Goal: Task Accomplishment & Management: Manage account settings

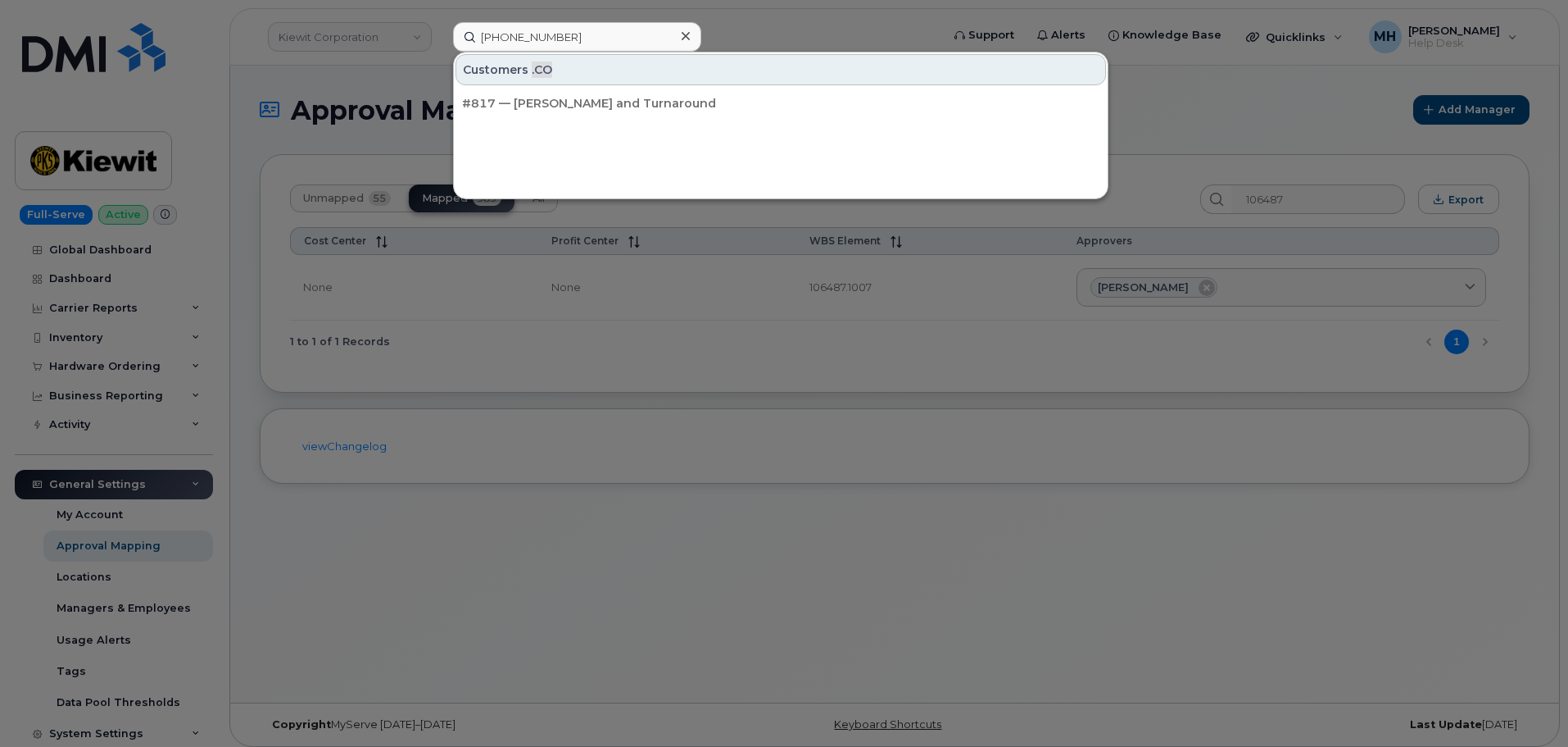
click at [372, 31] on div at bounding box center [784, 374] width 1568 height 747
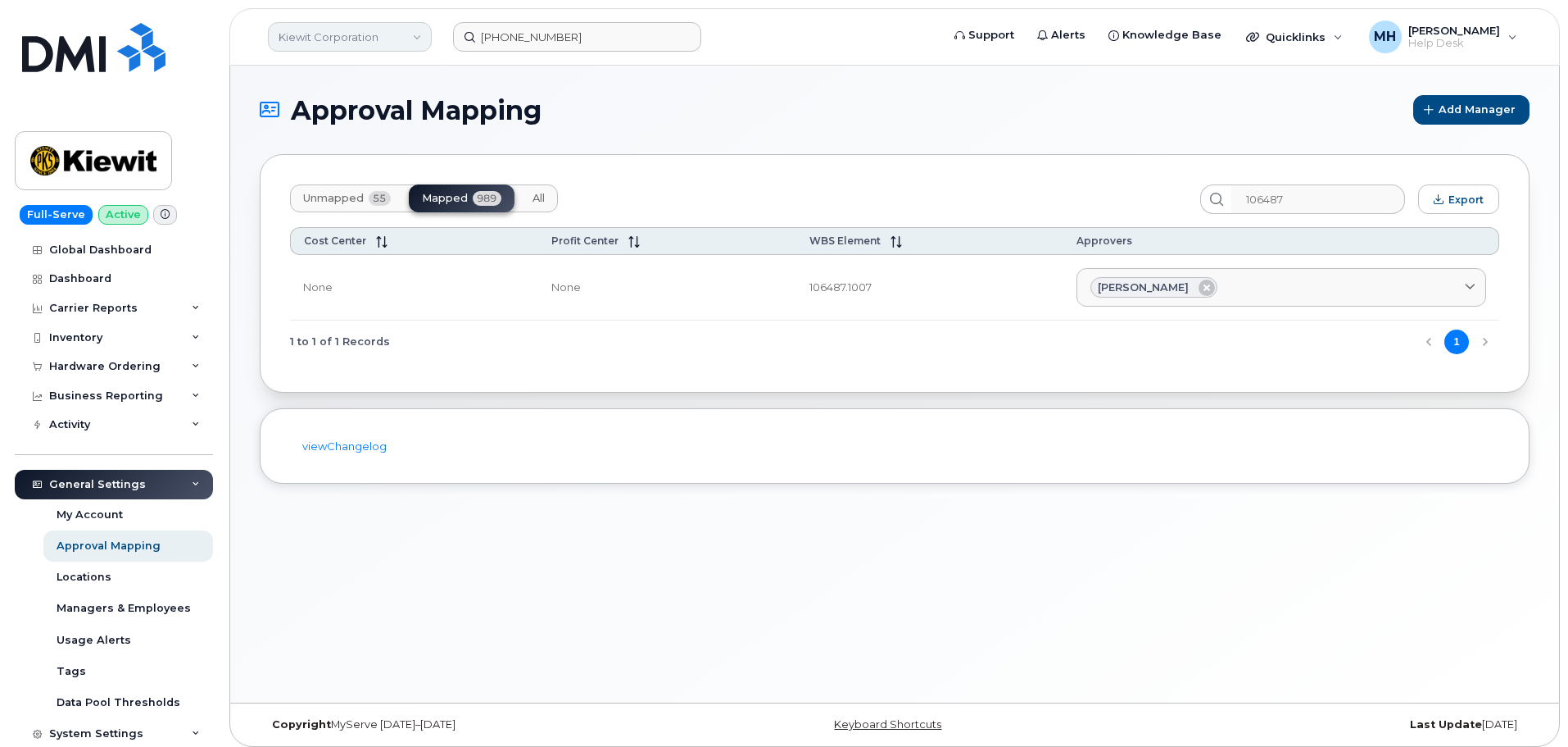
click at [371, 33] on link "Kiewit Corporation" at bounding box center [350, 36] width 164 height 29
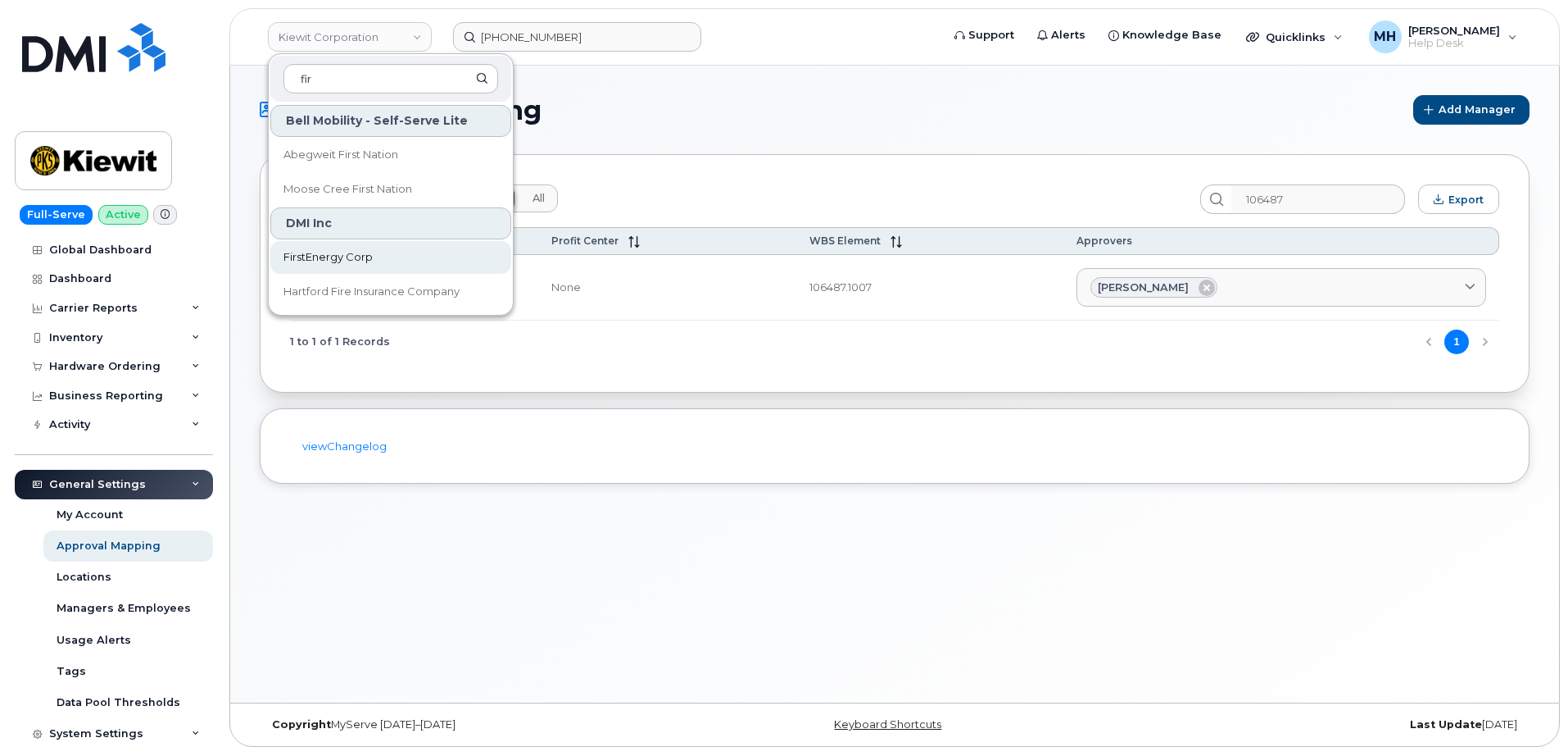
type input "fir"
click at [338, 246] on link "FirstEnergy Corp" at bounding box center [390, 257] width 241 height 33
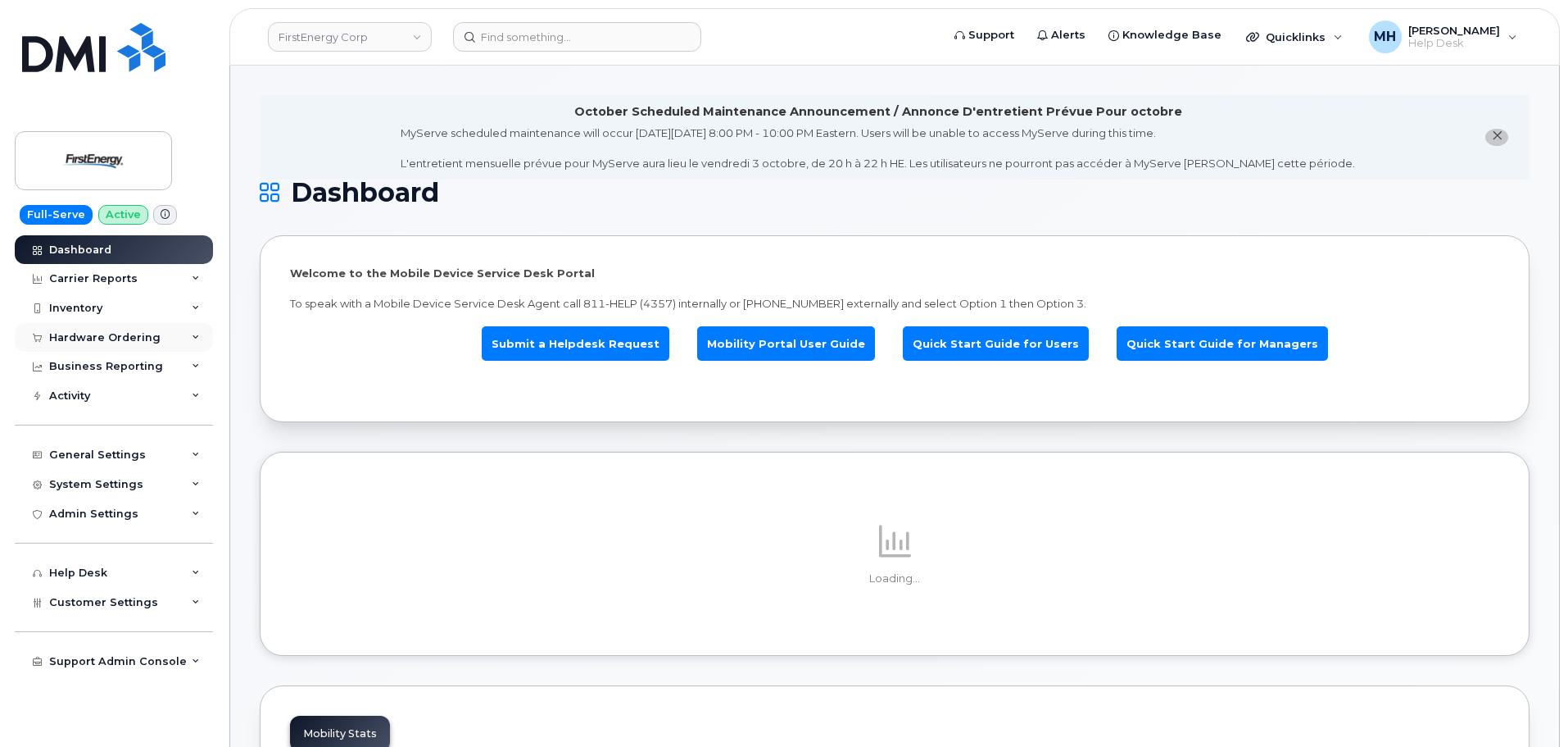
click at [125, 342] on div "Hardware Ordering" at bounding box center [105, 337] width 112 height 13
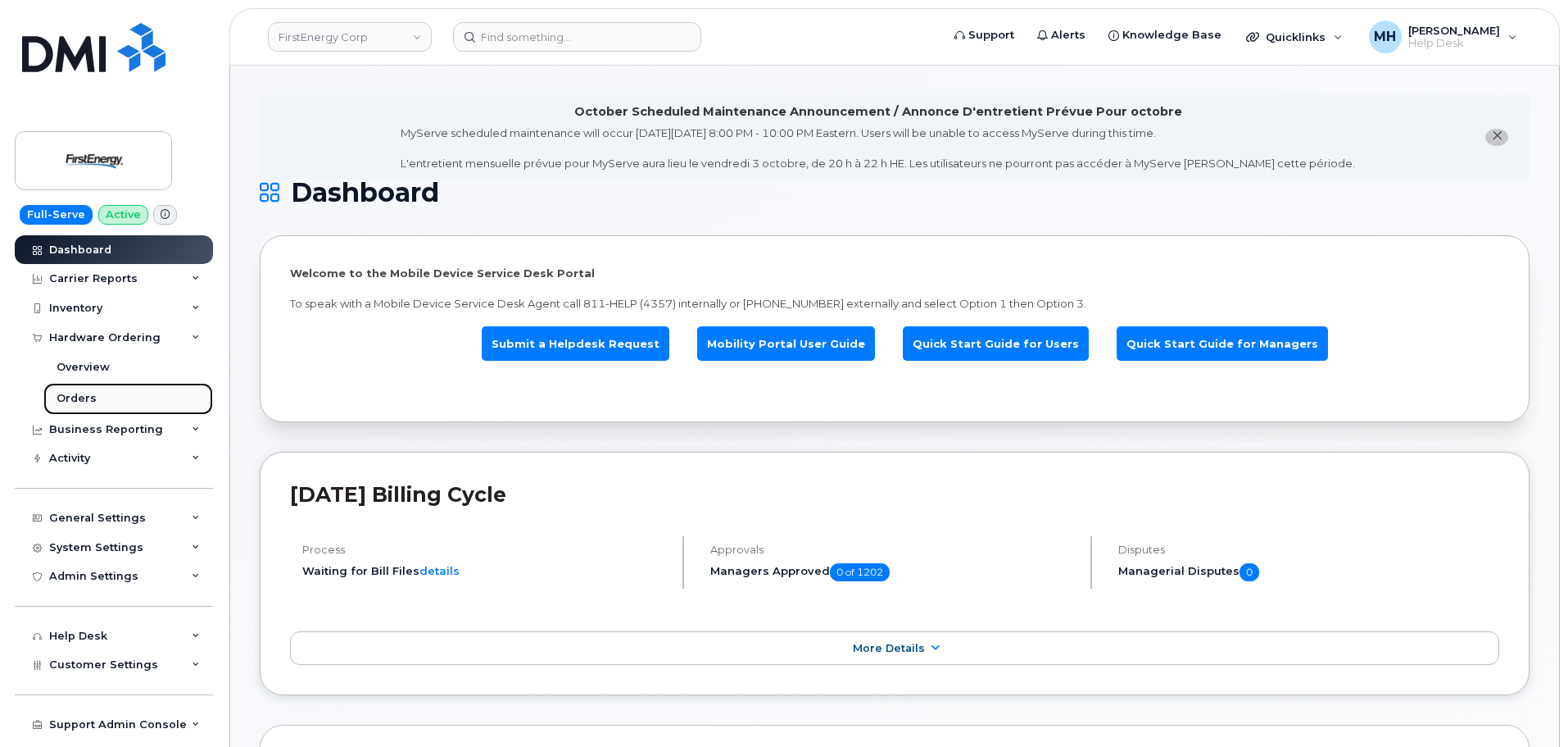
click at [104, 401] on link "Orders" at bounding box center [128, 398] width 170 height 31
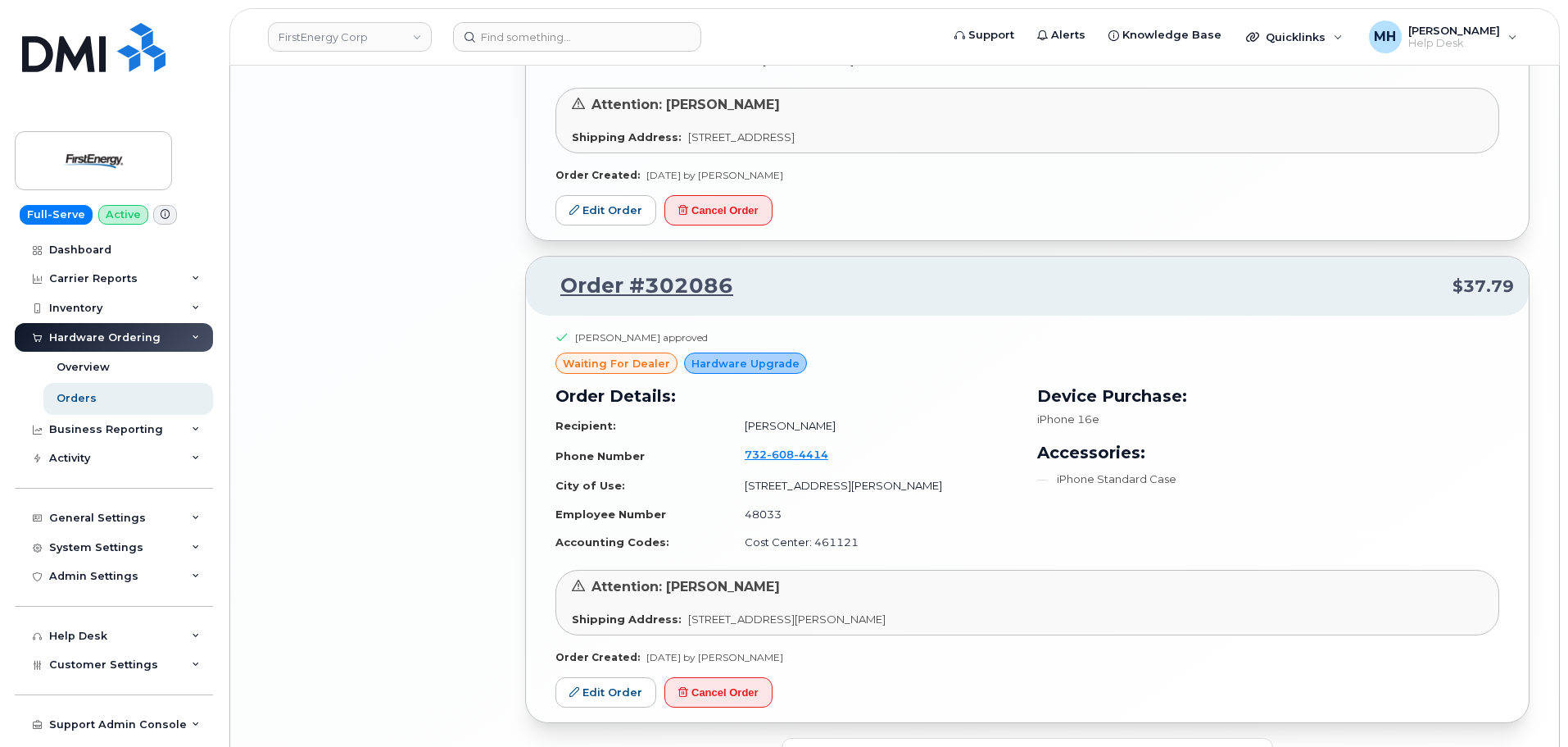
scroll to position [3114, 0]
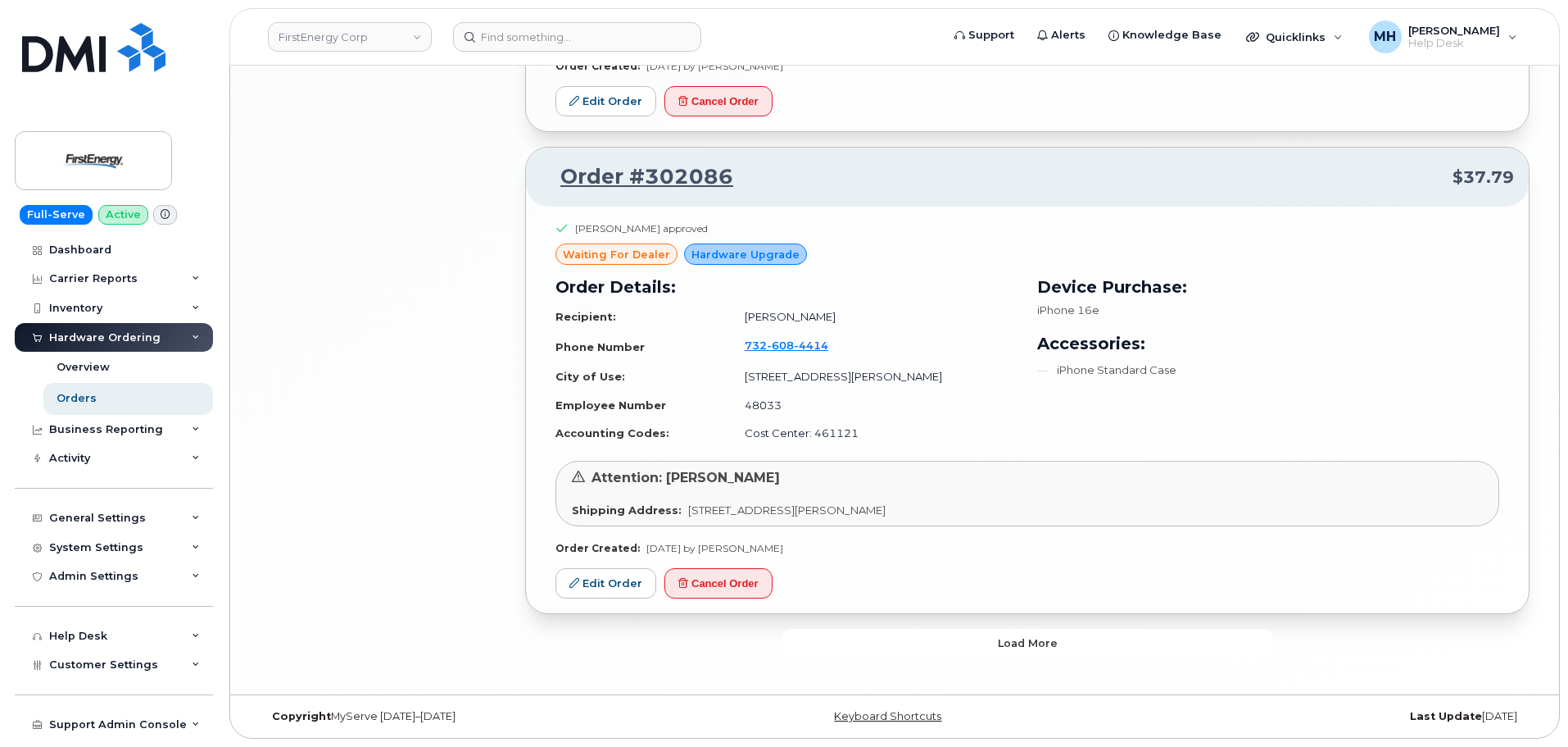
drag, startPoint x: 844, startPoint y: 645, endPoint x: 630, endPoint y: 649, distance: 214.0
click at [844, 646] on button "Load more" at bounding box center [1027, 643] width 492 height 29
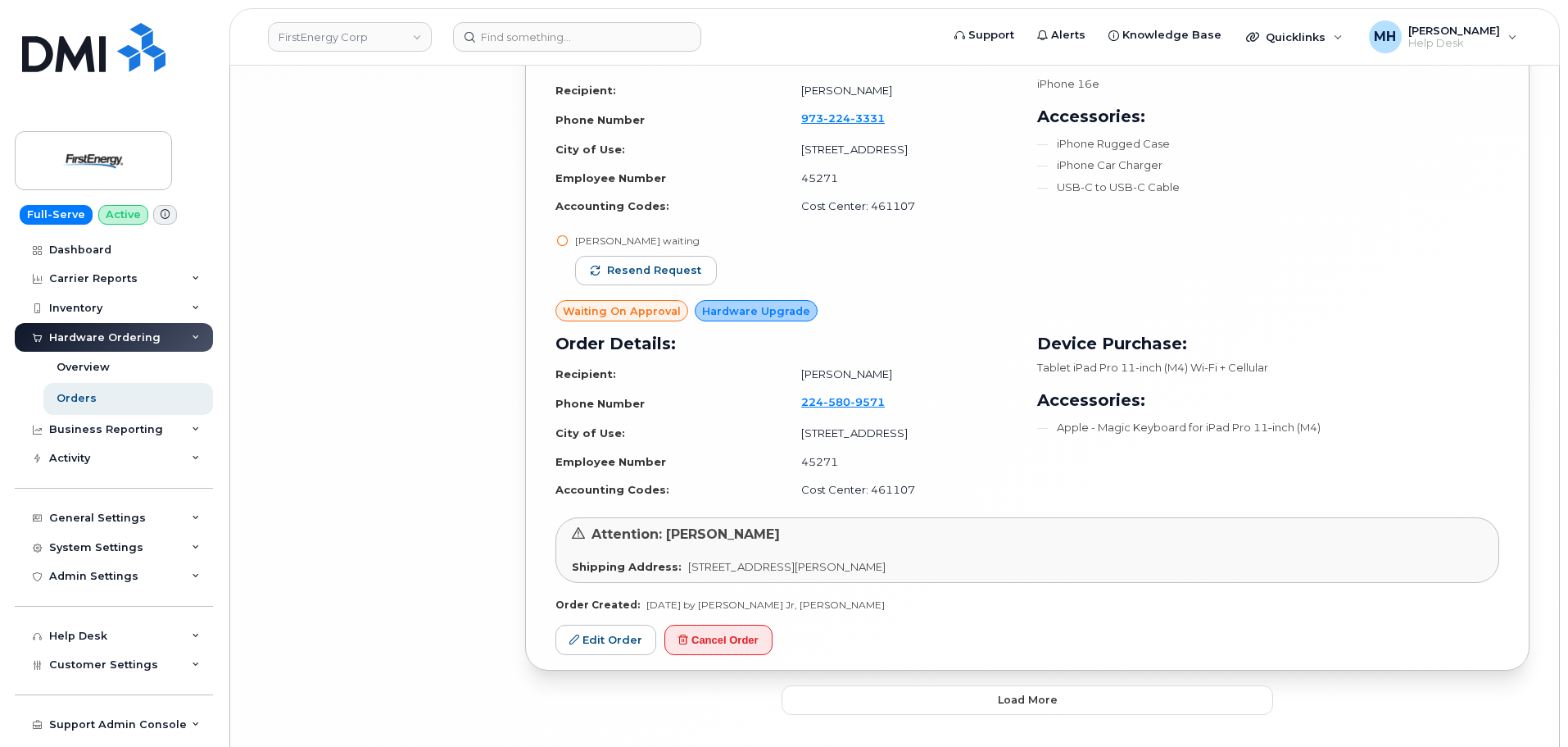
scroll to position [7572, 0]
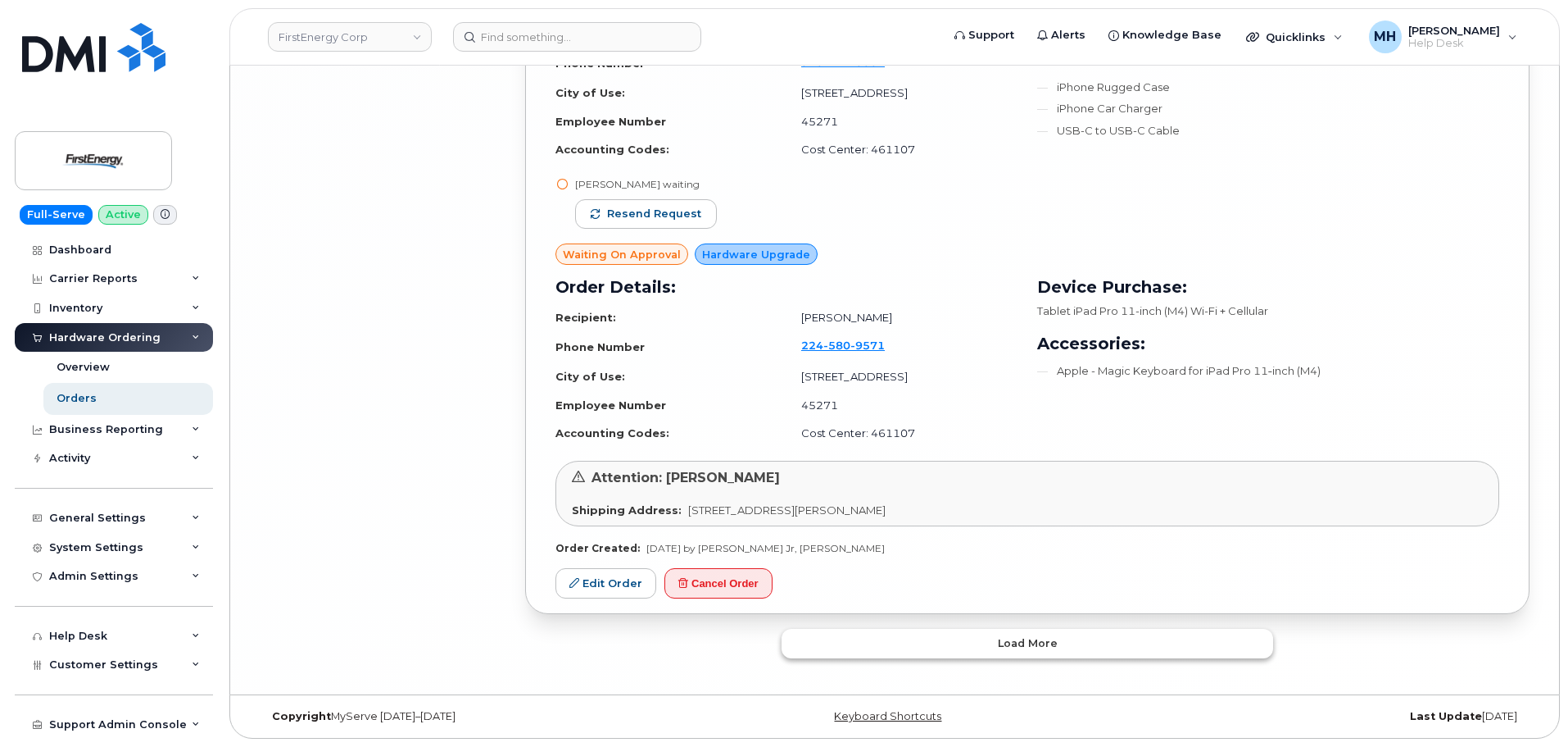
click at [895, 651] on button "Load more" at bounding box center [1027, 643] width 492 height 29
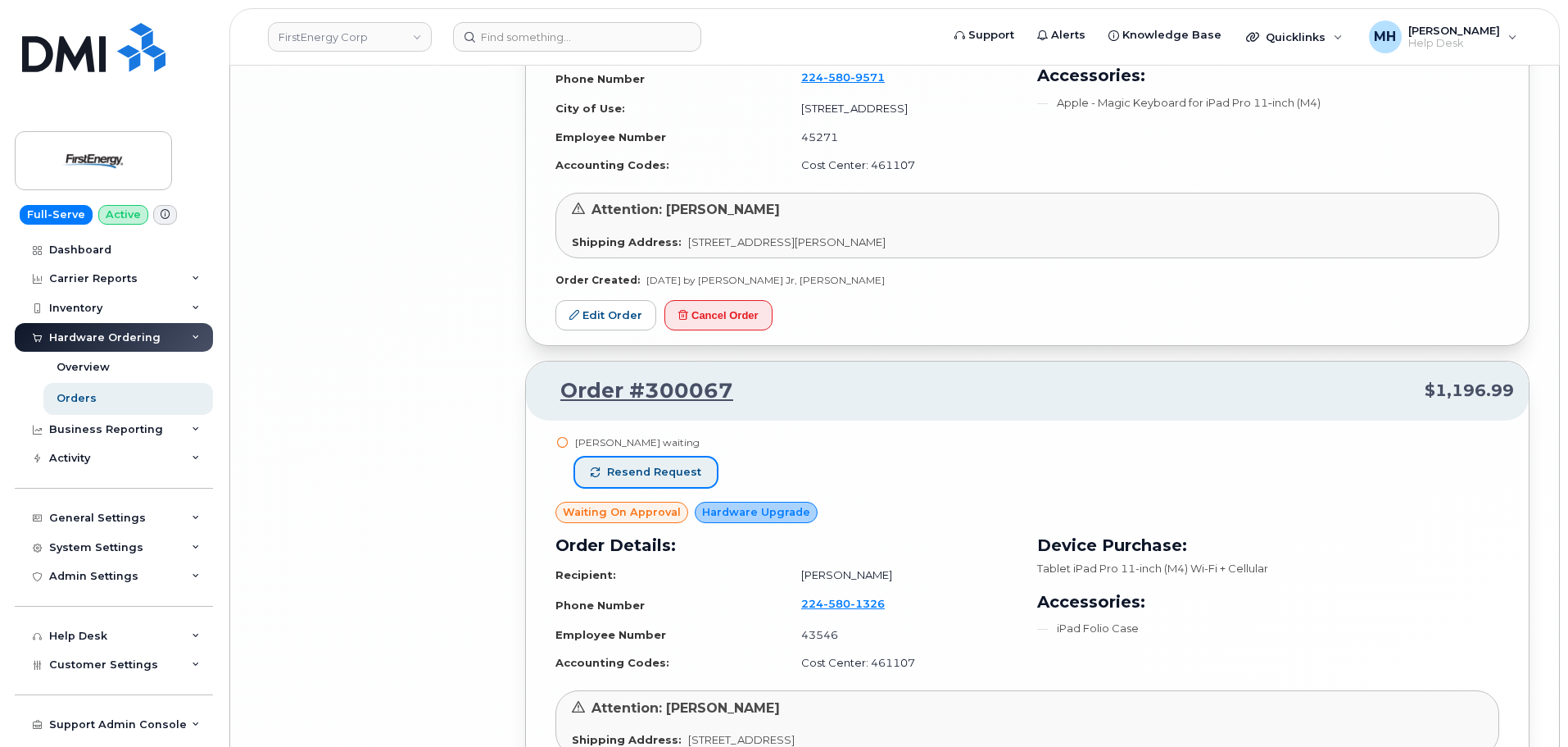
click at [679, 467] on span "Resend request" at bounding box center [654, 472] width 94 height 15
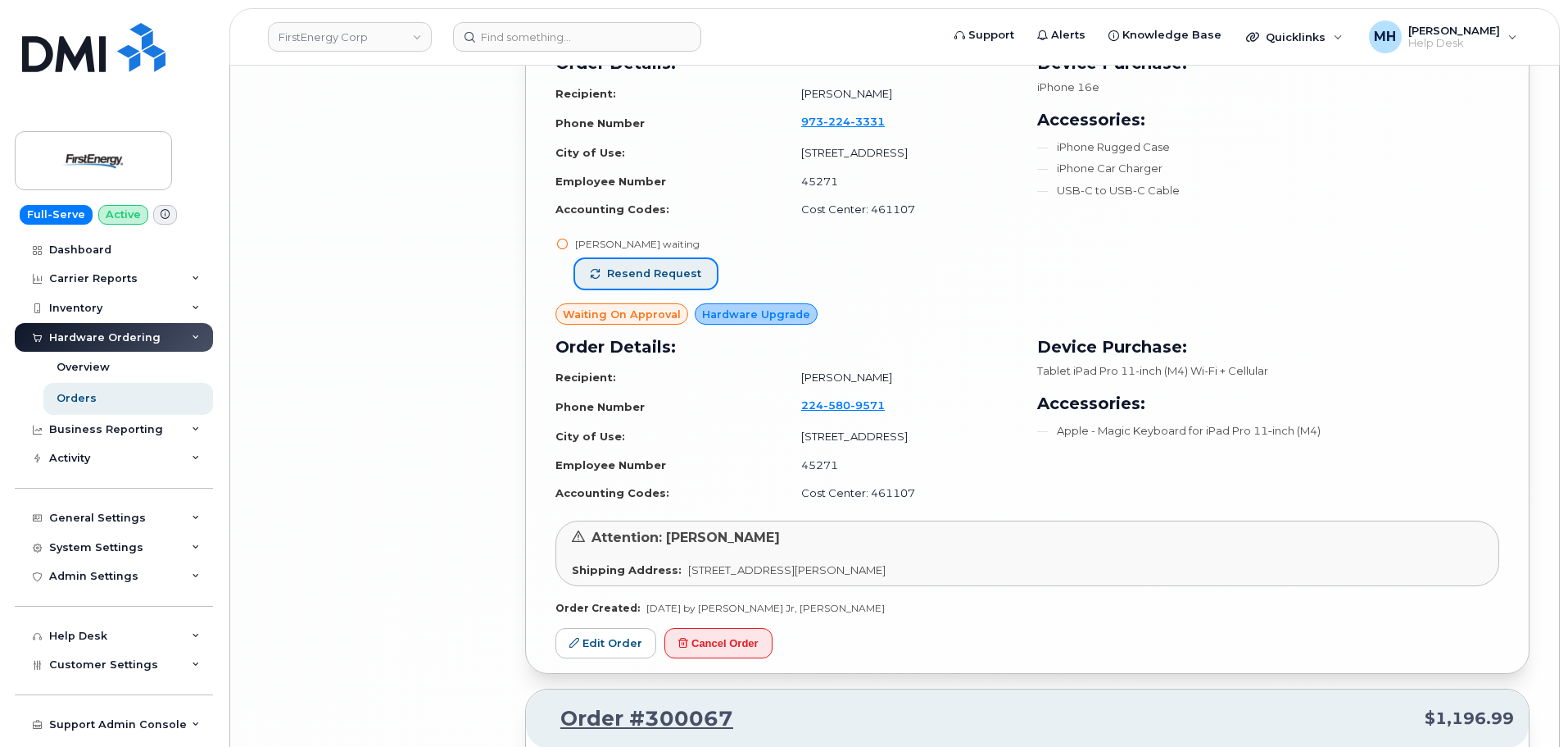
click at [682, 282] on button "Resend request" at bounding box center [646, 273] width 142 height 29
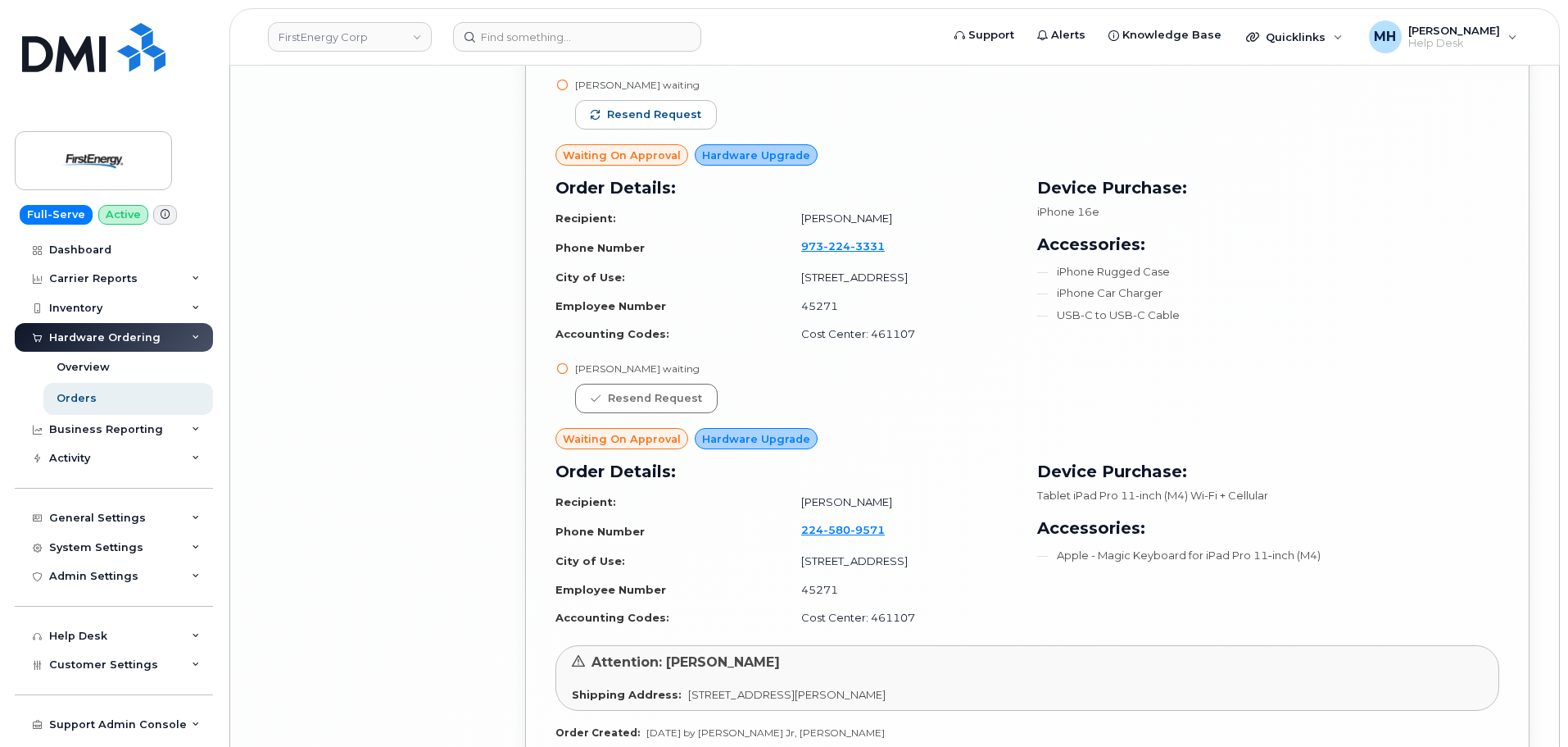
scroll to position [7103, 0]
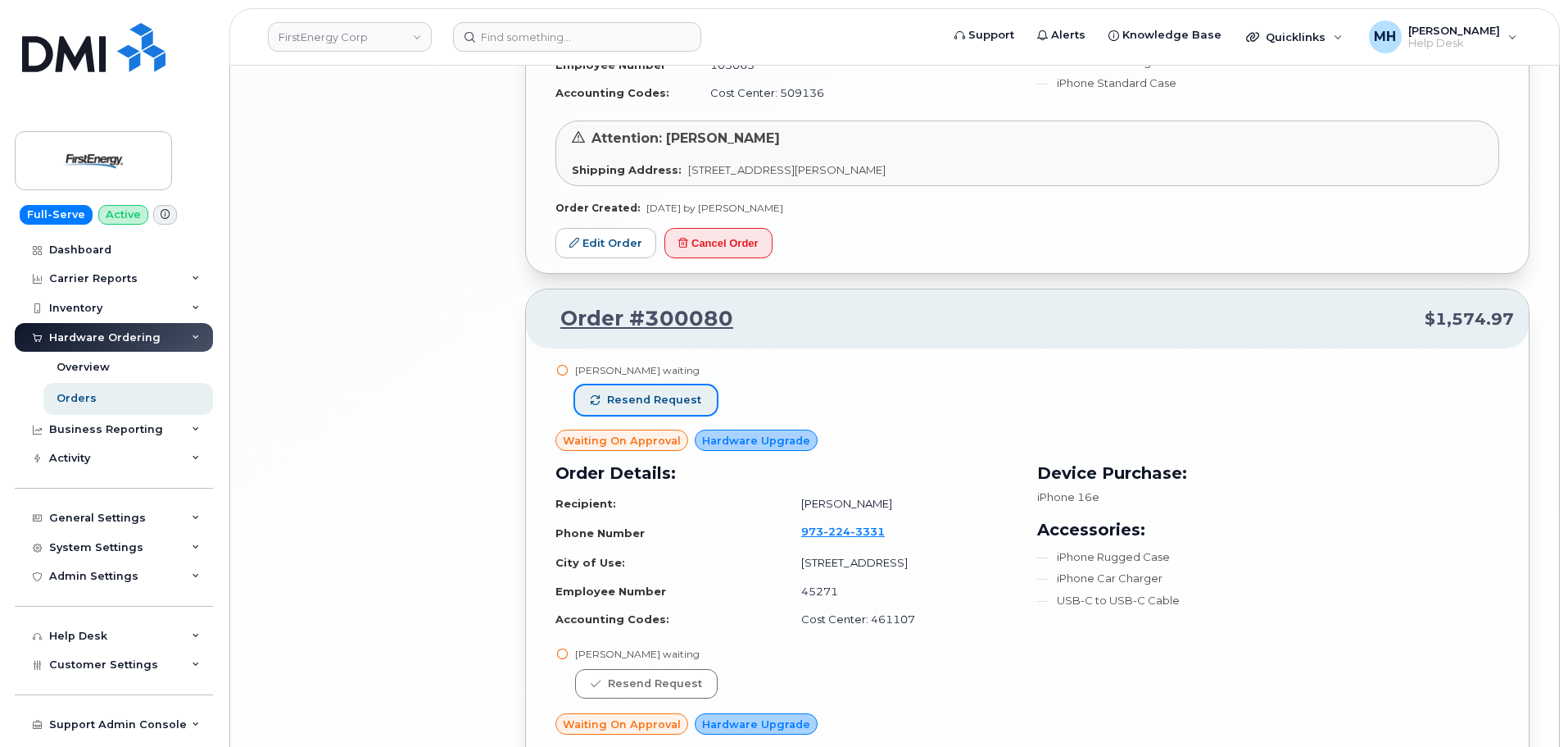
click at [660, 399] on span "Resend request" at bounding box center [654, 400] width 94 height 15
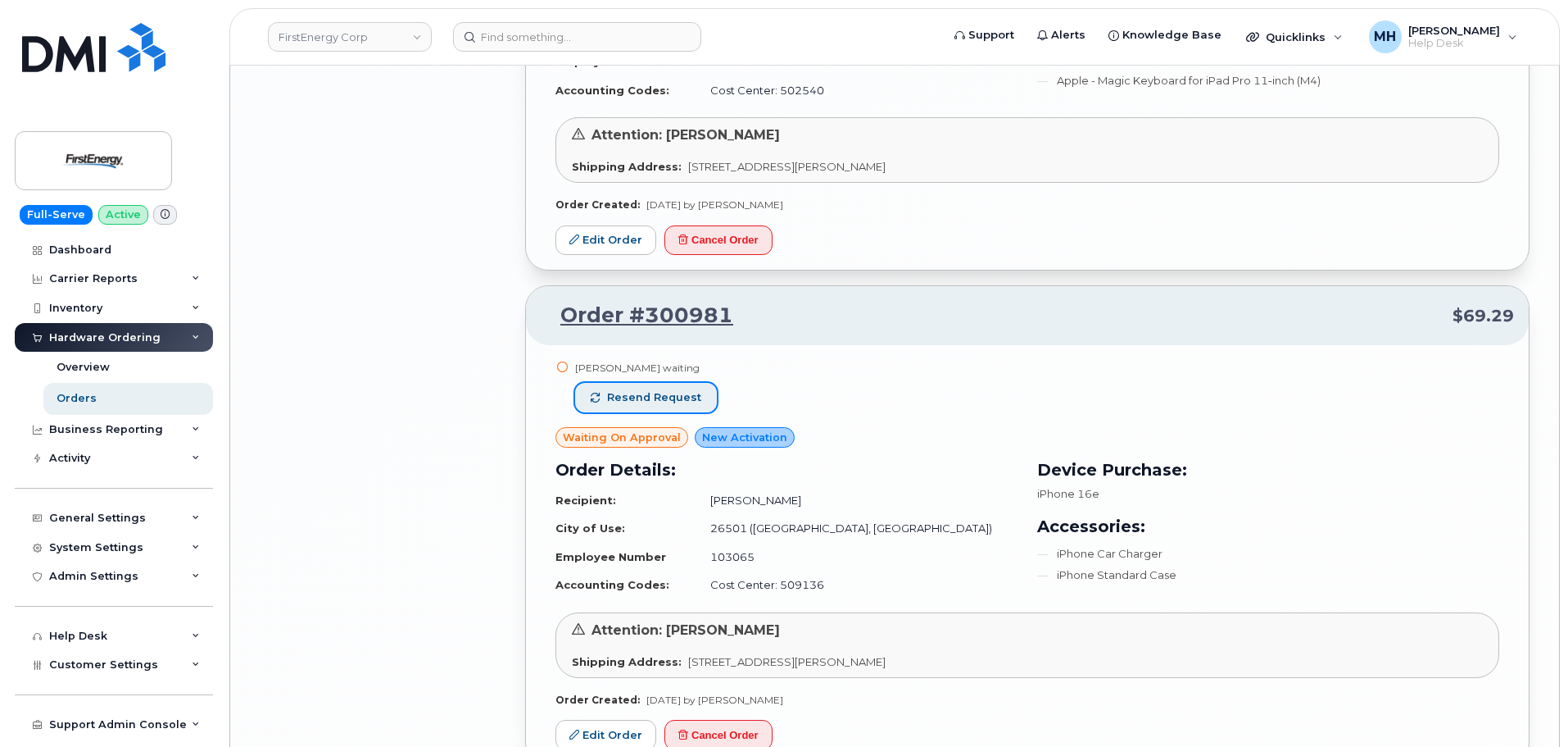
click at [675, 392] on span "Resend request" at bounding box center [654, 398] width 94 height 15
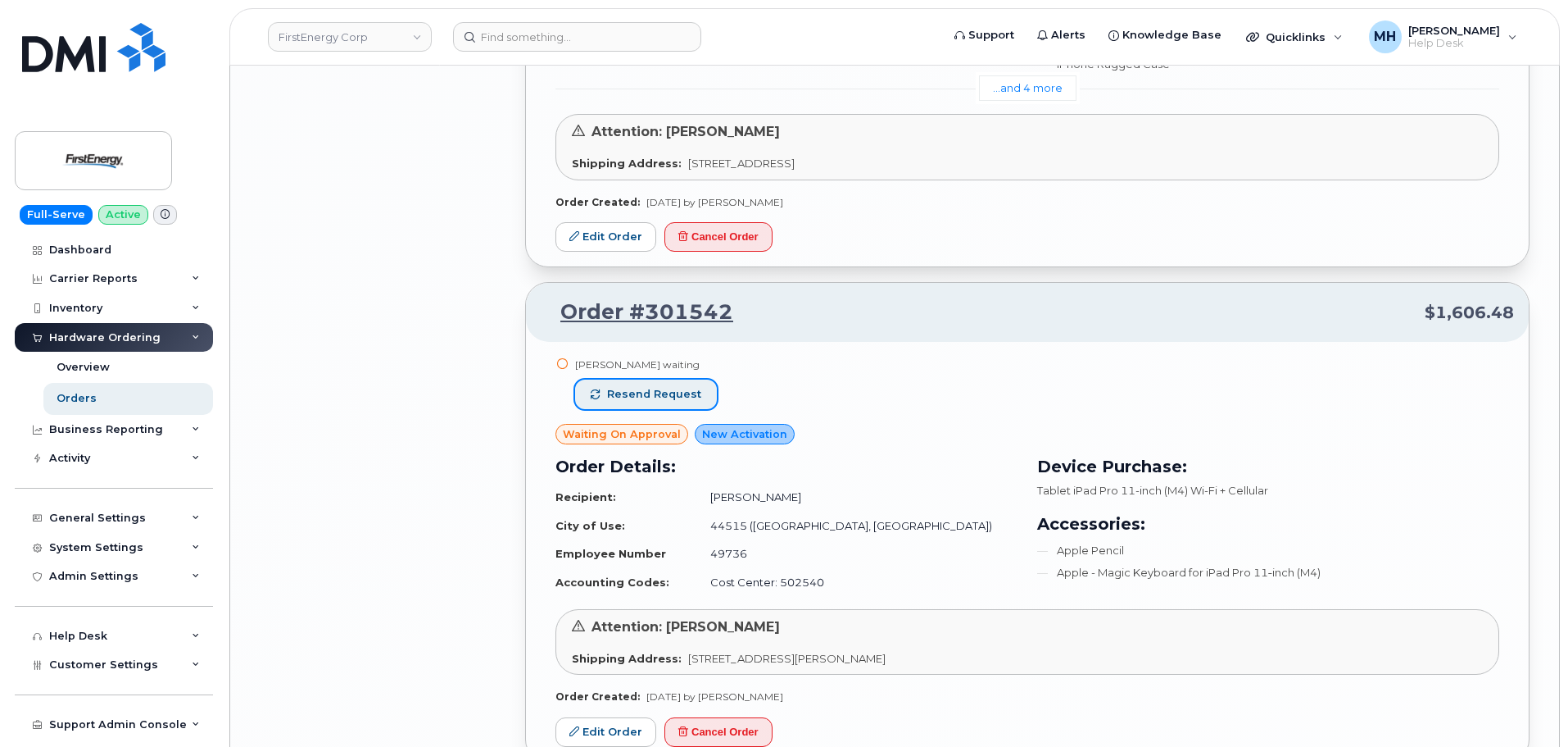
click at [686, 399] on span "Resend request" at bounding box center [654, 394] width 94 height 15
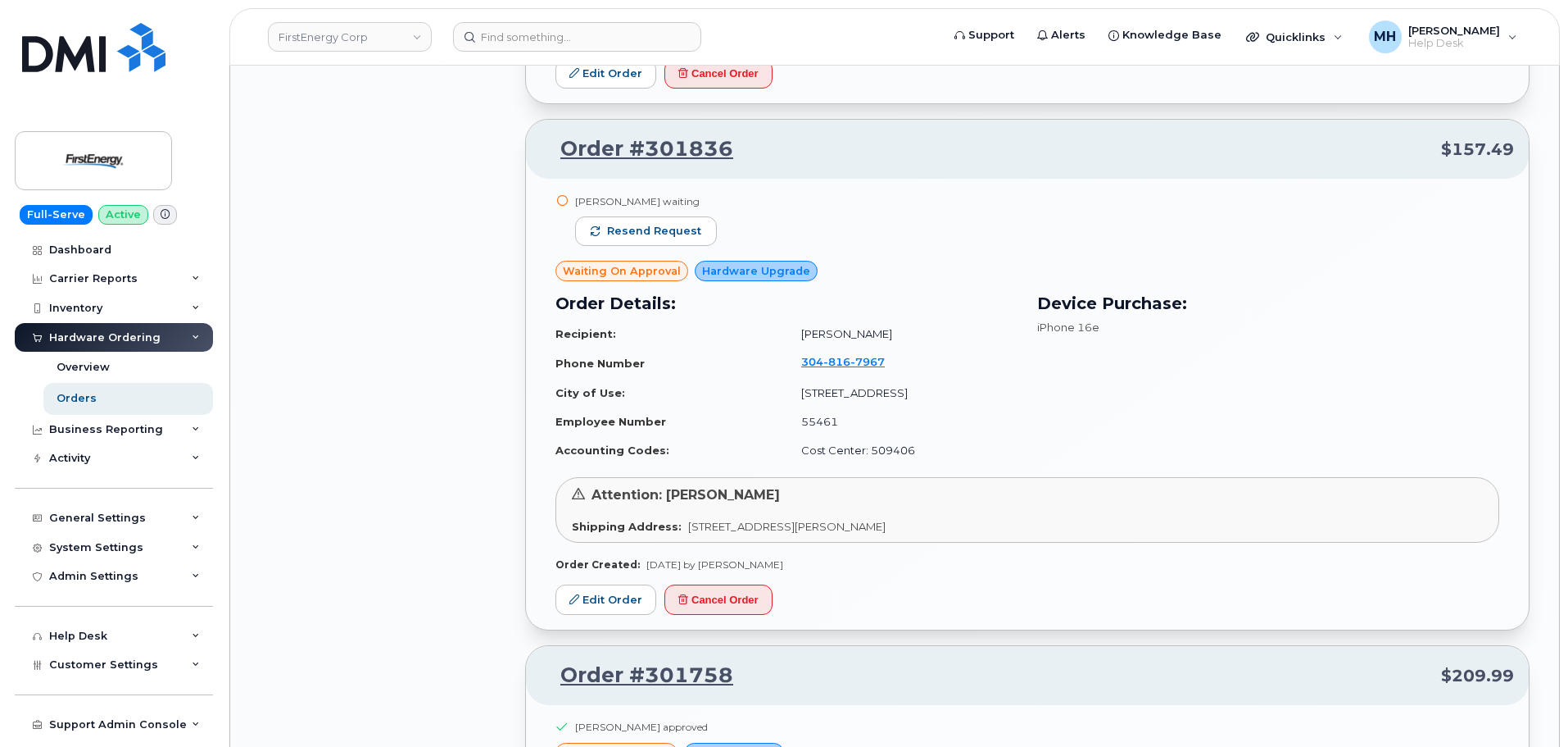
scroll to position [4643, 0]
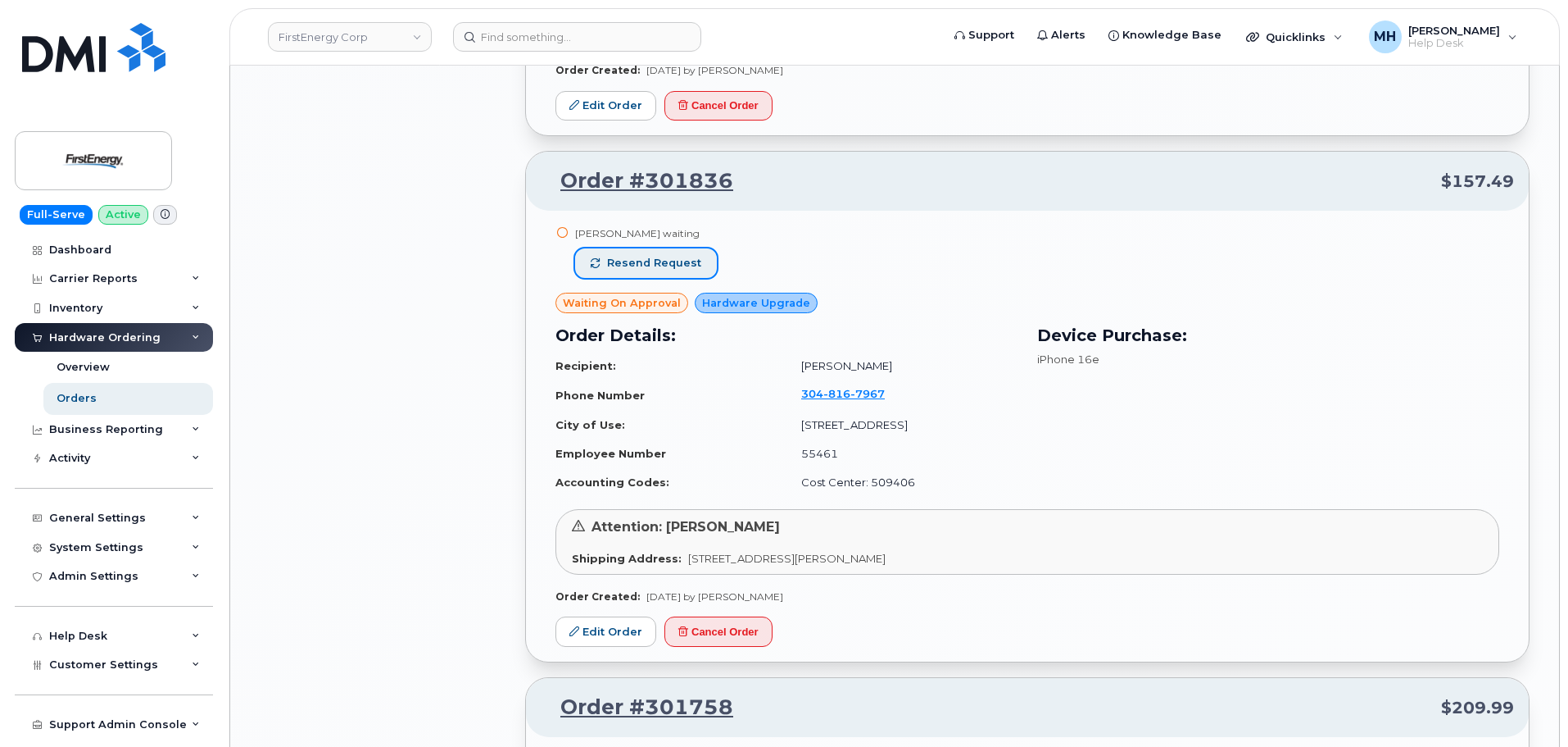
click at [683, 264] on span "Resend request" at bounding box center [654, 264] width 94 height 15
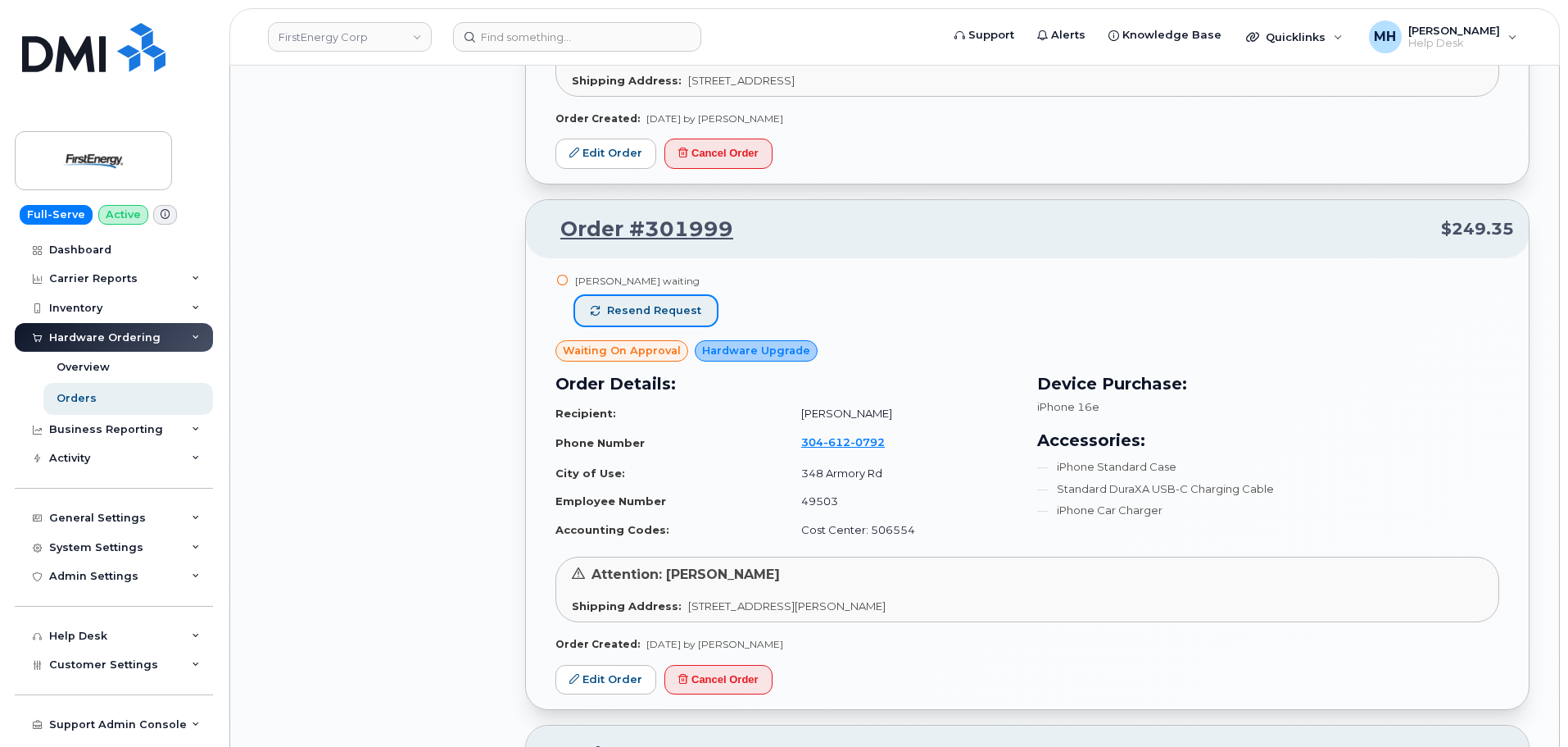
click at [674, 301] on button "Resend request" at bounding box center [646, 310] width 142 height 29
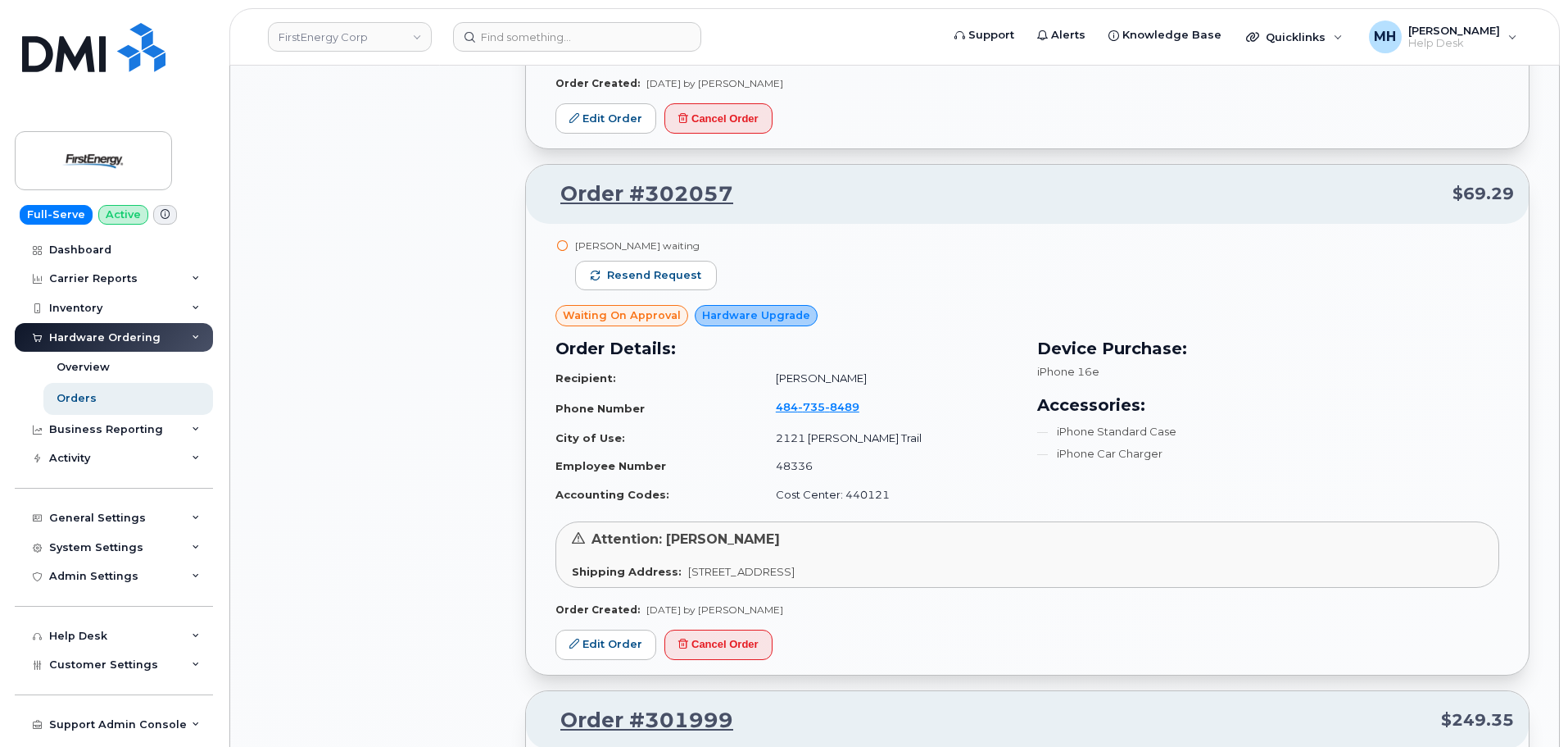
scroll to position [3578, 0]
click at [673, 294] on div "Curtis Beam waiting Resend request" at bounding box center [646, 273] width 142 height 66
click at [673, 282] on span "Resend request" at bounding box center [654, 277] width 94 height 15
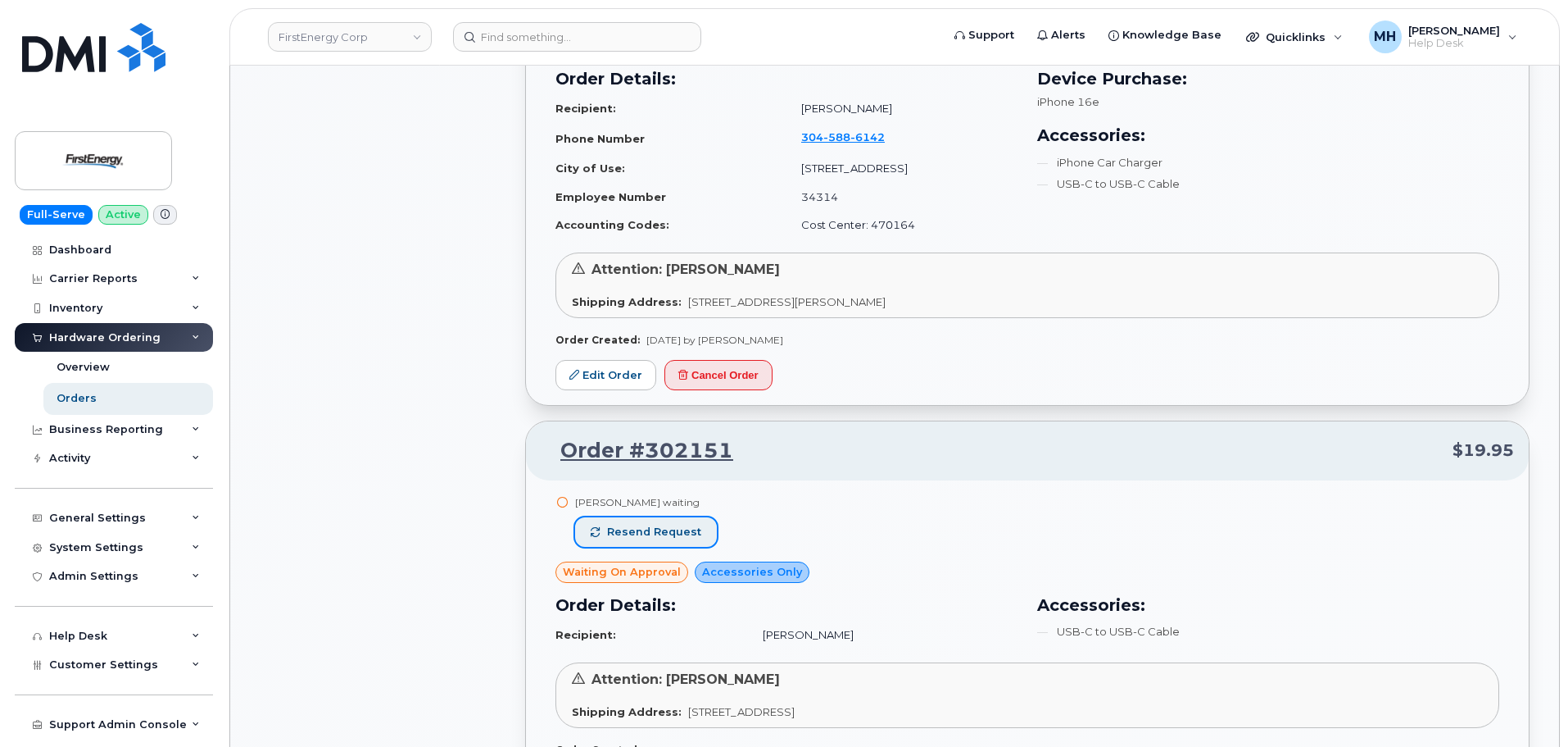
click at [652, 539] on span "Resend request" at bounding box center [654, 532] width 94 height 15
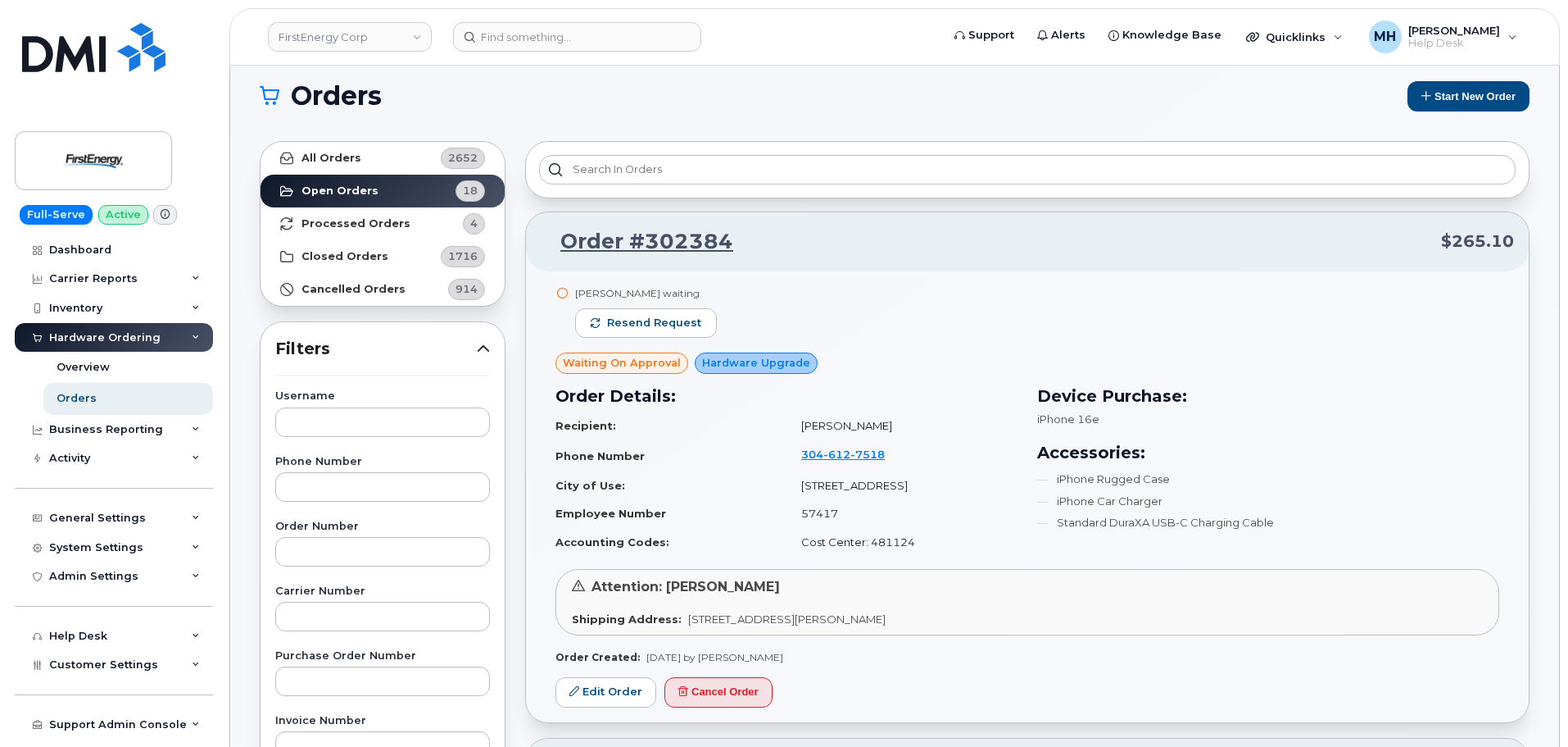
scroll to position [0, 0]
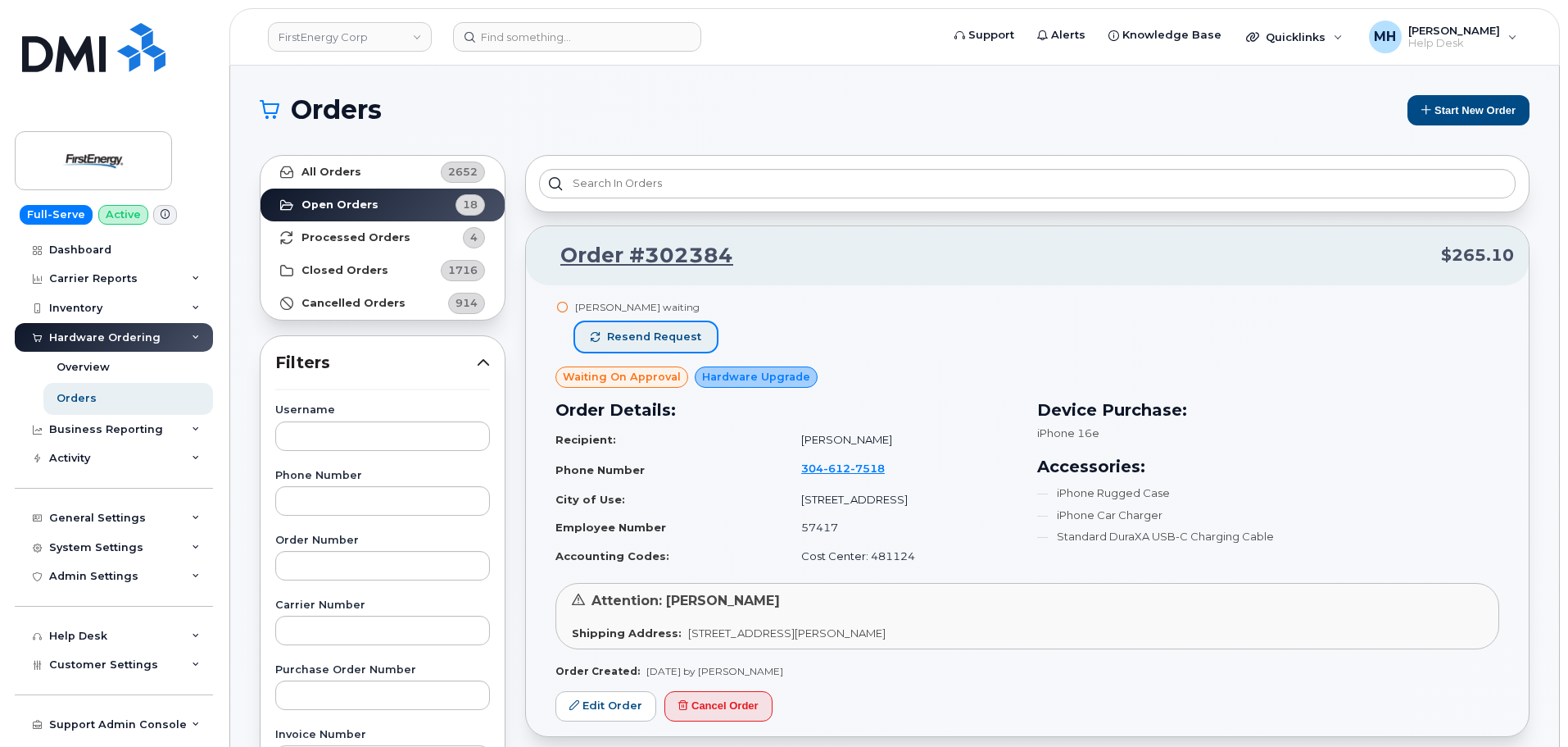
click at [688, 337] on span "Resend request" at bounding box center [654, 337] width 94 height 15
click at [302, 44] on link "FirstEnergy Corp" at bounding box center [350, 36] width 164 height 29
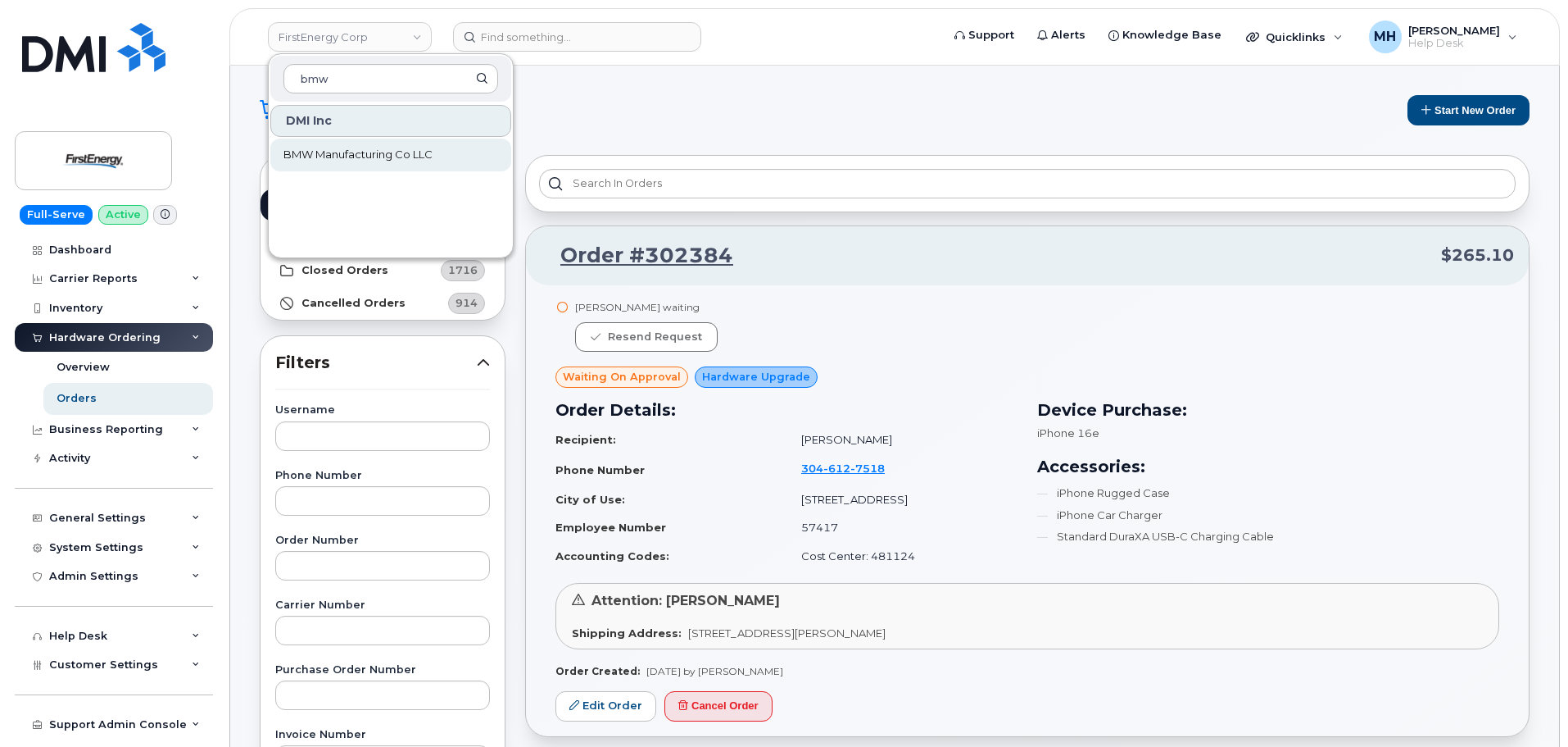
type input "bmw"
click at [406, 156] on span "BMW Manufacturing Co LLC" at bounding box center [357, 155] width 149 height 16
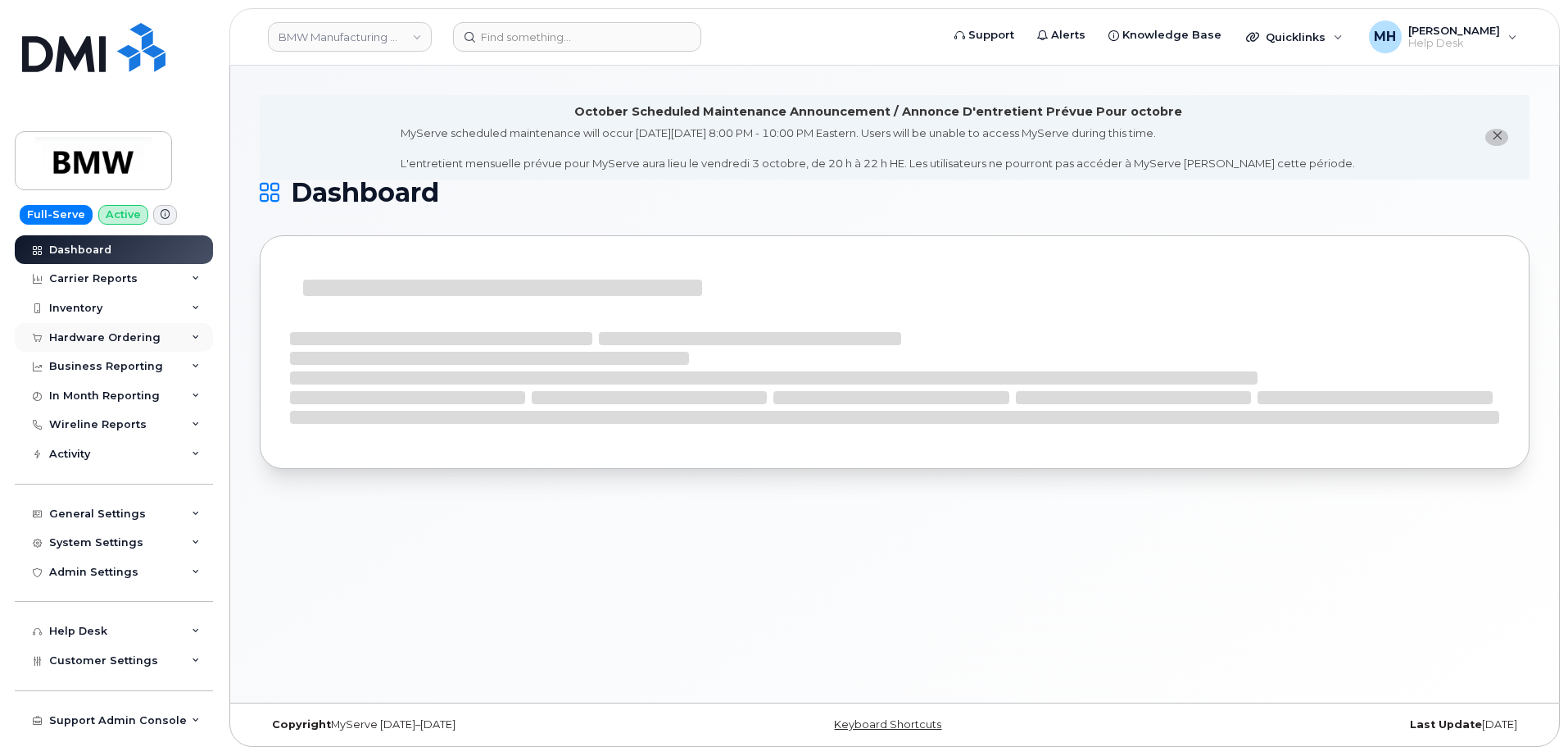
click at [125, 349] on div "Hardware Ordering" at bounding box center [114, 337] width 198 height 29
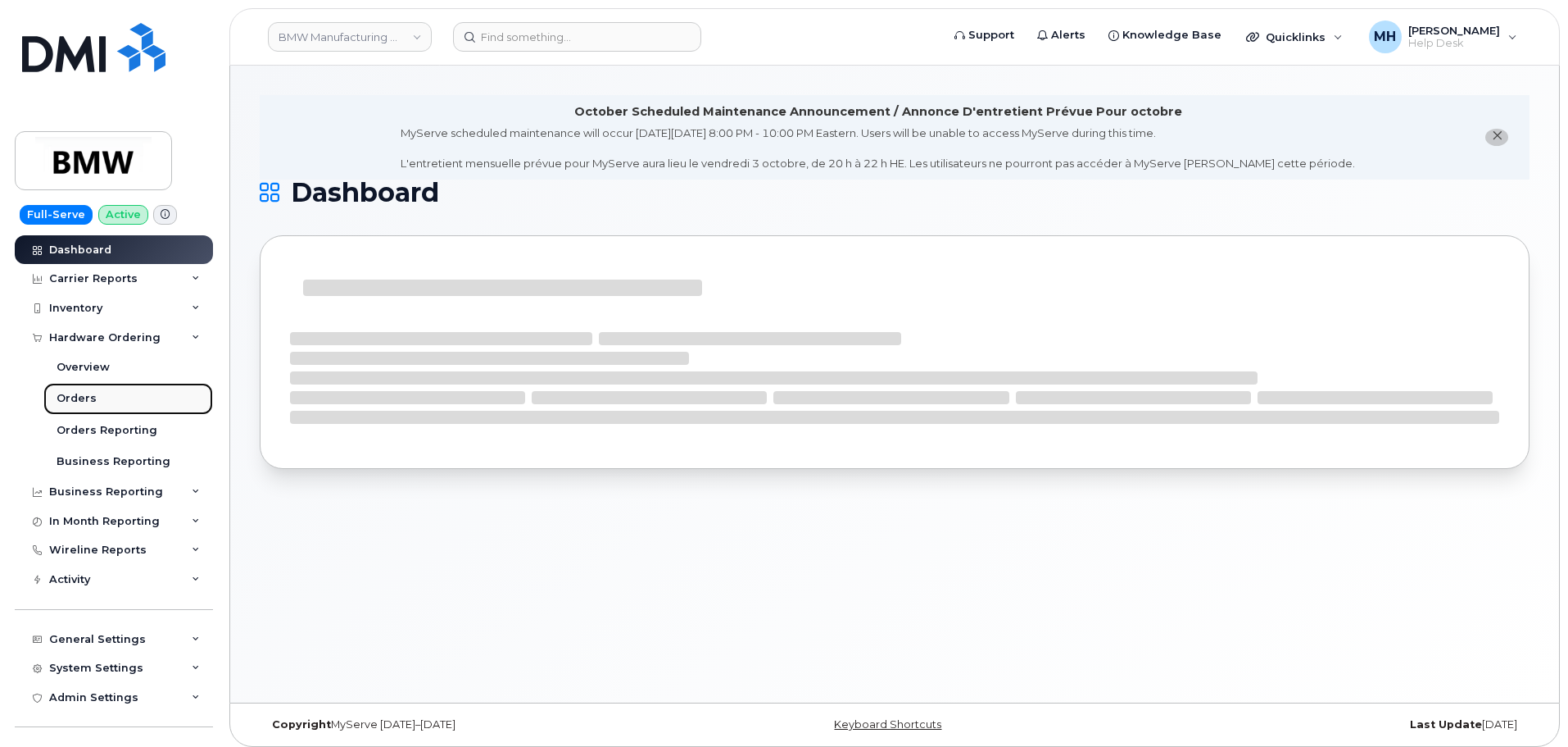
click at [94, 392] on link "Orders" at bounding box center [128, 398] width 170 height 31
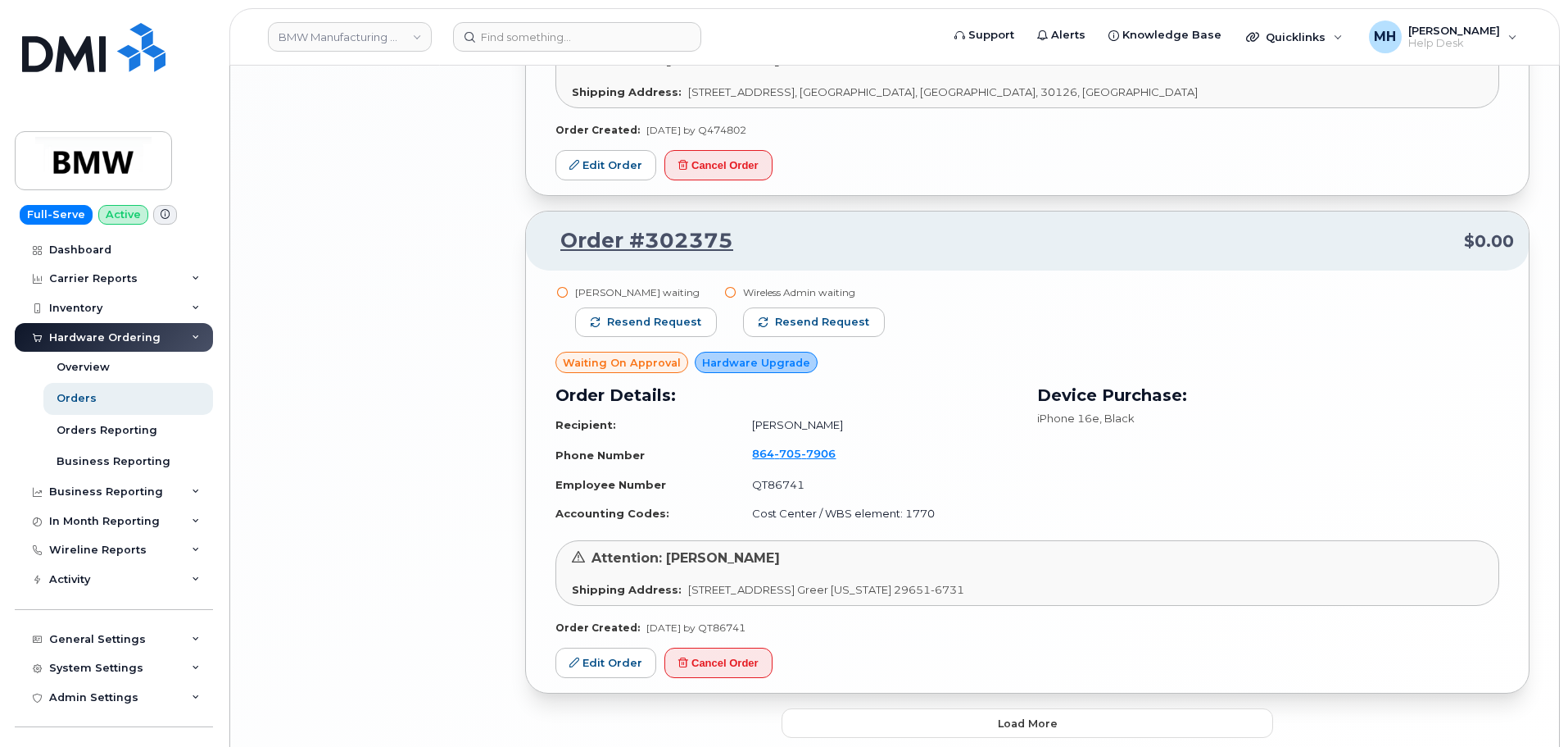
scroll to position [3135, 0]
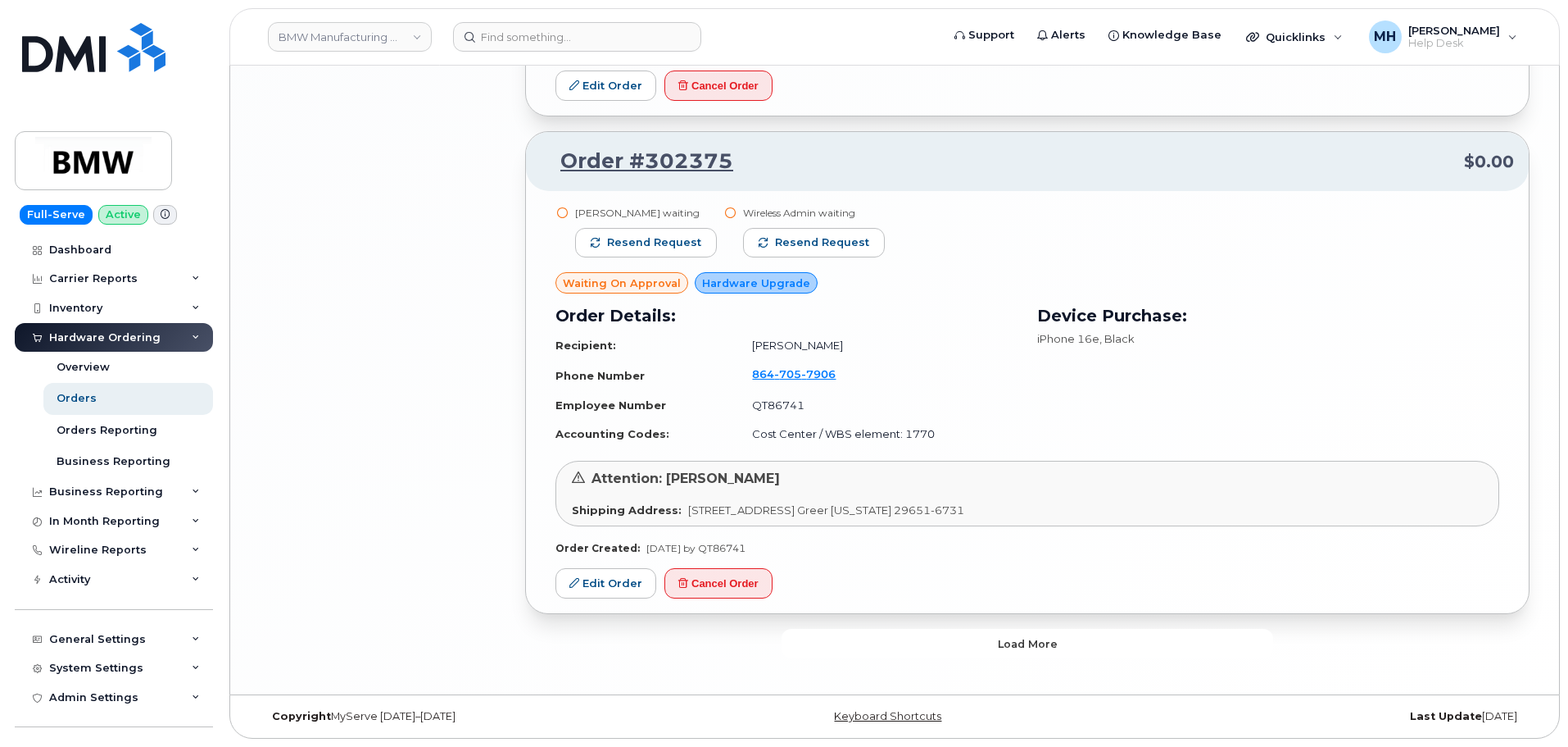
click at [811, 645] on button "Load more" at bounding box center [1027, 643] width 492 height 29
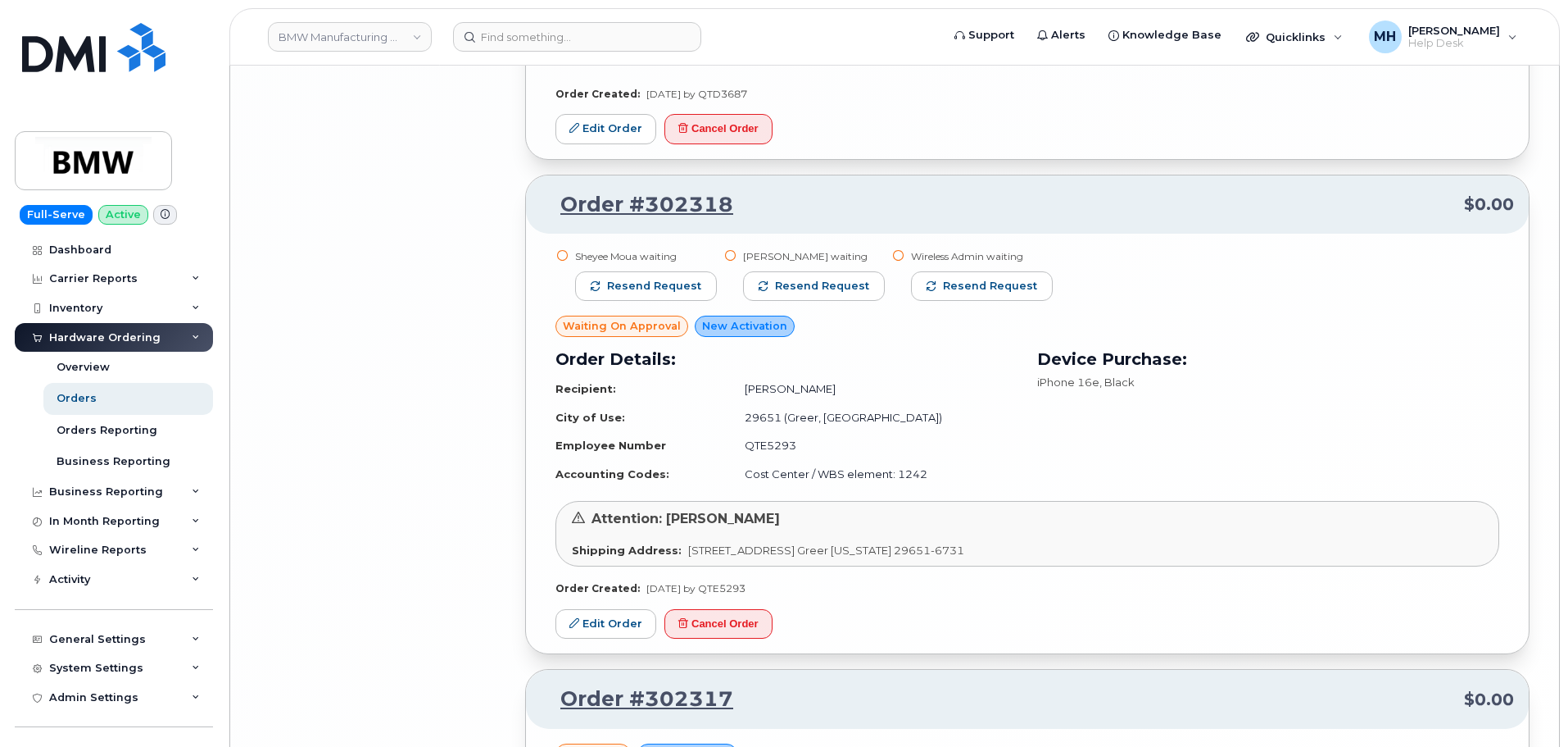
scroll to position [6692, 0]
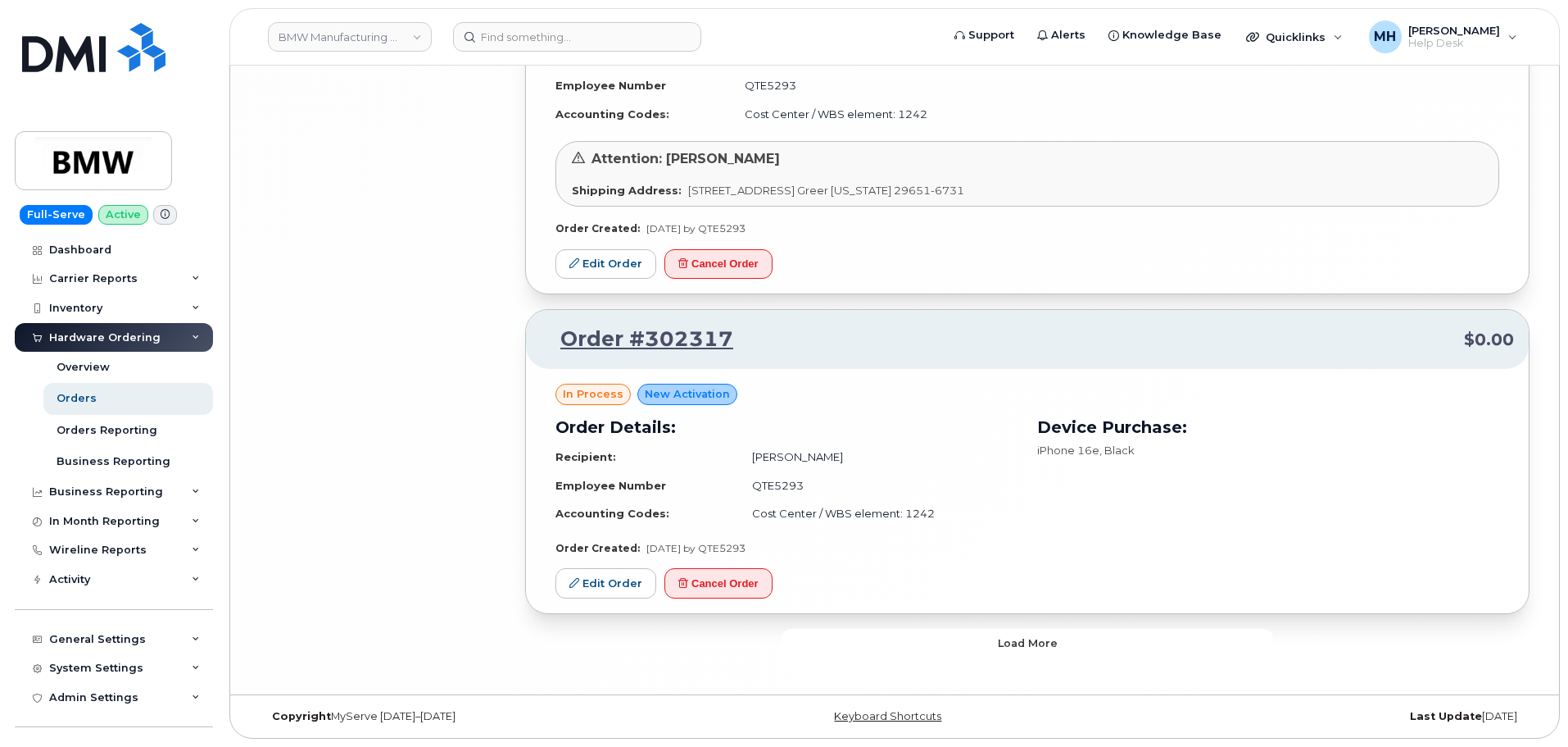
click at [889, 633] on button "Load more" at bounding box center [1027, 643] width 492 height 29
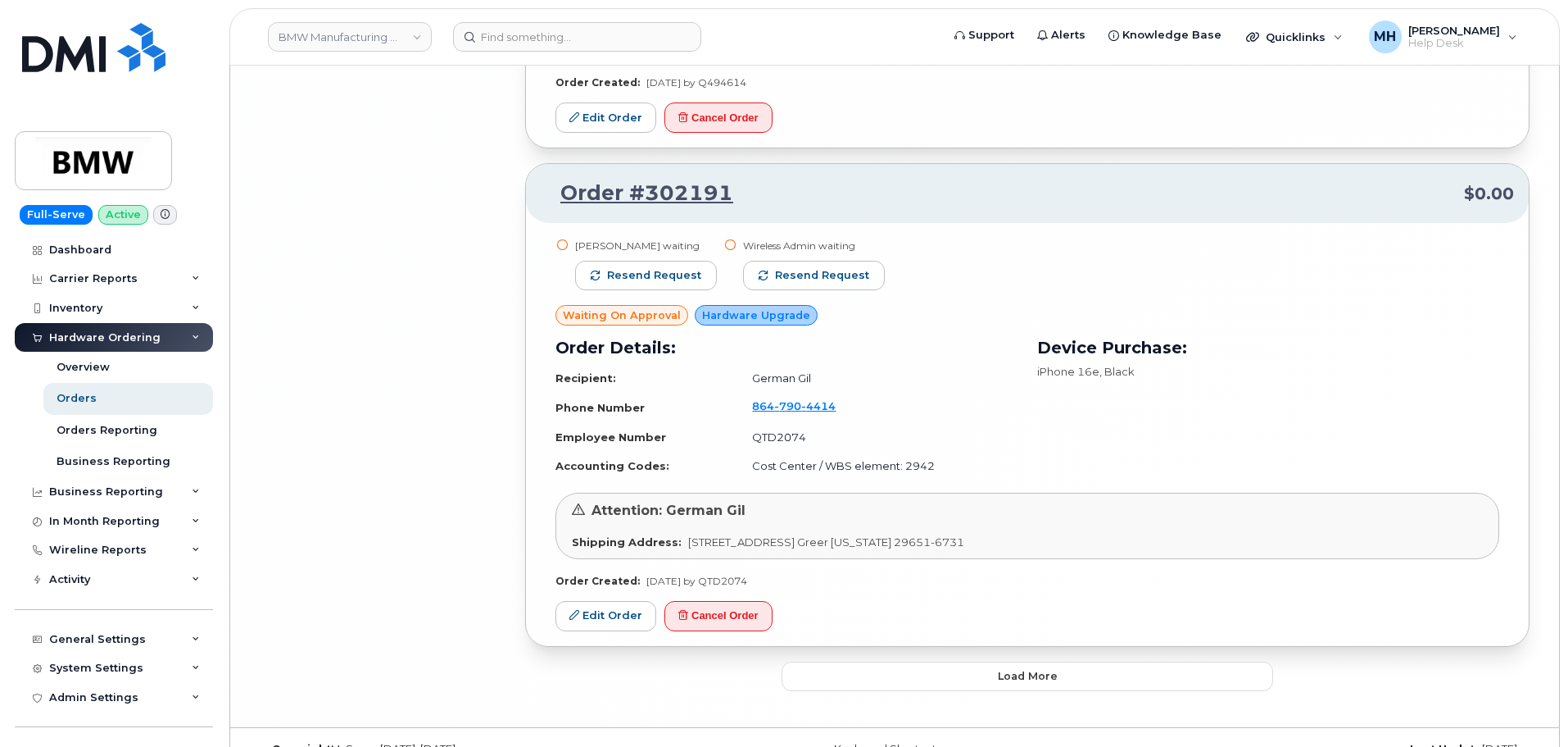
scroll to position [10716, 0]
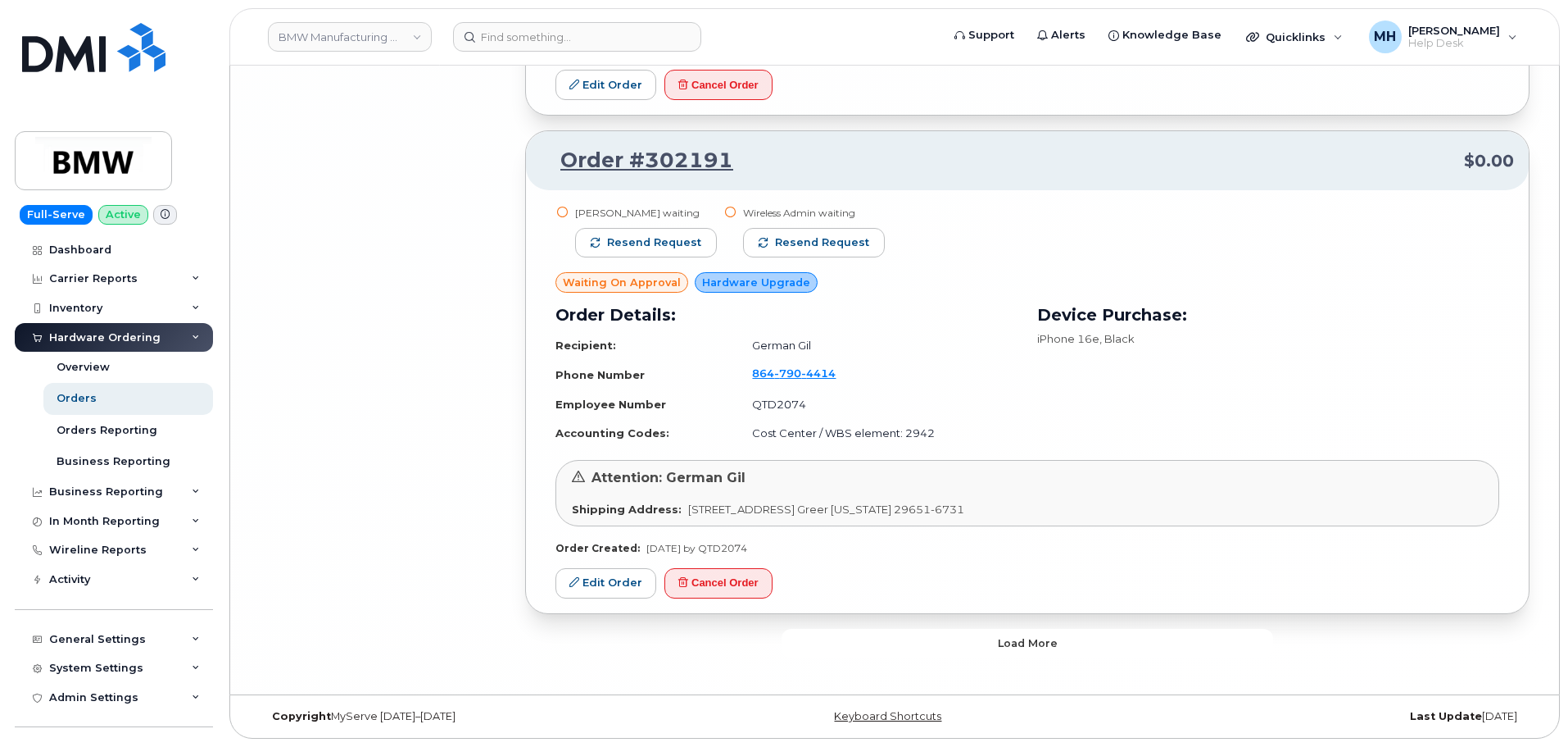
click at [924, 641] on button "Load more" at bounding box center [1027, 643] width 492 height 29
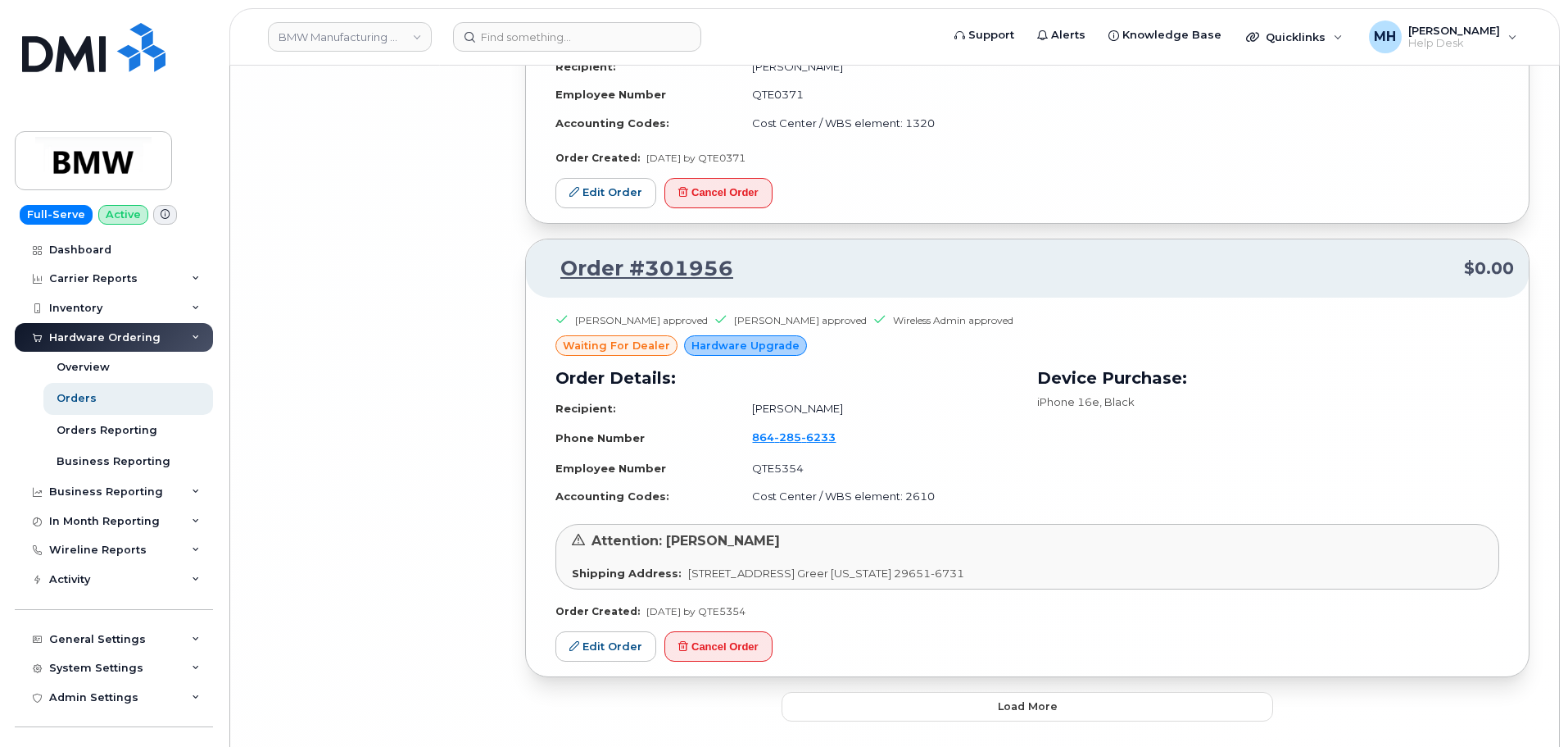
scroll to position [13924, 0]
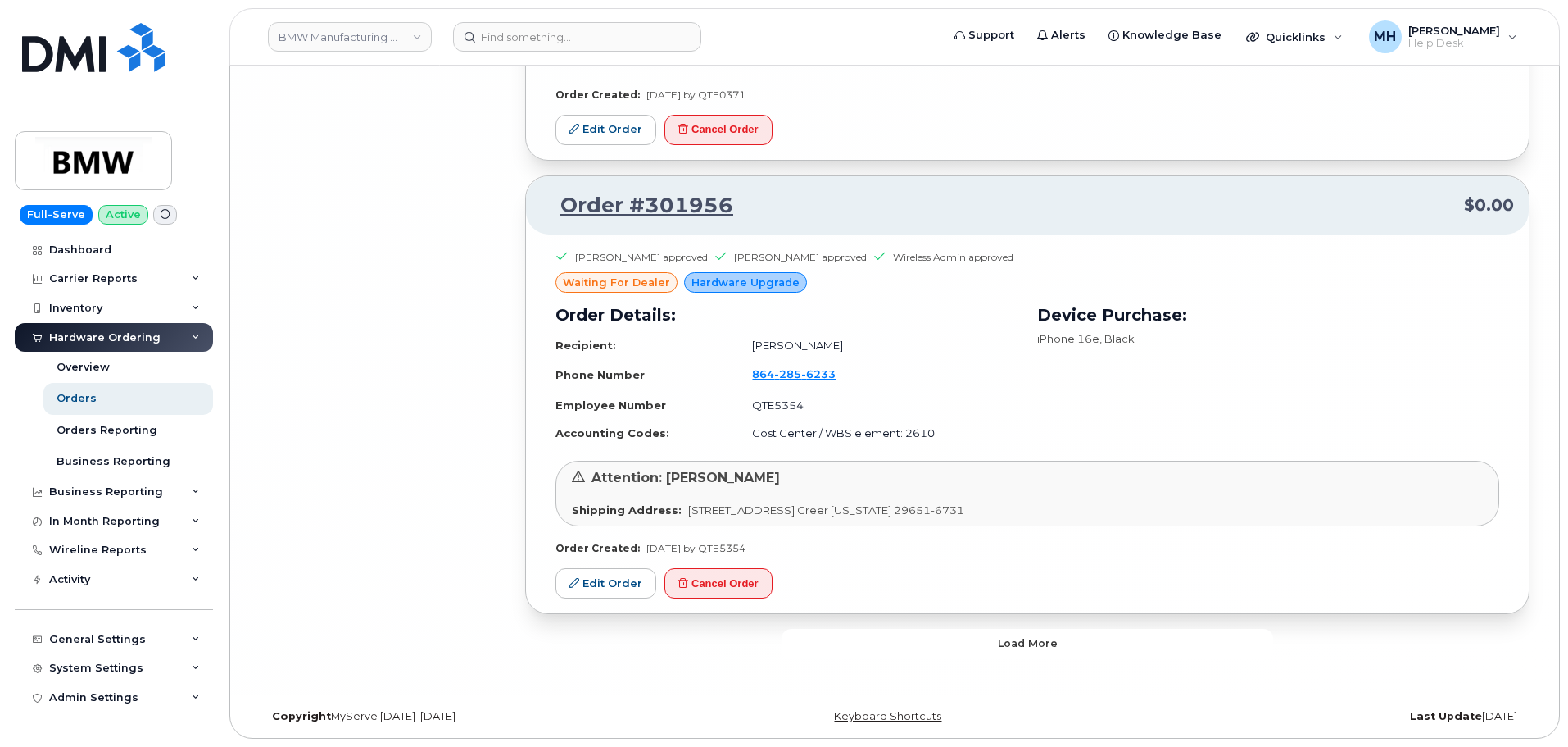
click at [1018, 640] on span "Load more" at bounding box center [1027, 643] width 60 height 15
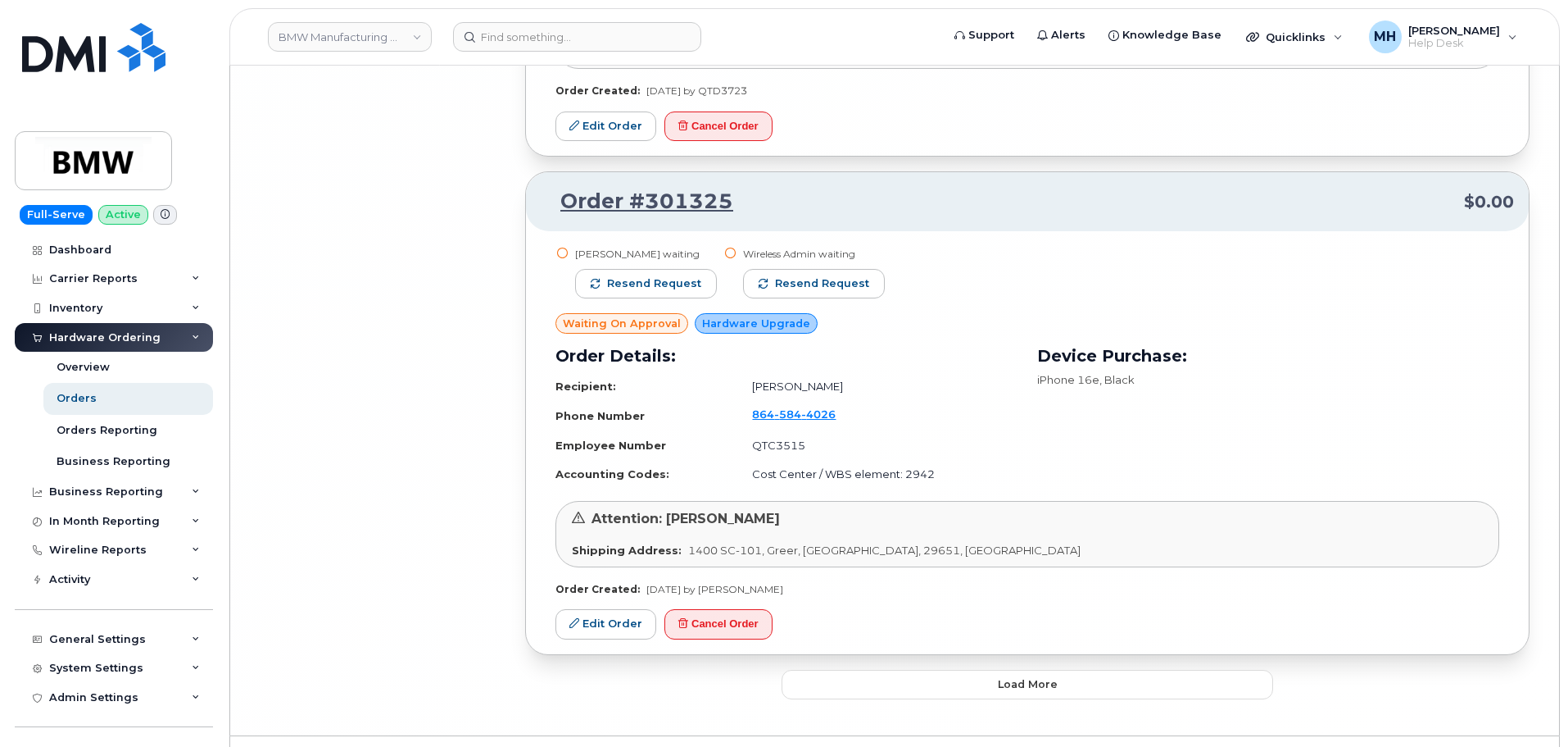
scroll to position [17453, 0]
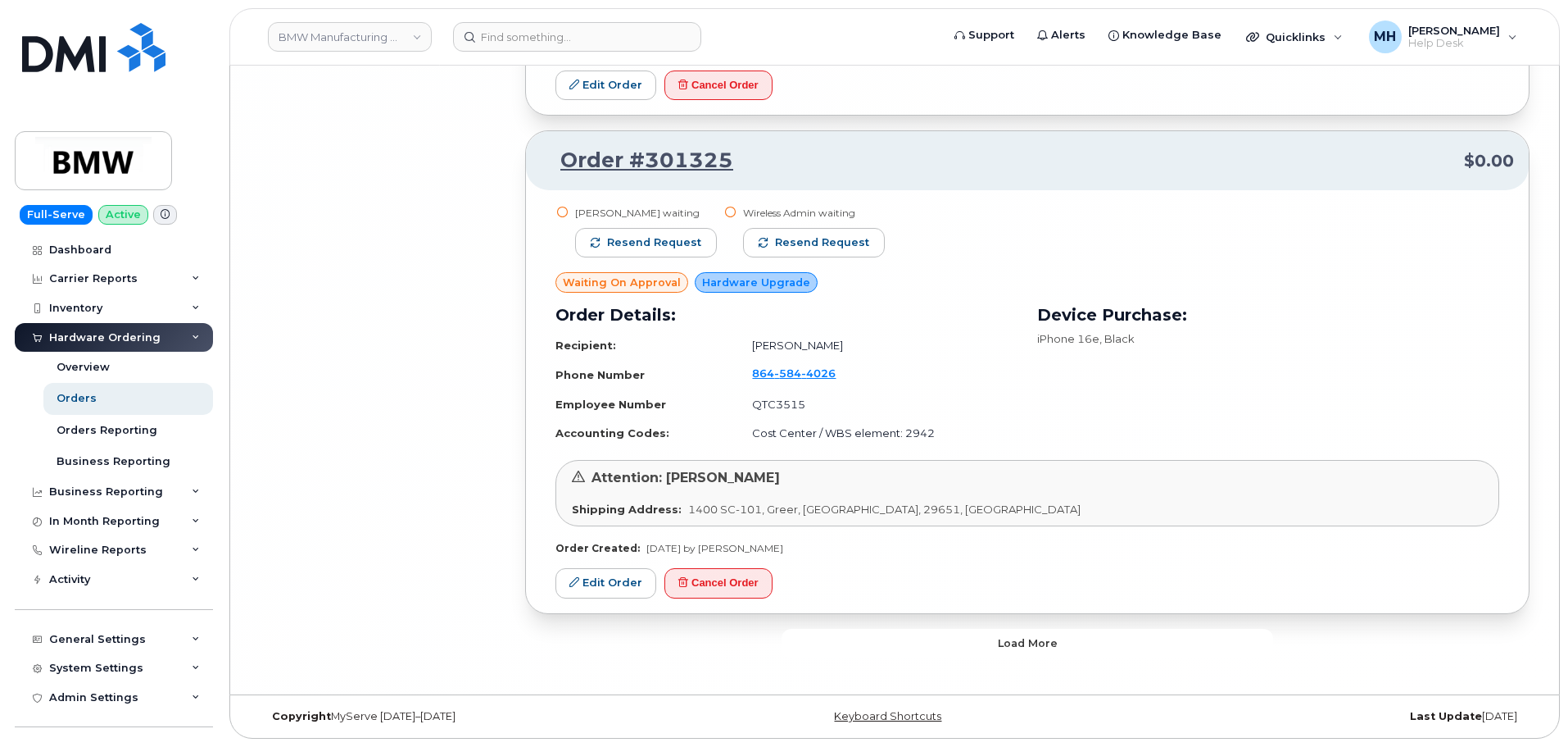
drag, startPoint x: 916, startPoint y: 649, endPoint x: 903, endPoint y: 647, distance: 13.2
click at [916, 649] on button "Load more" at bounding box center [1027, 643] width 492 height 29
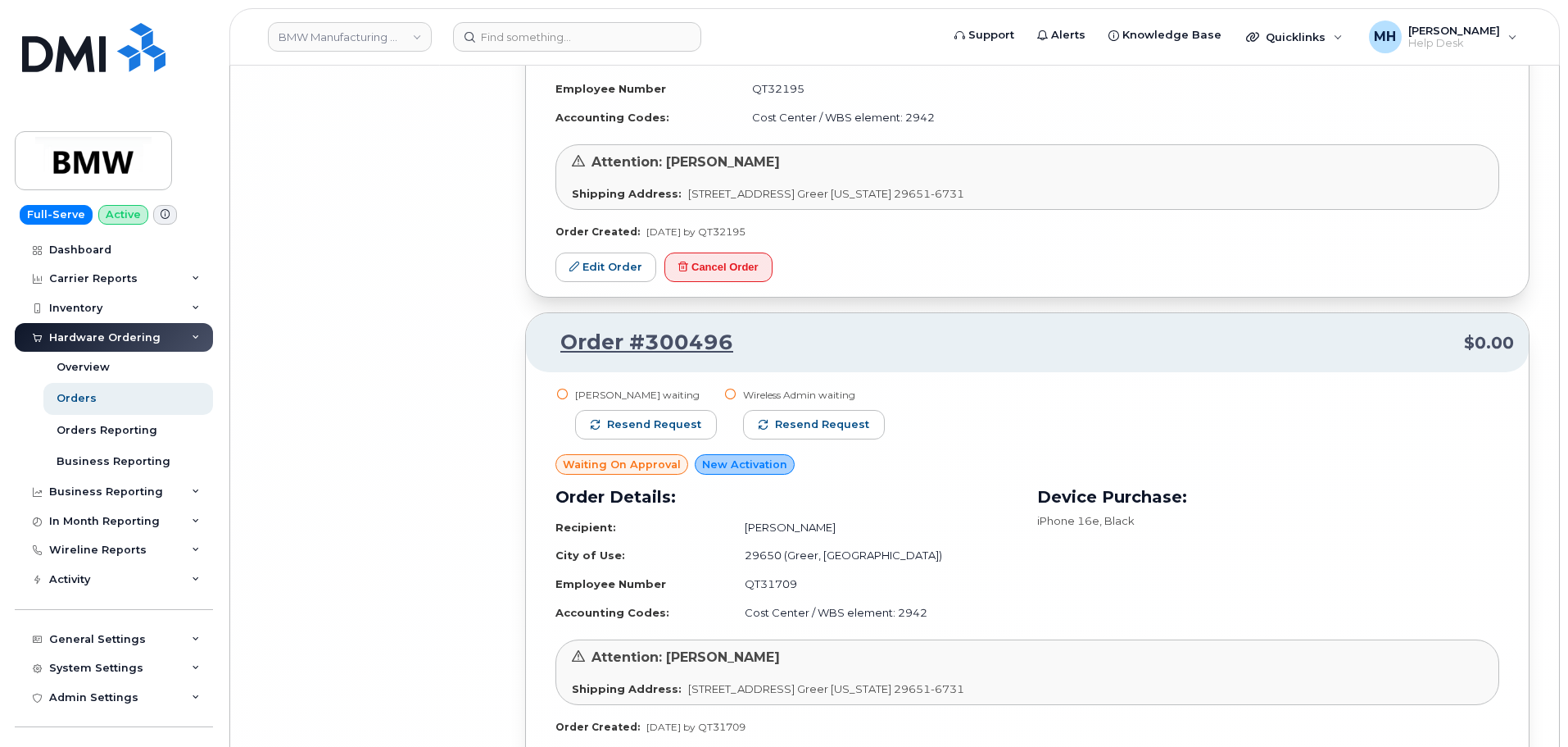
scroll to position [21427, 0]
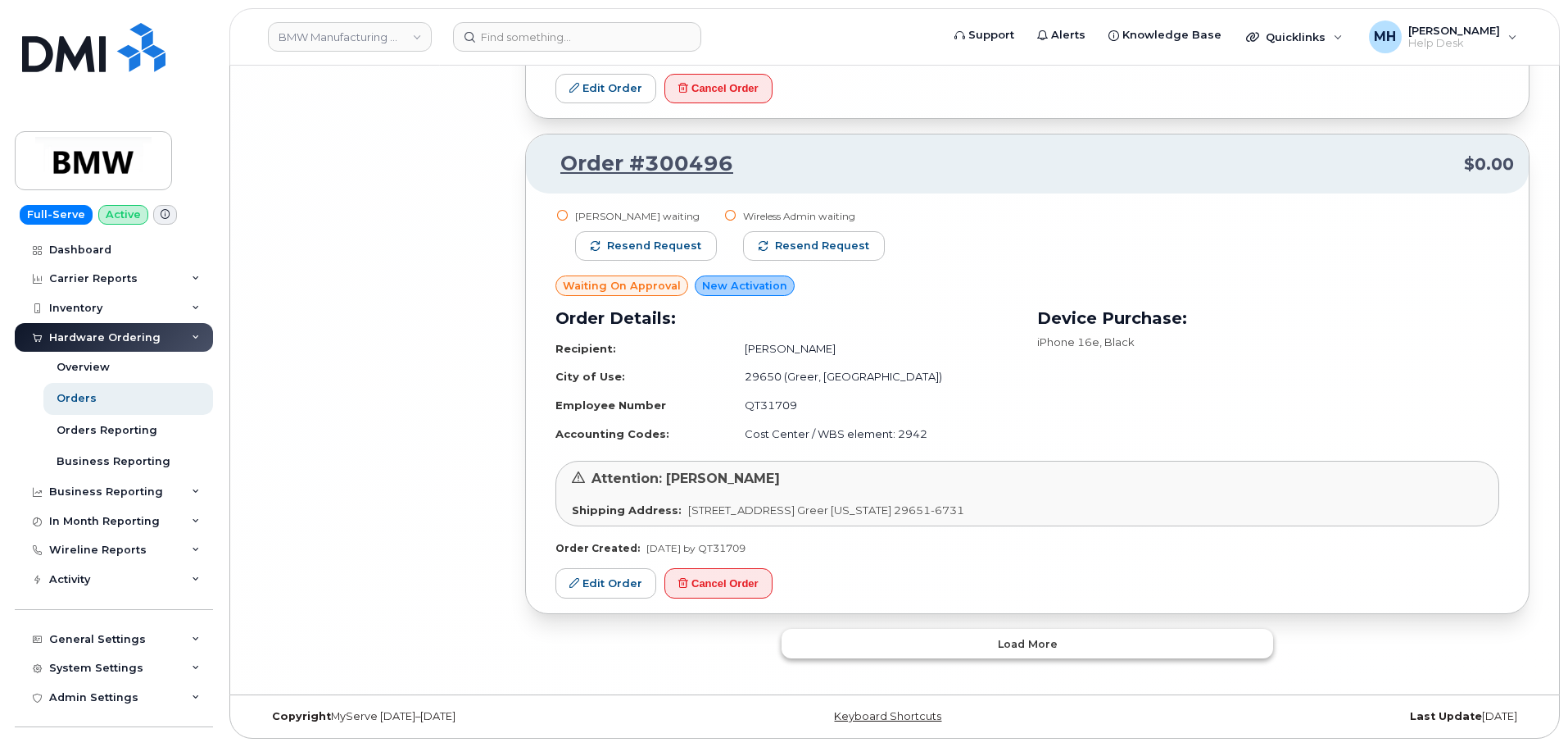
click at [939, 633] on button "Load more" at bounding box center [1027, 643] width 492 height 29
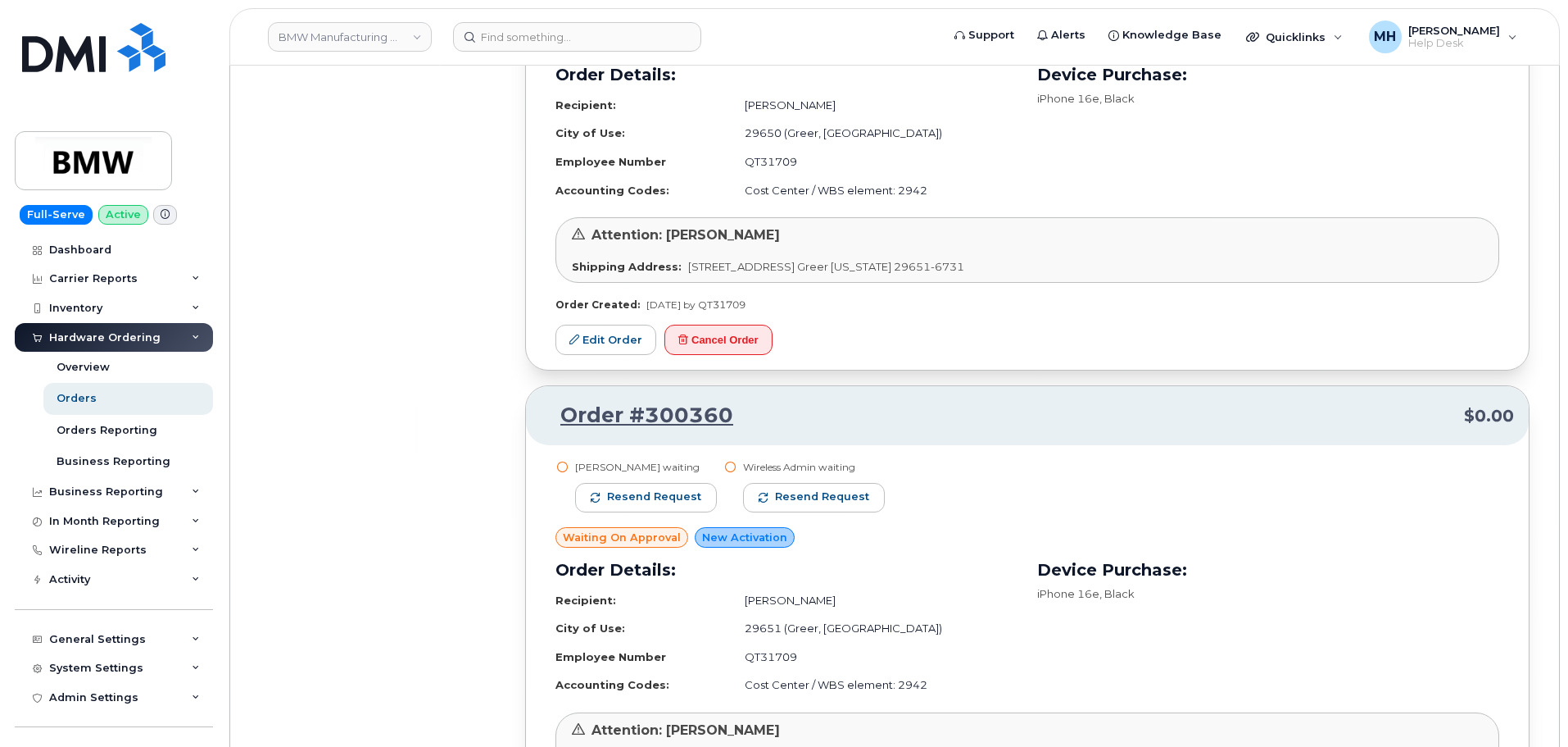
scroll to position [21558, 0]
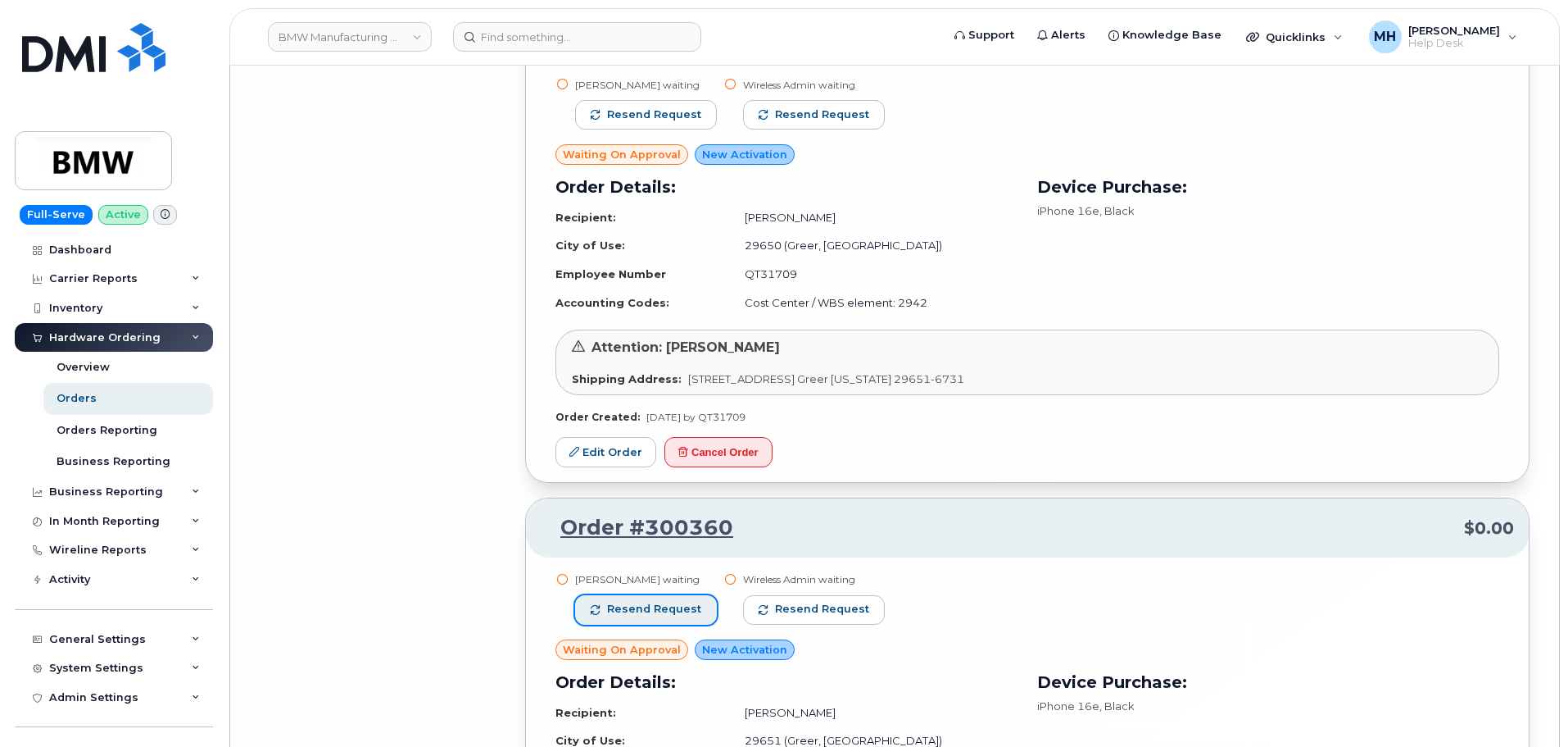
click at [691, 603] on span "Resend request" at bounding box center [654, 610] width 94 height 15
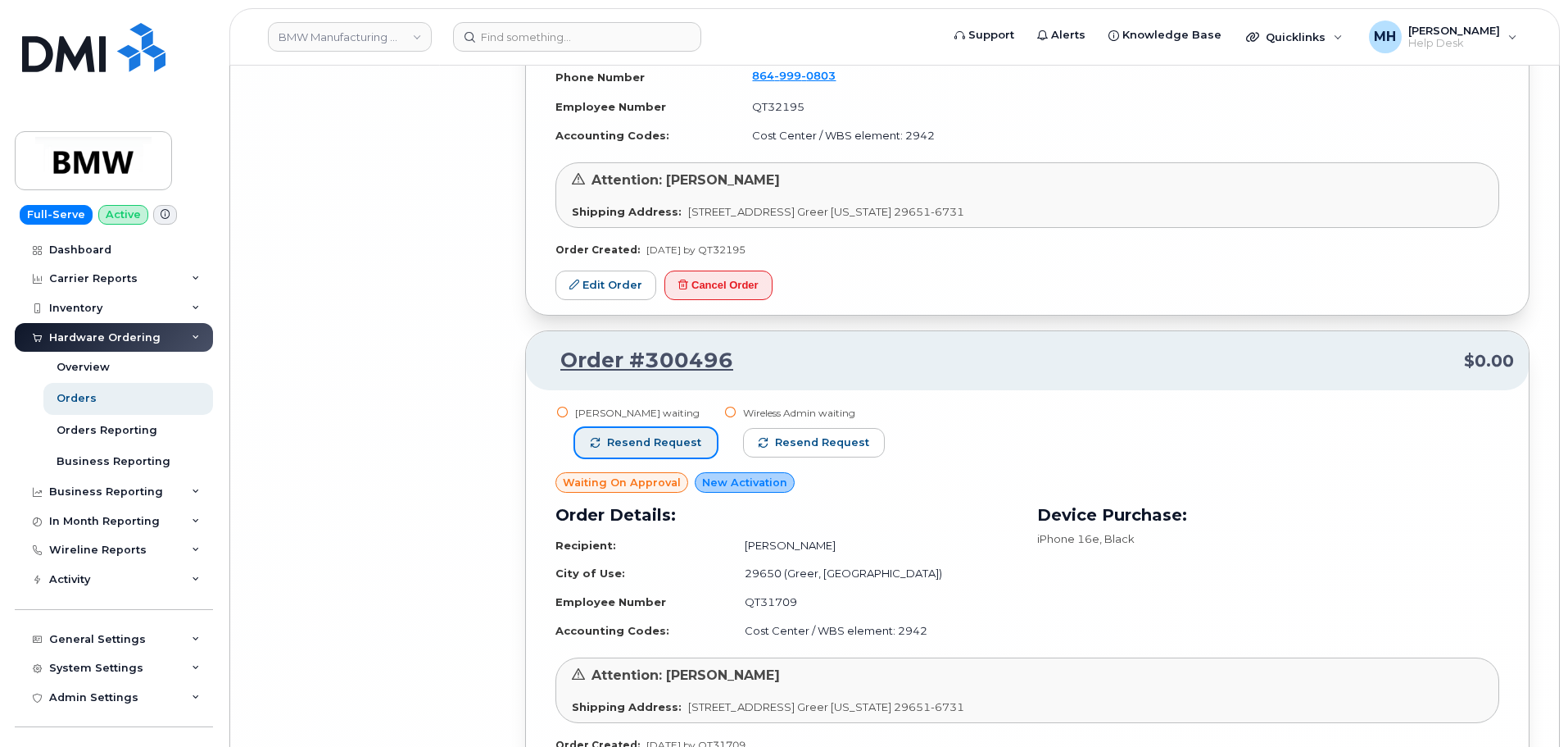
click at [667, 452] on button "Resend request" at bounding box center [646, 442] width 142 height 29
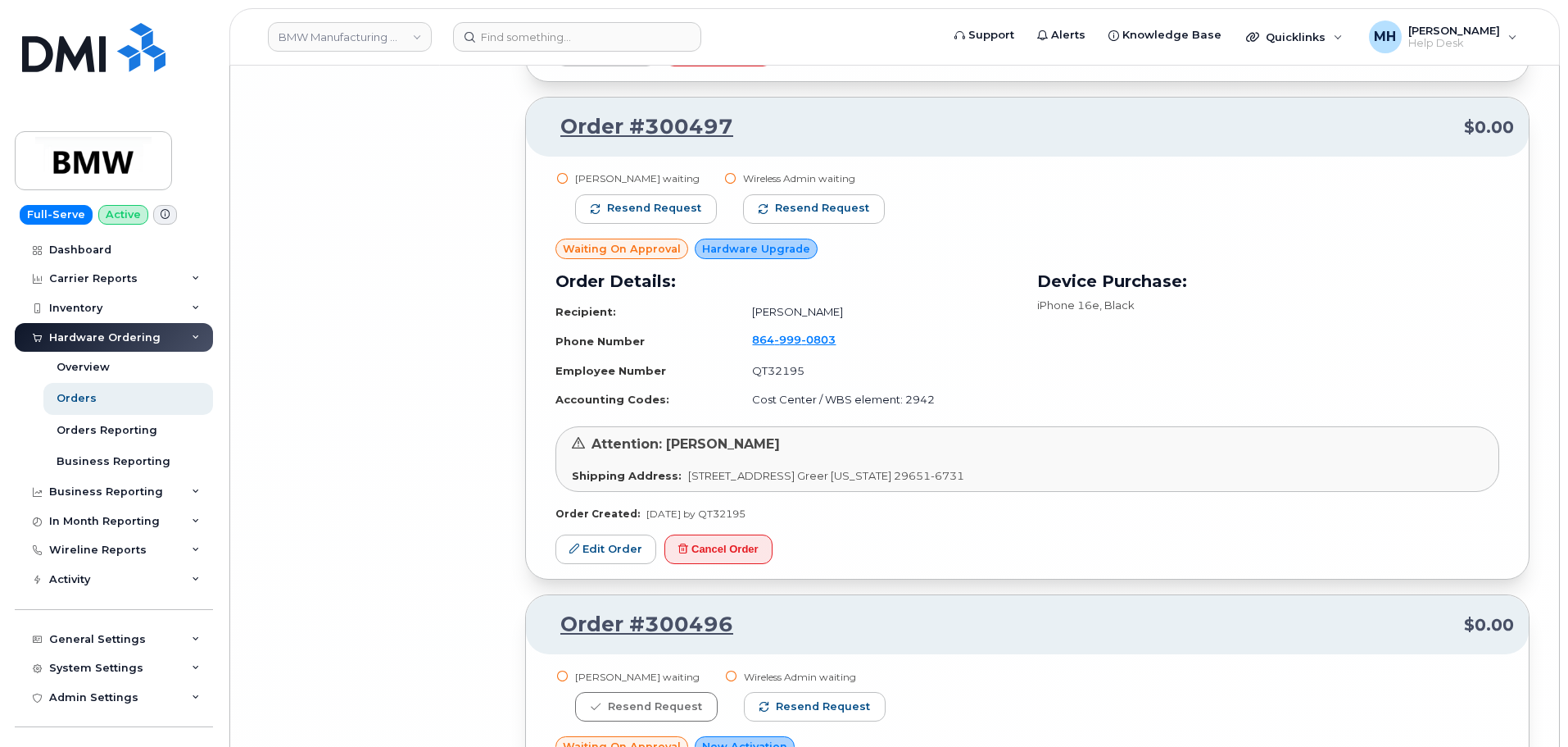
scroll to position [20902, 0]
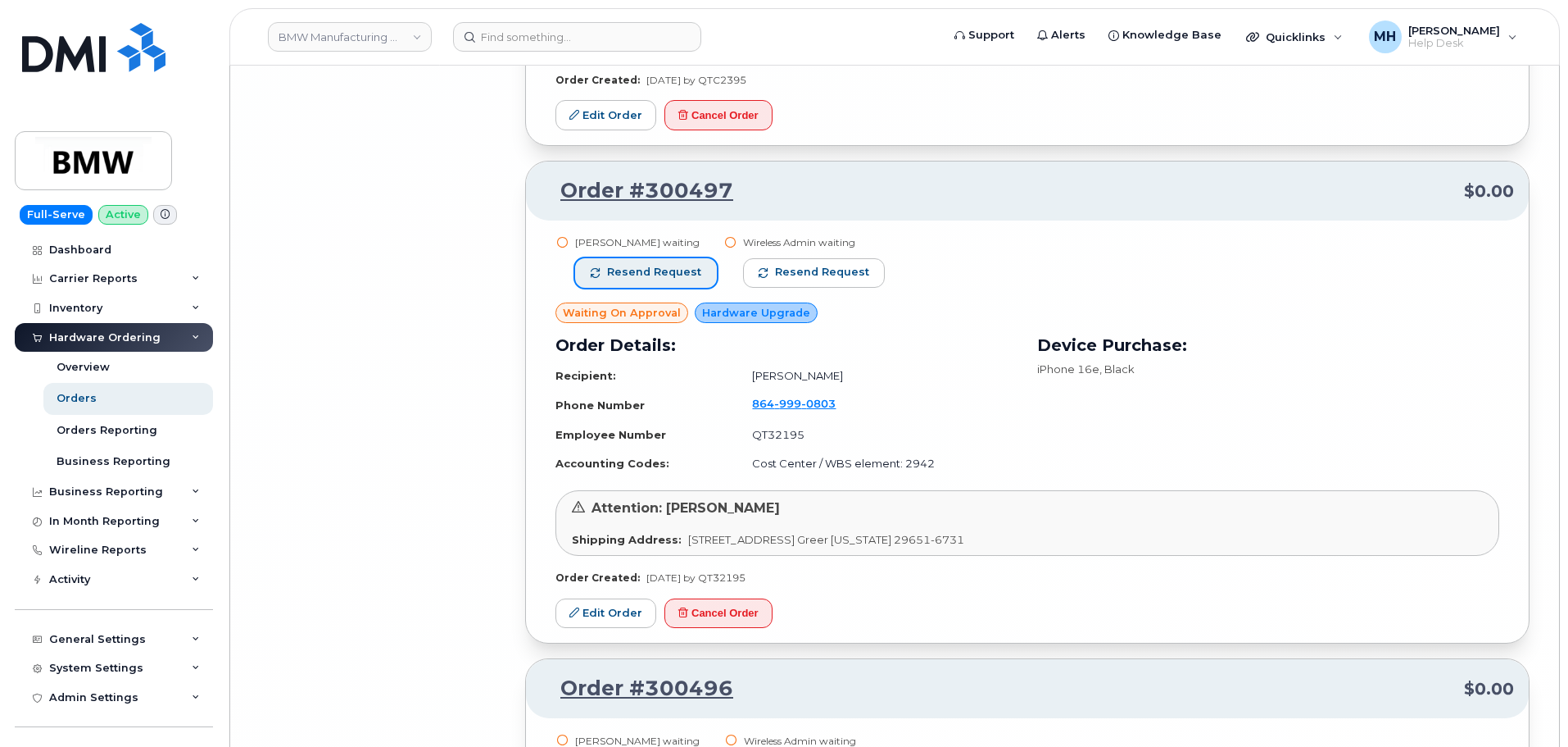
click at [627, 273] on span "Resend request" at bounding box center [654, 272] width 94 height 15
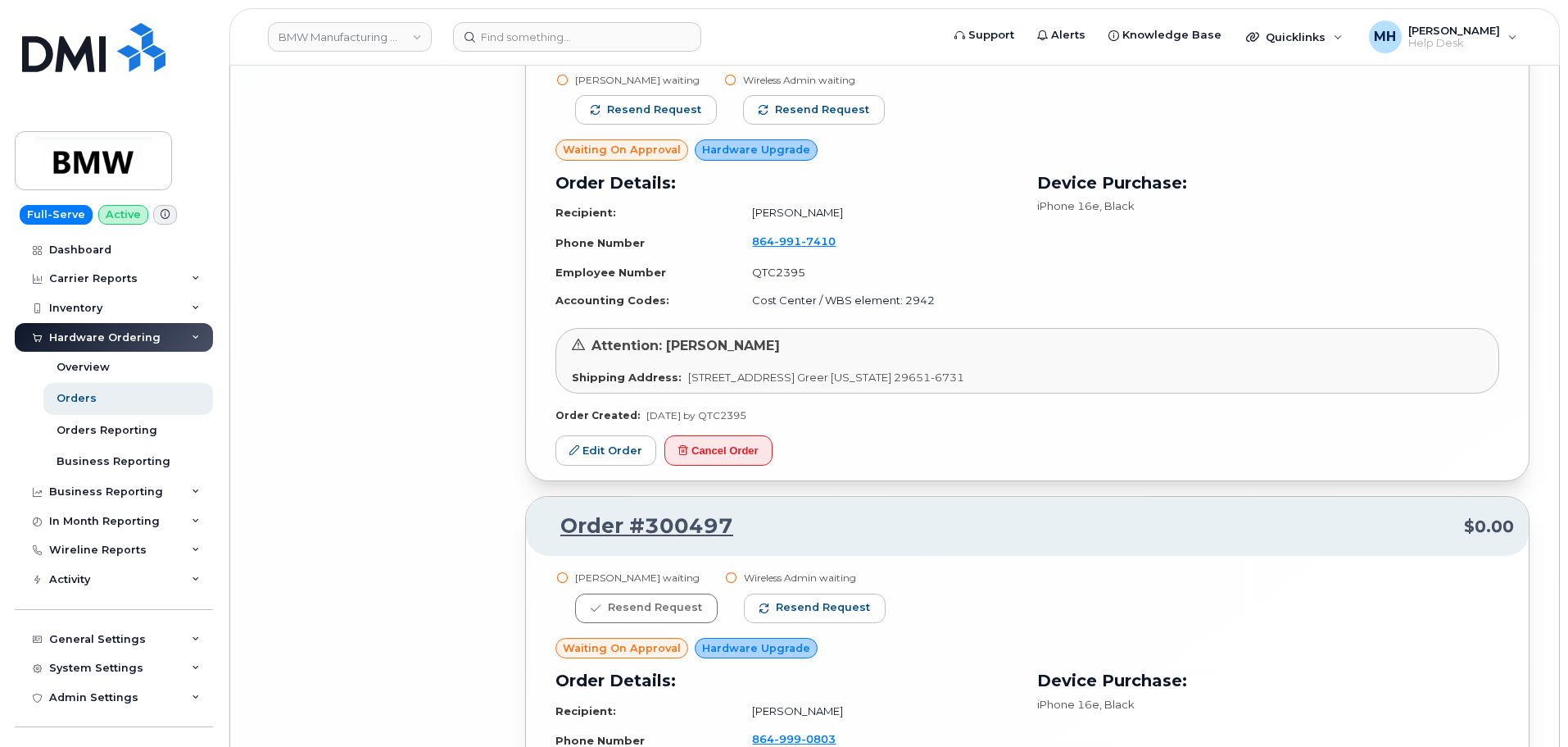
scroll to position [20410, 0]
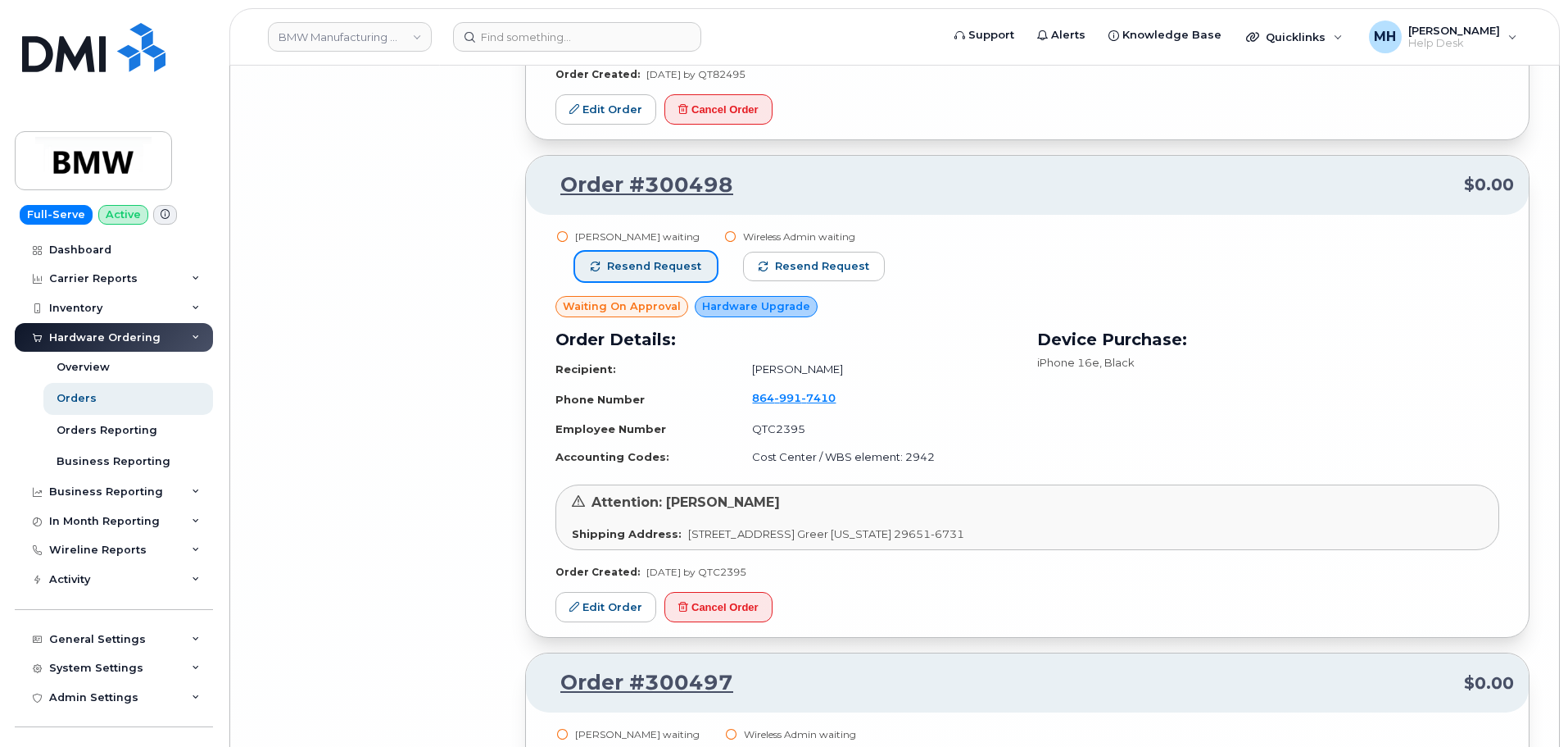
click at [663, 257] on button "Resend request" at bounding box center [646, 265] width 142 height 29
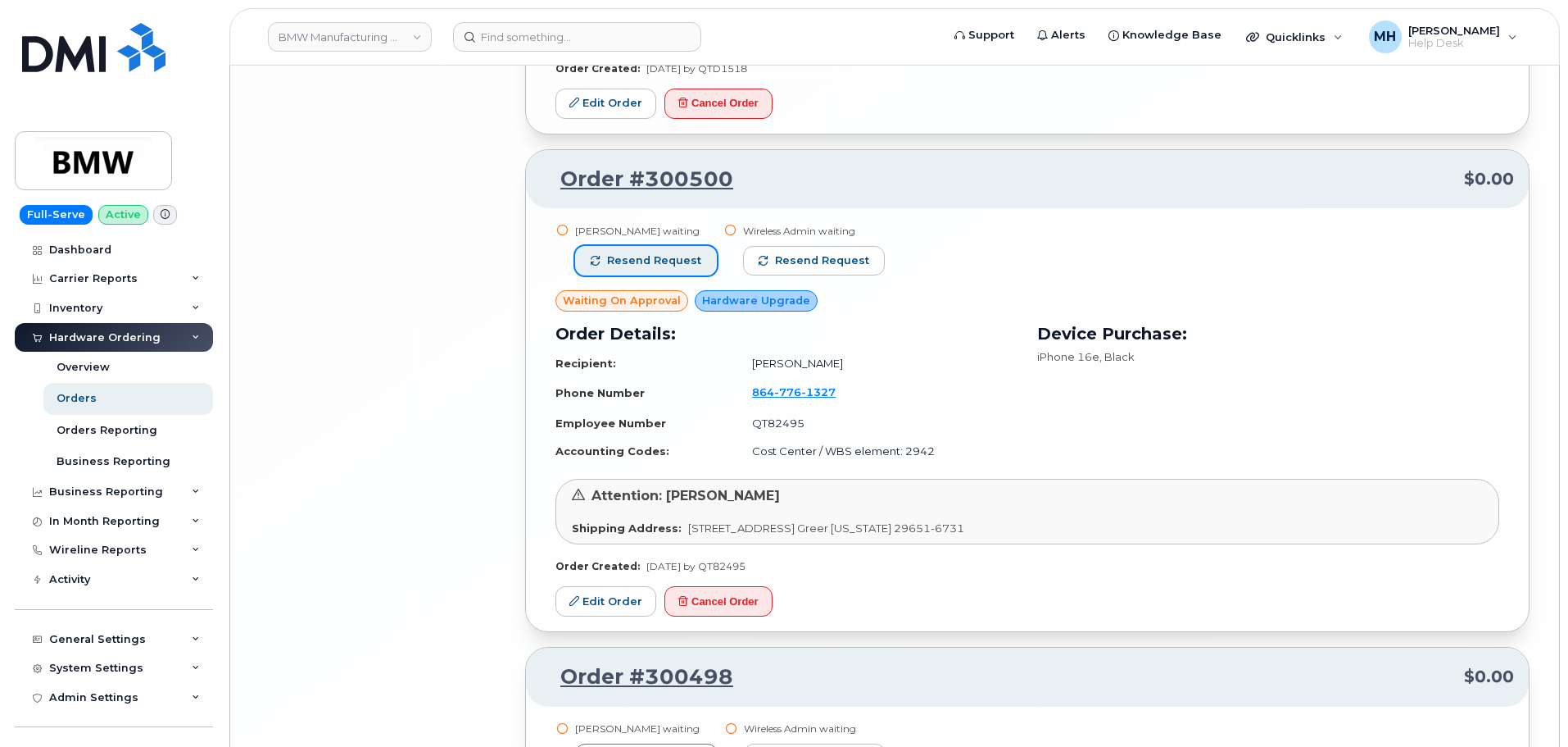
click at [656, 251] on button "Resend request" at bounding box center [646, 260] width 142 height 29
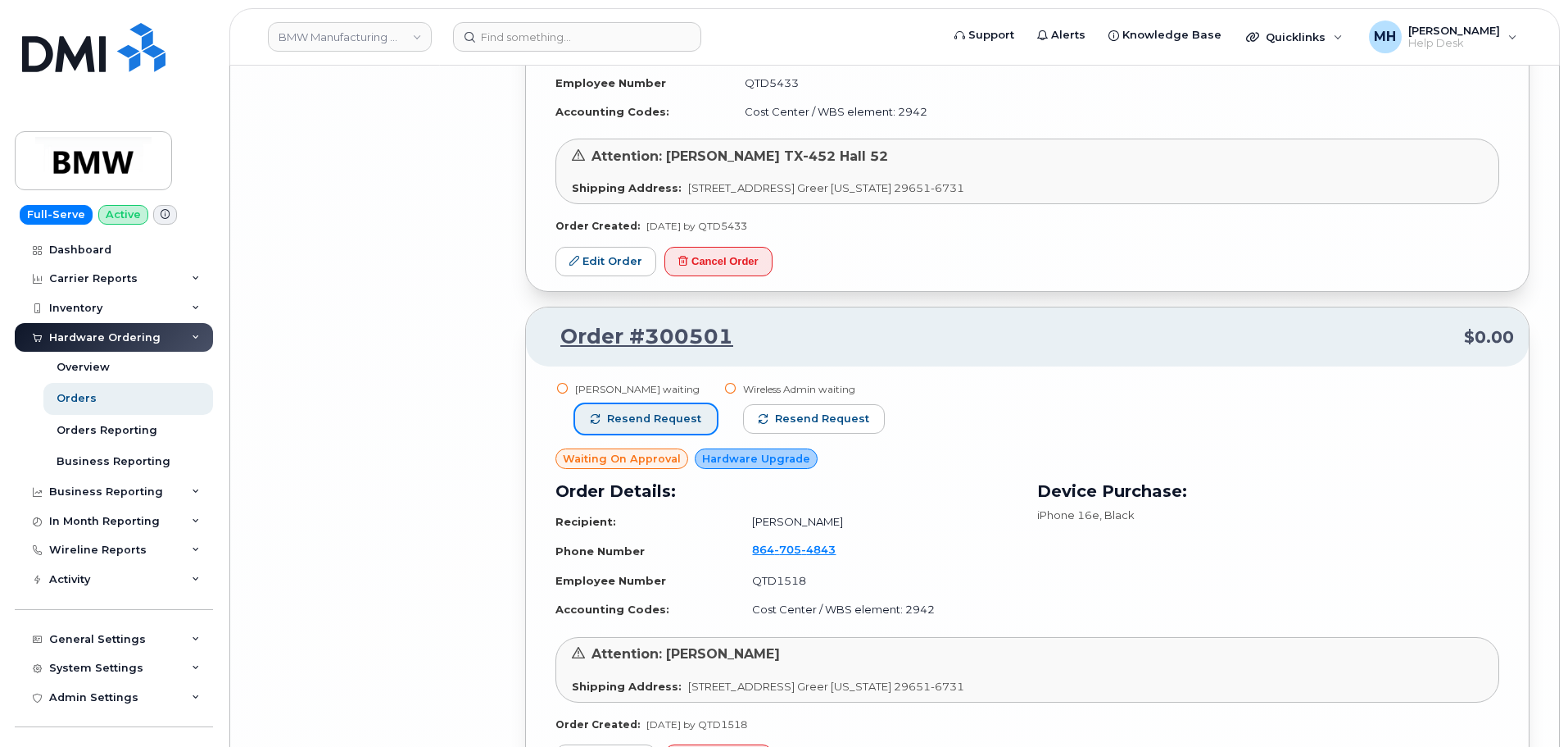
click at [645, 421] on span "Resend request" at bounding box center [654, 419] width 94 height 15
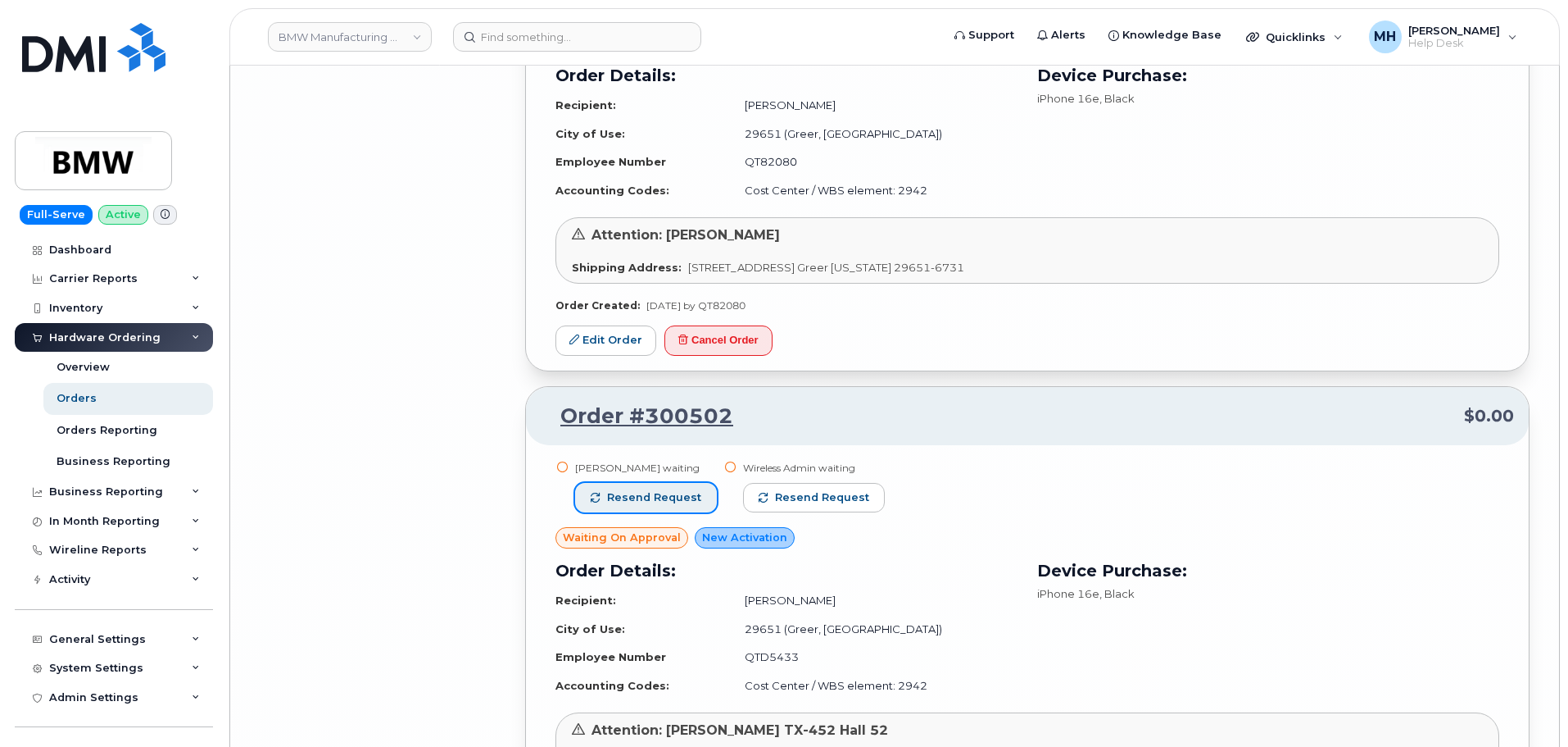
click at [649, 497] on span "Resend request" at bounding box center [654, 498] width 94 height 15
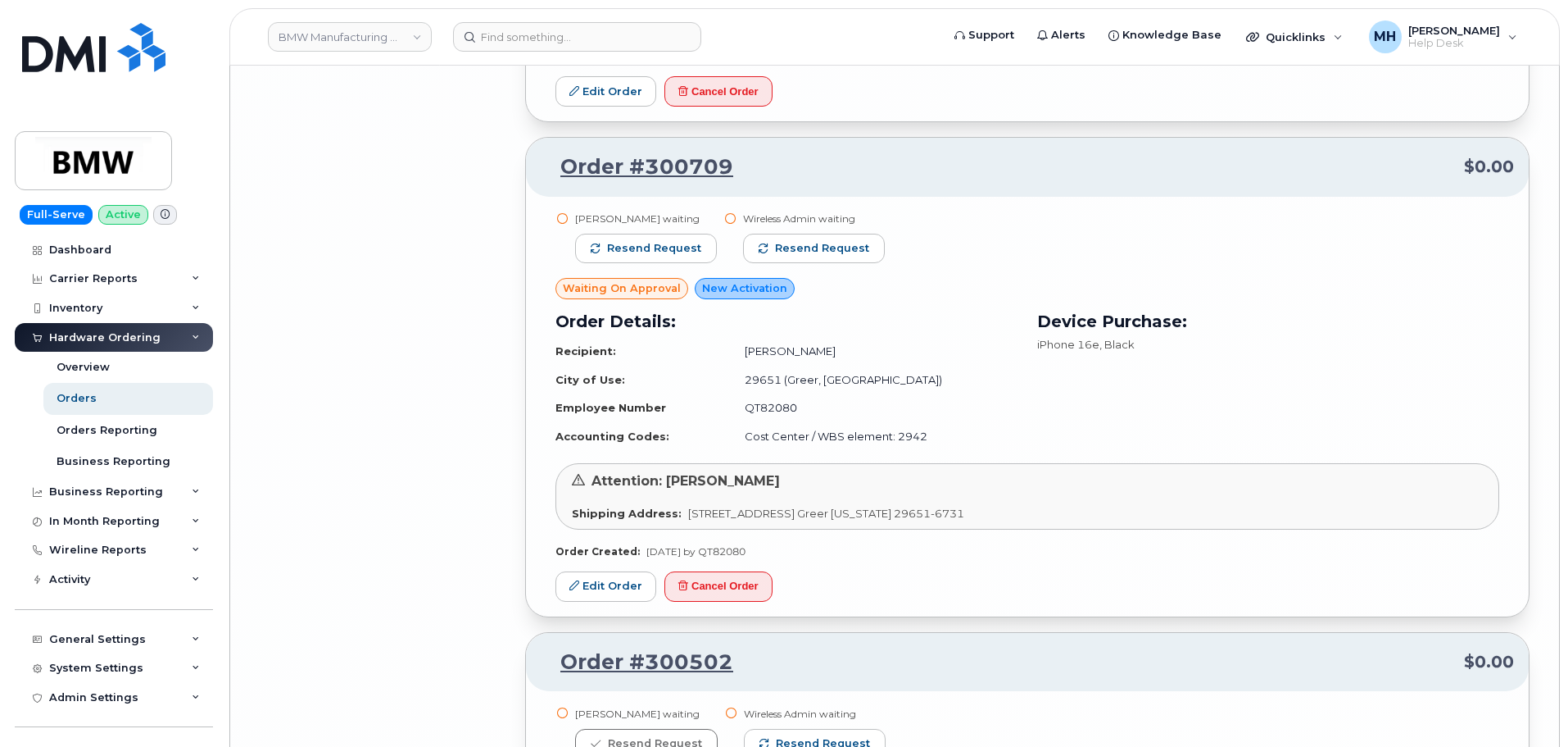
scroll to position [18279, 0]
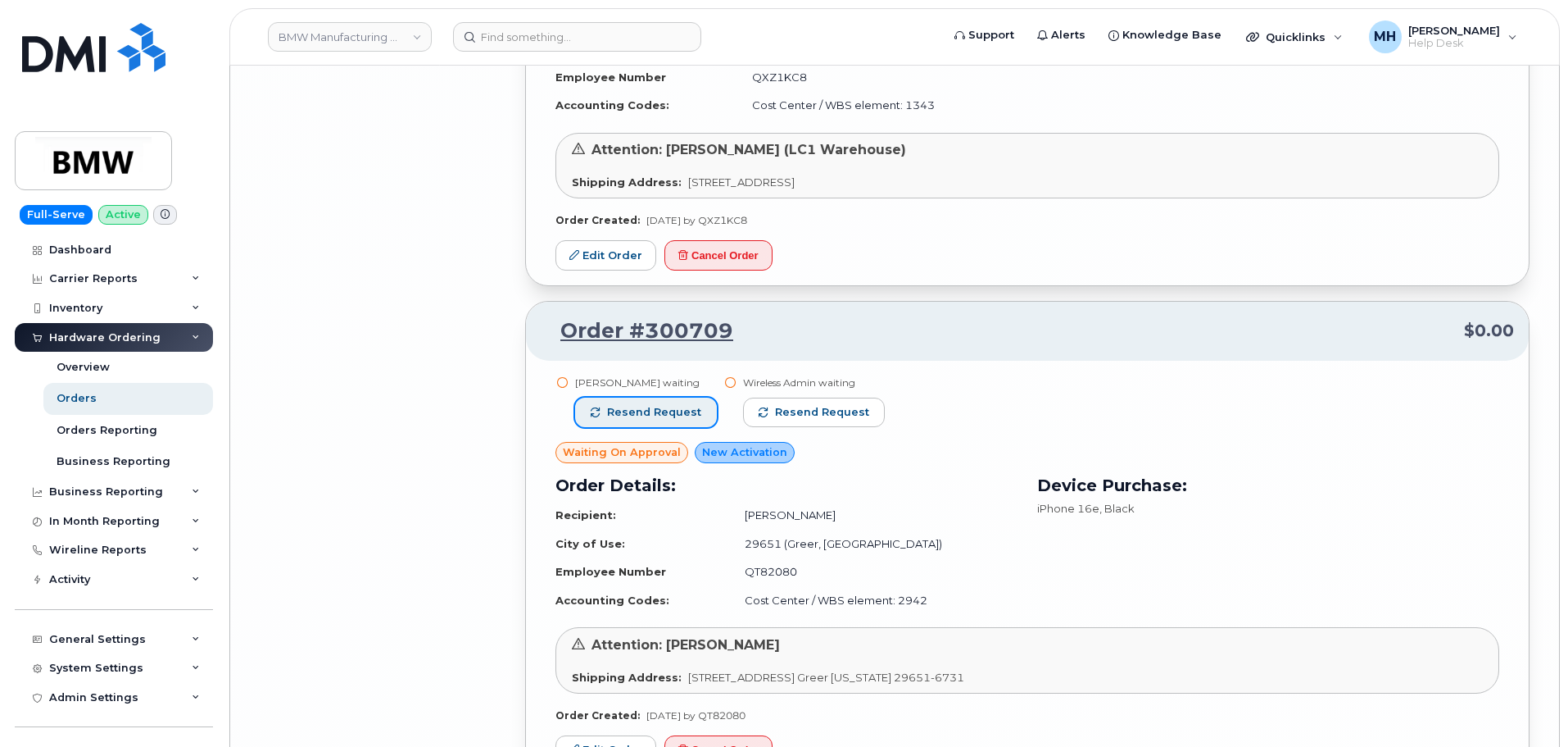
click at [657, 419] on span "Resend request" at bounding box center [654, 412] width 94 height 15
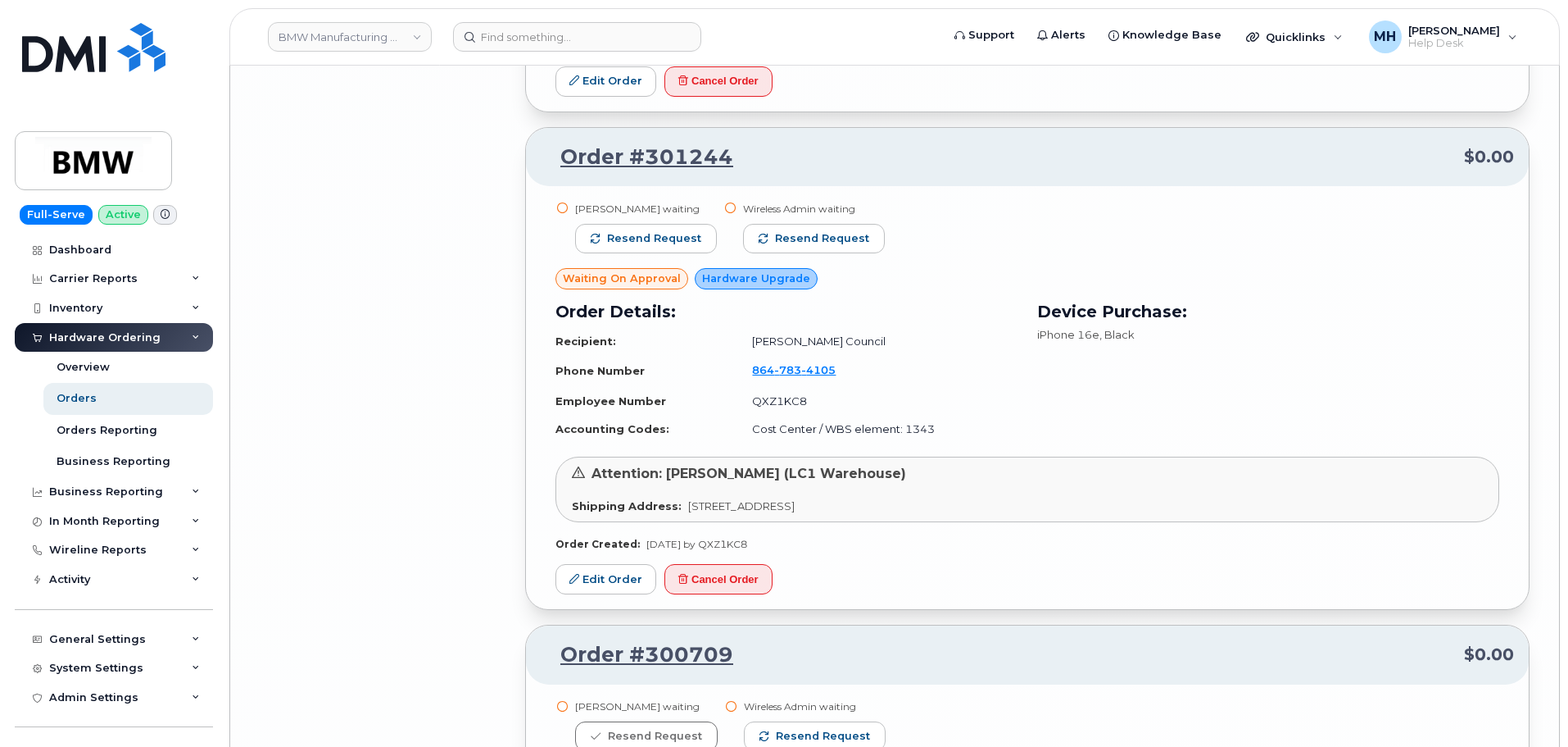
scroll to position [17868, 0]
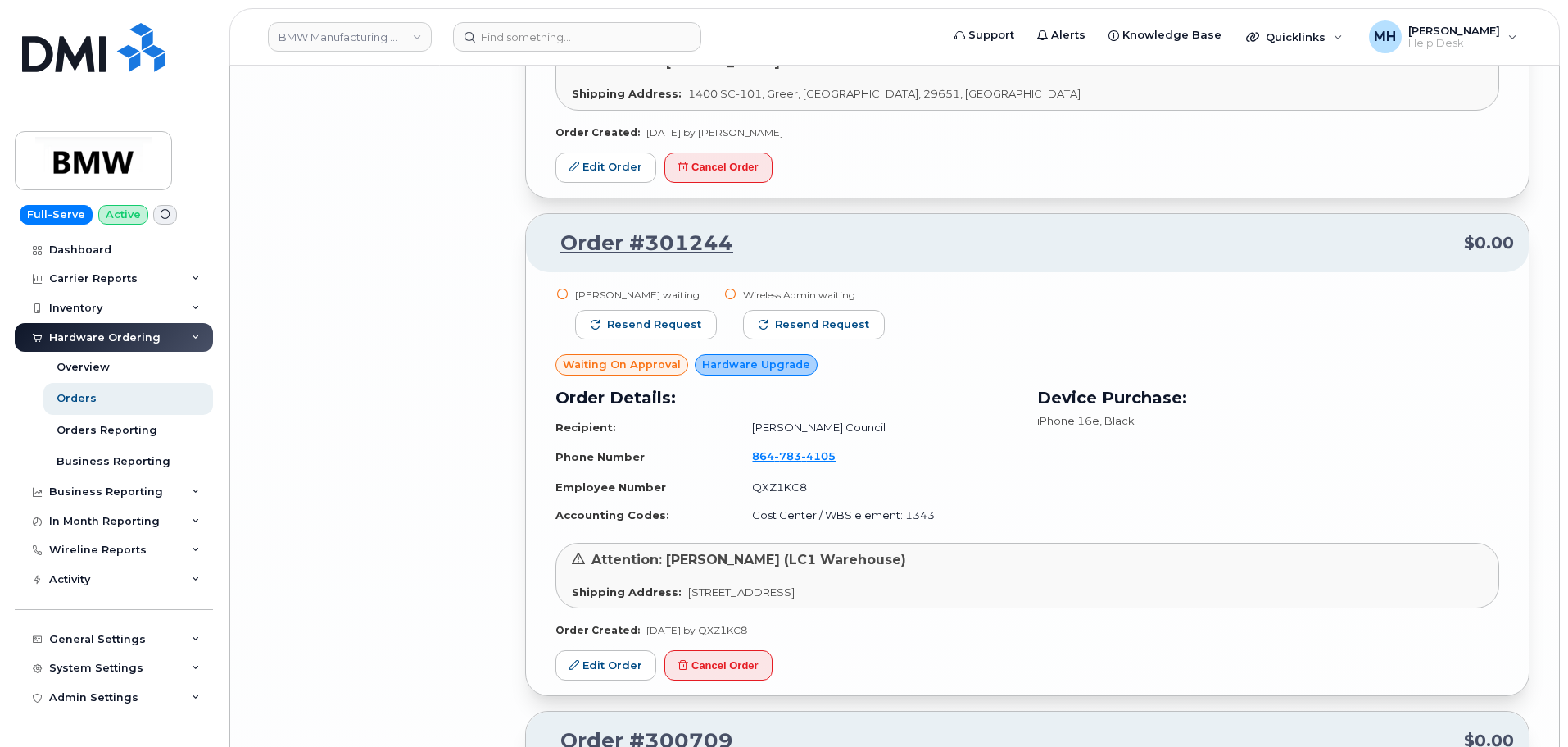
click at [669, 347] on div "William Stanifer waiting Resend request" at bounding box center [646, 321] width 142 height 66
click at [674, 331] on span "Resend request" at bounding box center [654, 325] width 94 height 15
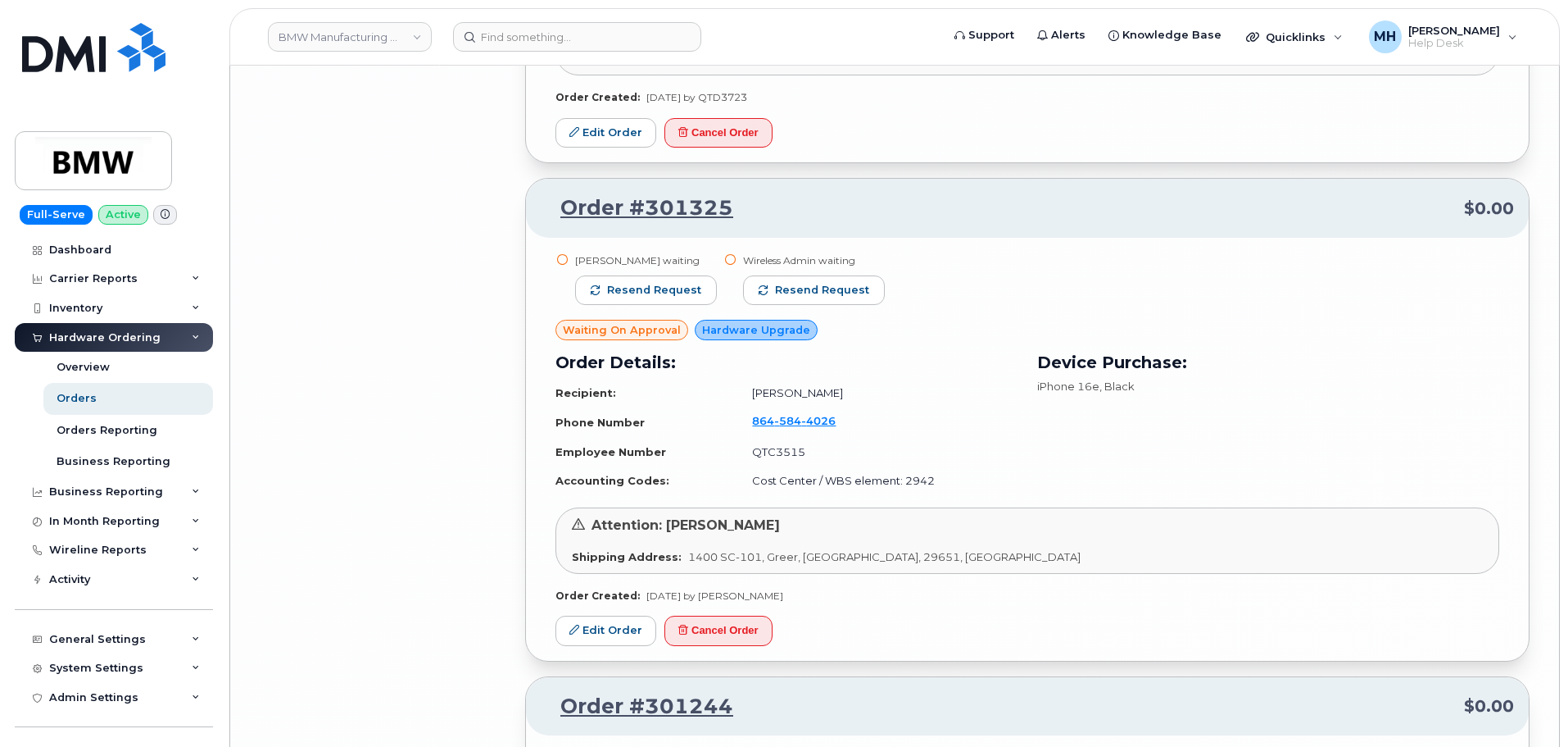
scroll to position [17376, 0]
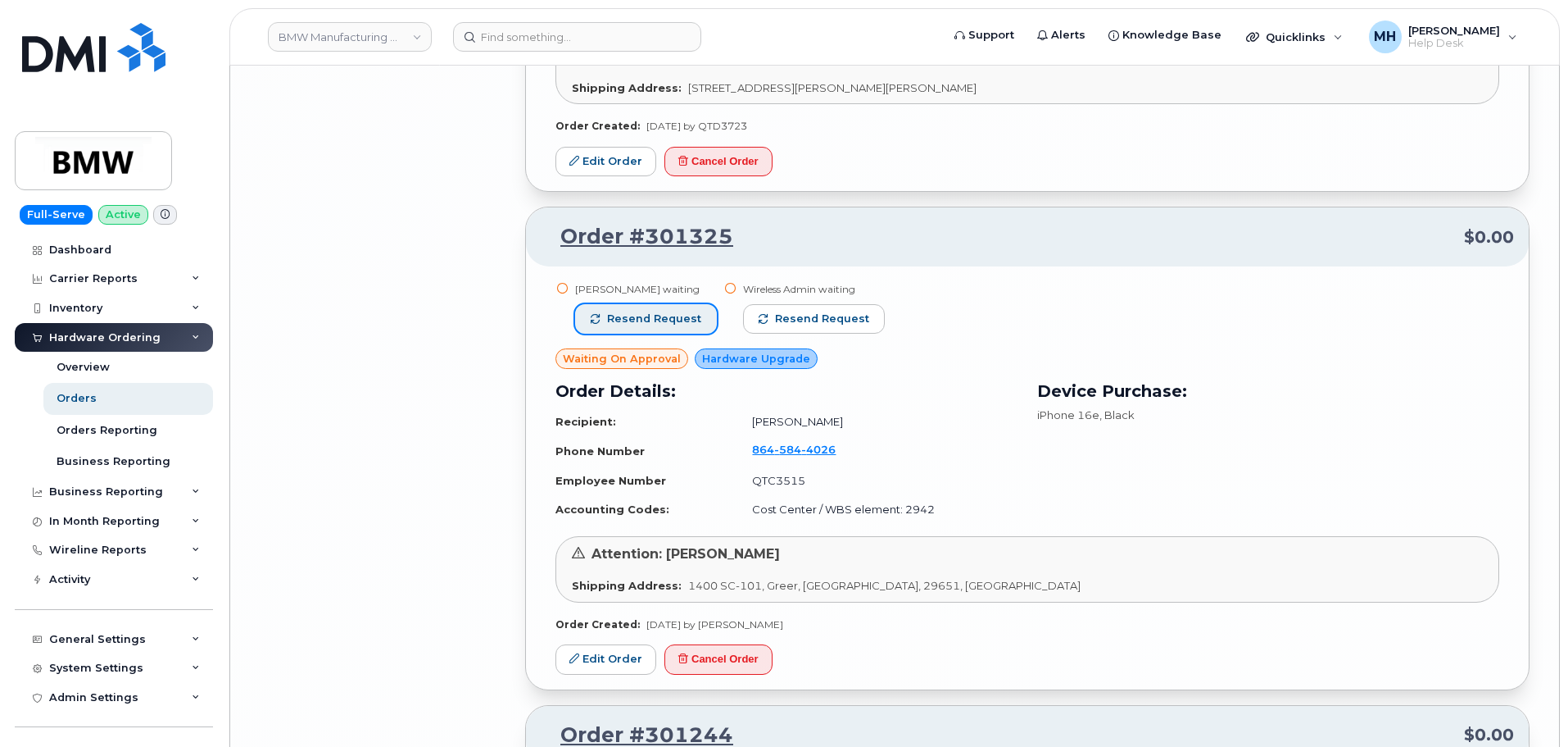
click at [668, 320] on span "Resend request" at bounding box center [654, 319] width 94 height 15
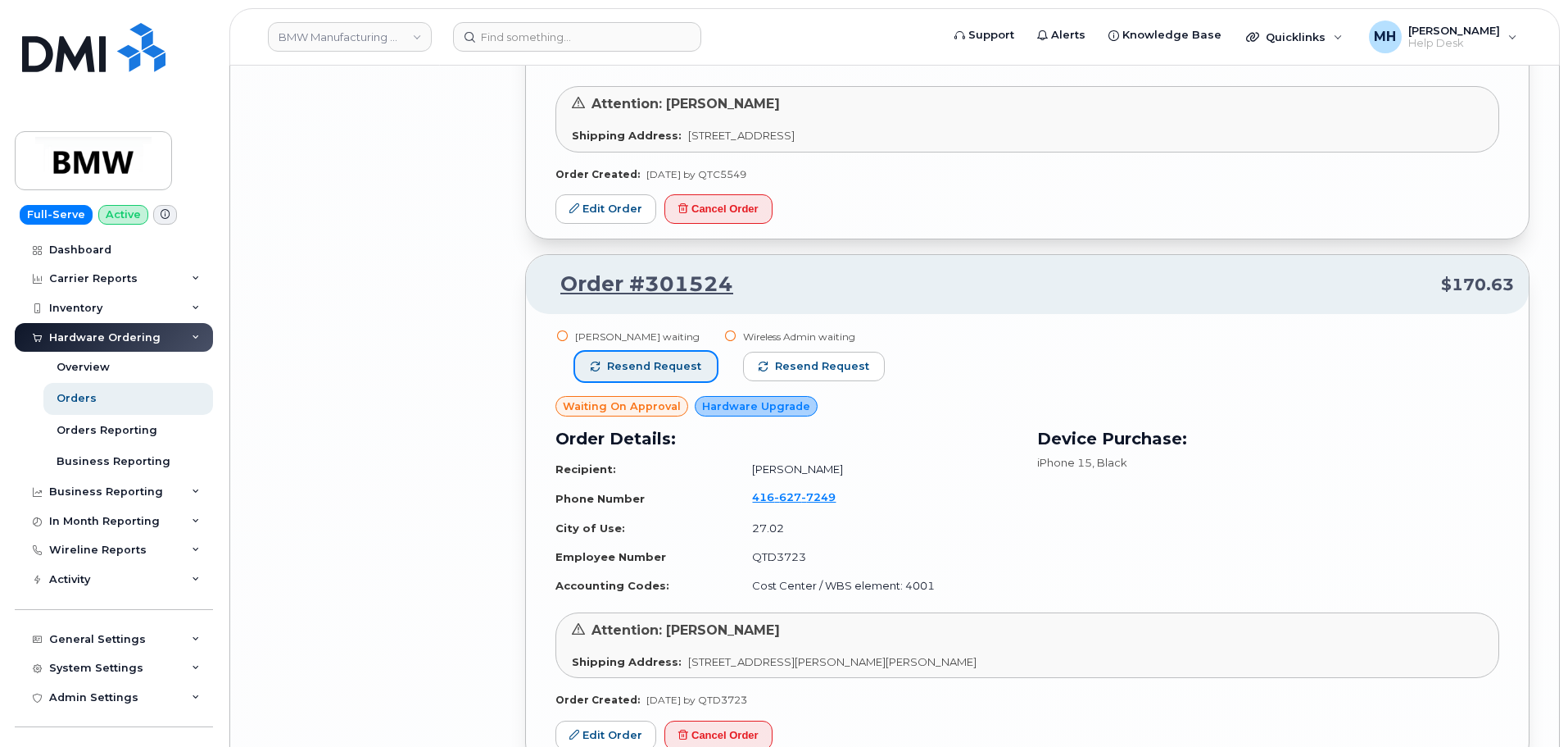
click at [679, 361] on span "Resend request" at bounding box center [654, 367] width 94 height 15
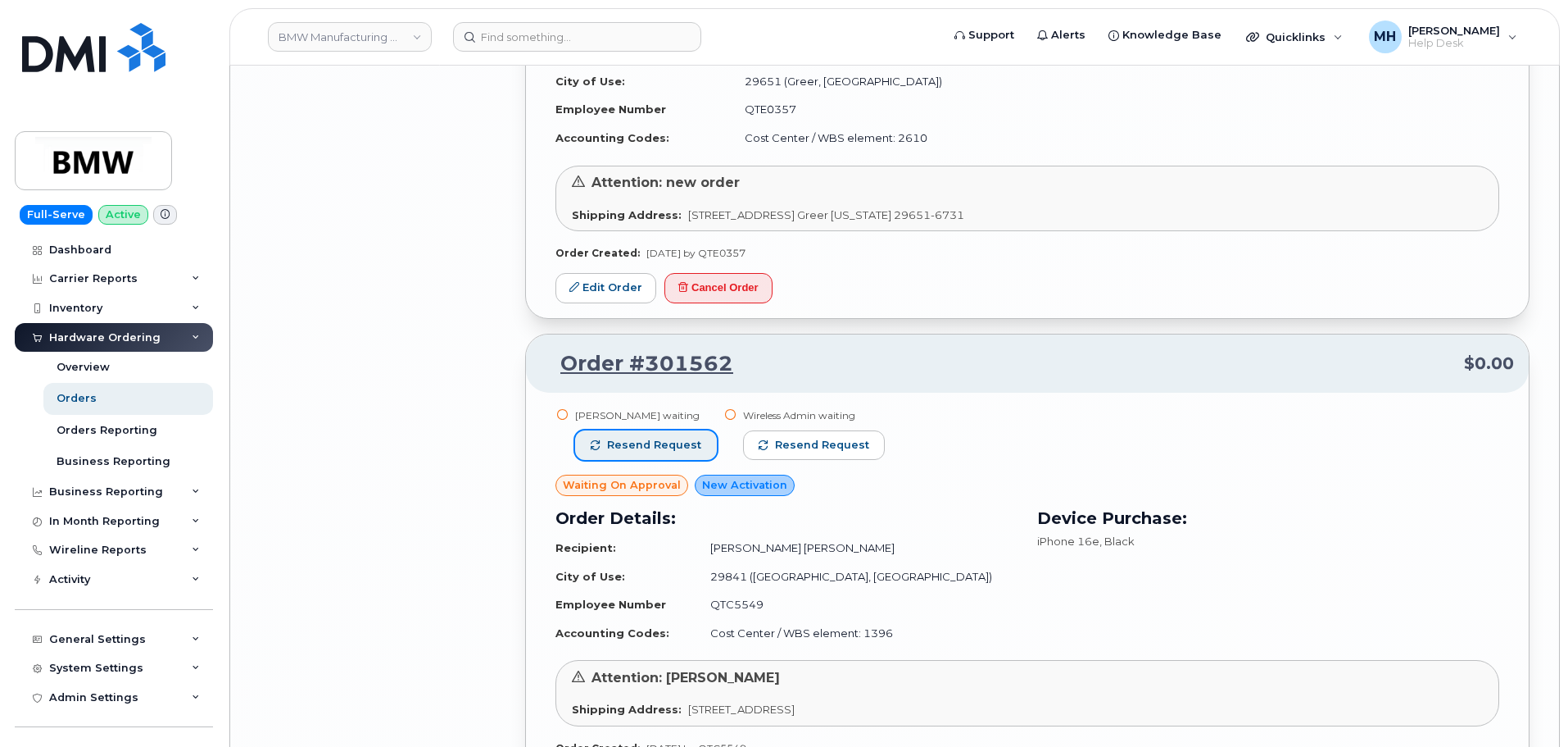
click at [665, 444] on span "Resend request" at bounding box center [654, 446] width 94 height 15
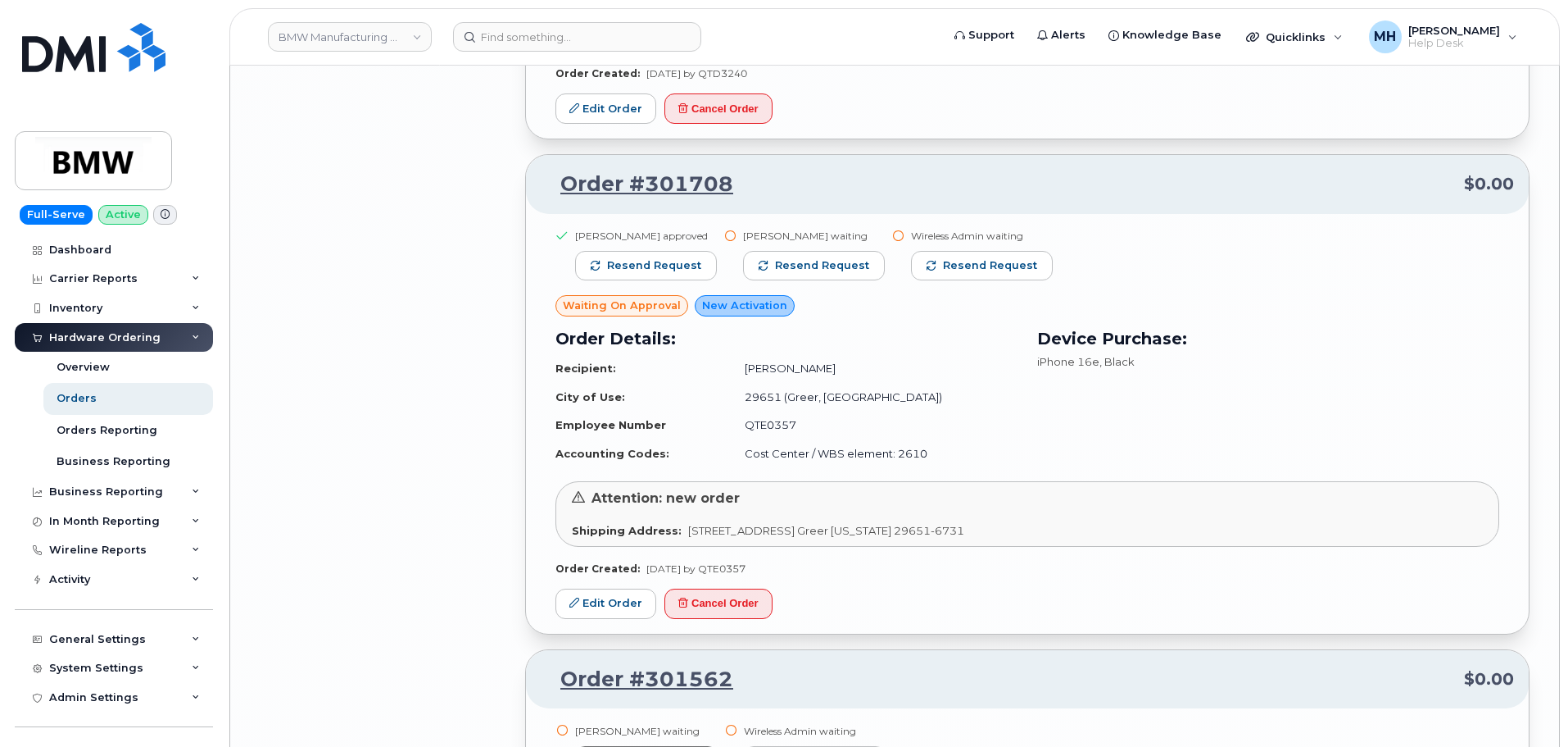
scroll to position [15819, 0]
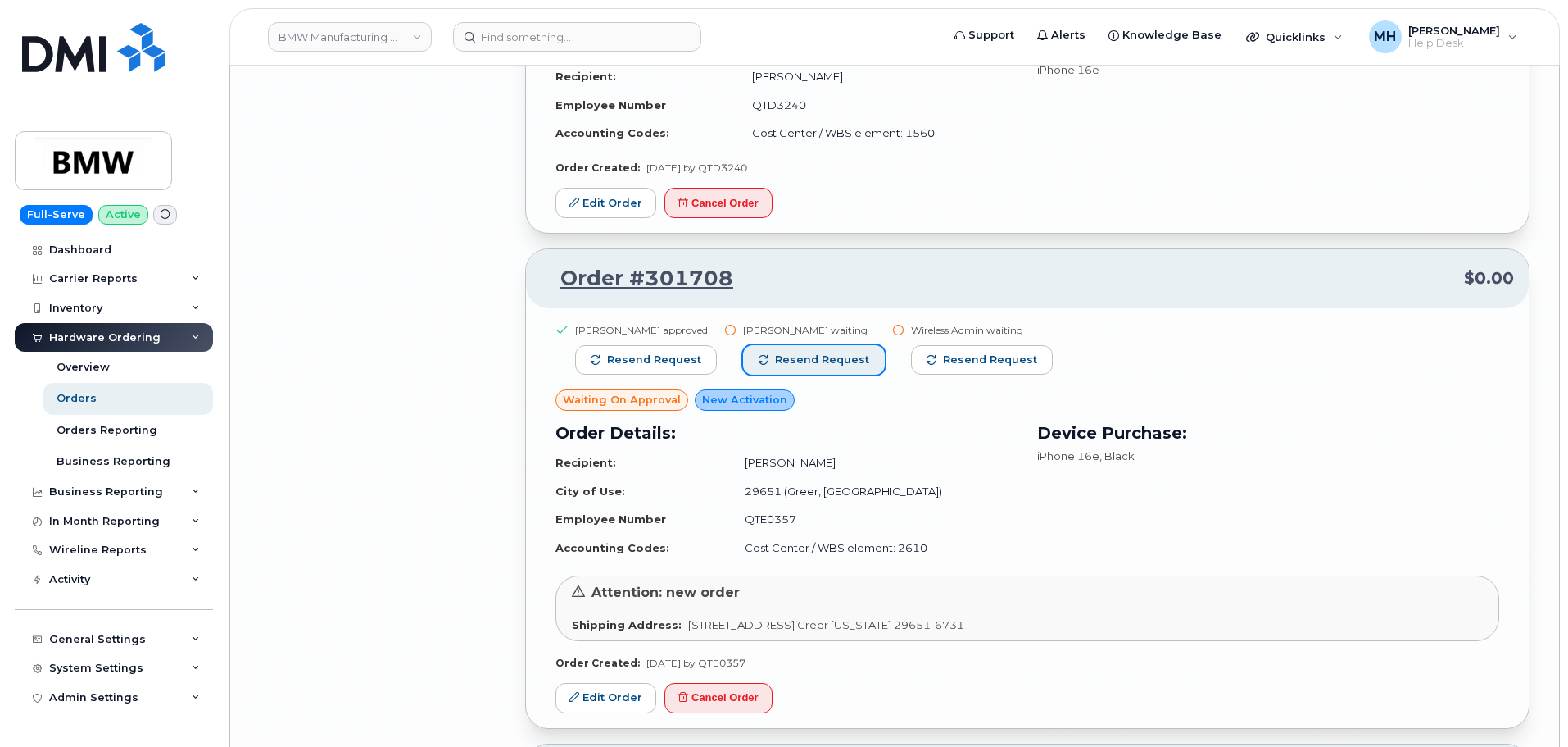
click at [802, 361] on span "Resend request" at bounding box center [821, 360] width 94 height 15
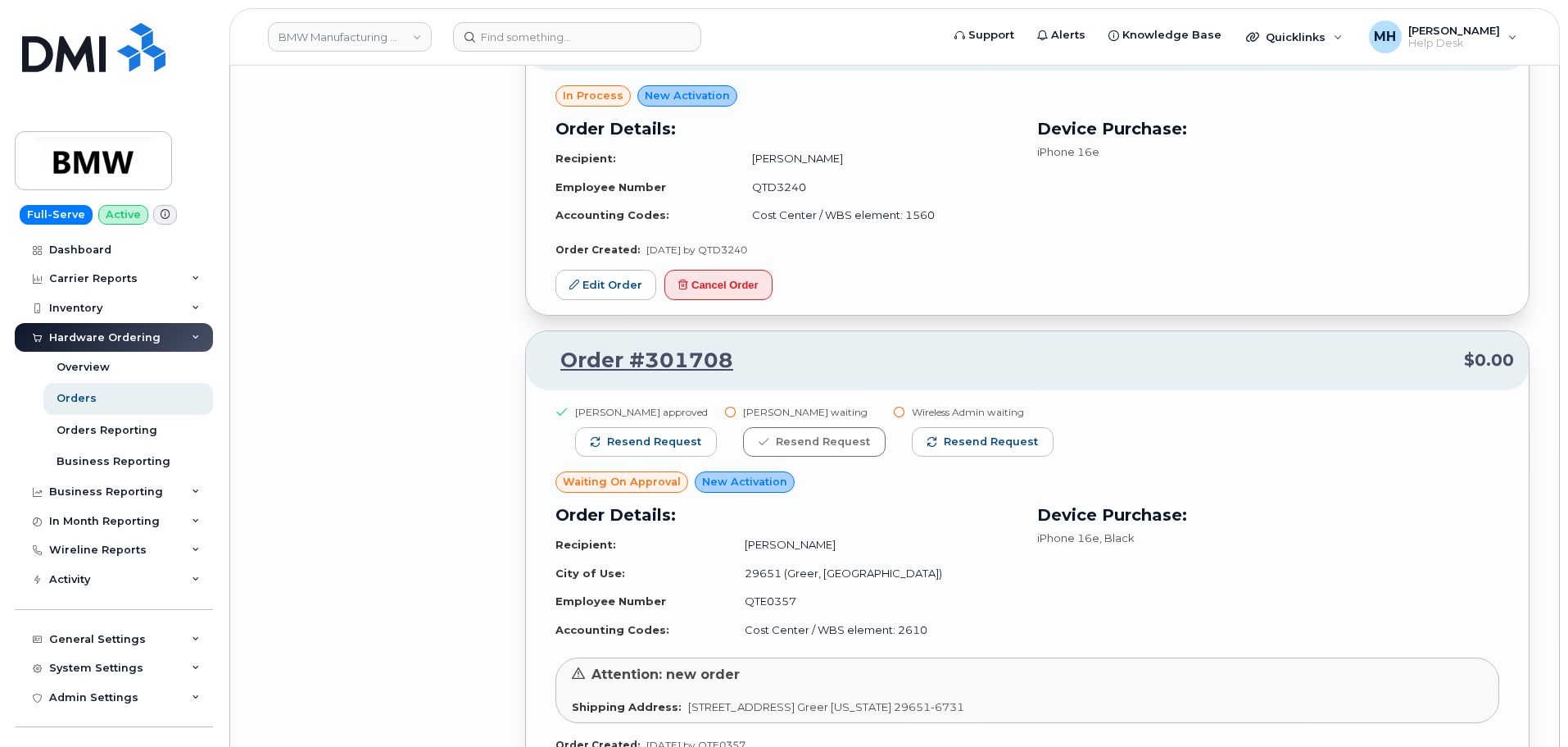
scroll to position [15491, 0]
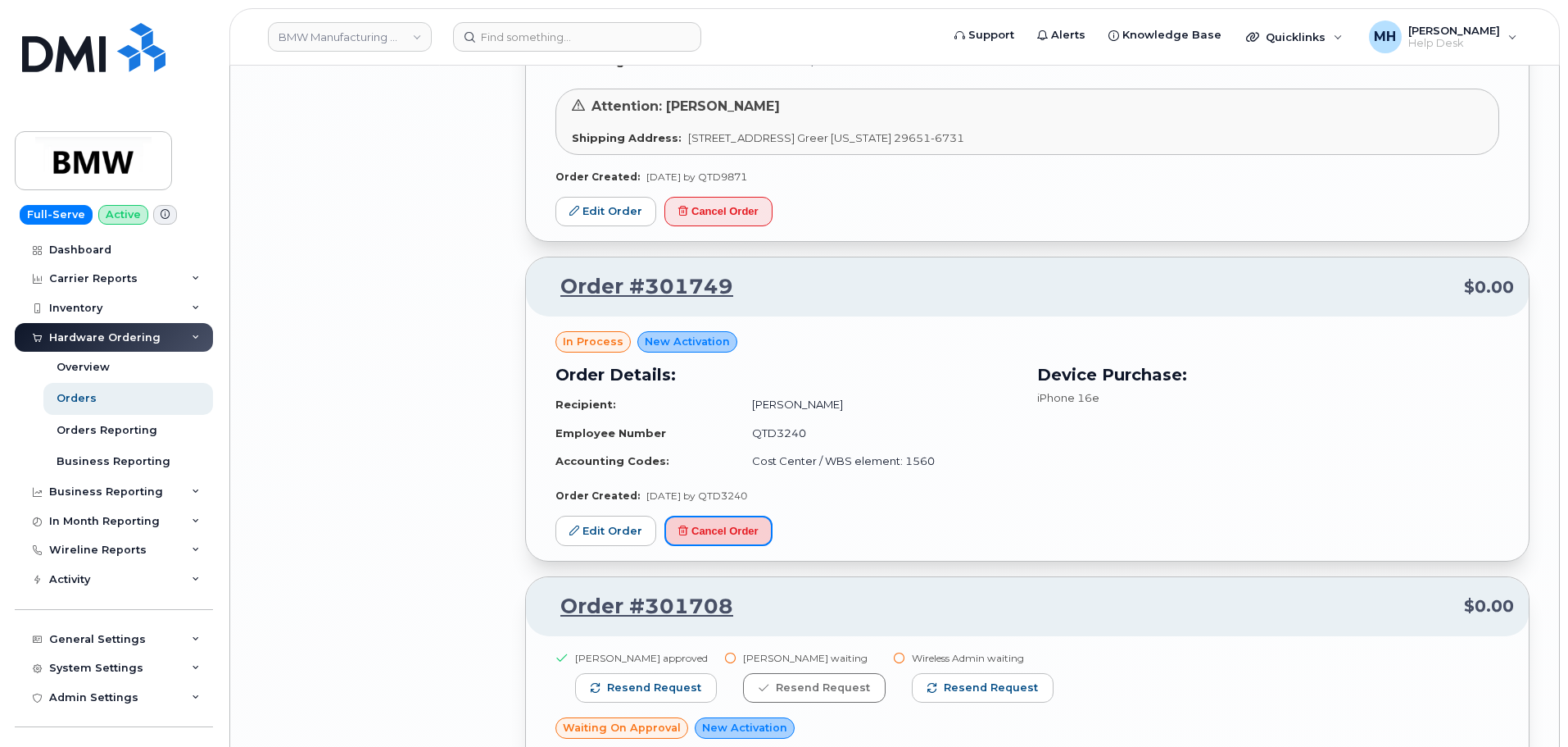
drag, startPoint x: 694, startPoint y: 526, endPoint x: 857, endPoint y: 64, distance: 489.9
click at [694, 526] on button "Cancel Order" at bounding box center [718, 531] width 108 height 30
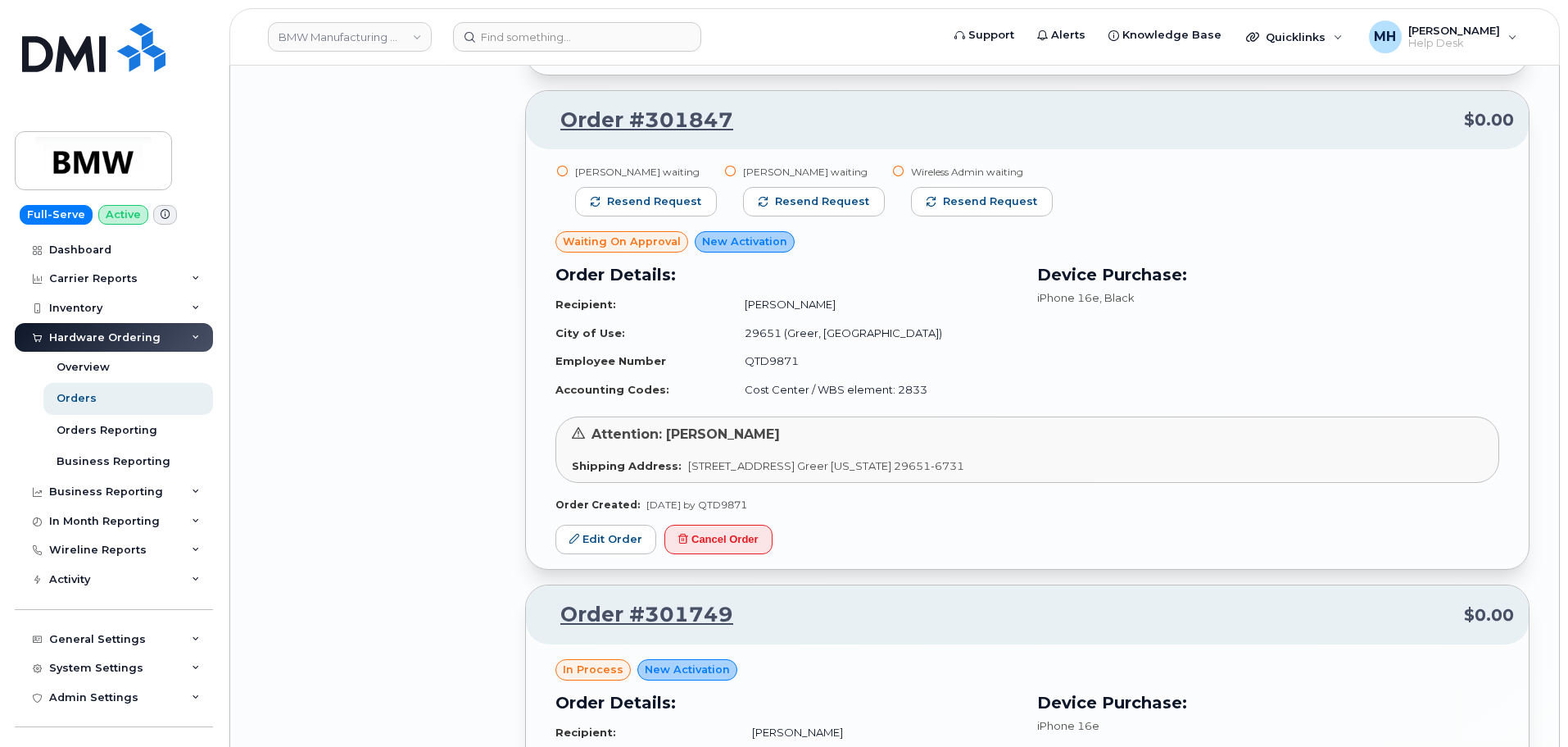
scroll to position [15000, 0]
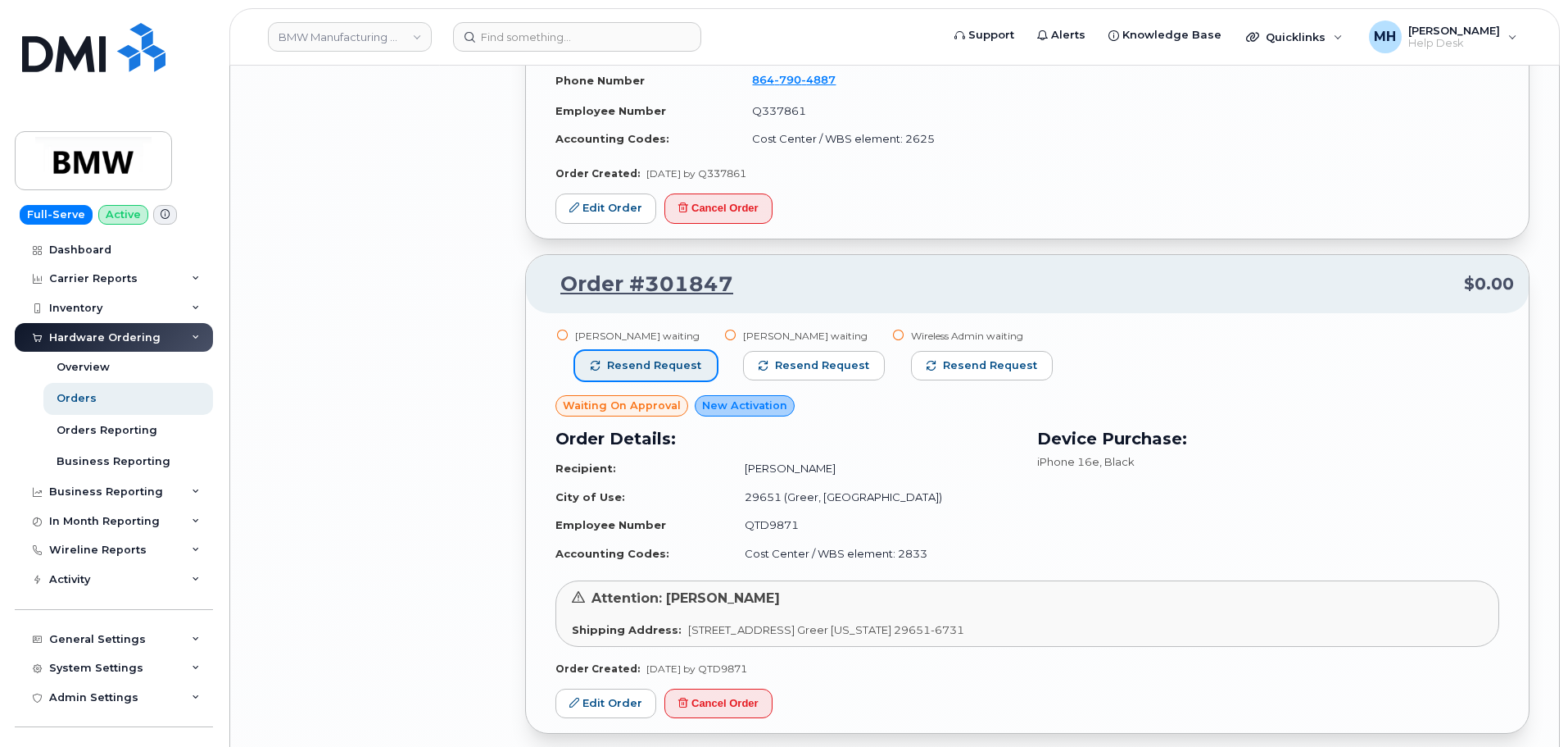
click at [670, 364] on span "Resend request" at bounding box center [654, 366] width 94 height 15
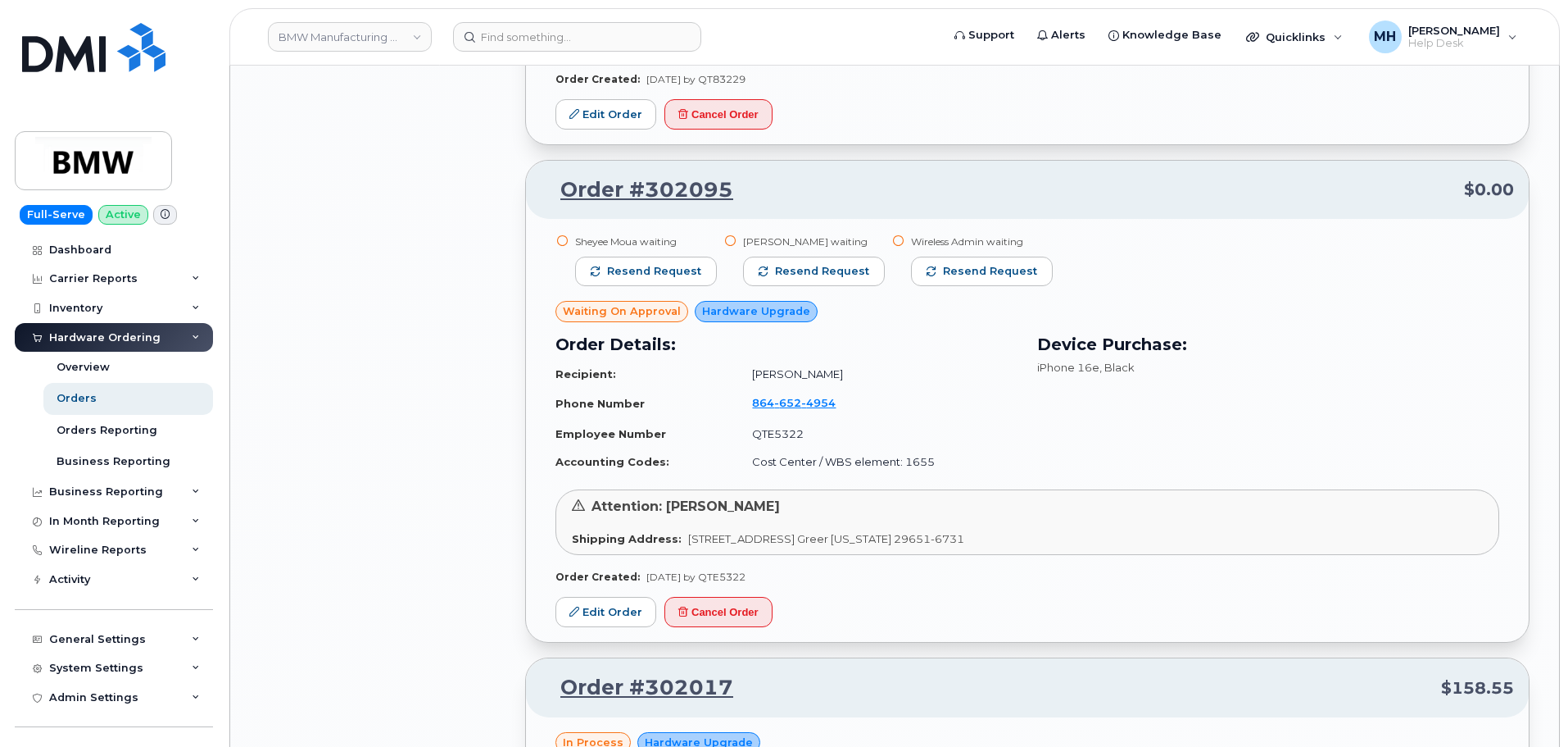
scroll to position [11884, 0]
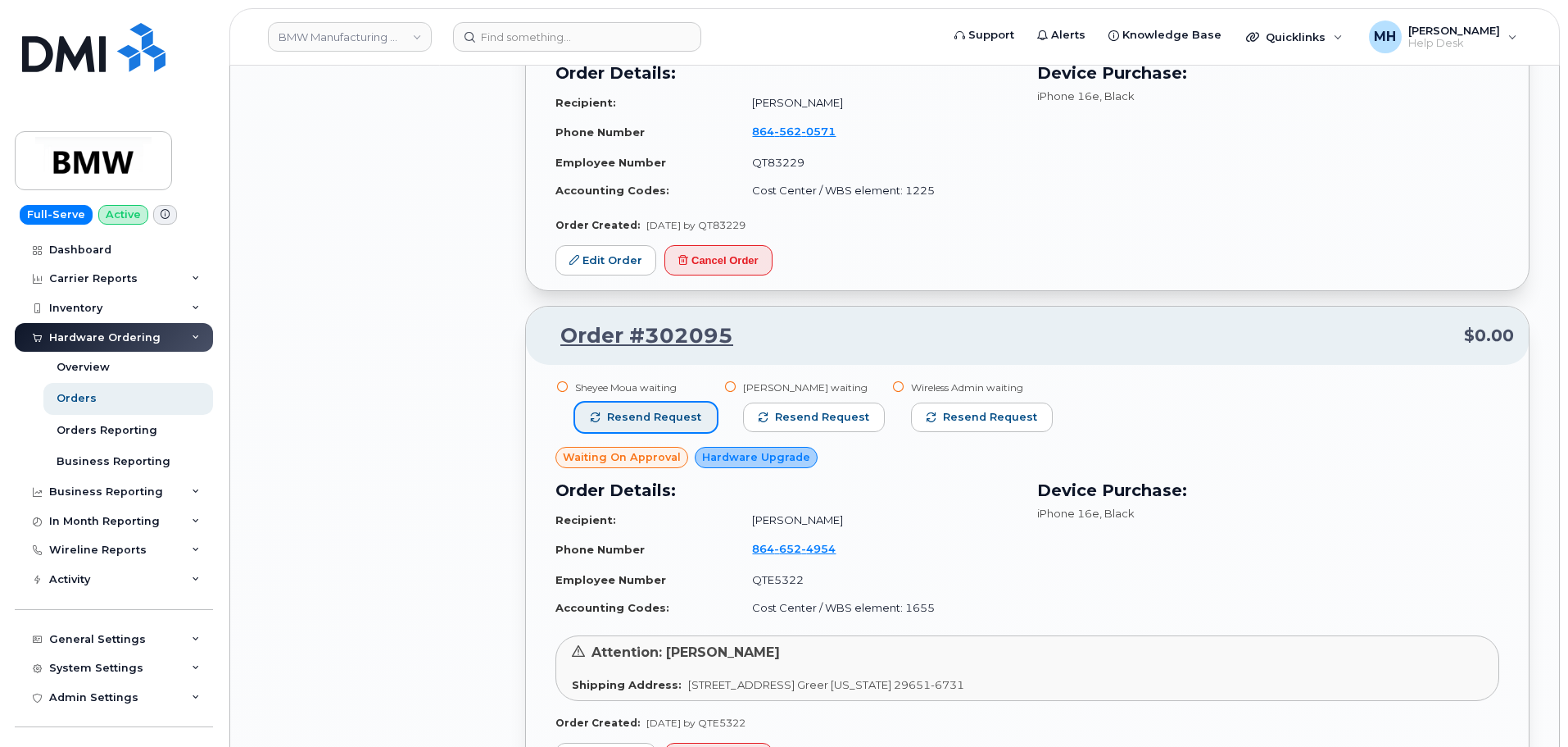
click at [700, 410] on button "Resend request" at bounding box center [646, 417] width 142 height 29
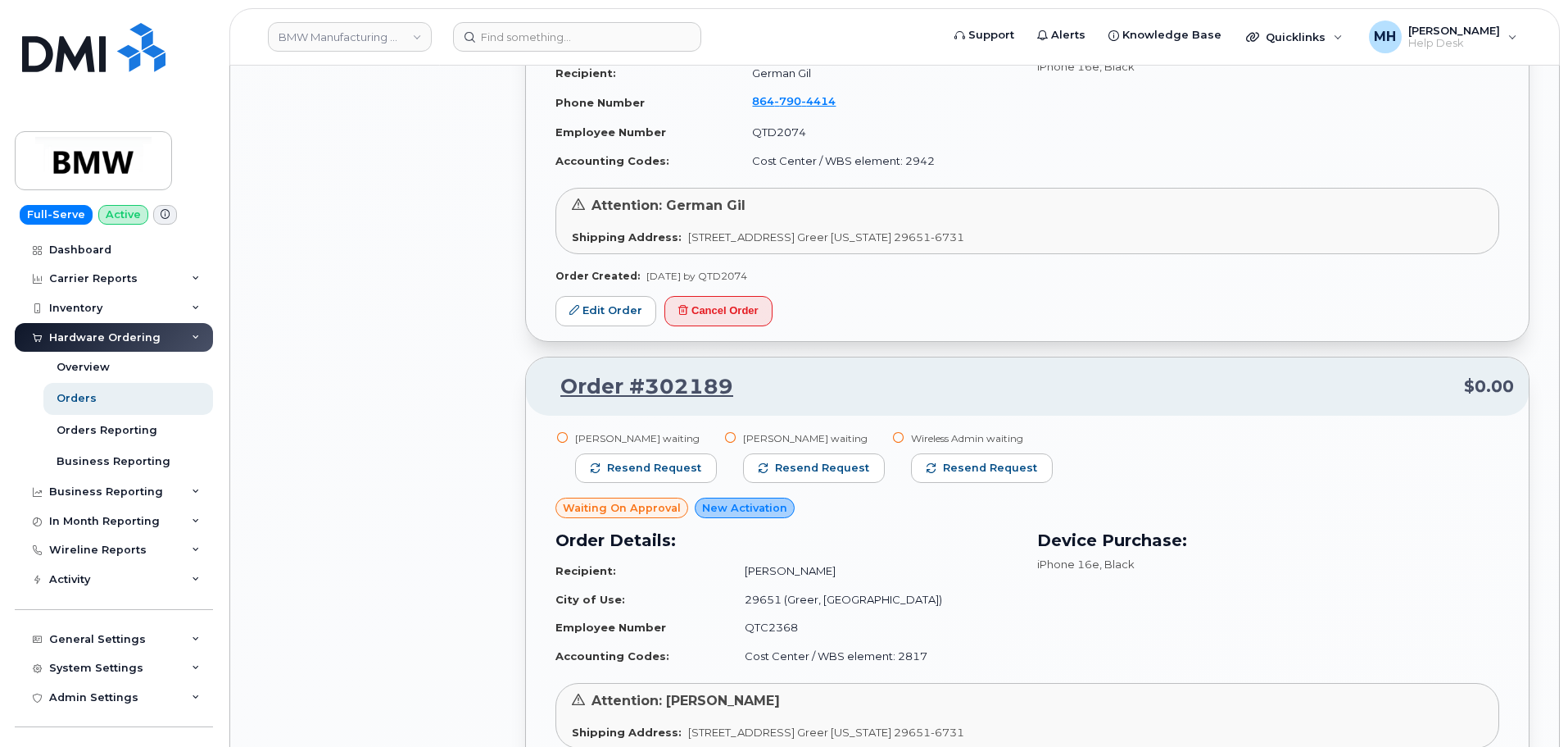
scroll to position [10982, 0]
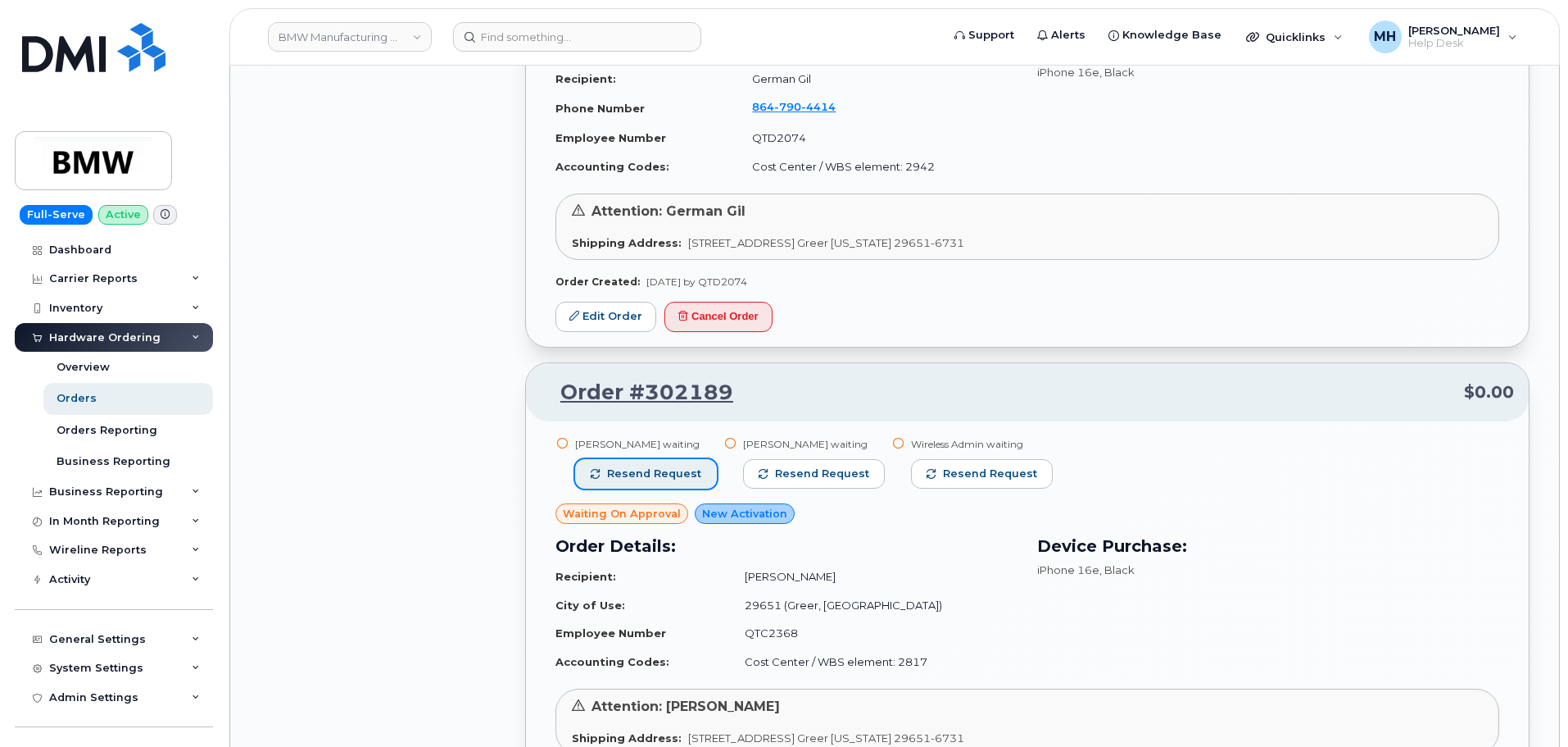
click at [684, 464] on button "Resend request" at bounding box center [646, 473] width 142 height 29
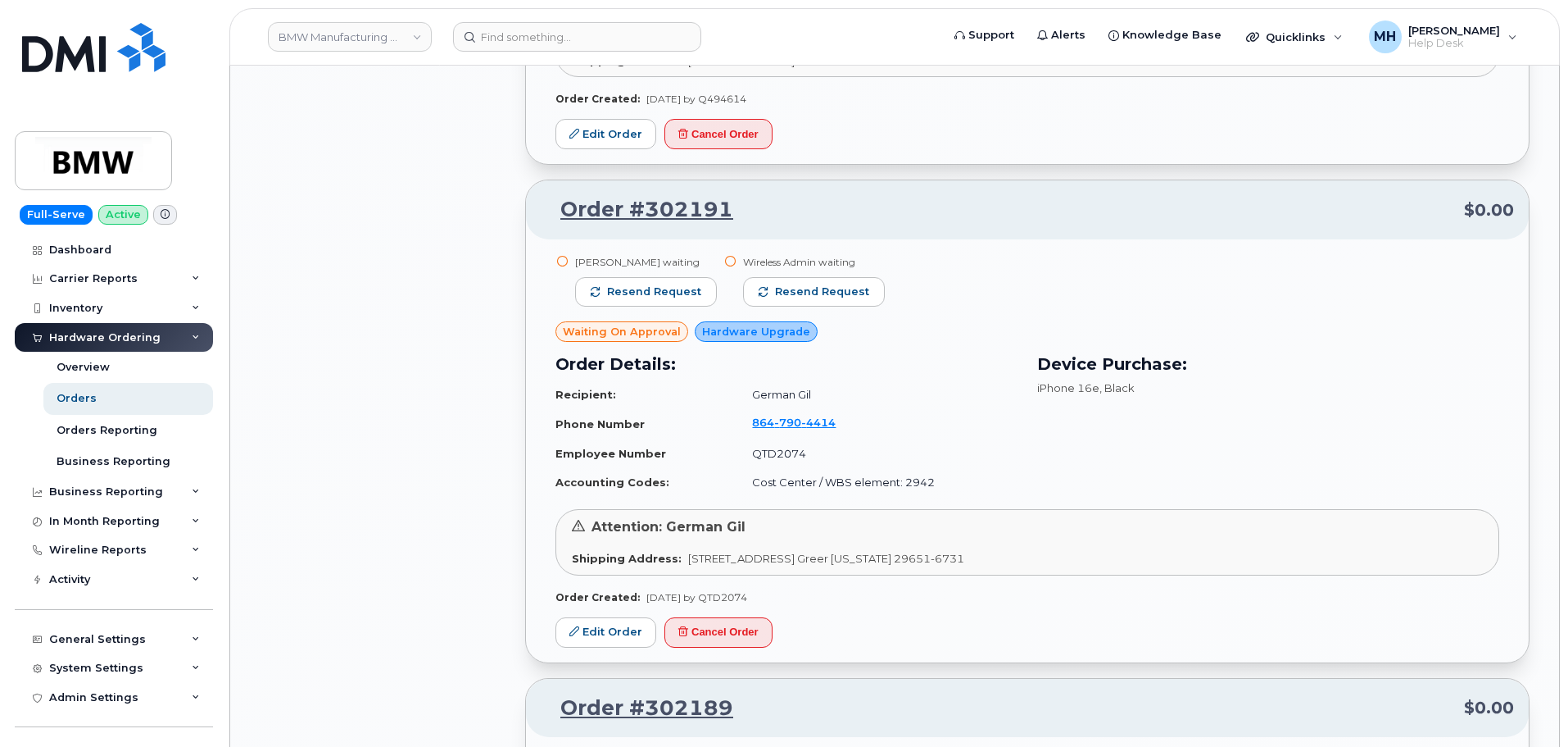
scroll to position [10573, 0]
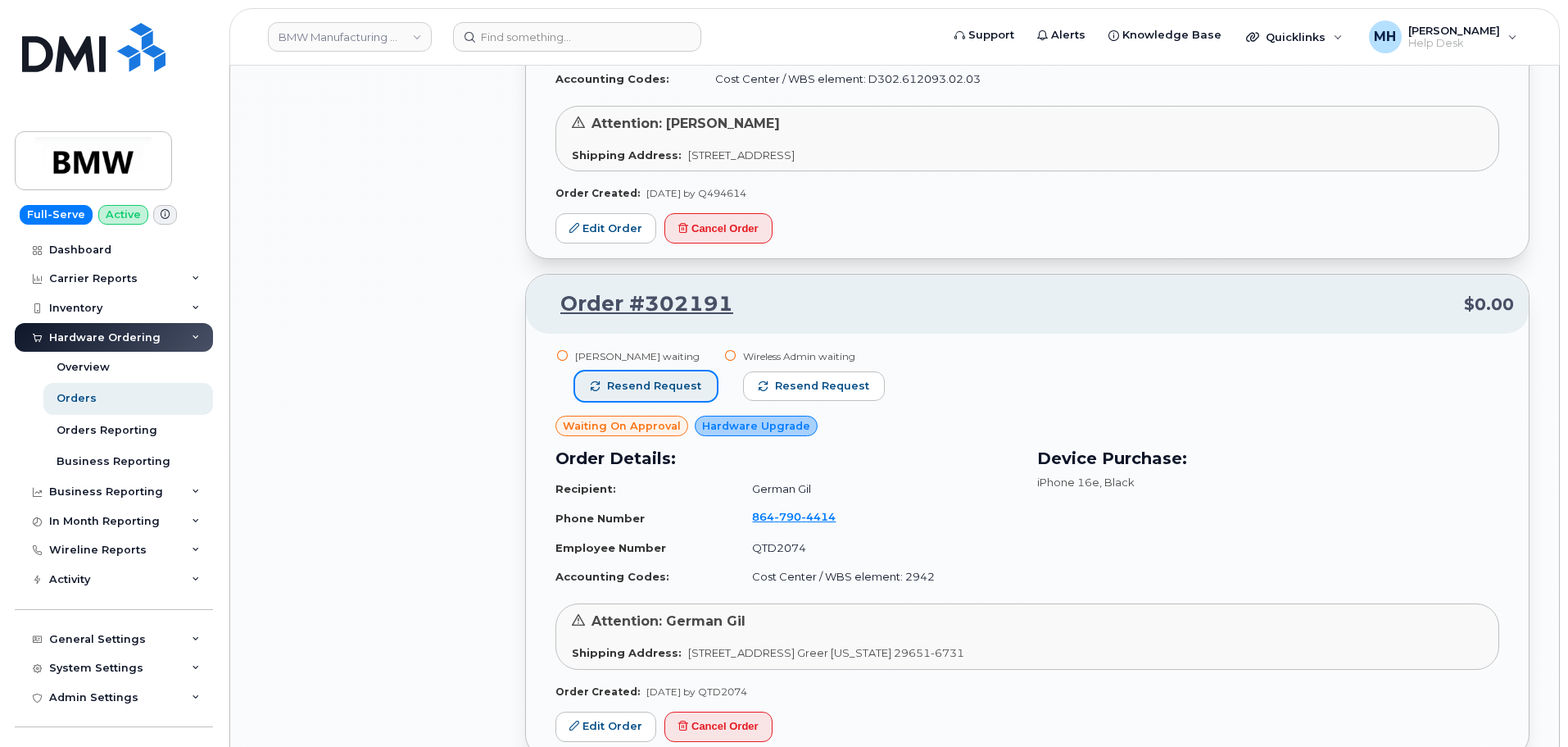
click at [647, 380] on span "Resend request" at bounding box center [654, 387] width 94 height 15
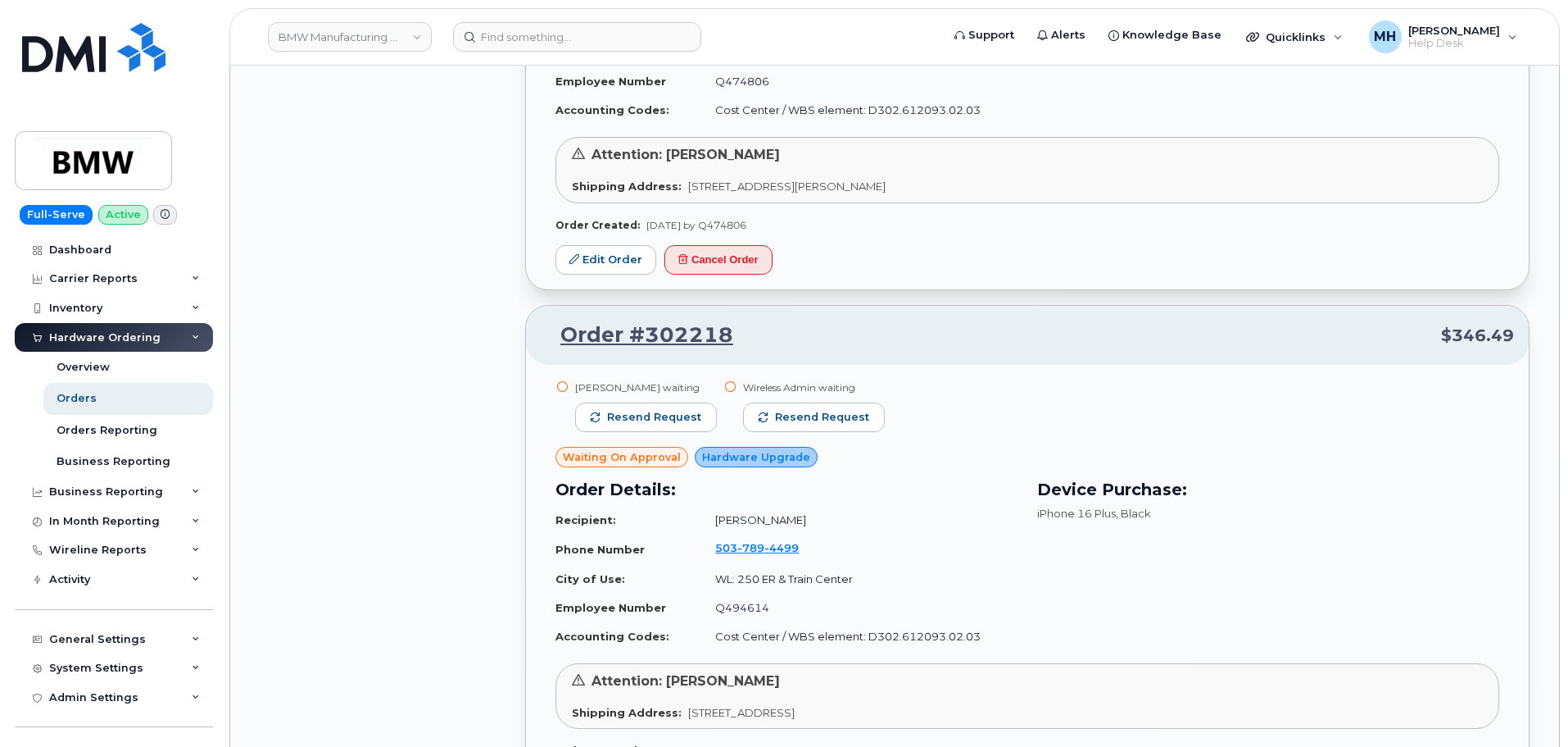
scroll to position [9998, 0]
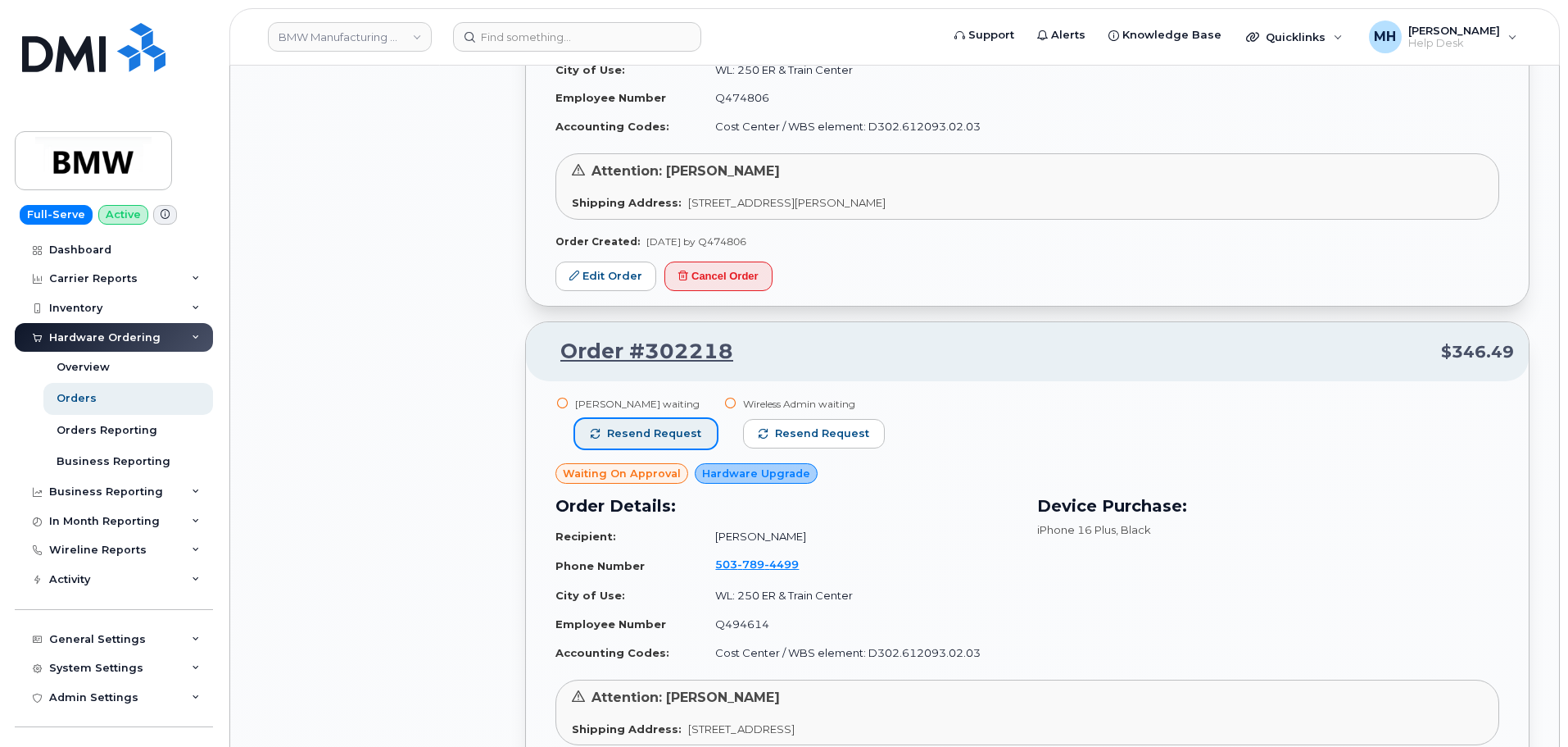
click at [639, 437] on span "Resend request" at bounding box center [654, 434] width 94 height 15
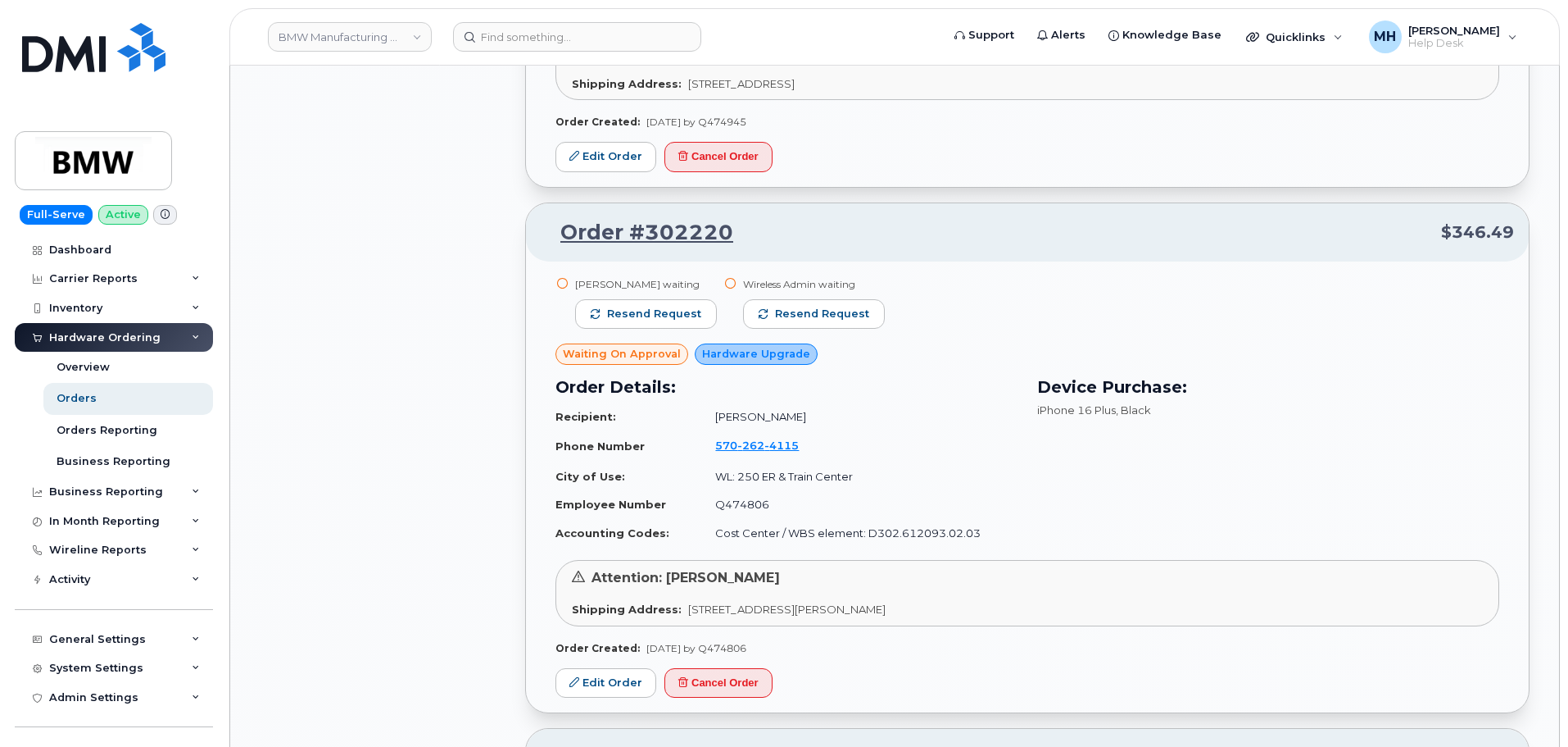
scroll to position [9589, 0]
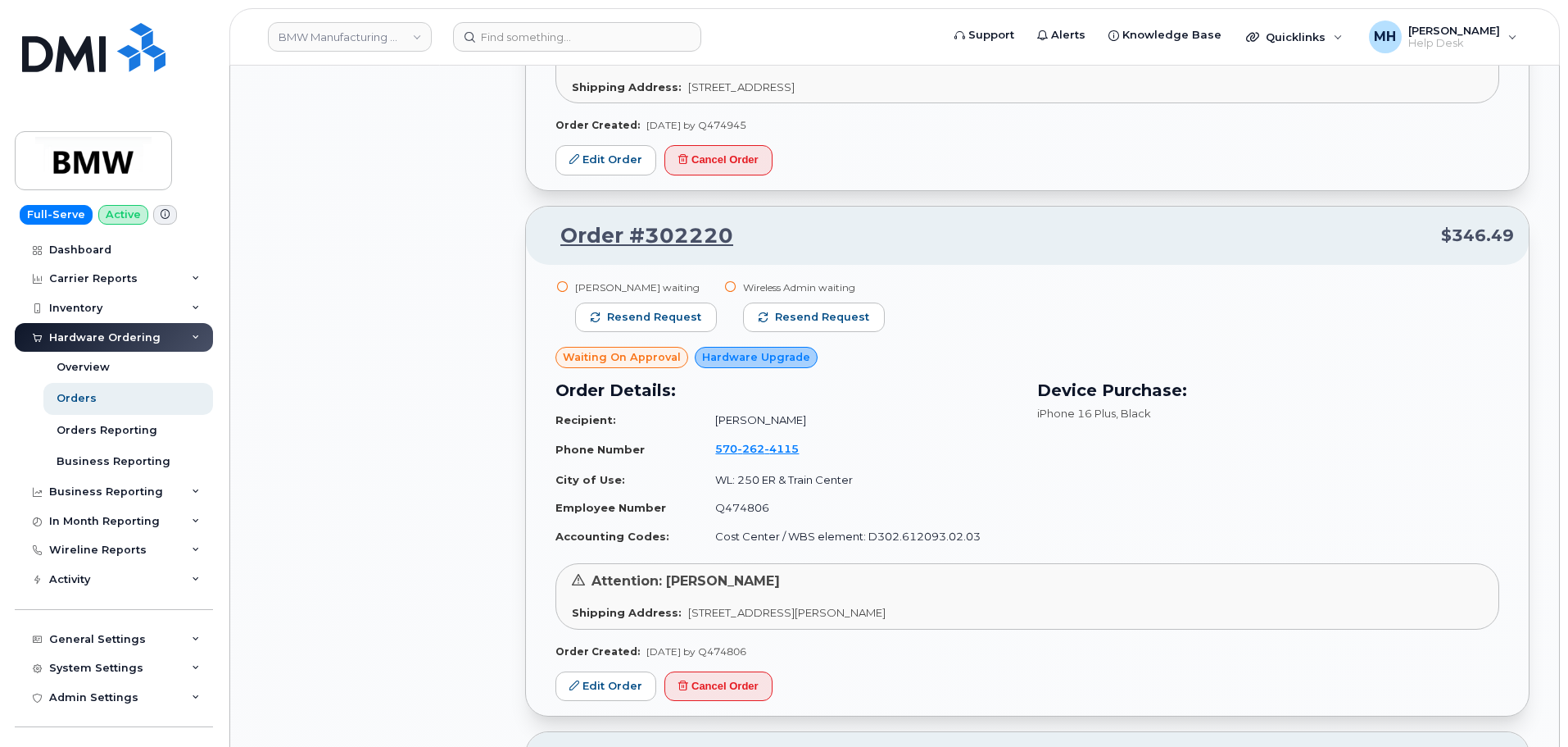
click at [628, 333] on div "Rainer Wahl waiting Resend request" at bounding box center [646, 314] width 142 height 66
click at [627, 318] on span "Resend request" at bounding box center [654, 318] width 94 height 15
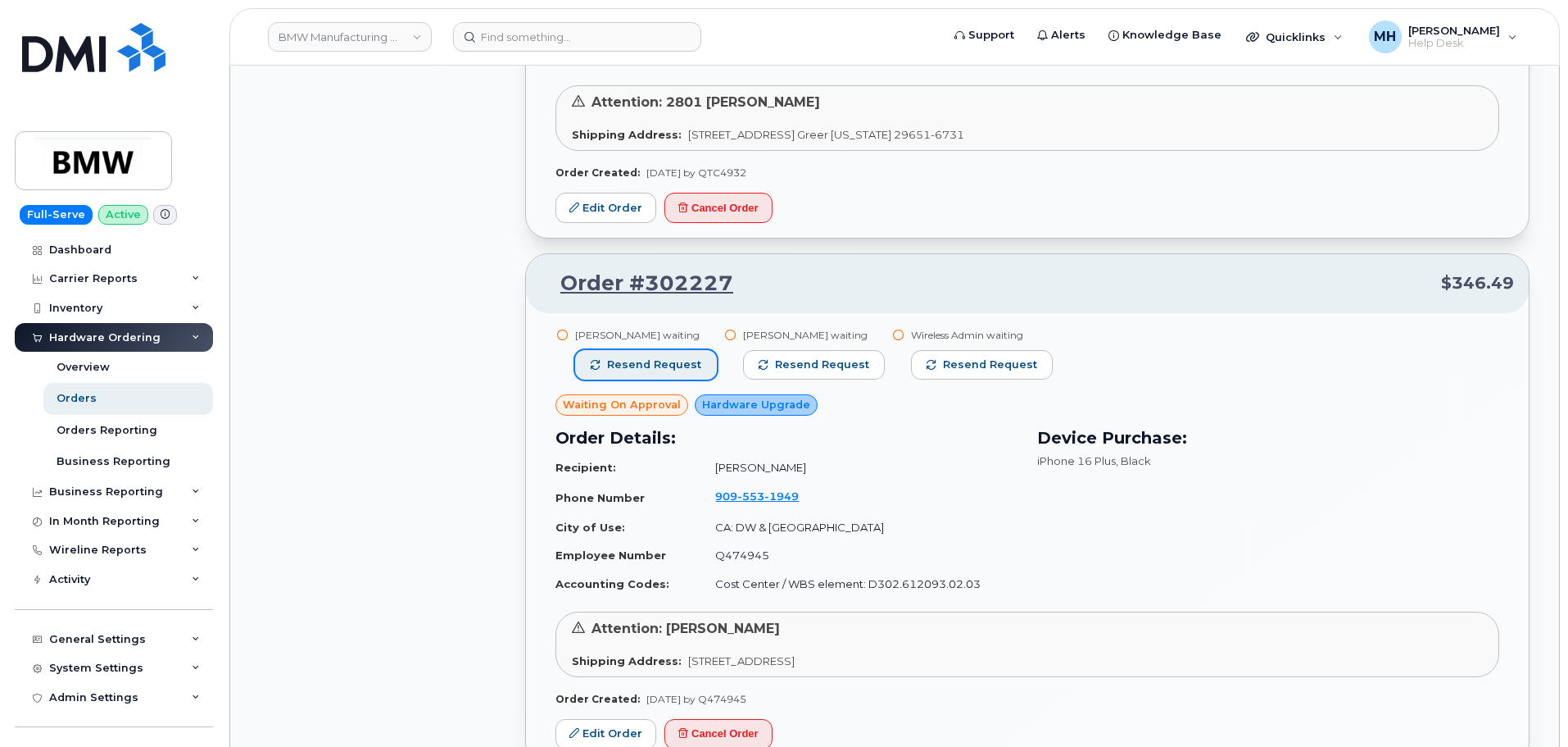
click at [678, 368] on span "Resend request" at bounding box center [654, 365] width 94 height 15
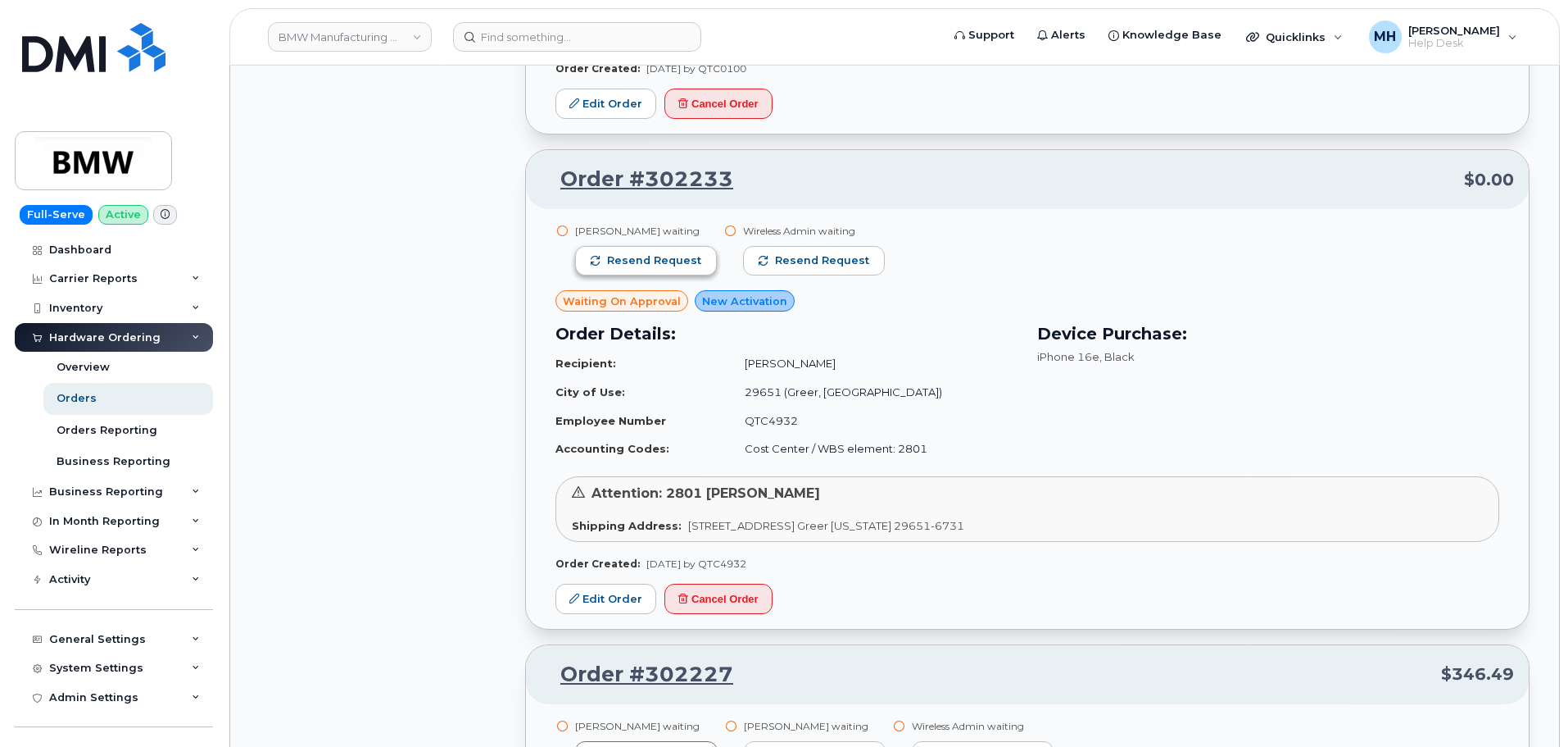
scroll to position [8523, 0]
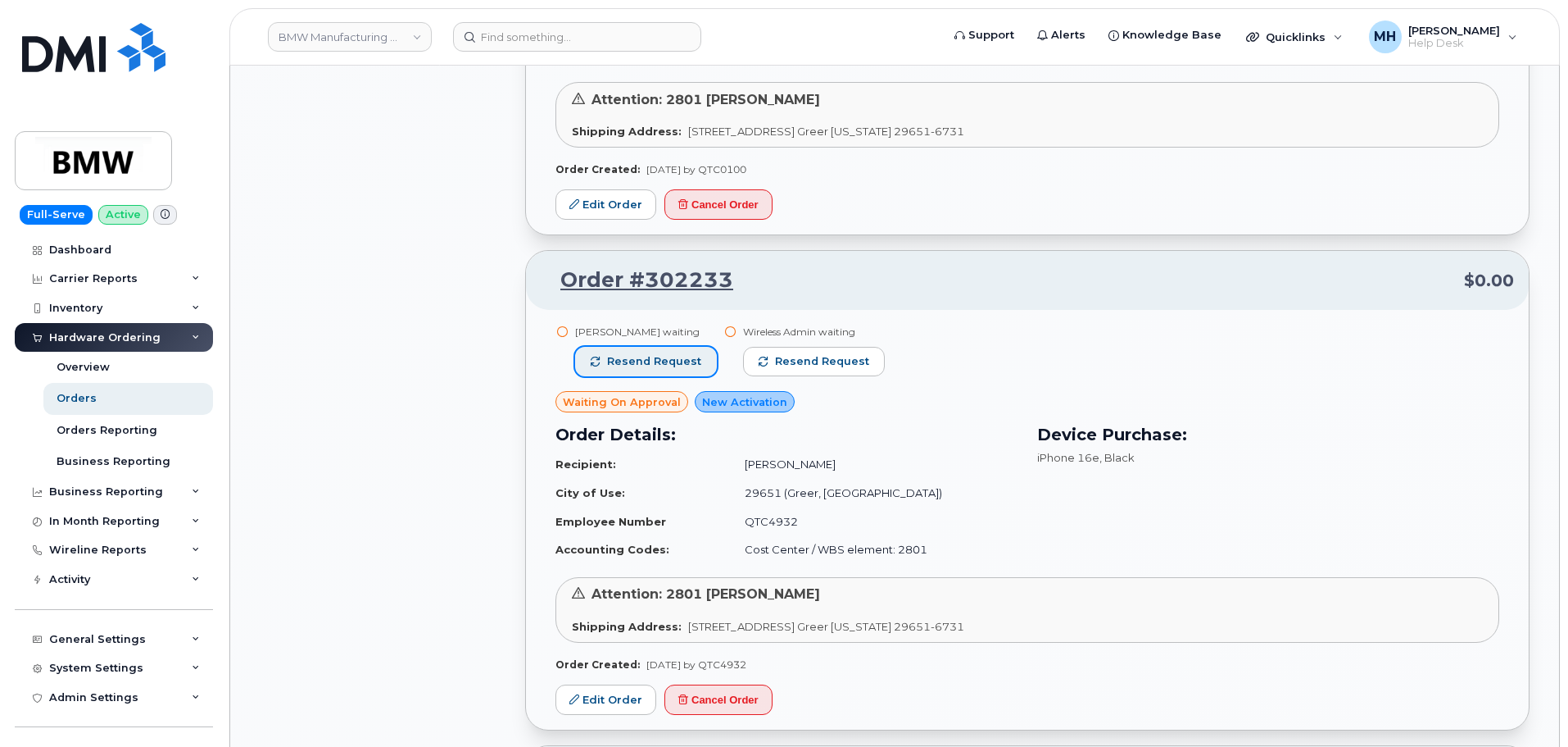
click at [649, 352] on button "Resend request" at bounding box center [646, 361] width 142 height 29
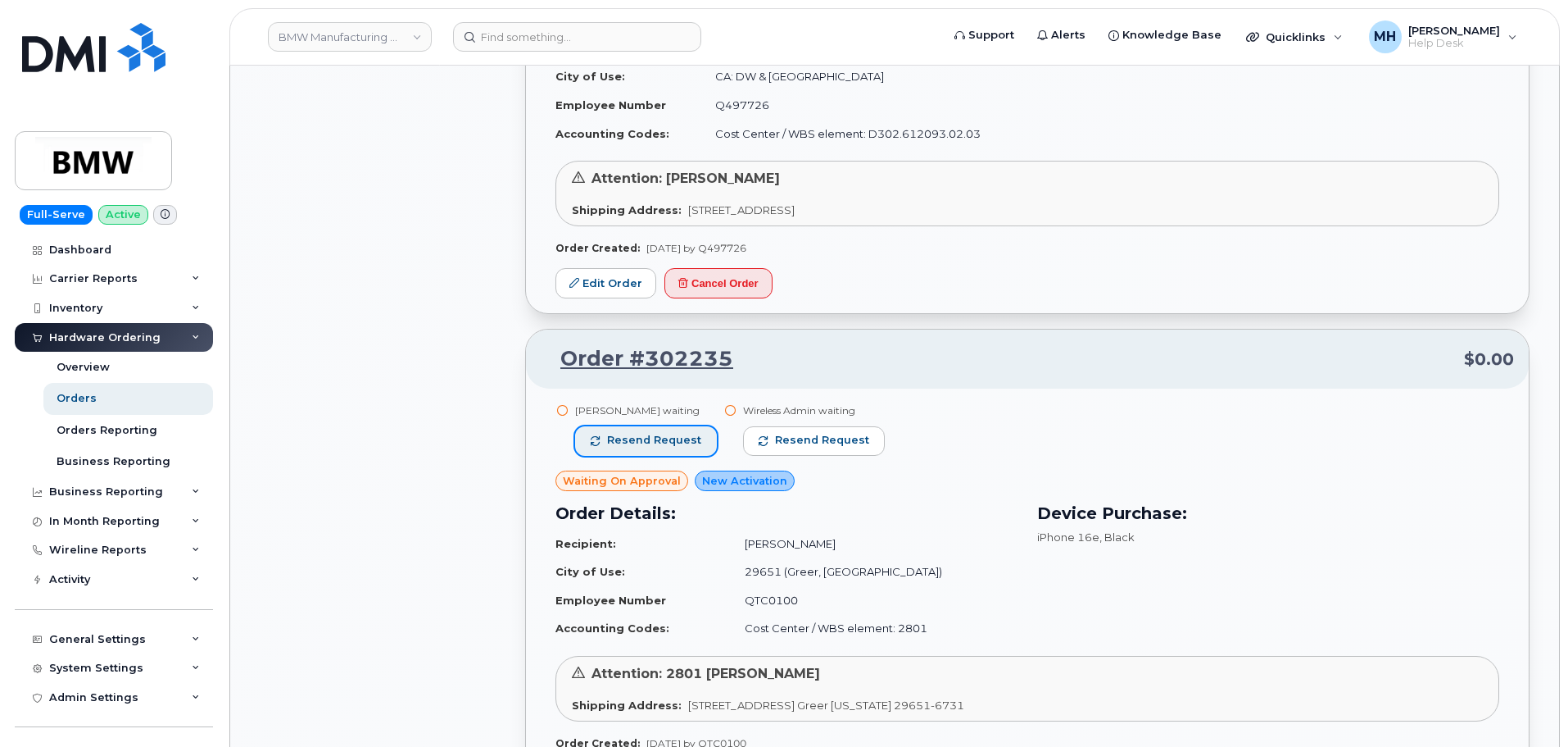
click at [662, 450] on button "Resend request" at bounding box center [646, 441] width 142 height 29
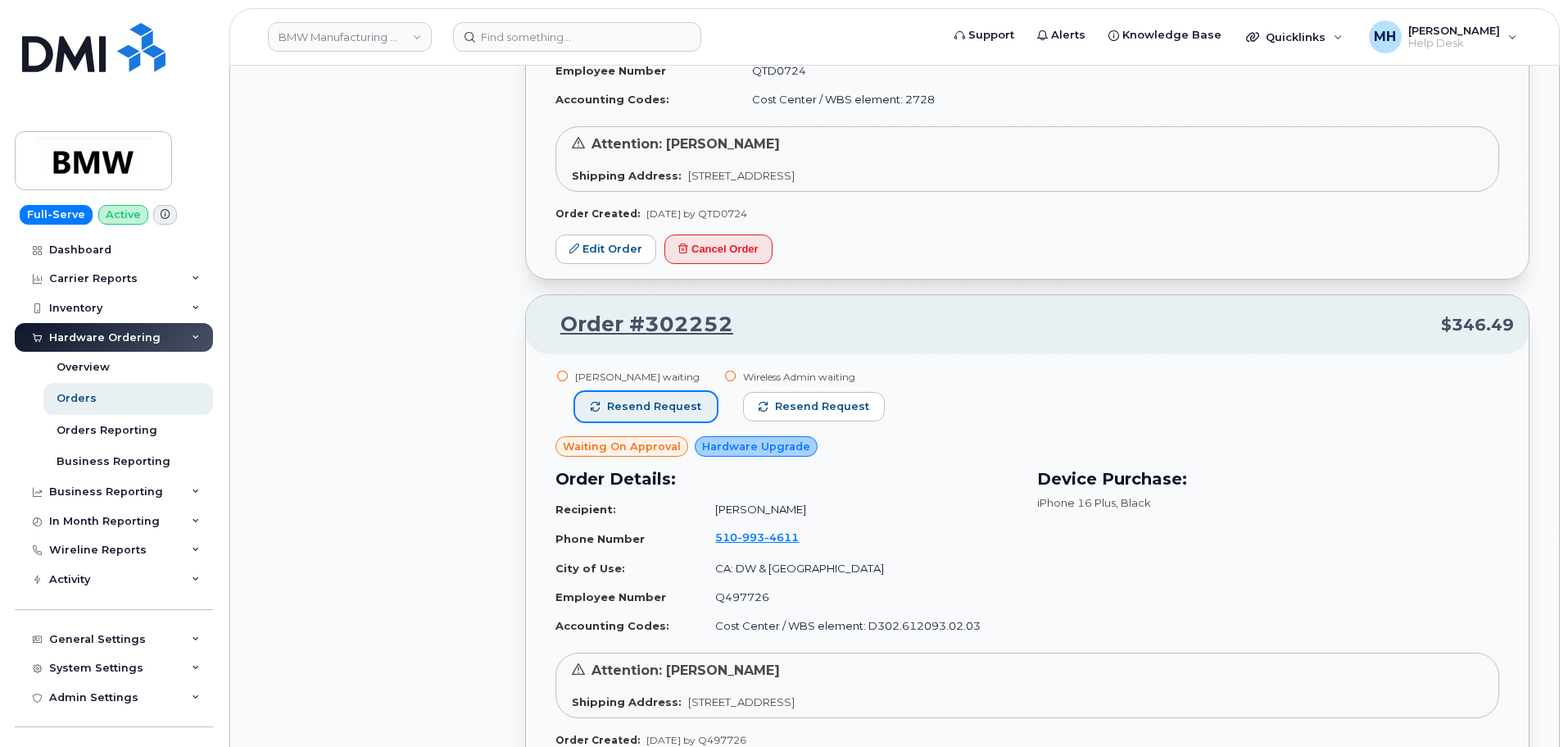
click at [656, 396] on button "Resend request" at bounding box center [646, 406] width 142 height 29
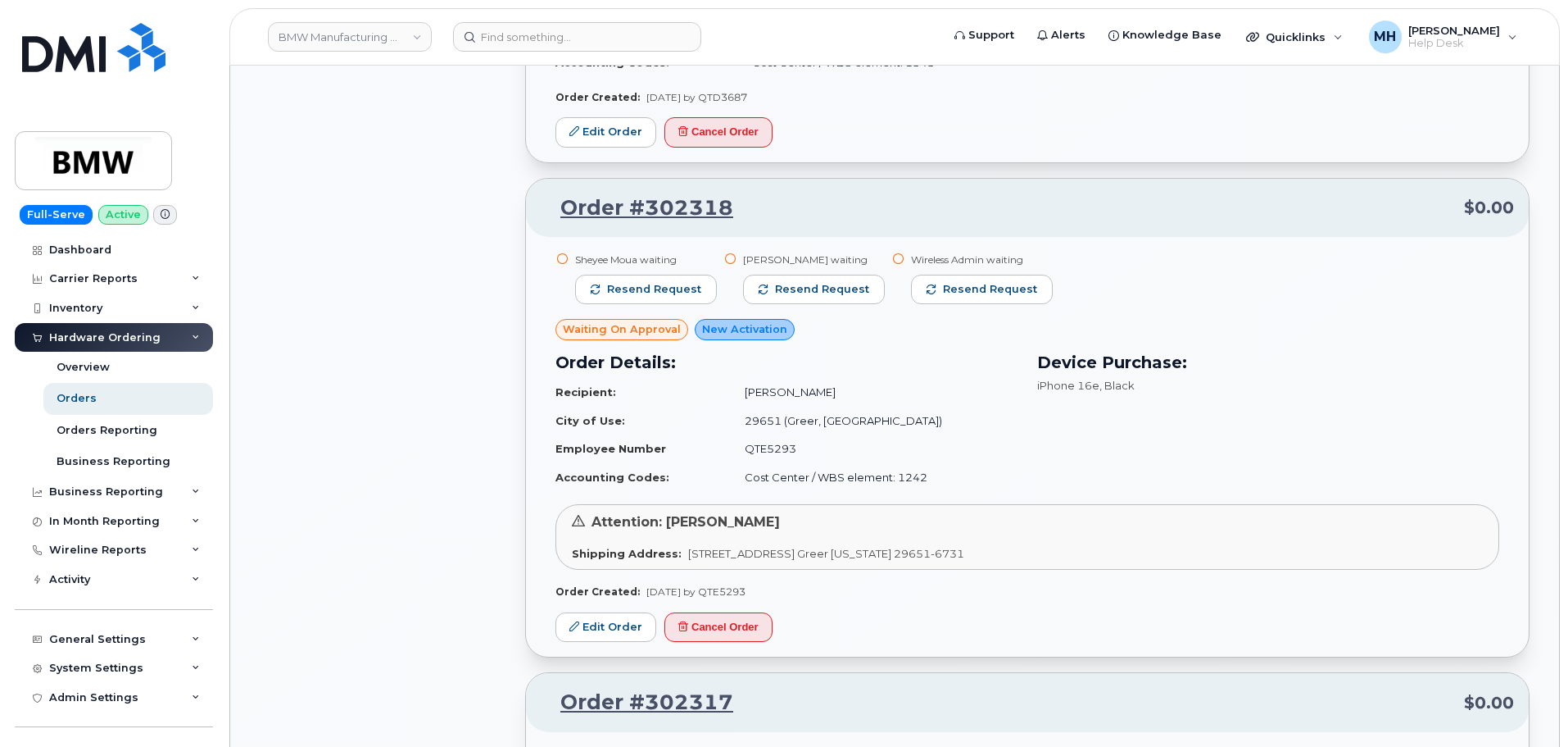
scroll to position [6310, 0]
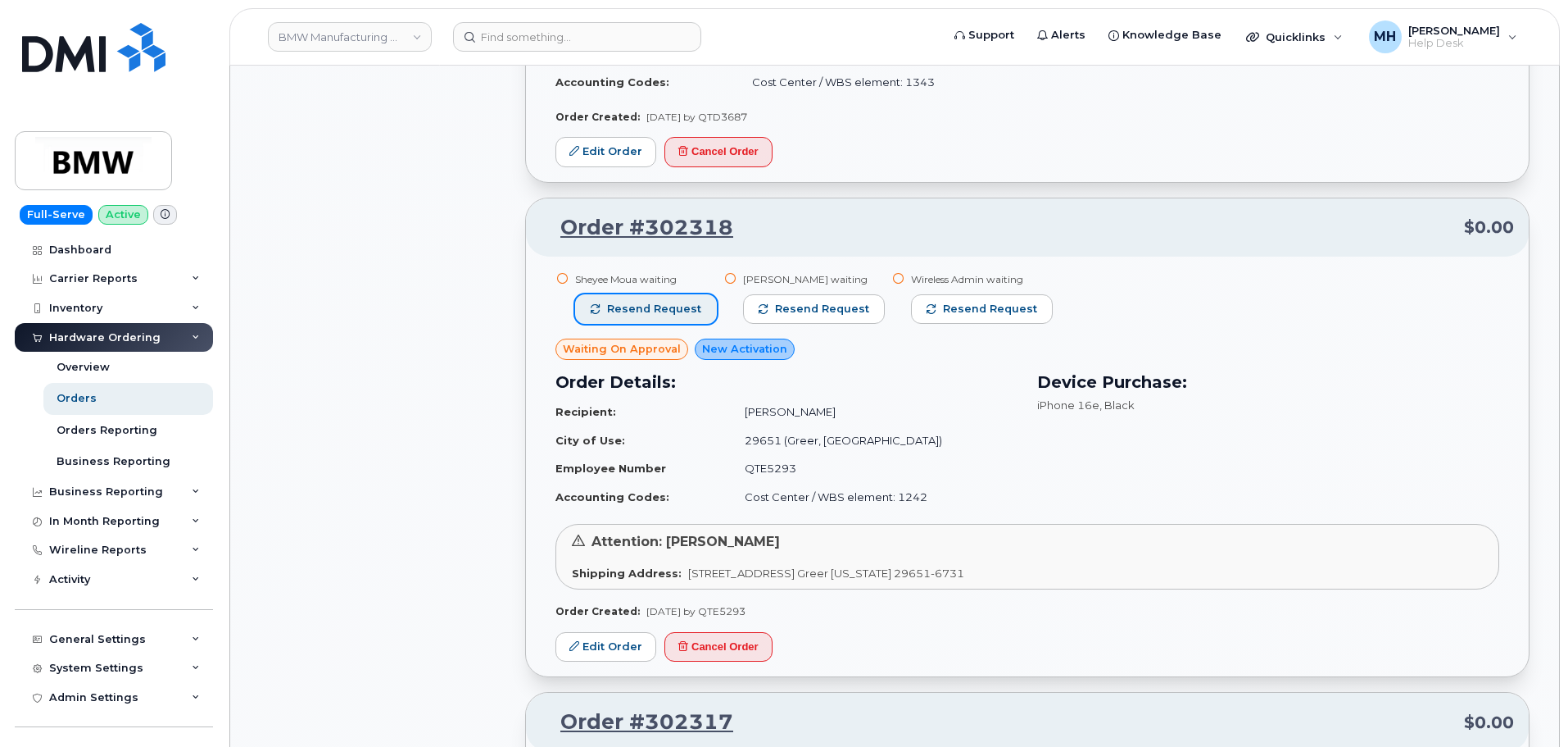
click at [656, 306] on span "Resend request" at bounding box center [654, 309] width 94 height 15
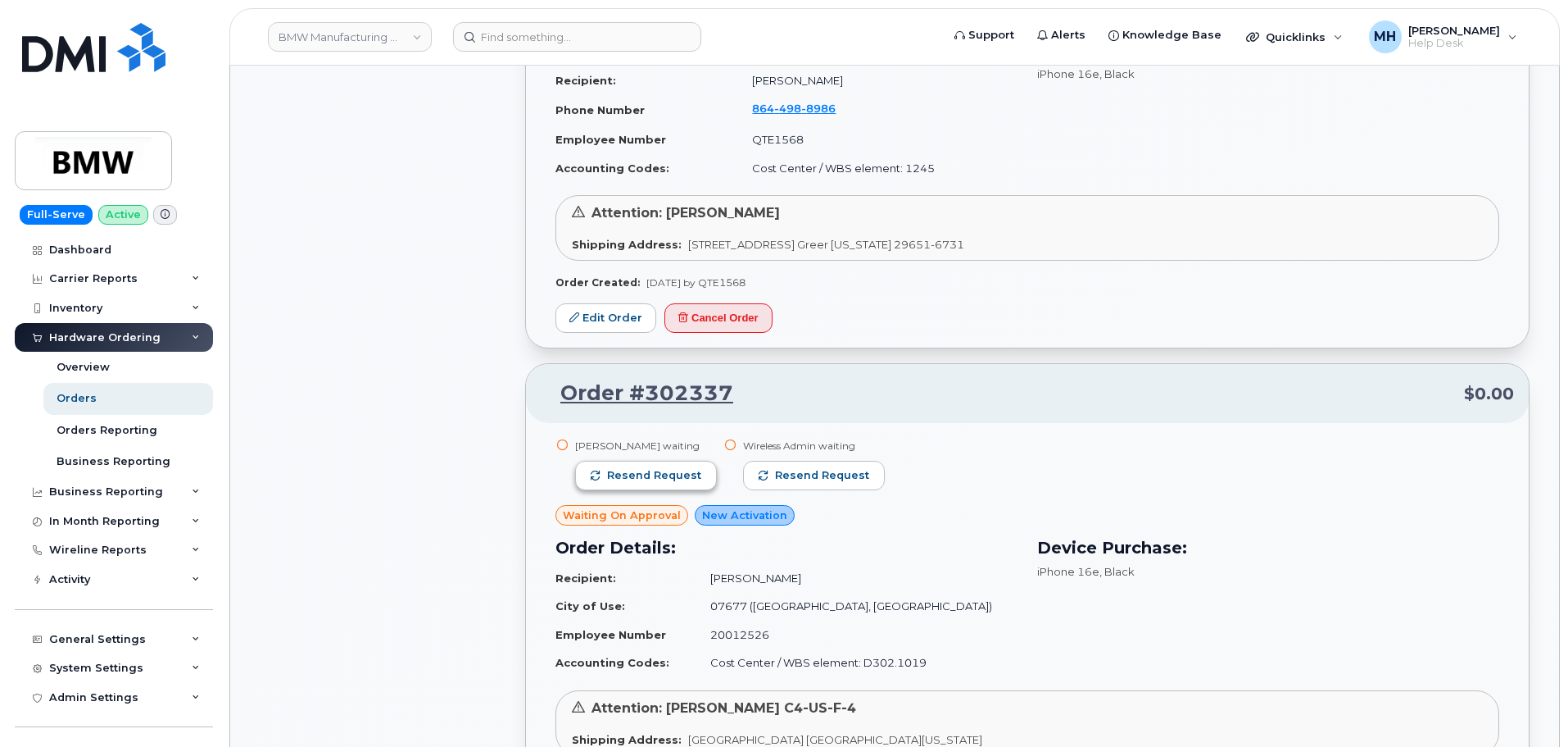
scroll to position [5326, 0]
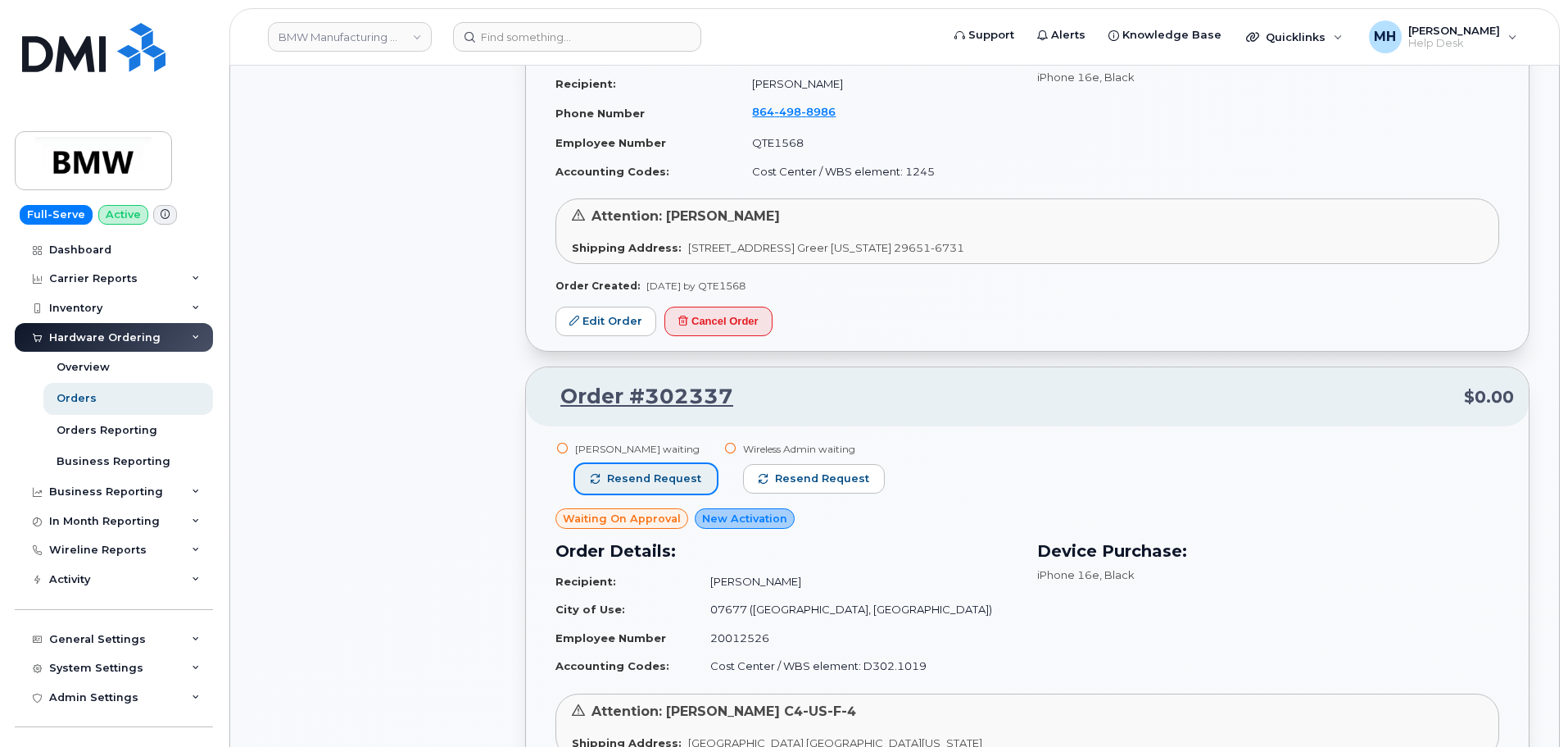
click at [659, 471] on span "Resend request" at bounding box center [654, 479] width 94 height 15
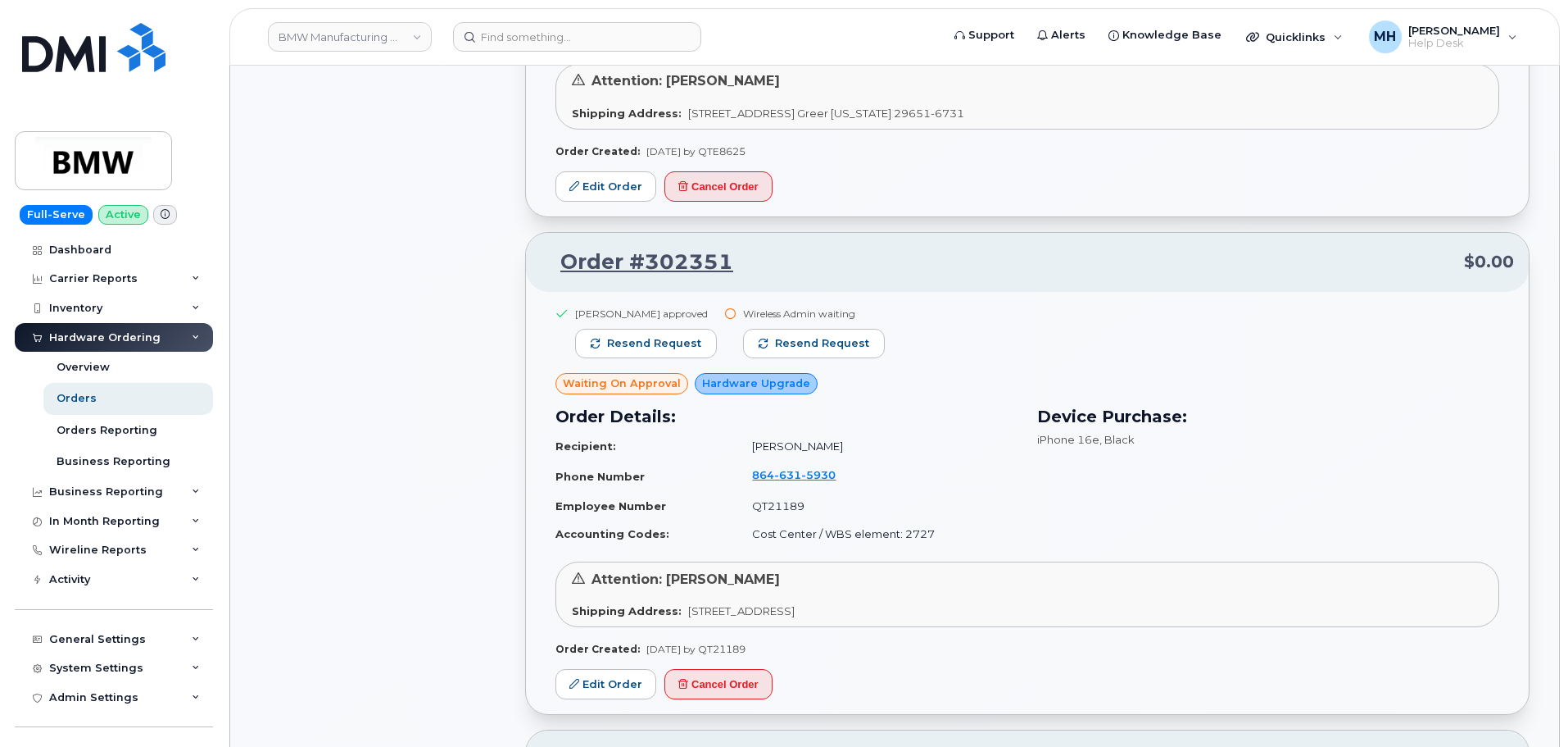
scroll to position [4506, 0]
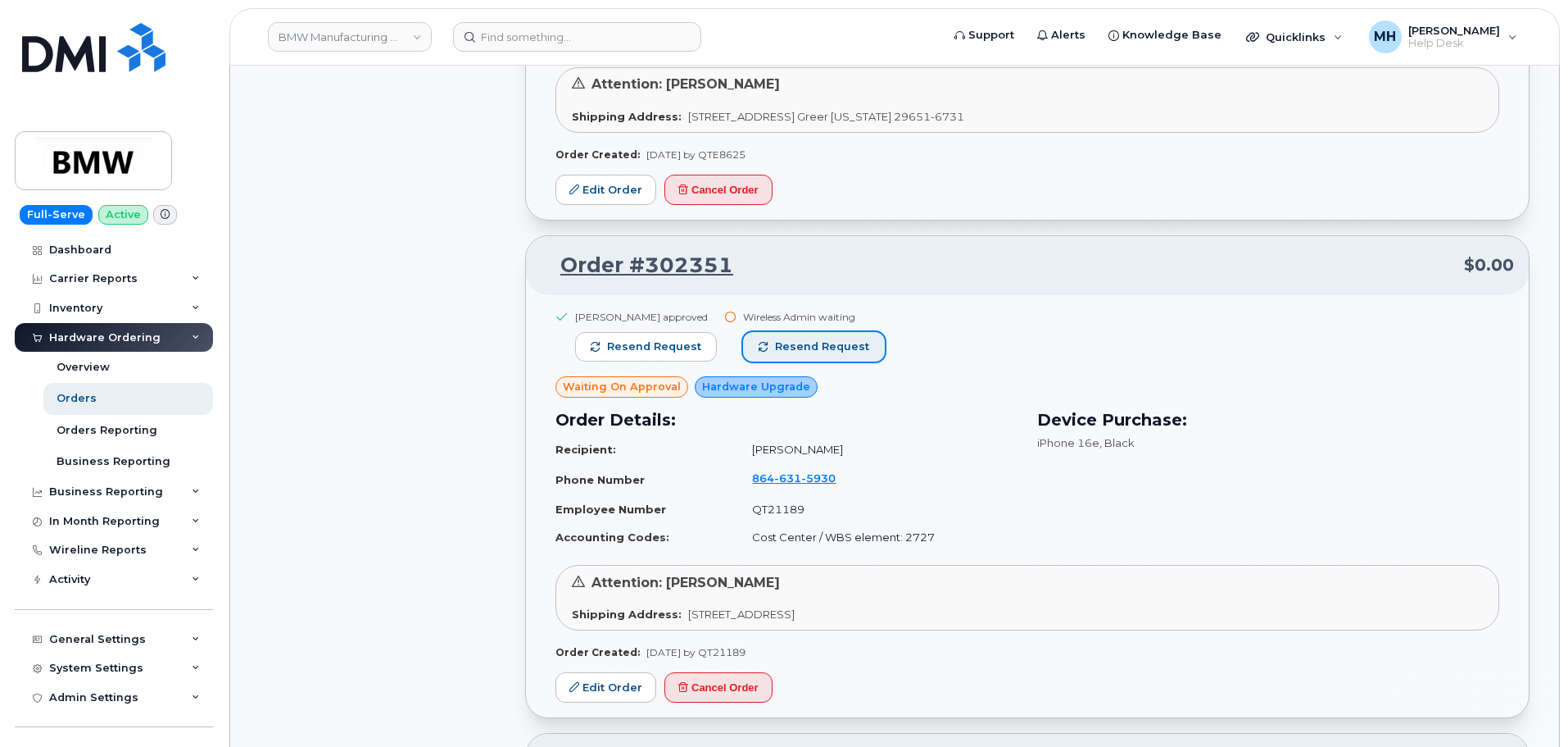
click at [788, 349] on span "Resend request" at bounding box center [821, 347] width 94 height 15
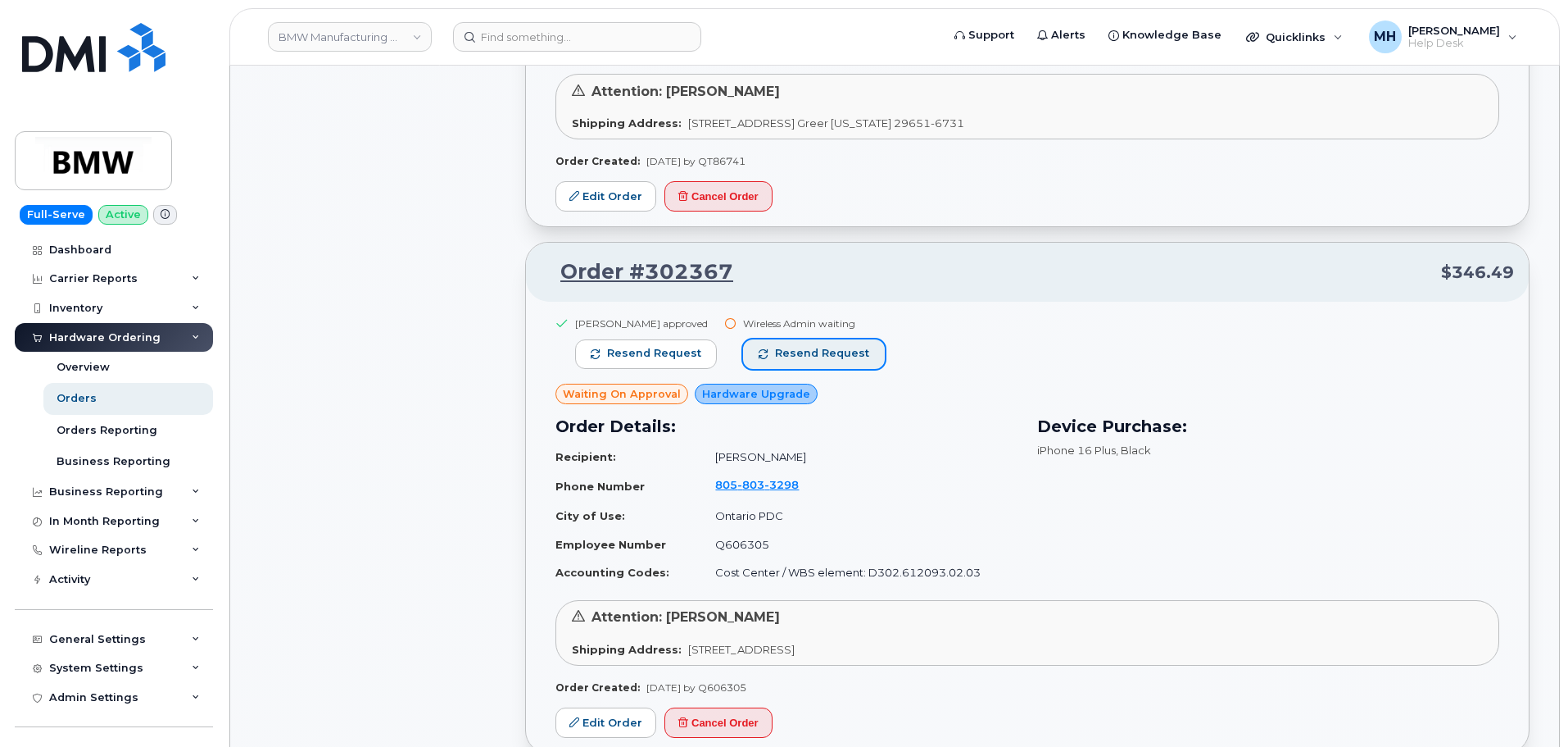
click at [797, 353] on span "Resend request" at bounding box center [821, 354] width 94 height 15
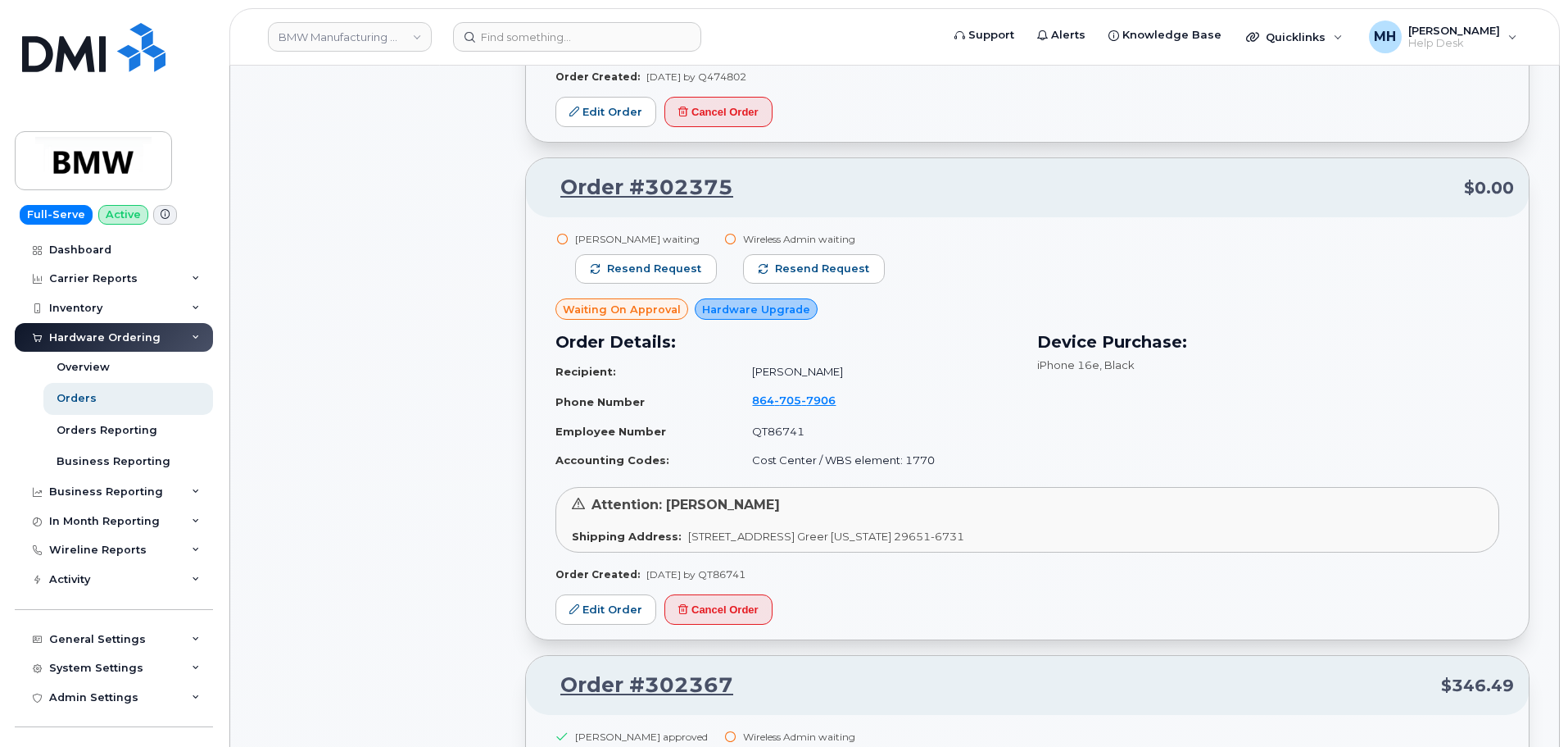
scroll to position [3030, 0]
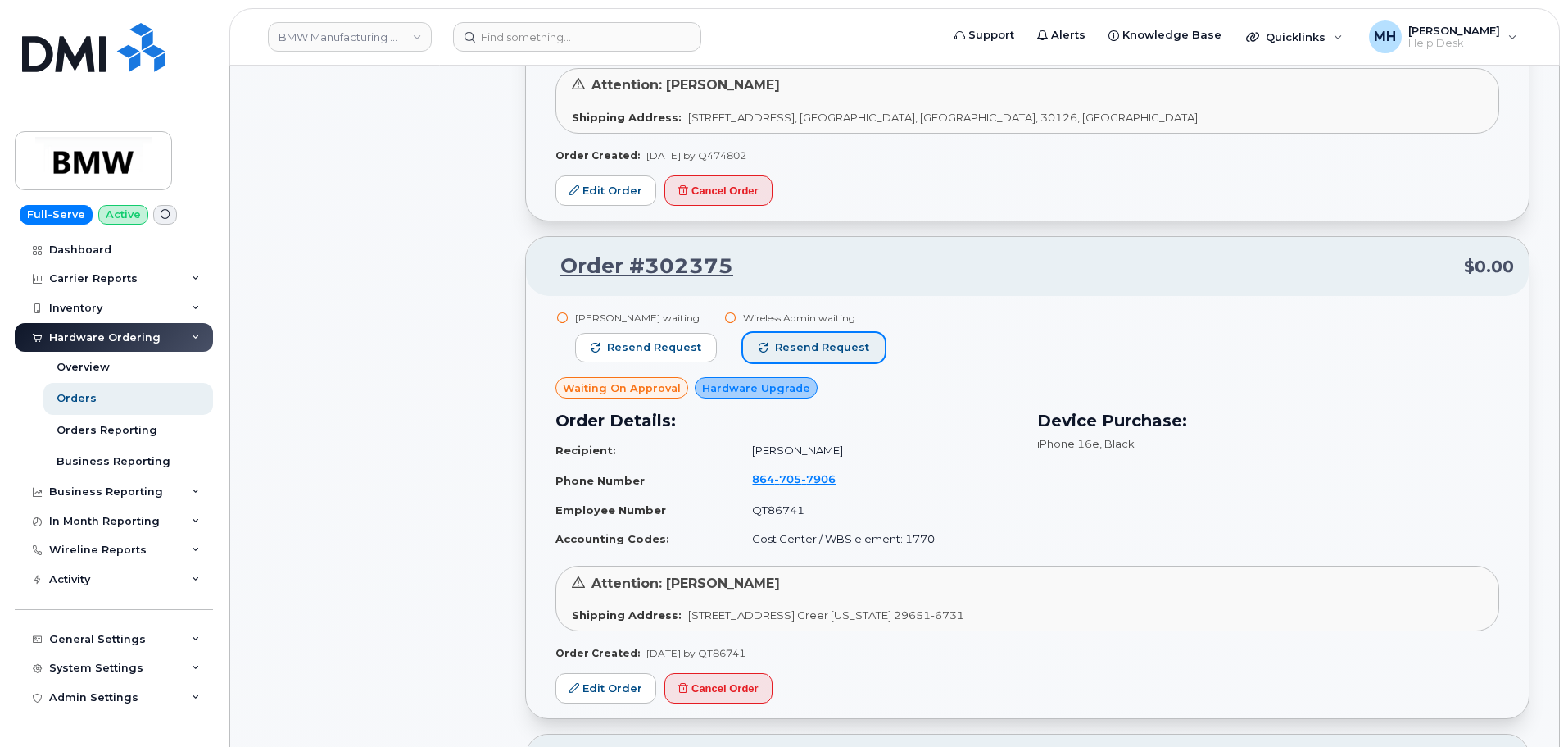
click at [788, 355] on span "Resend request" at bounding box center [821, 348] width 94 height 15
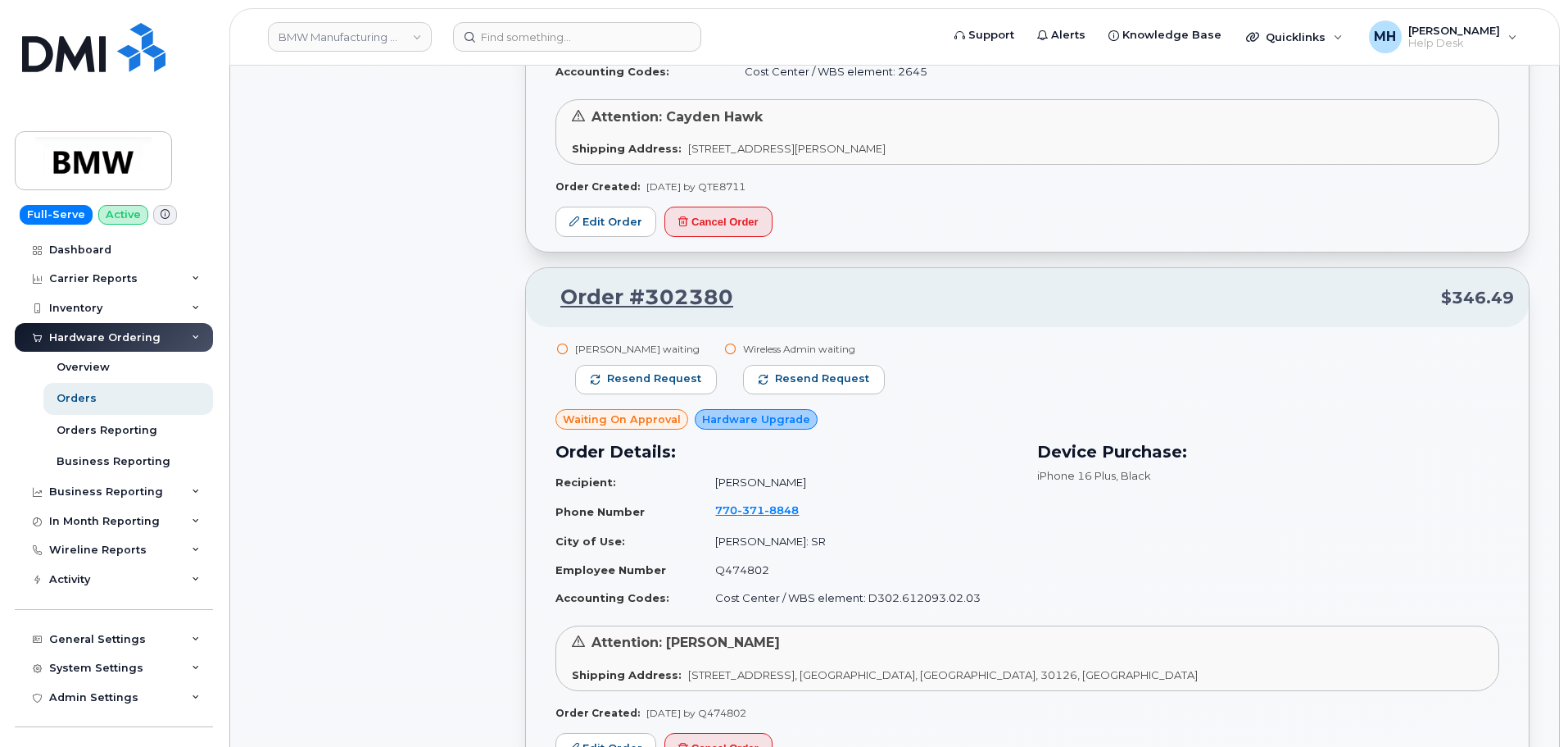
scroll to position [2456, 0]
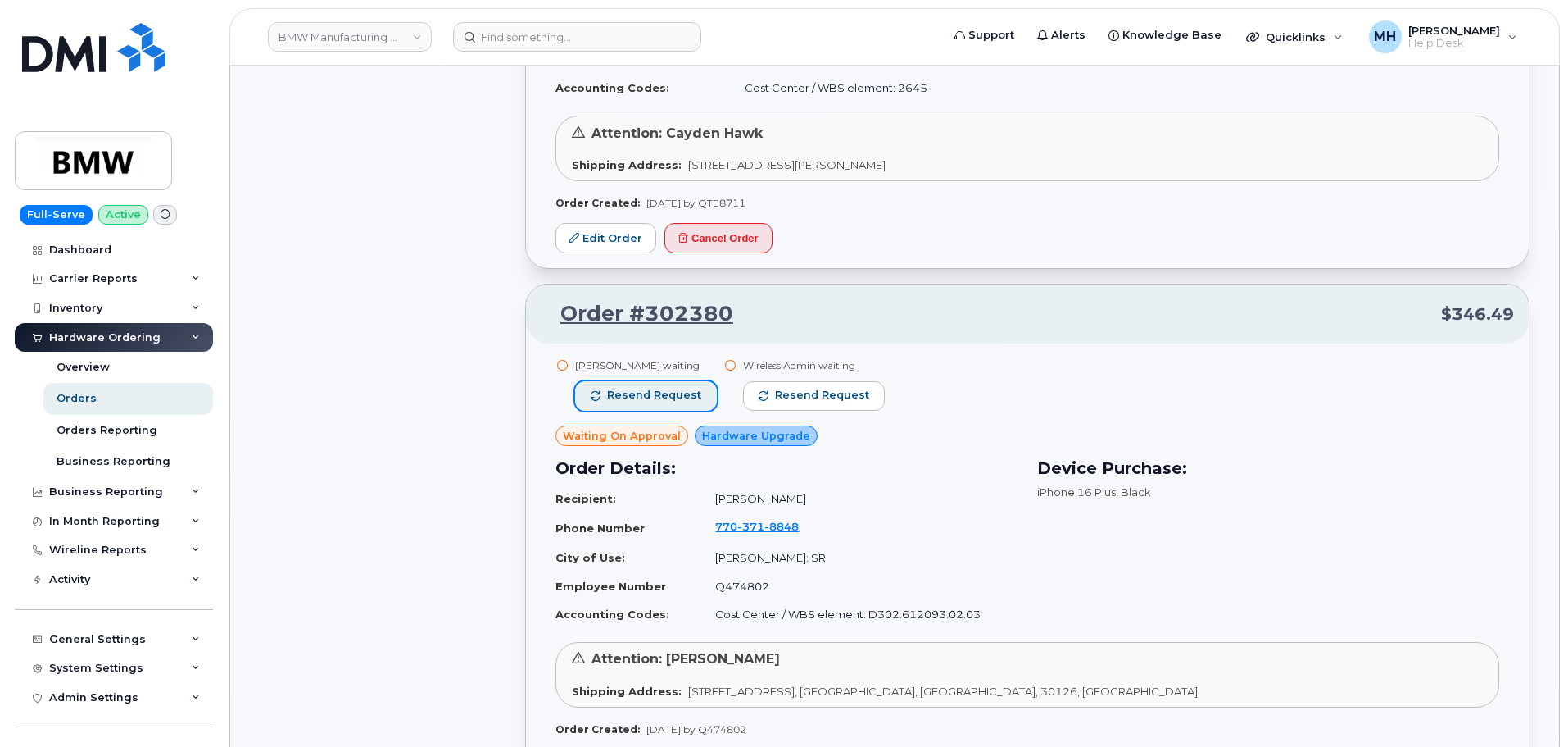
click at [686, 399] on span "Resend request" at bounding box center [654, 395] width 94 height 15
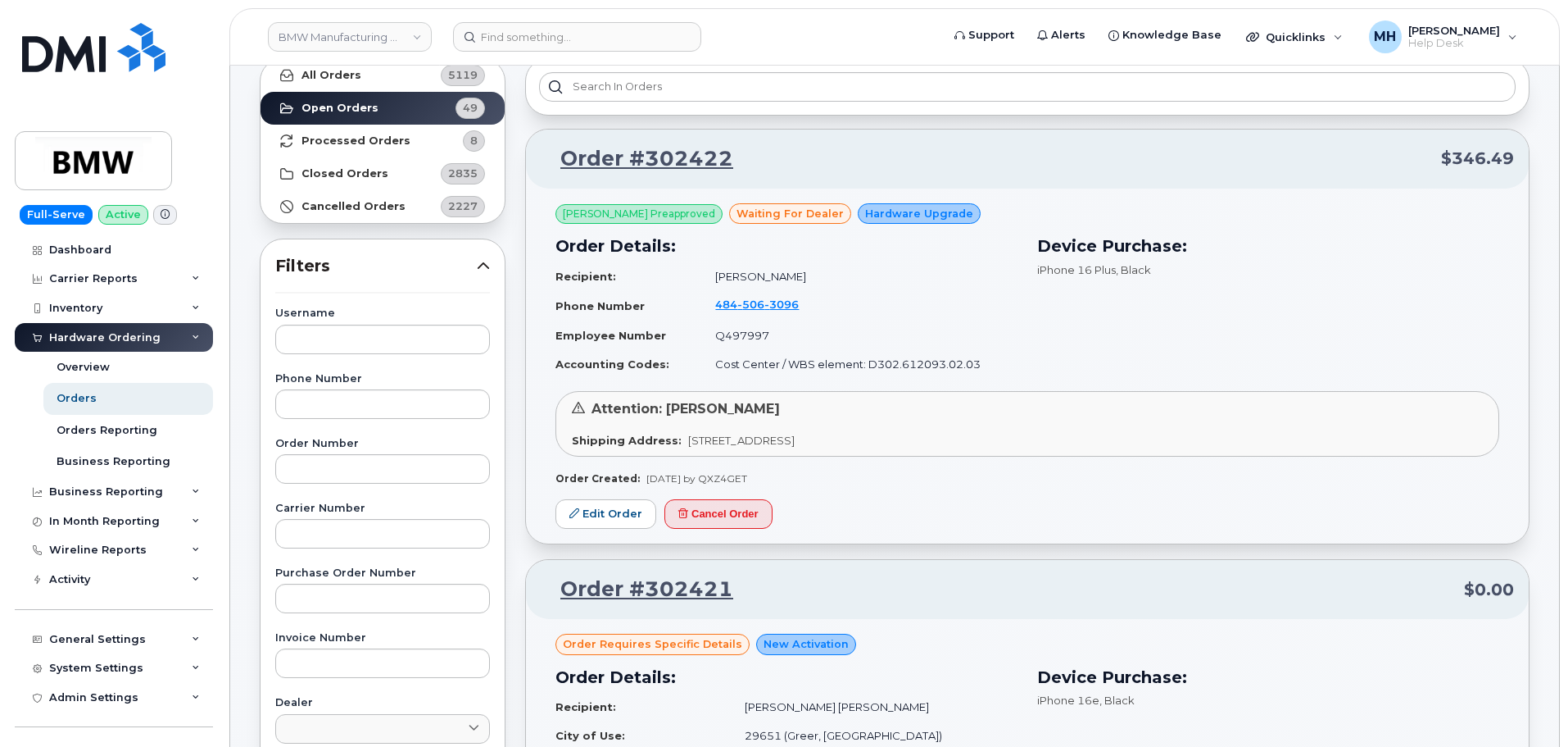
scroll to position [0, 0]
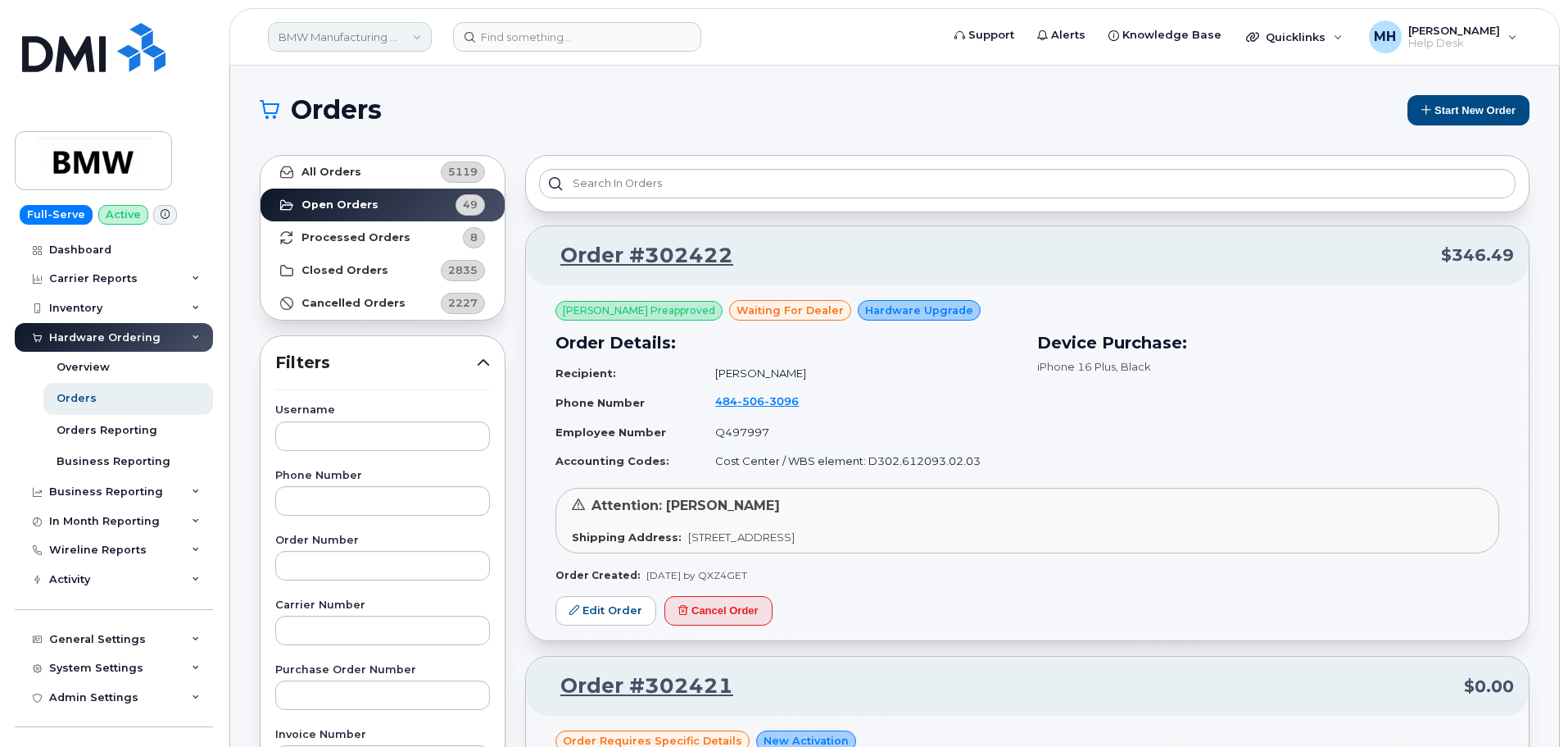
click at [342, 37] on link "BMW Manufacturing Co LLC" at bounding box center [350, 36] width 164 height 29
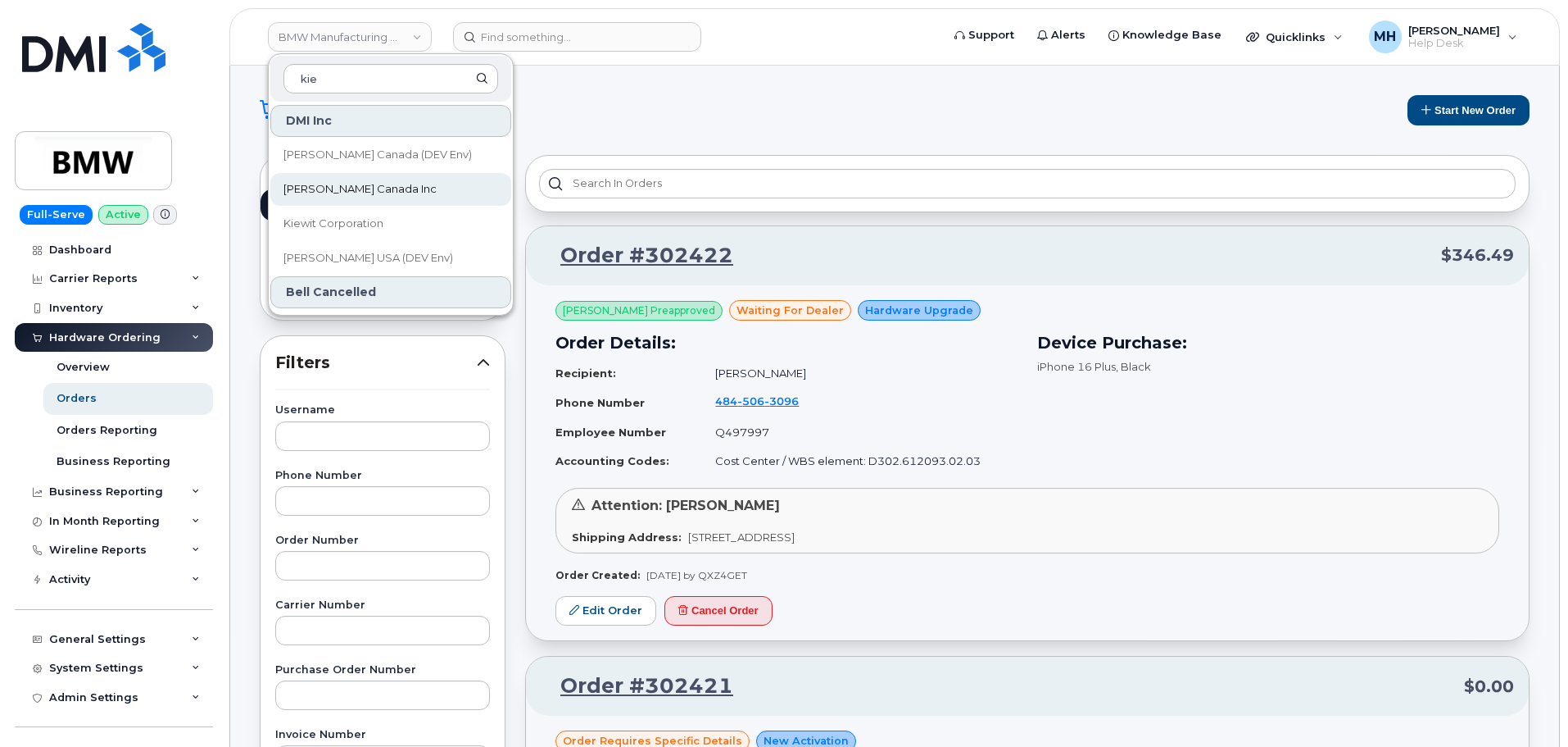
type input "kie"
click at [384, 191] on link "Kiewit Canada Inc" at bounding box center [390, 189] width 241 height 33
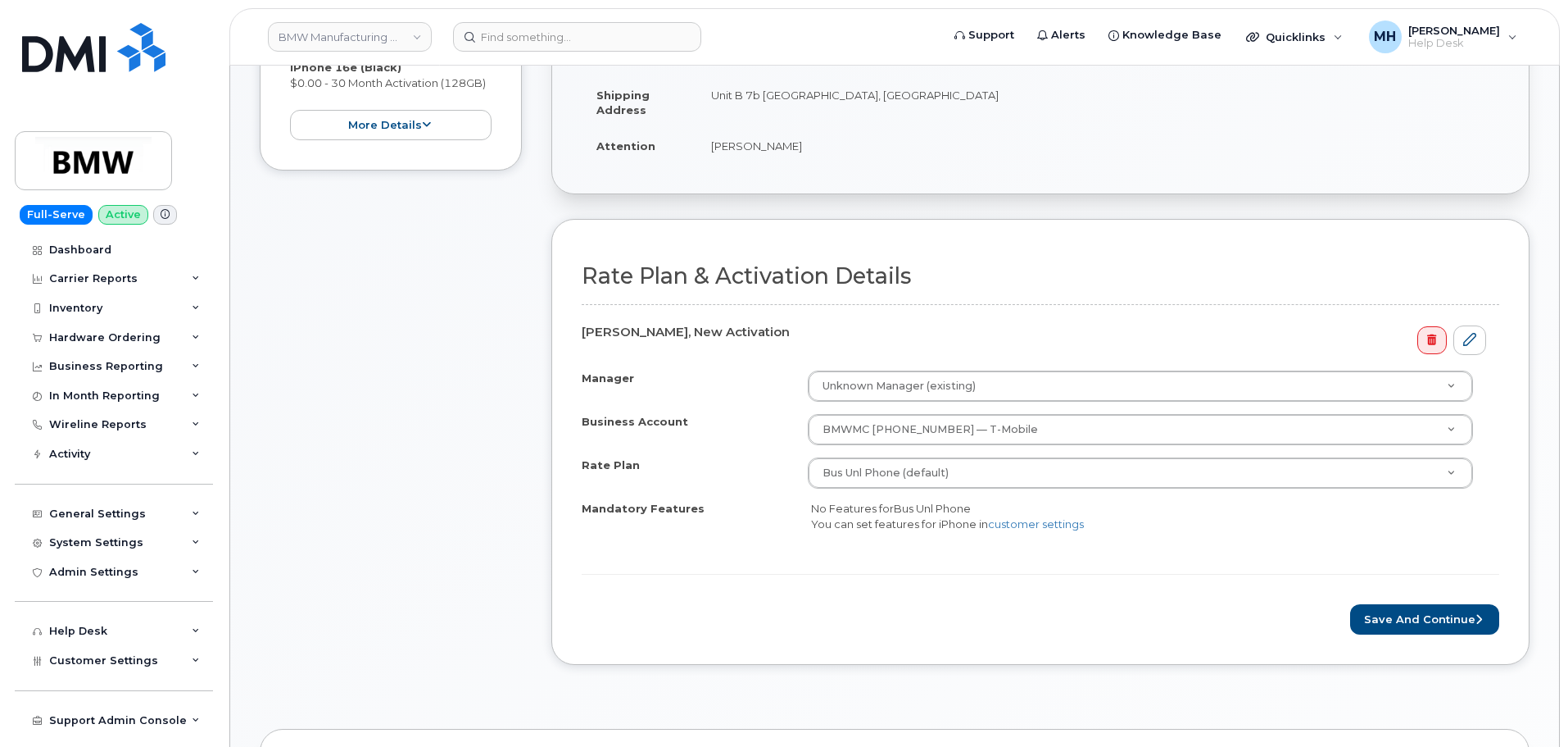
scroll to position [574, 0]
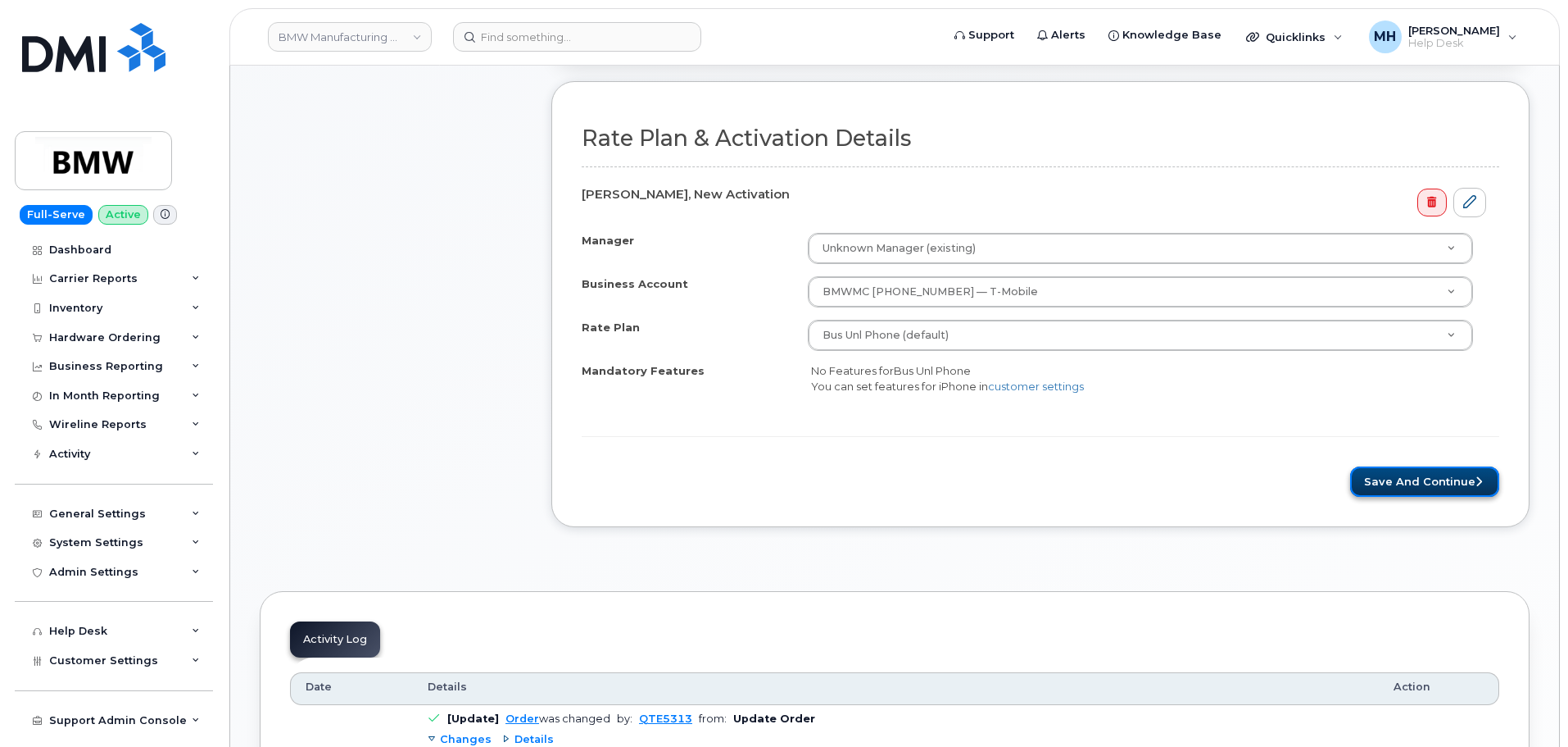
click at [1371, 496] on button "Save and Continue" at bounding box center [1424, 482] width 149 height 30
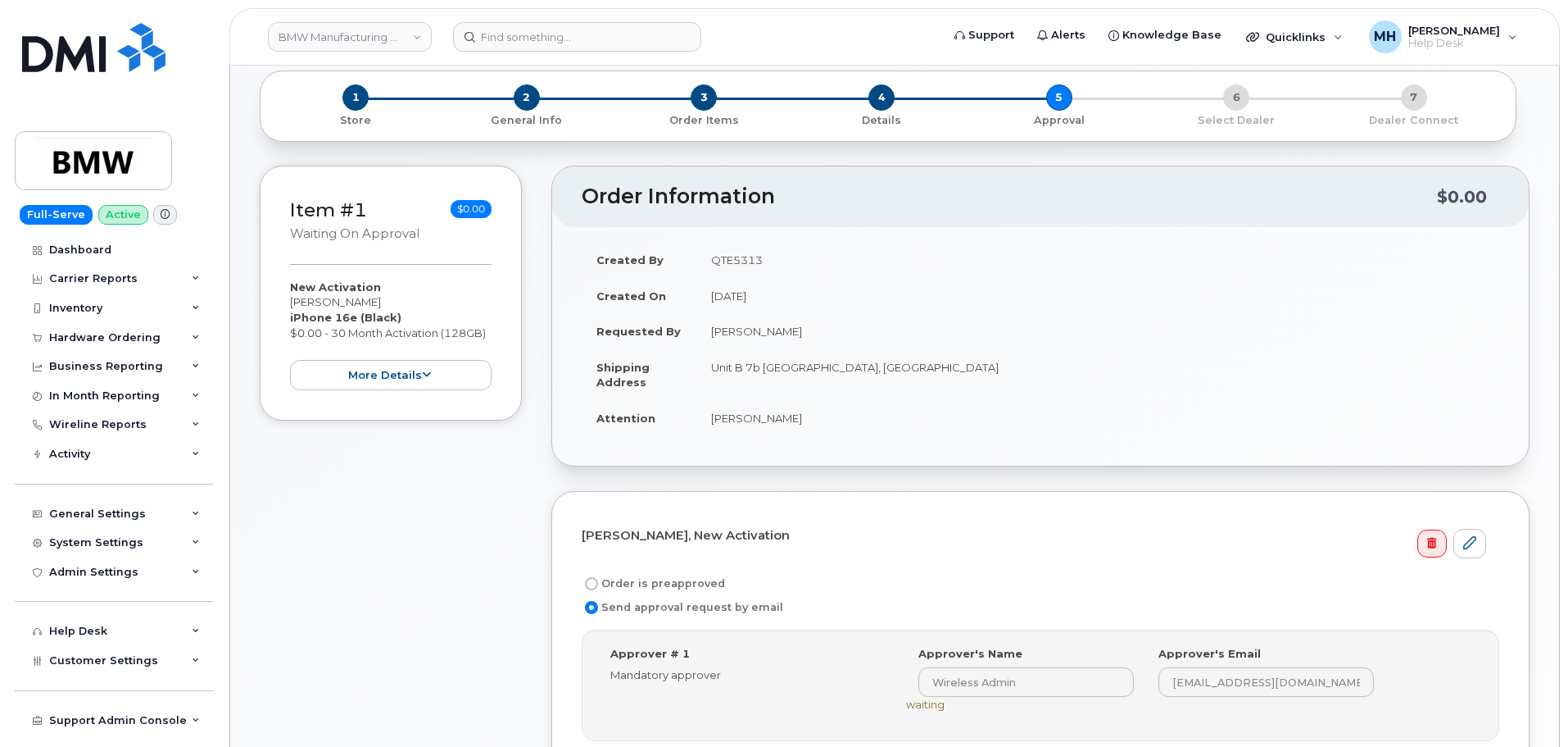
scroll to position [248, 0]
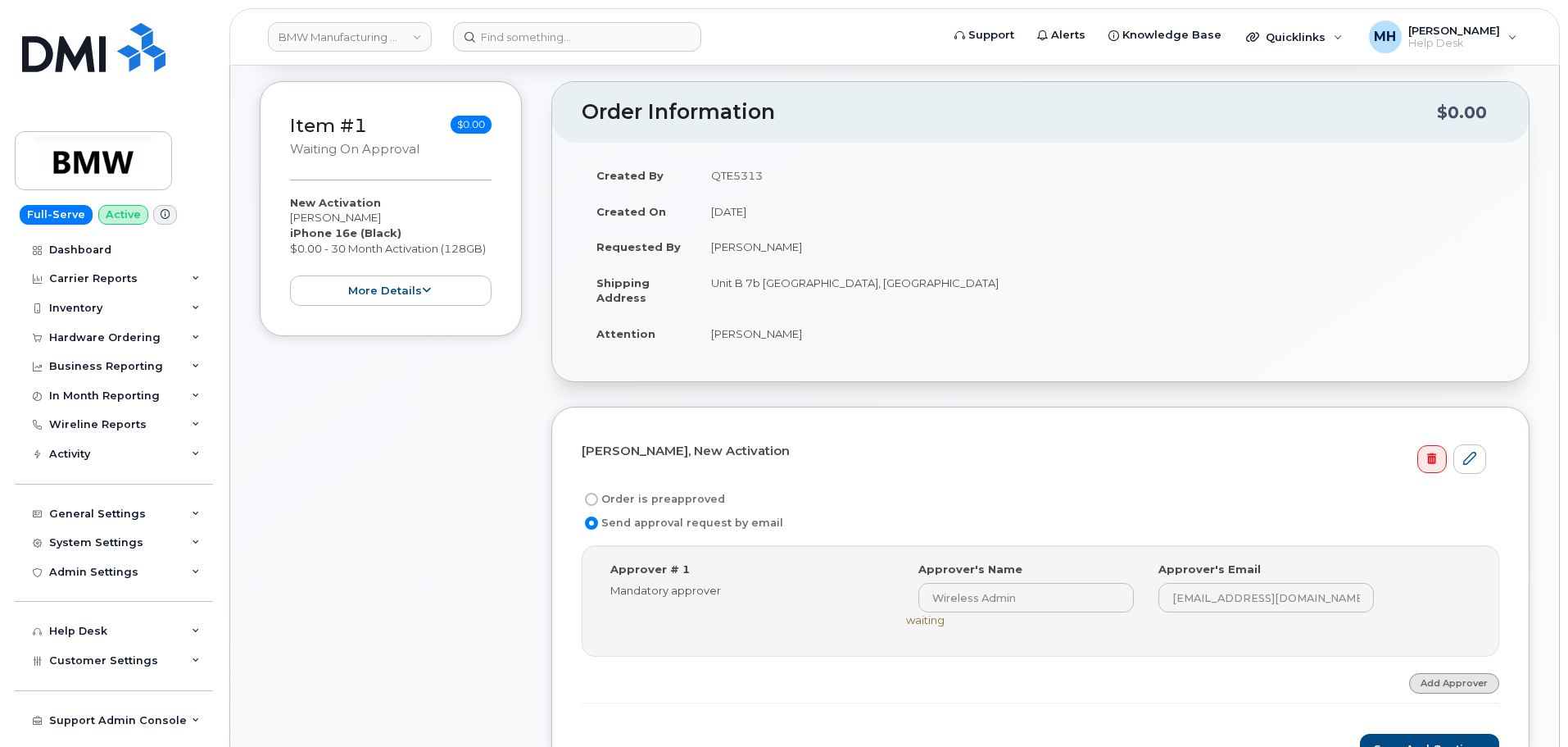
click at [1446, 675] on link "Add Approver" at bounding box center [1453, 683] width 90 height 21
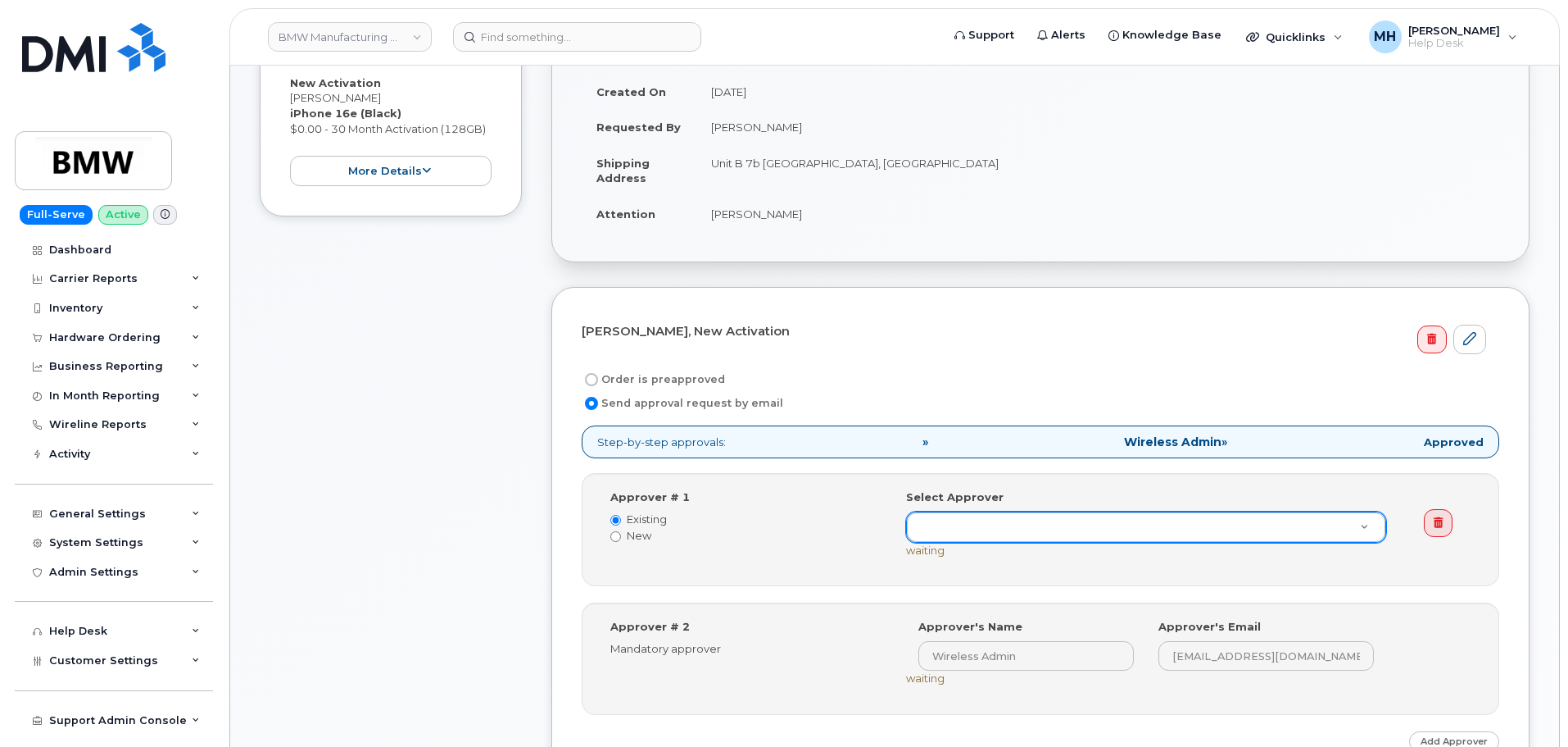
scroll to position [494, 0]
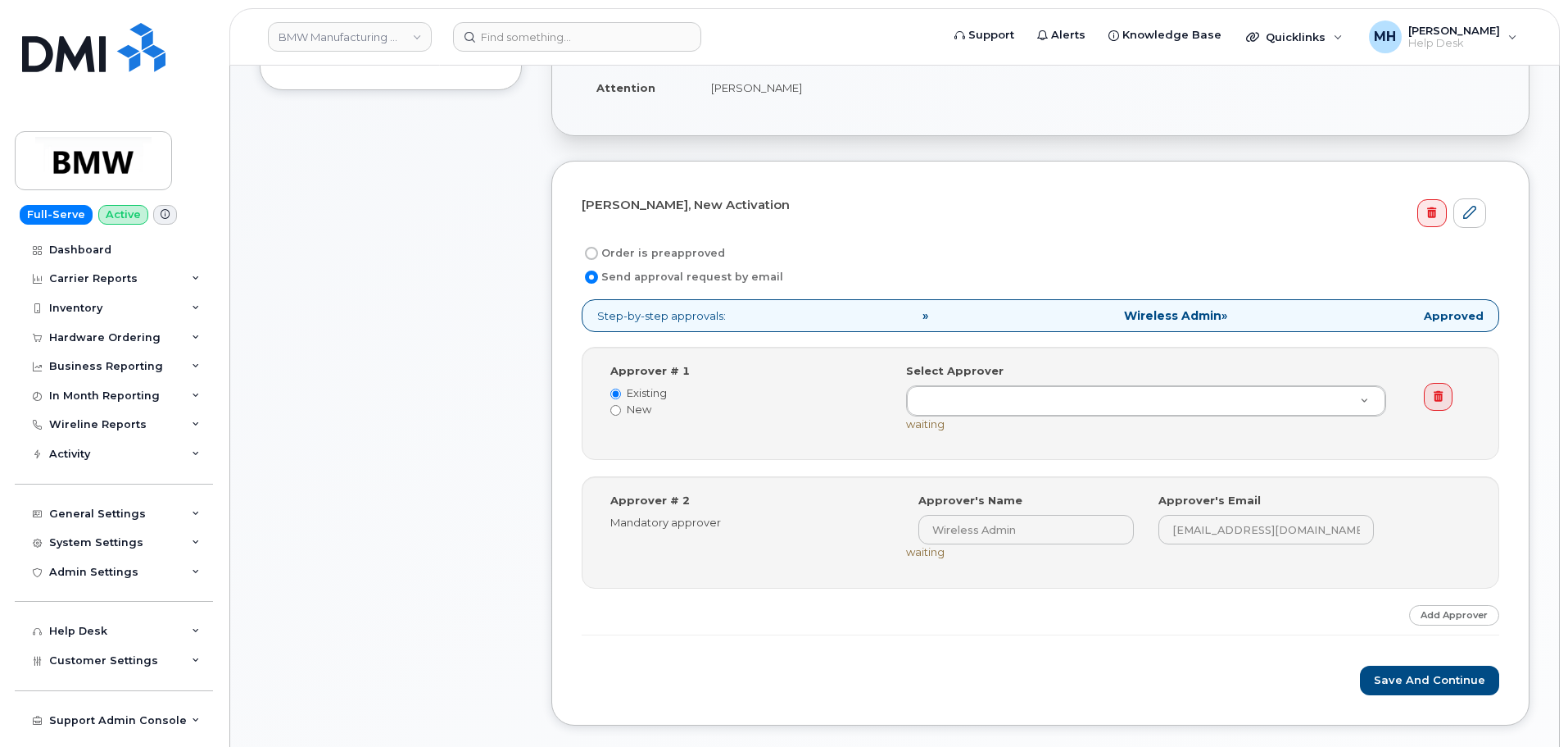
click at [1436, 392] on icon at bounding box center [1438, 396] width 9 height 10
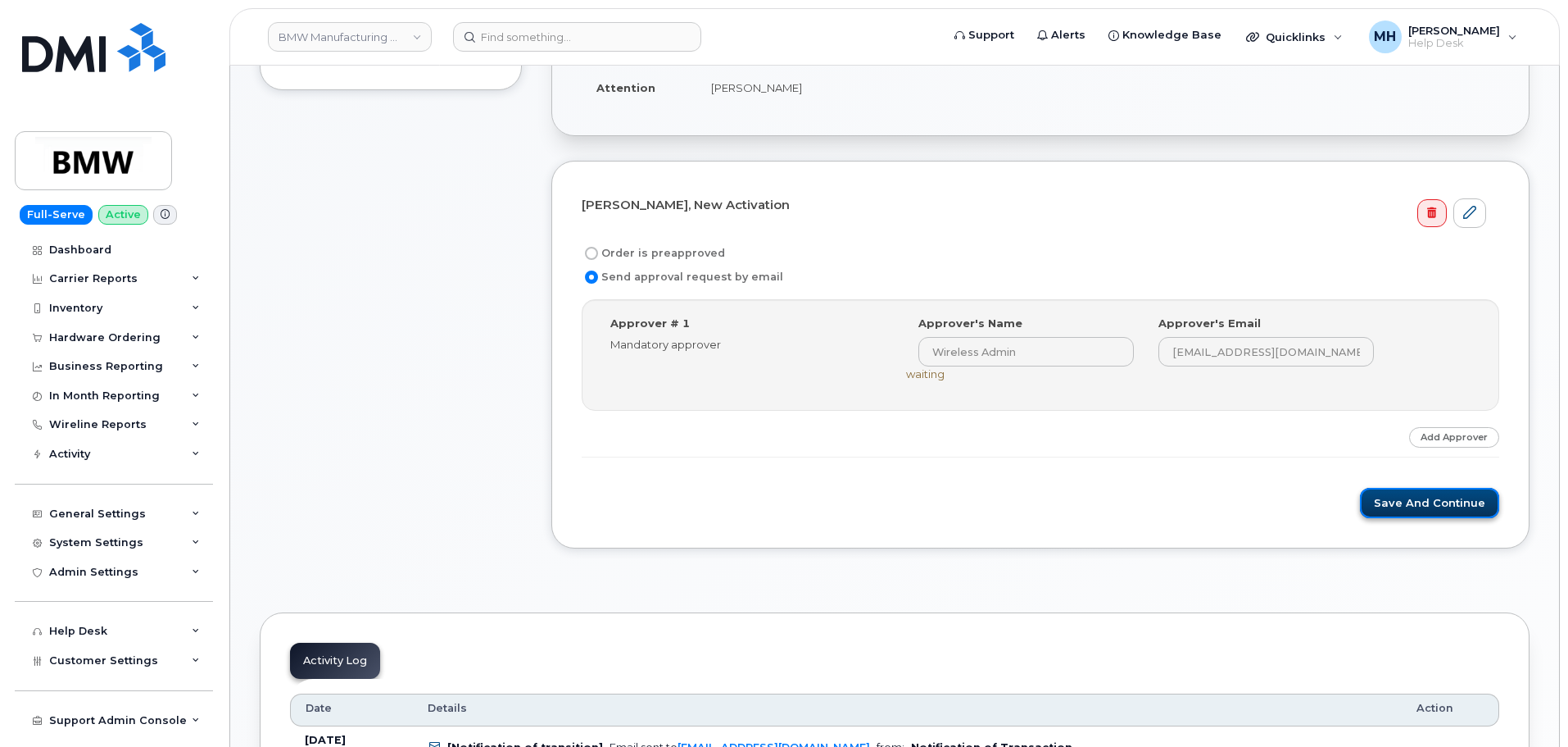
click at [1386, 506] on button "Save and Continue" at bounding box center [1430, 503] width 139 height 30
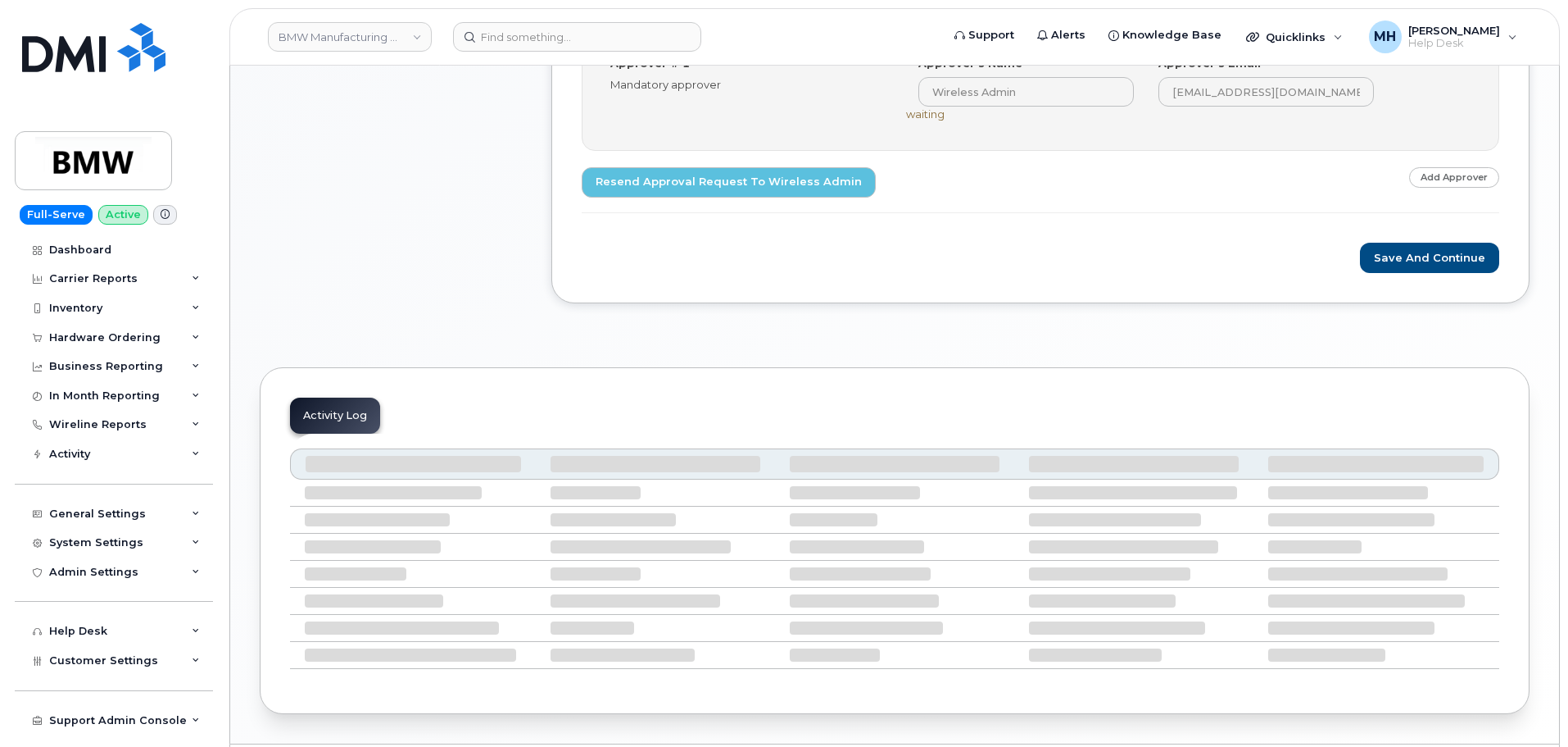
scroll to position [804, 0]
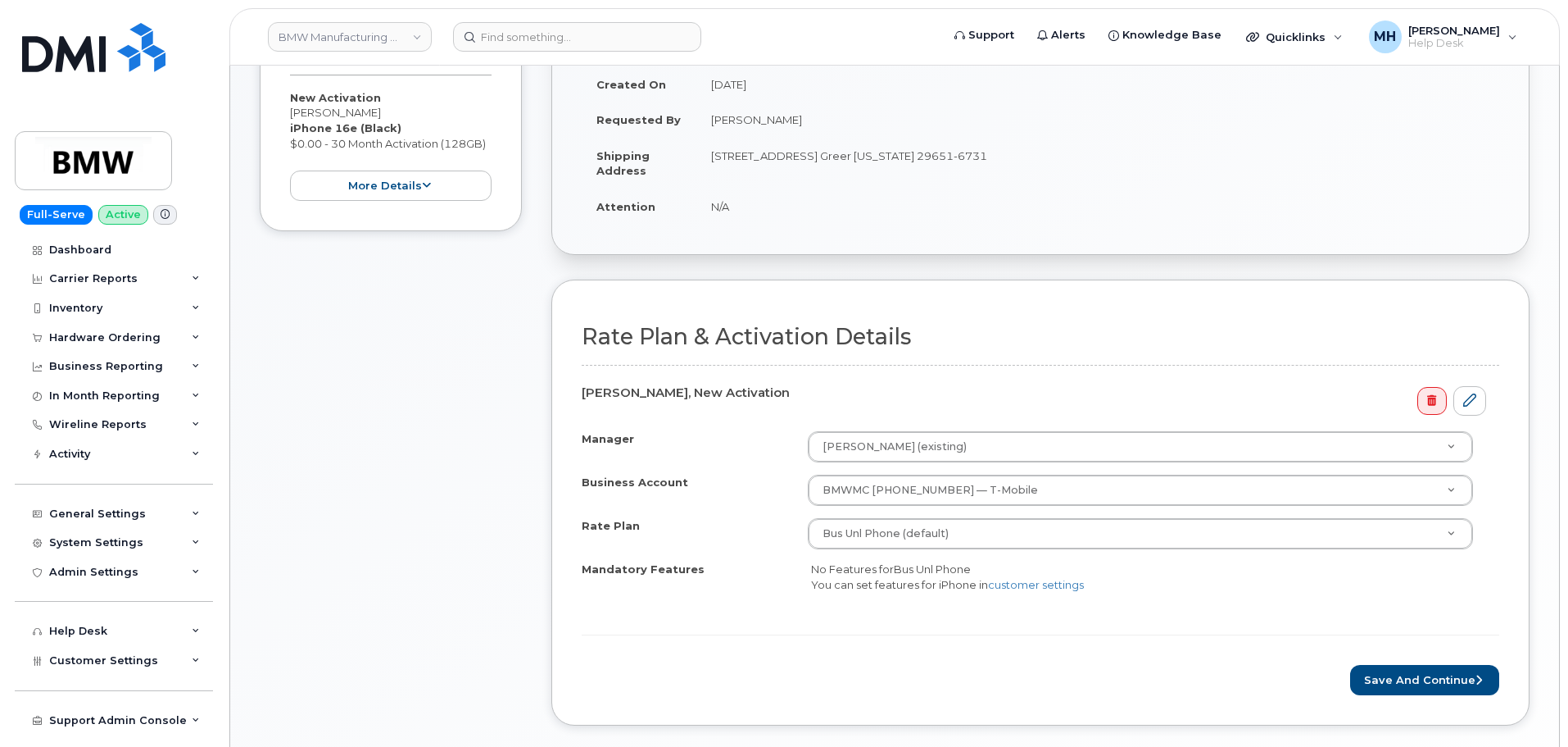
scroll to position [576, 0]
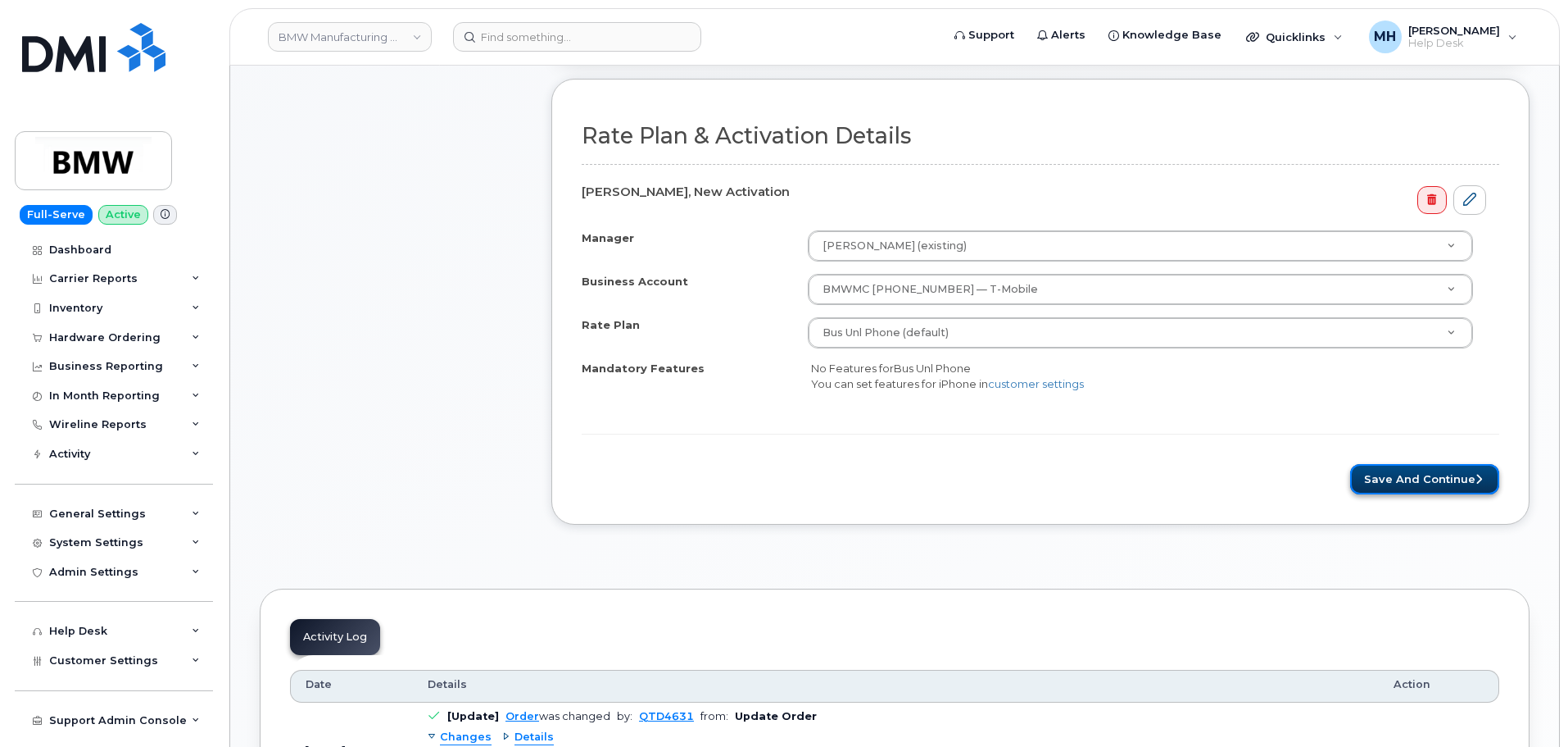
click at [1408, 483] on button "Save and Continue" at bounding box center [1424, 479] width 149 height 30
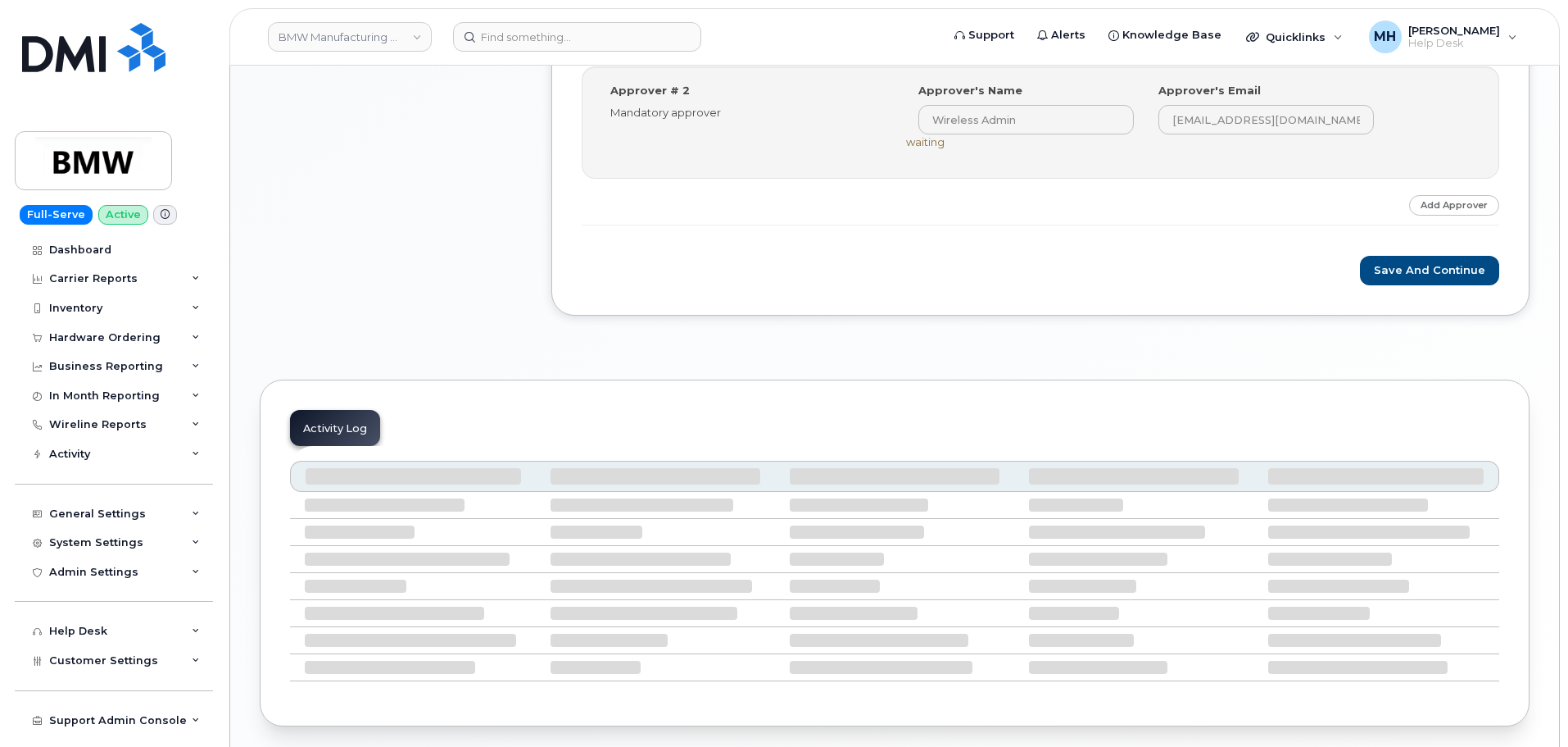
scroll to position [904, 0]
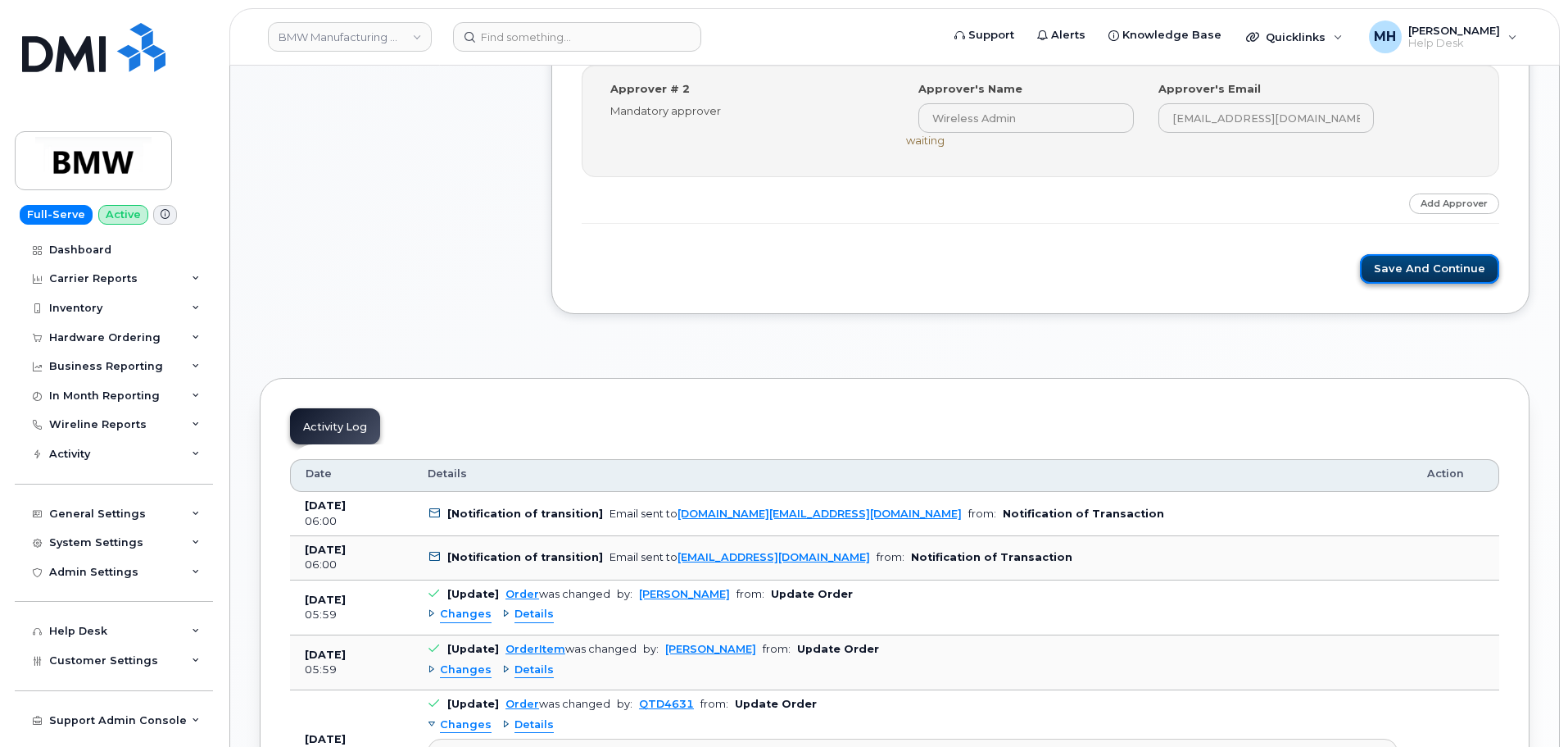
click at [1419, 265] on button "Save and Continue" at bounding box center [1430, 269] width 139 height 30
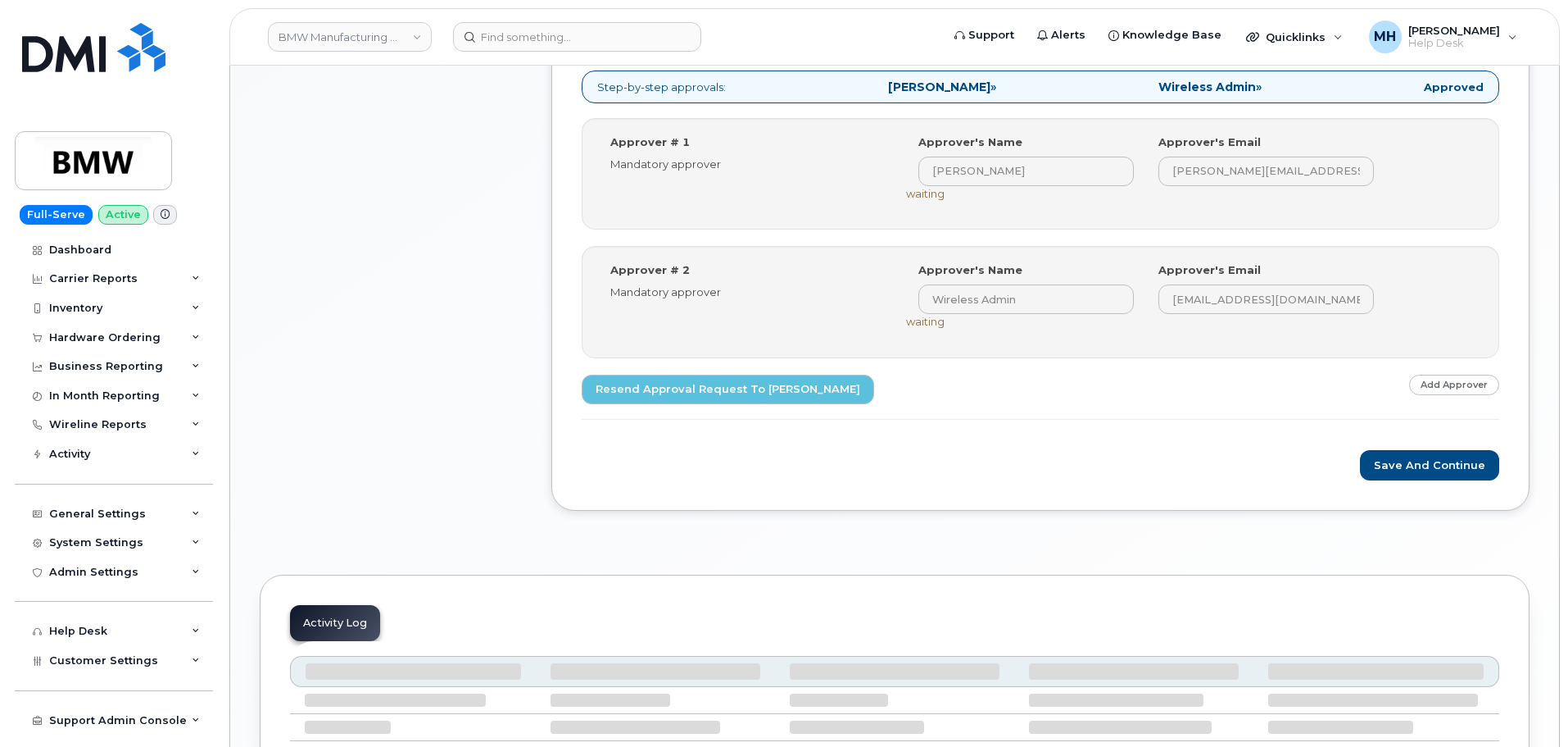
scroll to position [902, 0]
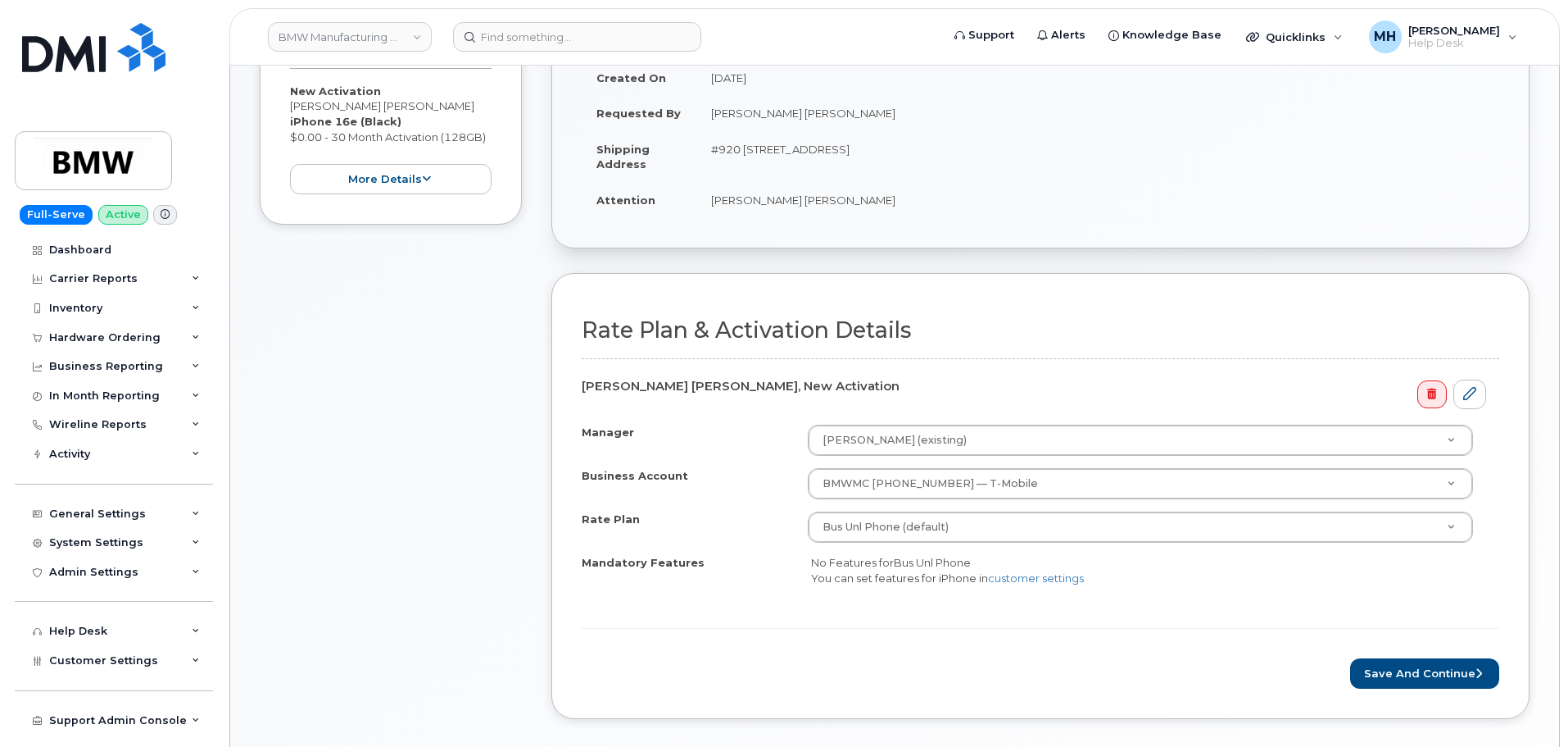
scroll to position [492, 0]
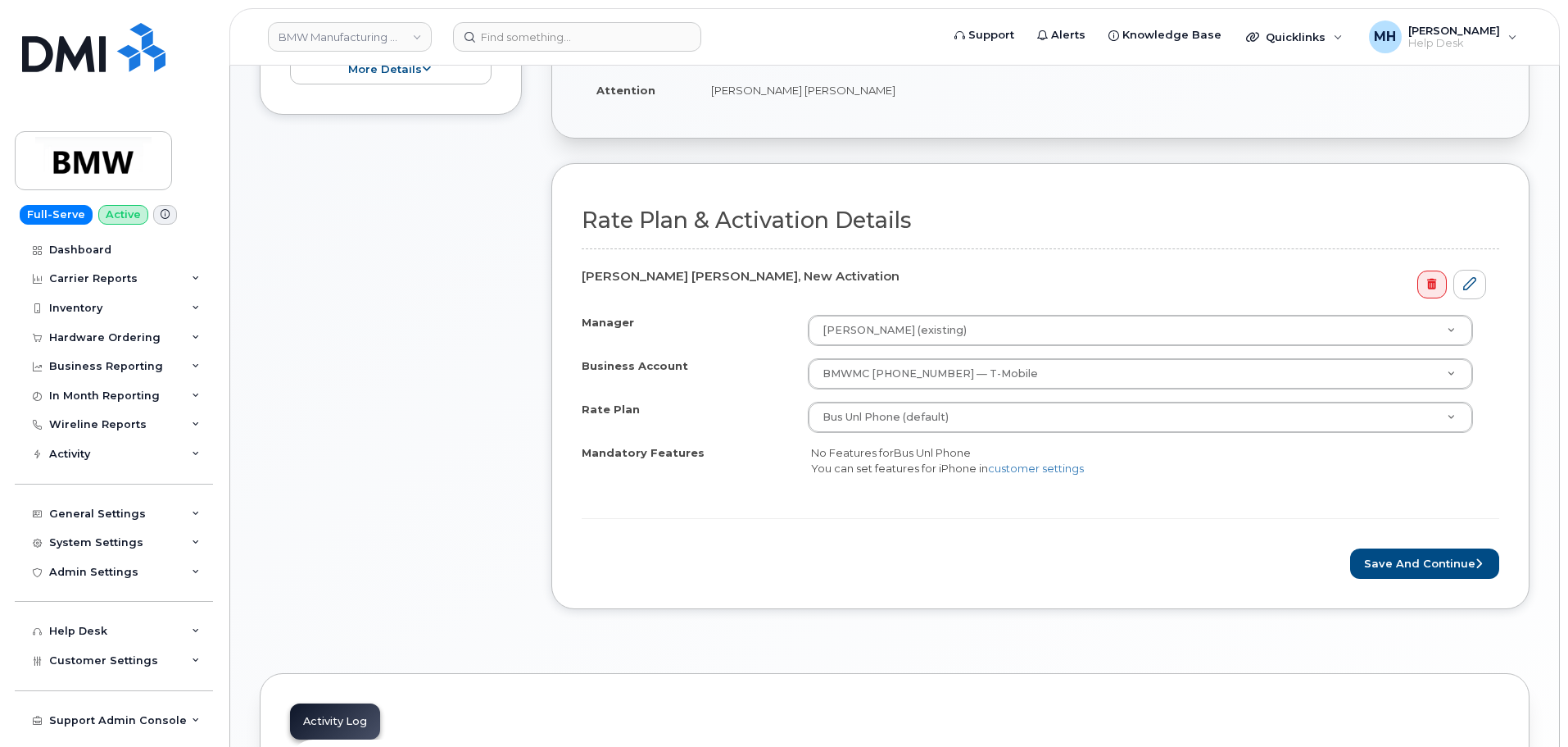
click at [1421, 585] on div "Rate Plan & Activation Details [PERSON_NAME] [PERSON_NAME], New Activation Mana…" at bounding box center [1040, 386] width 979 height 446
click at [1421, 567] on button "Save and Continue" at bounding box center [1424, 564] width 149 height 30
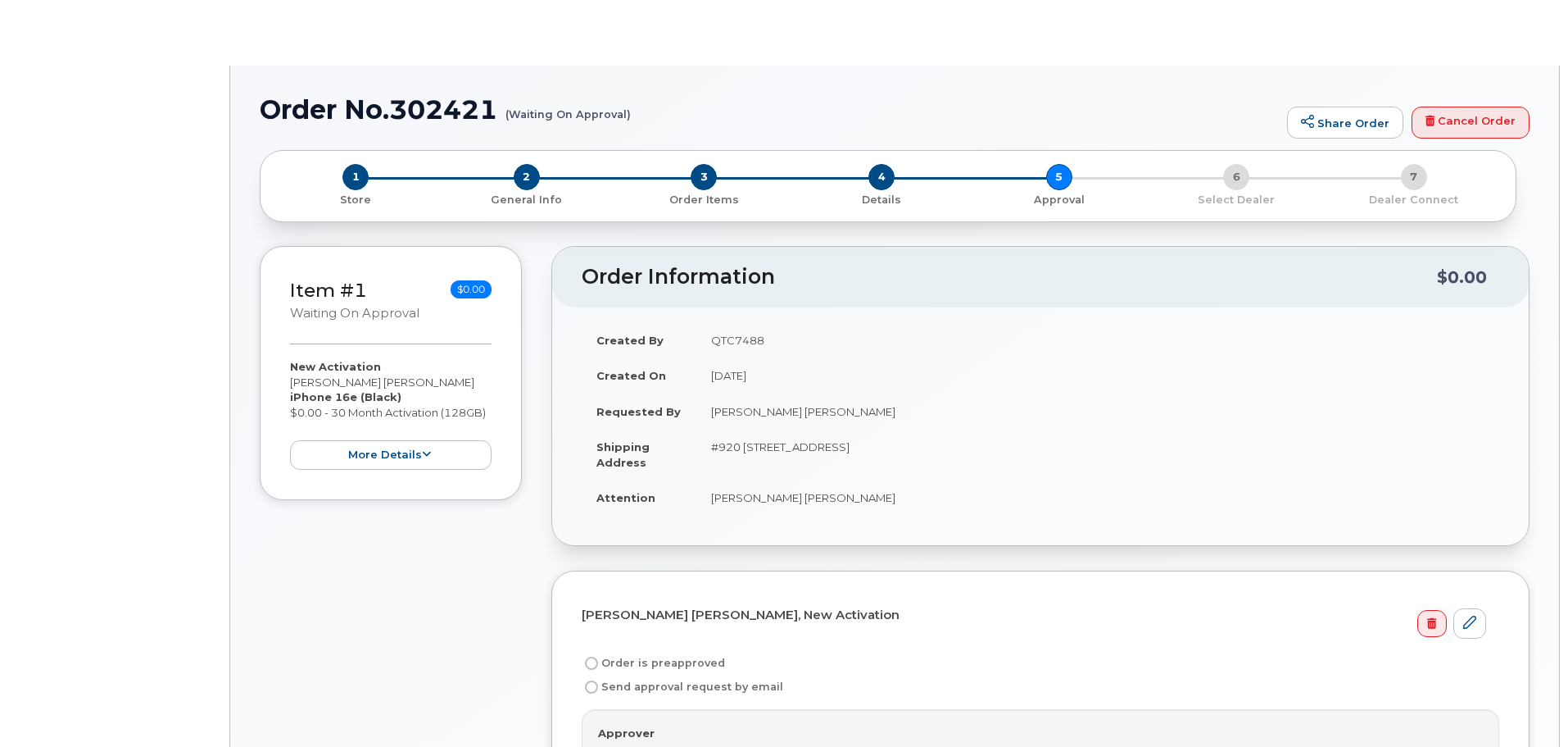
radio input "true"
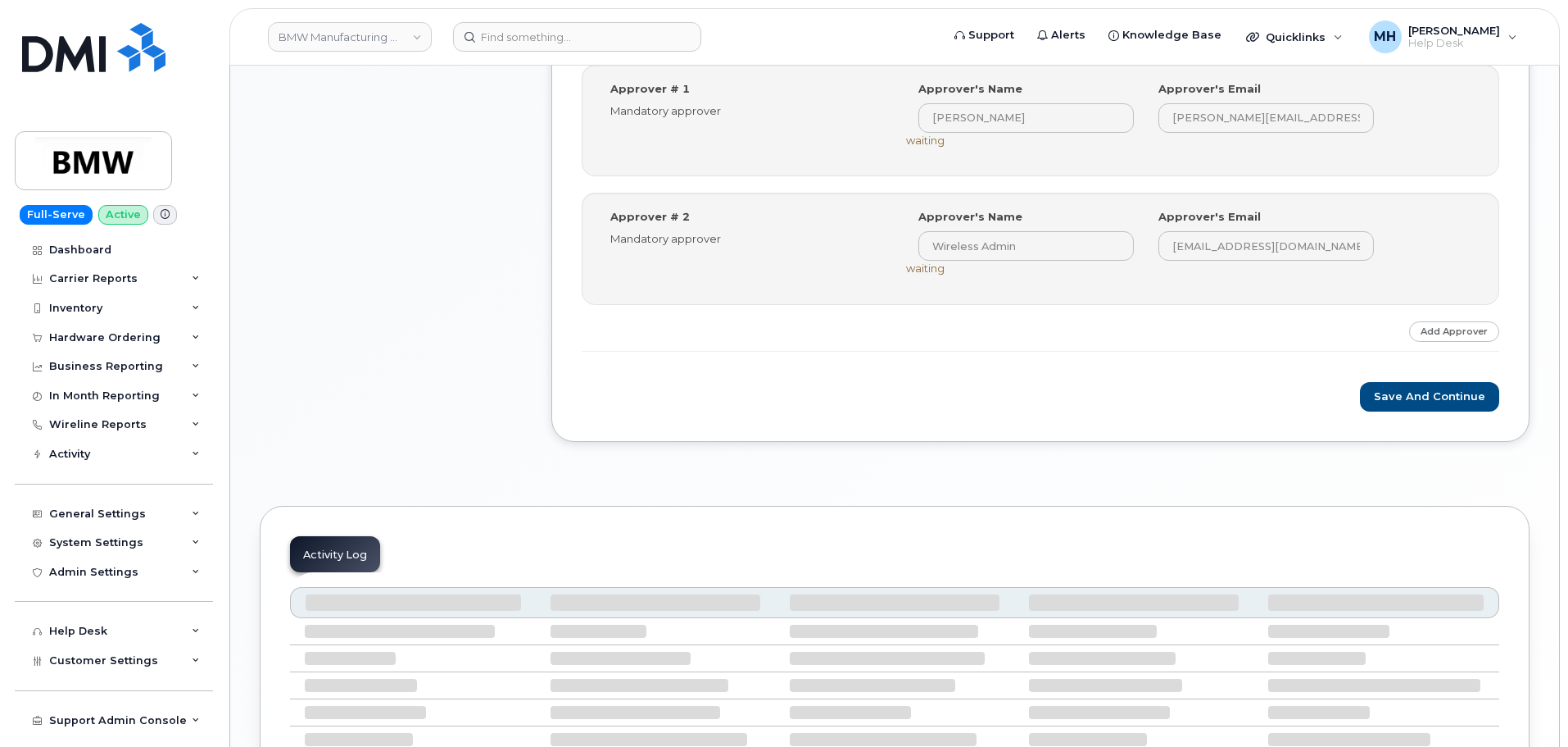
scroll to position [822, 0]
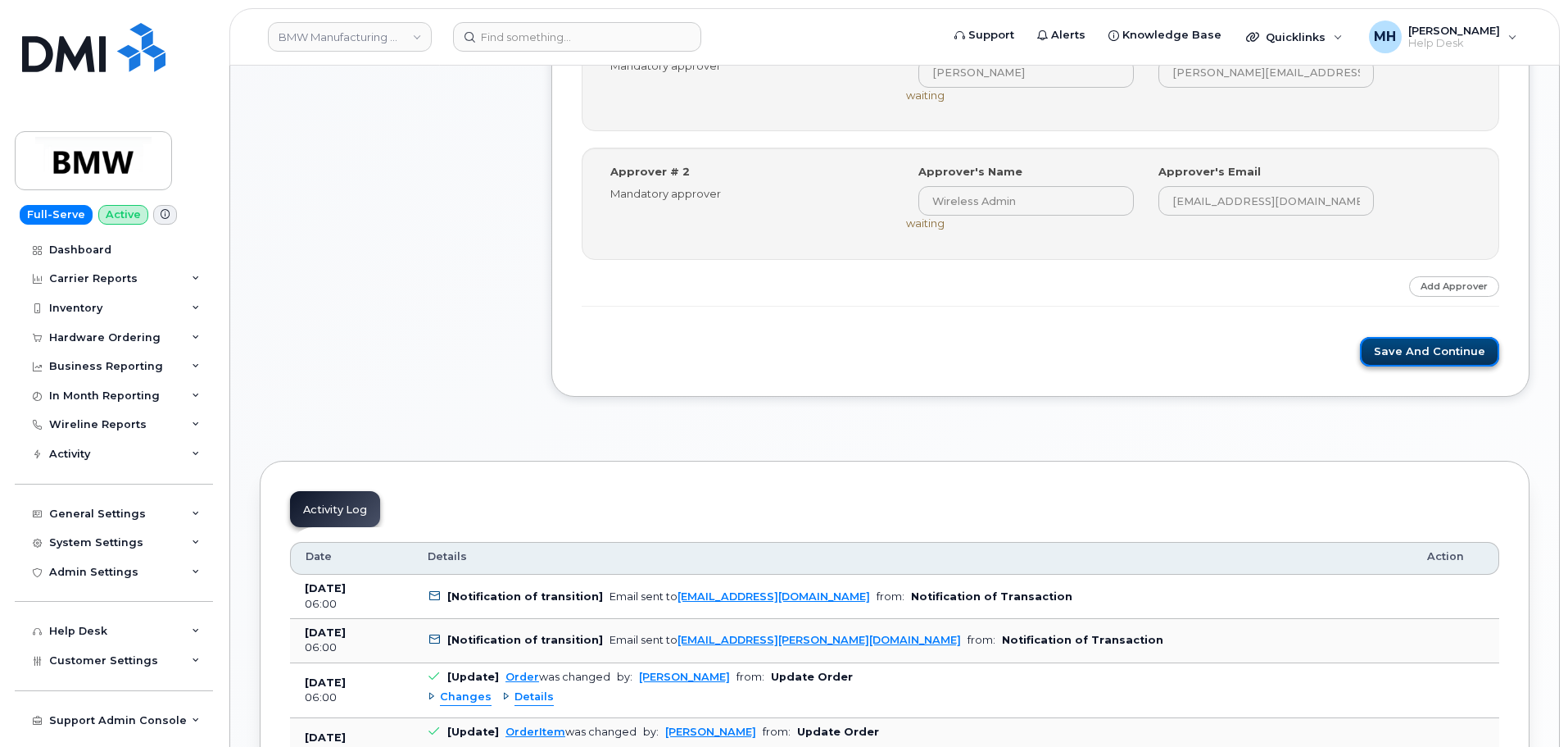
click at [1407, 353] on button "Save and Continue" at bounding box center [1430, 352] width 139 height 30
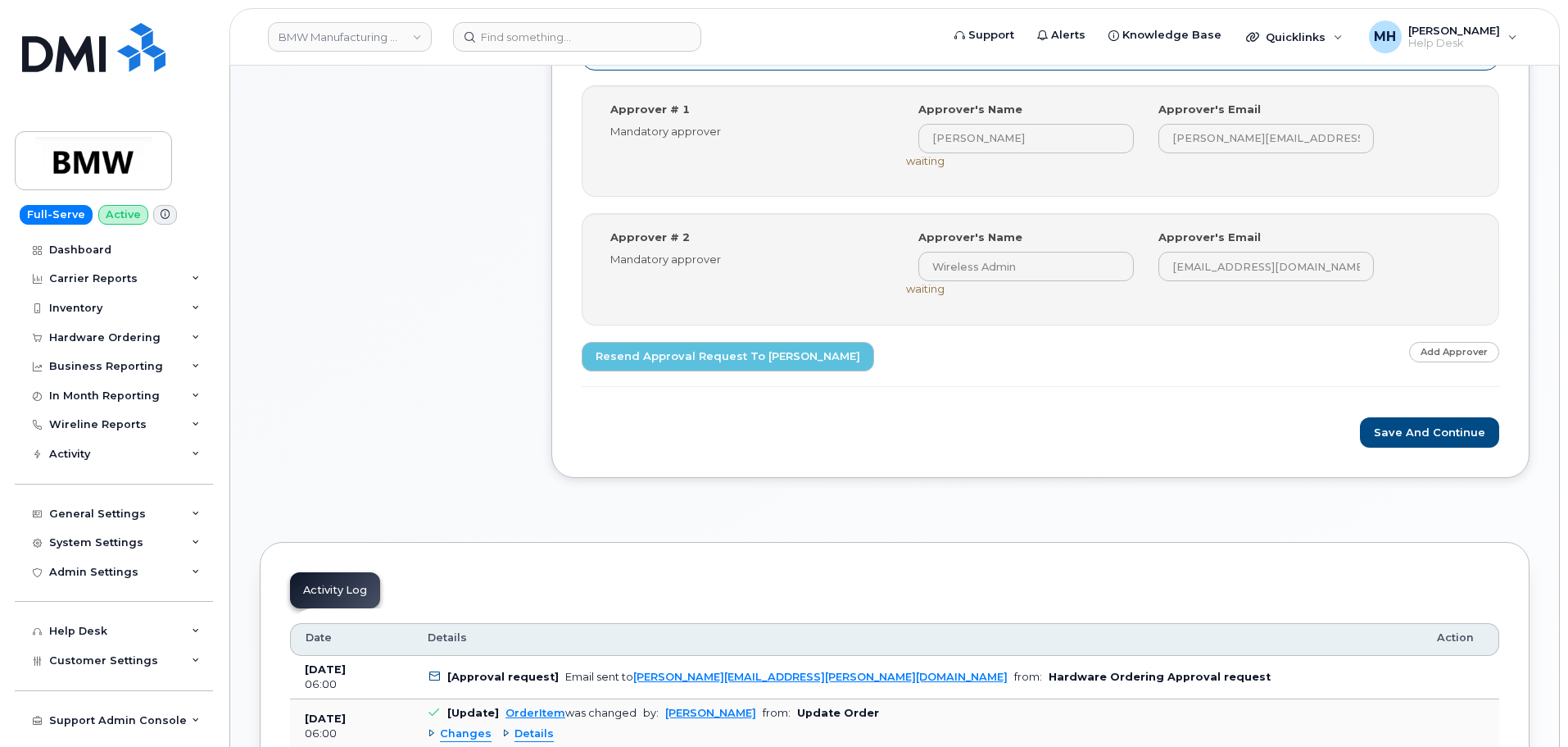
scroll to position [902, 0]
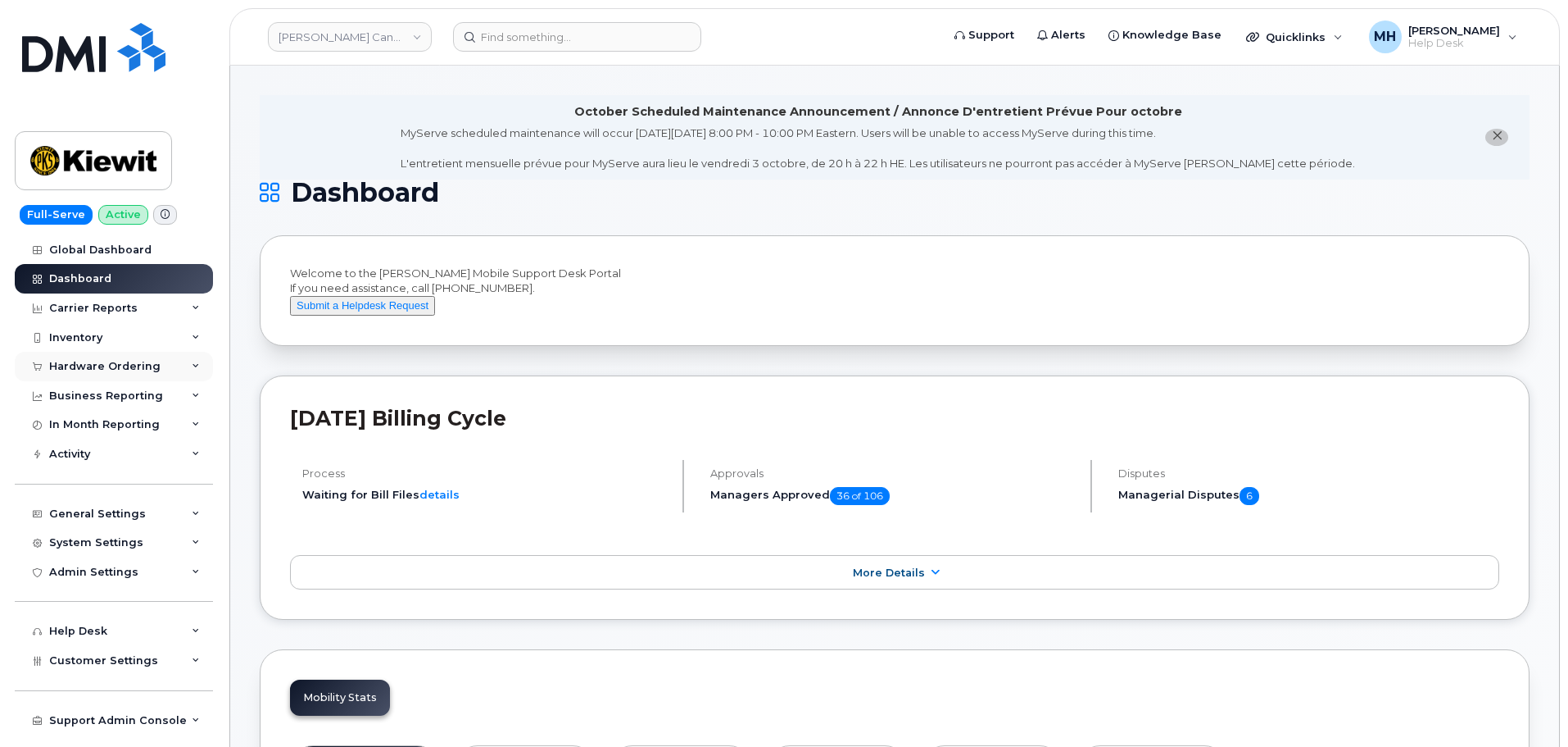
click at [154, 375] on div "Hardware Ordering" at bounding box center [114, 366] width 198 height 29
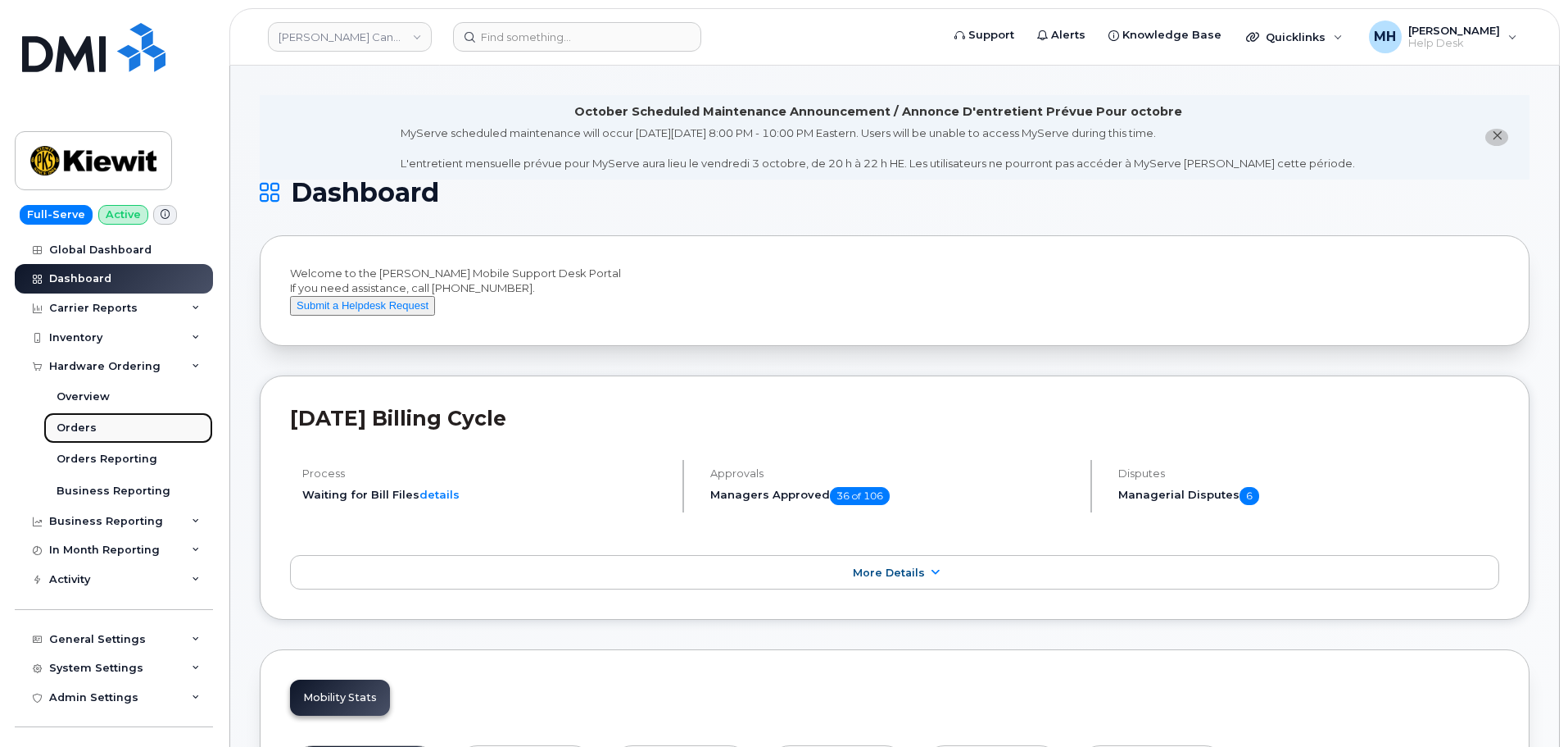
click at [122, 427] on link "Orders" at bounding box center [128, 428] width 170 height 31
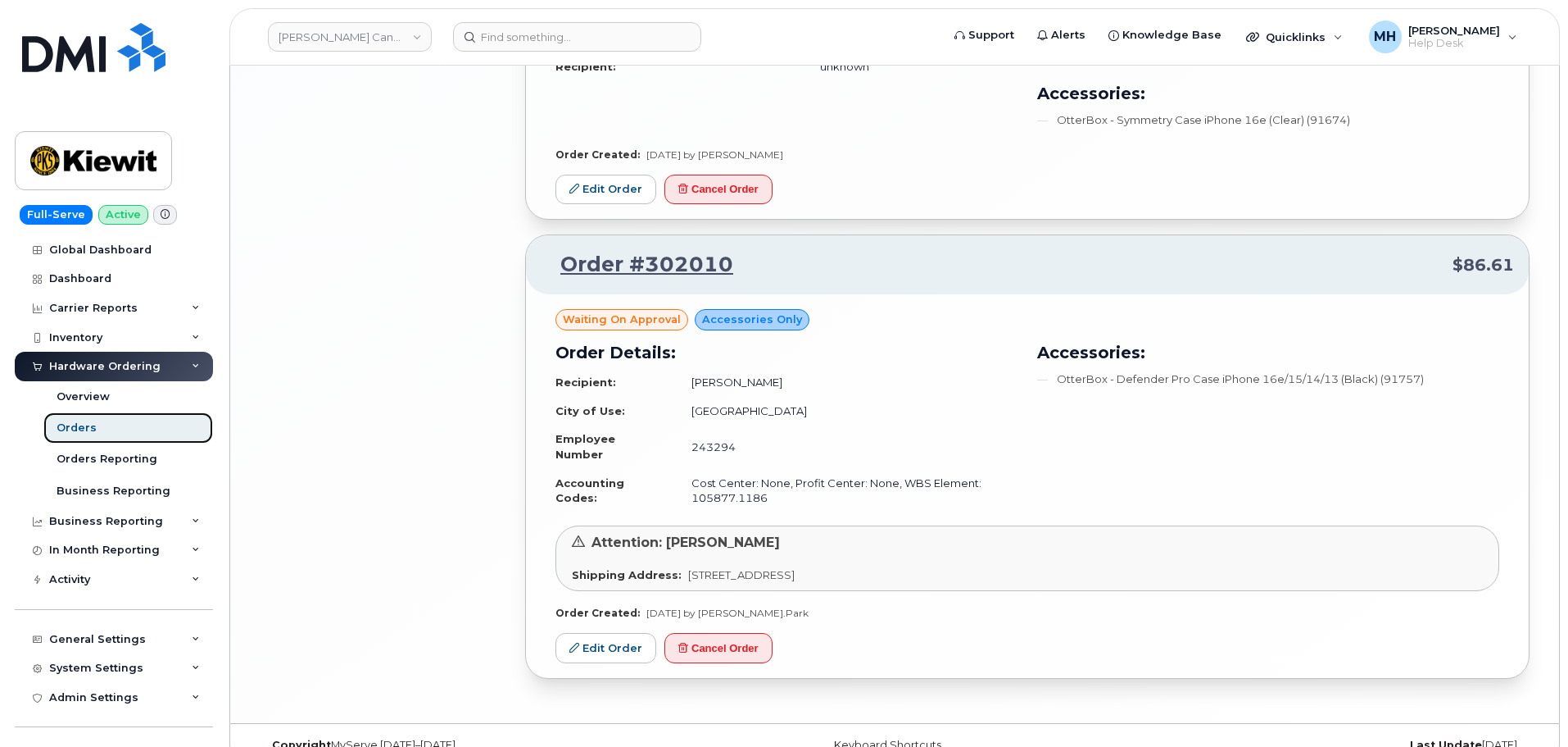
scroll to position [3116, 0]
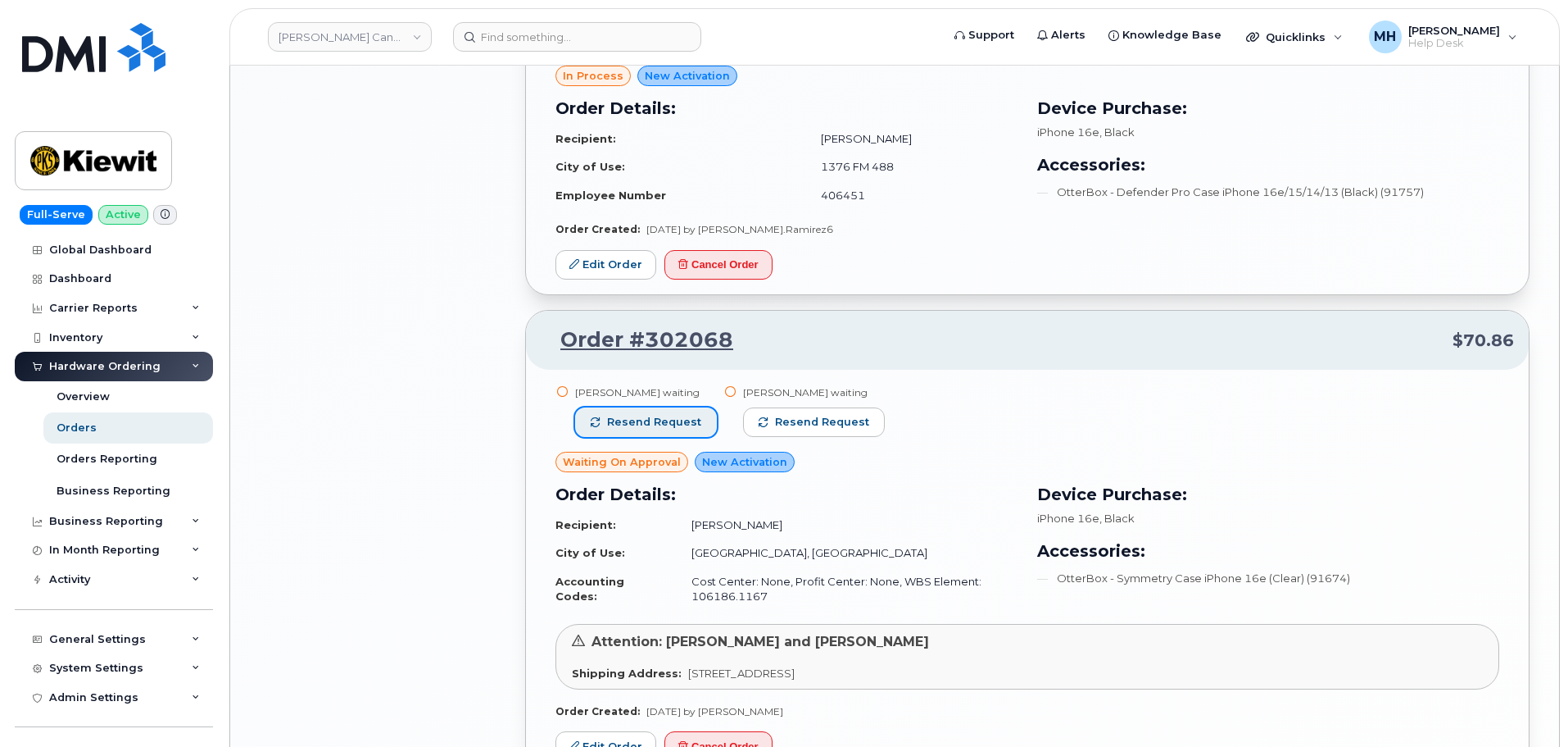
click at [682, 422] on span "Resend request" at bounding box center [654, 423] width 94 height 15
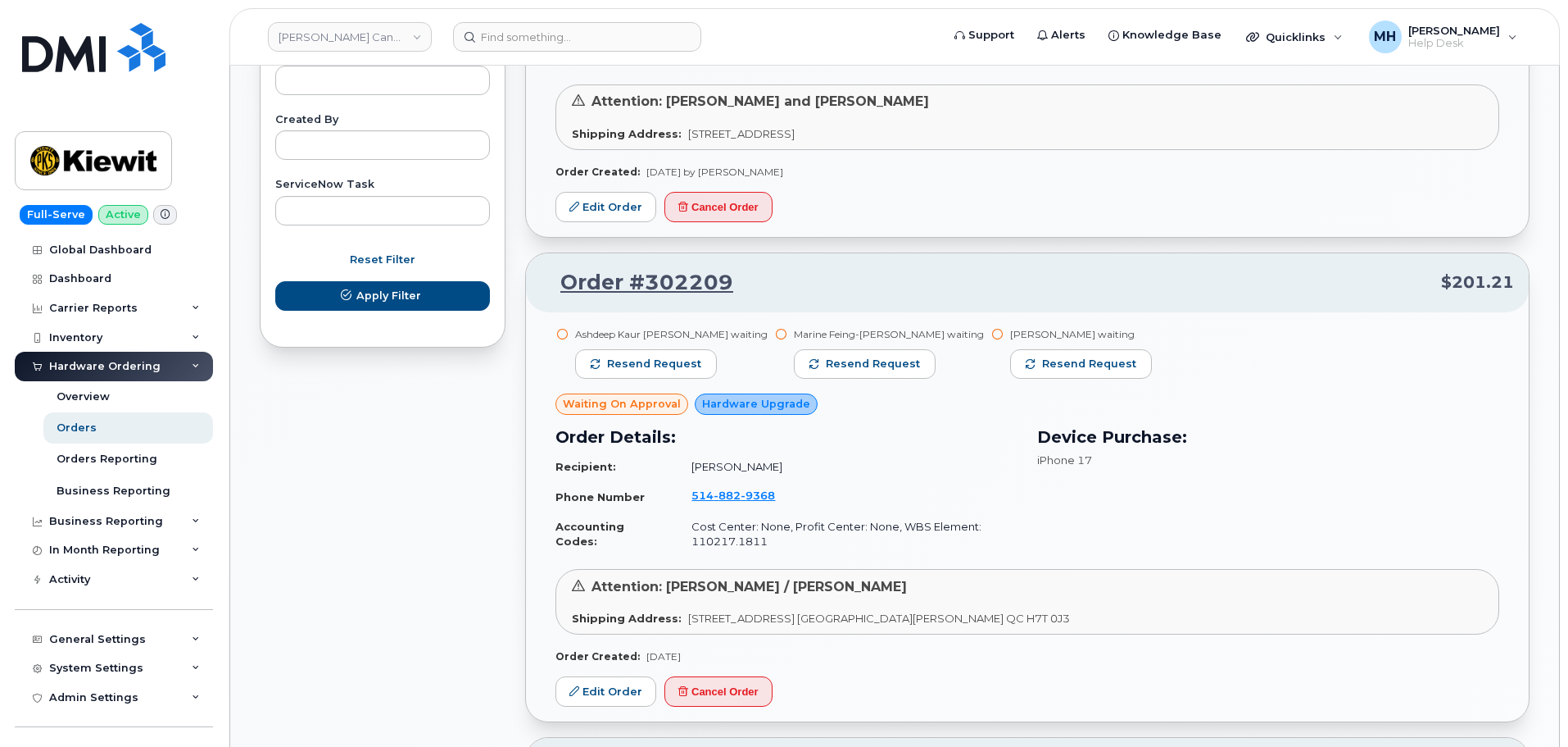
scroll to position [902, 0]
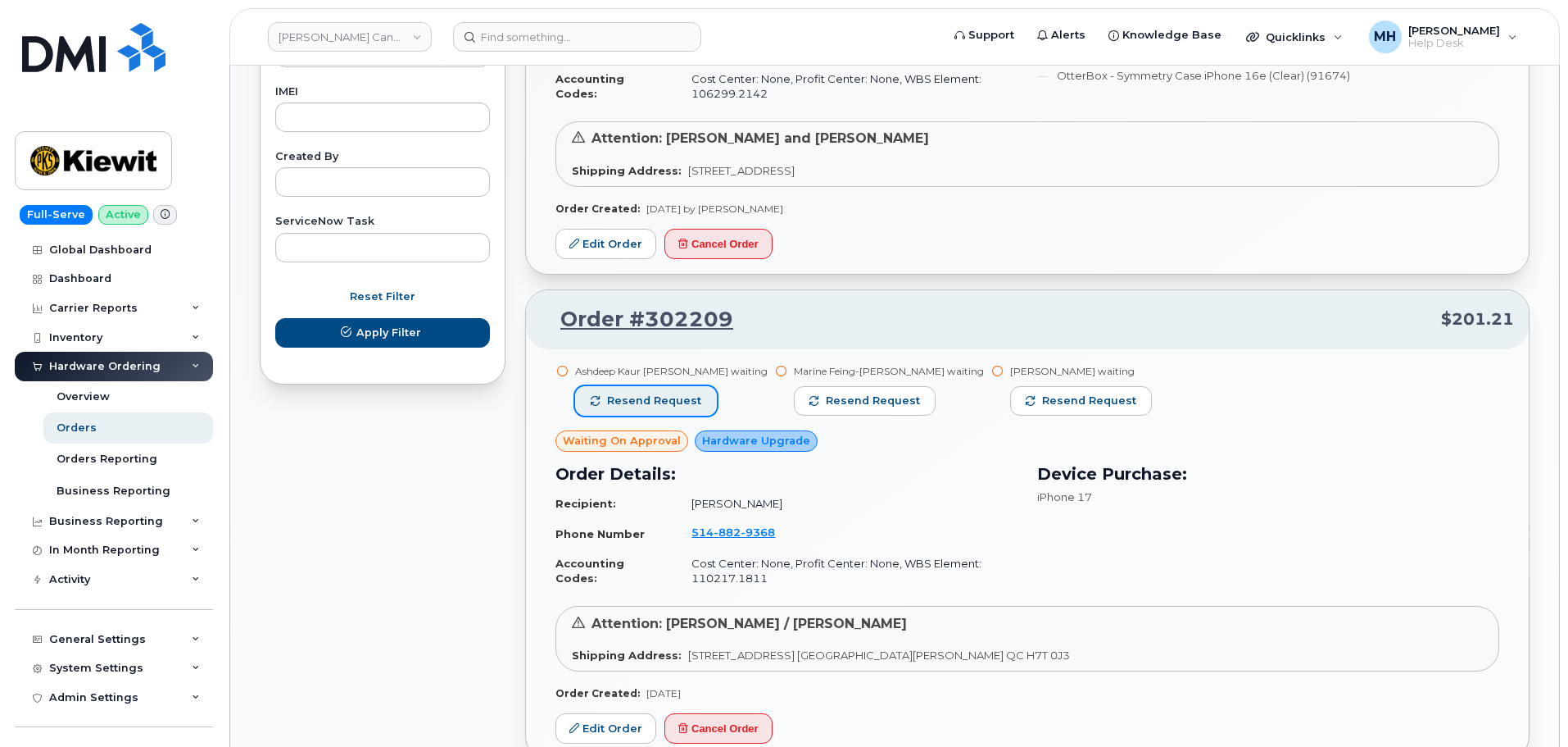
click at [631, 390] on button "Resend request" at bounding box center [646, 400] width 142 height 29
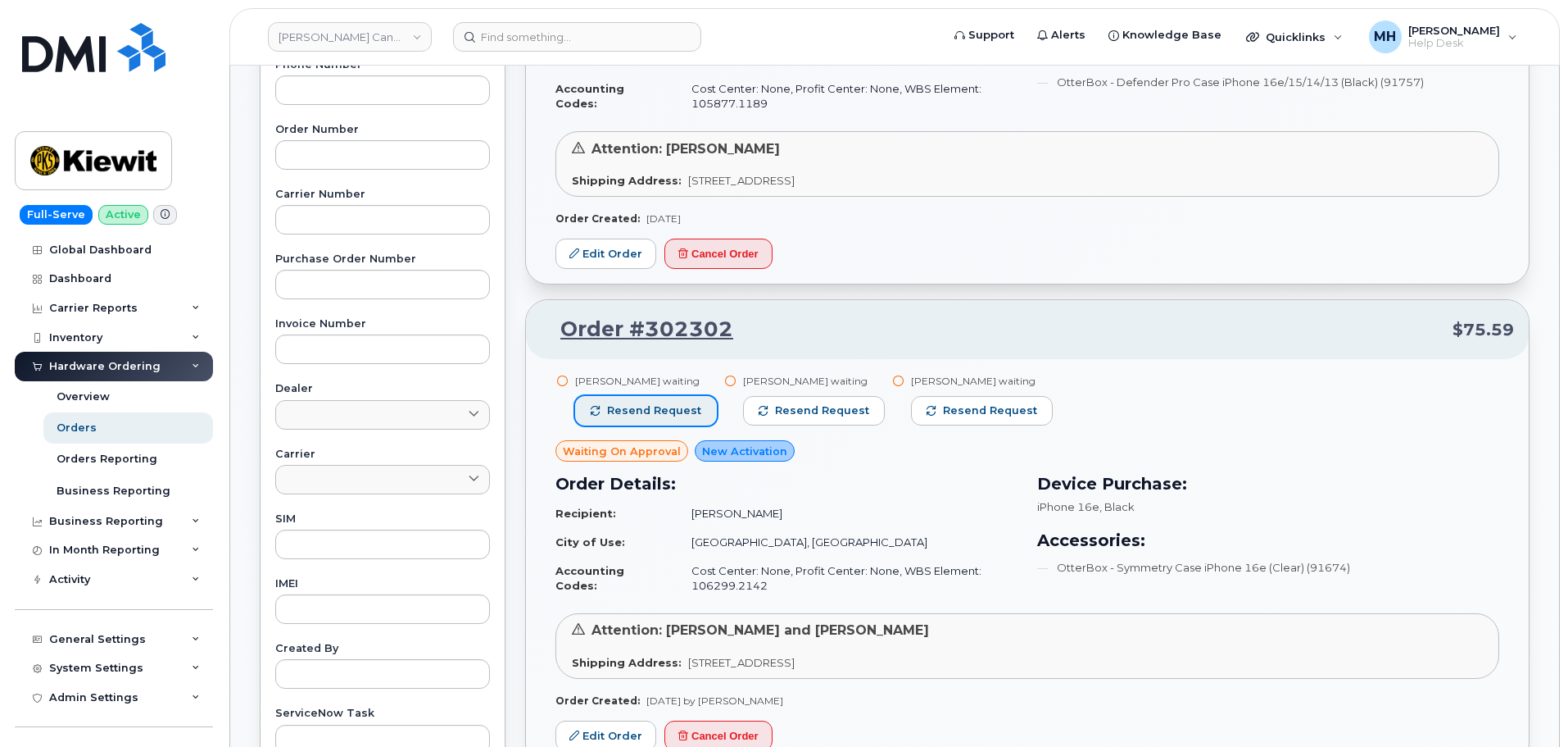
click at [682, 402] on button "Resend request" at bounding box center [646, 410] width 142 height 29
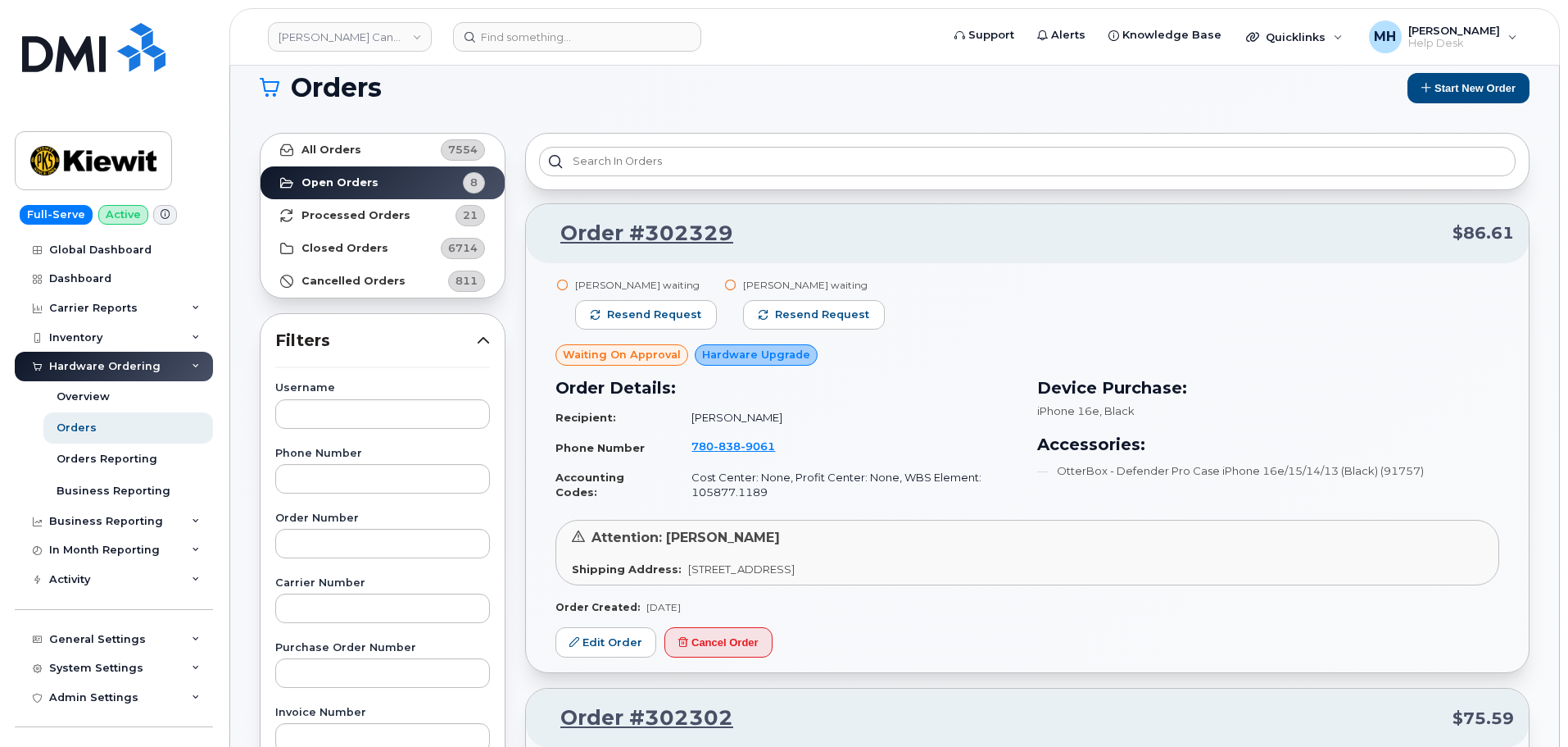
scroll to position [1, 0]
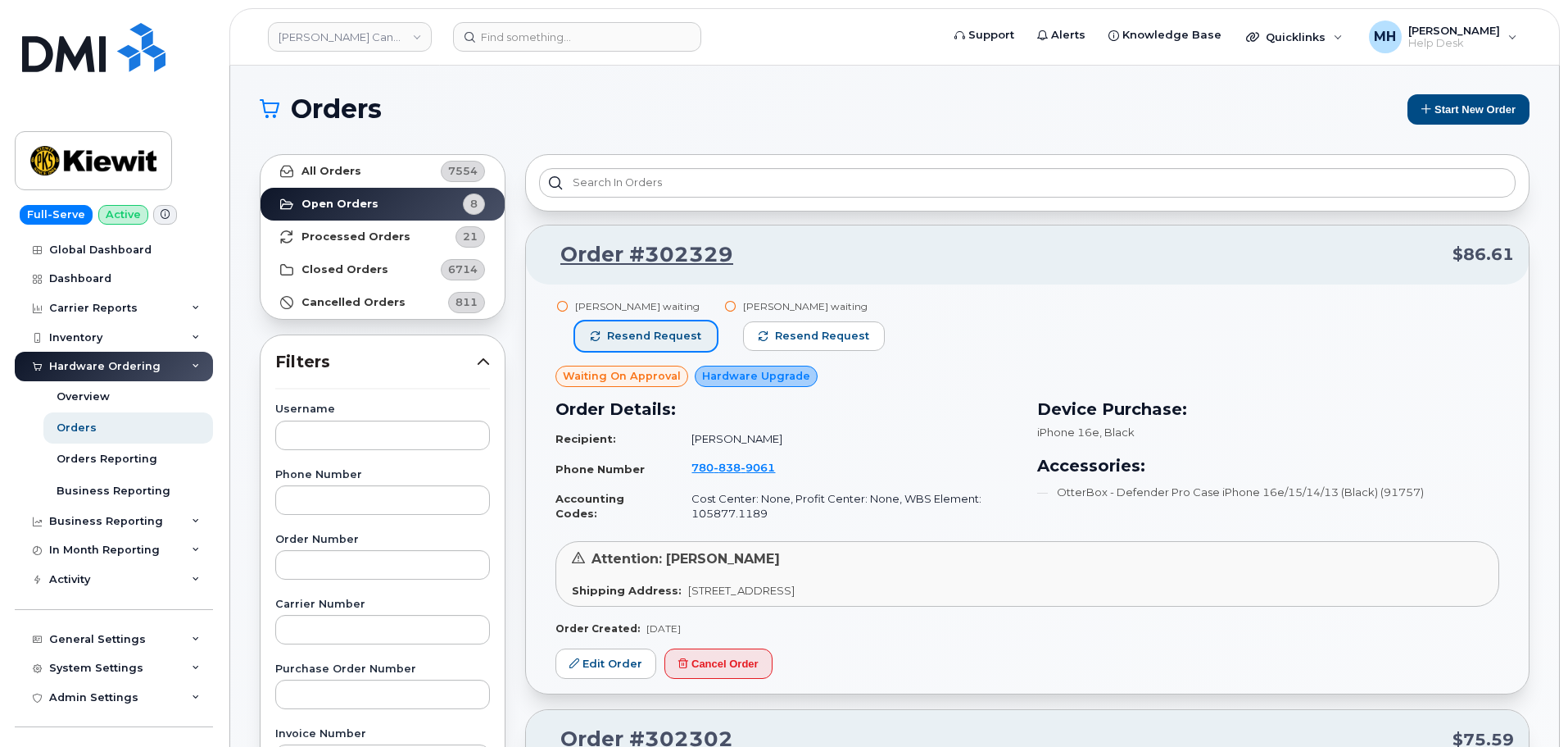
click at [670, 338] on span "Resend request" at bounding box center [654, 337] width 94 height 15
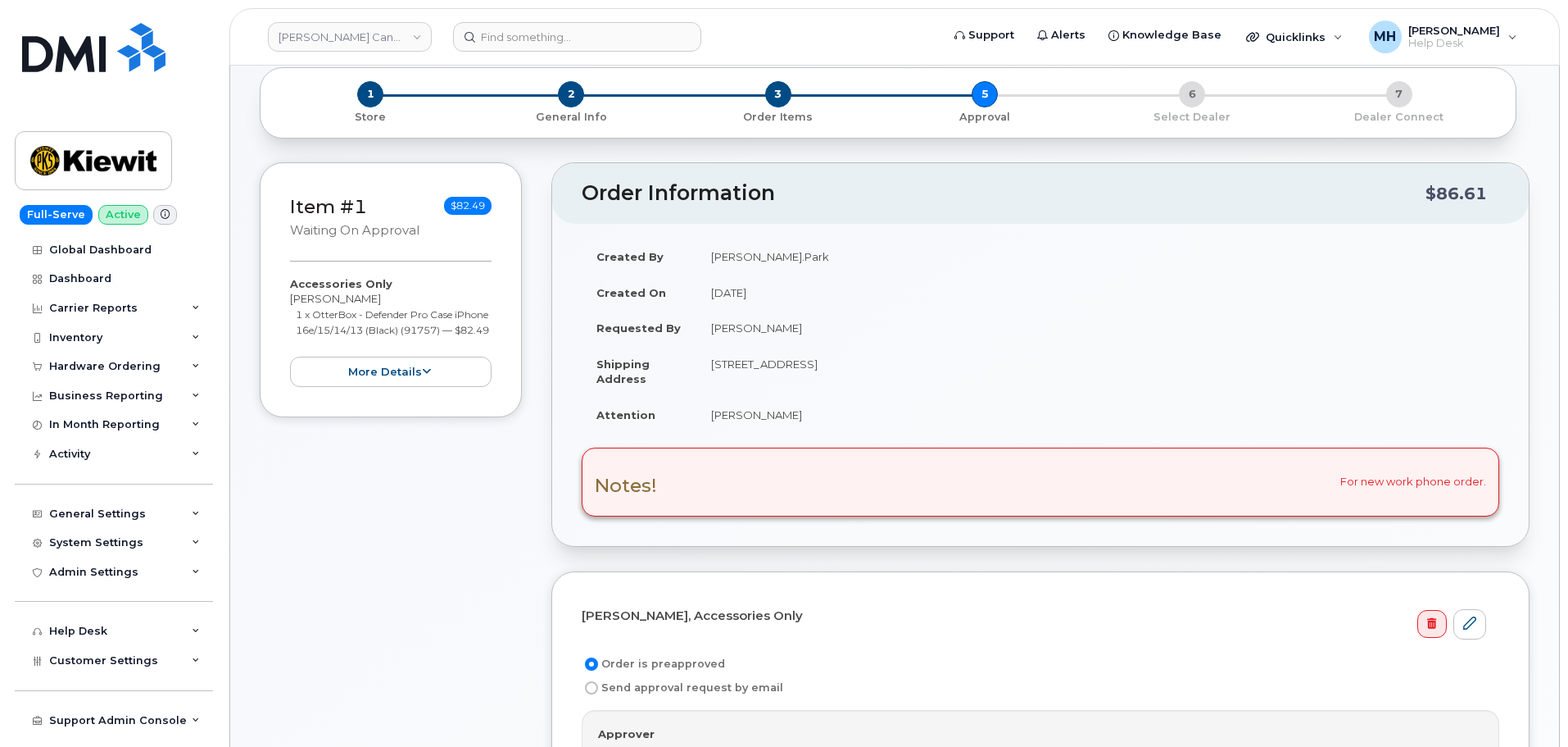
scroll to position [166, 0]
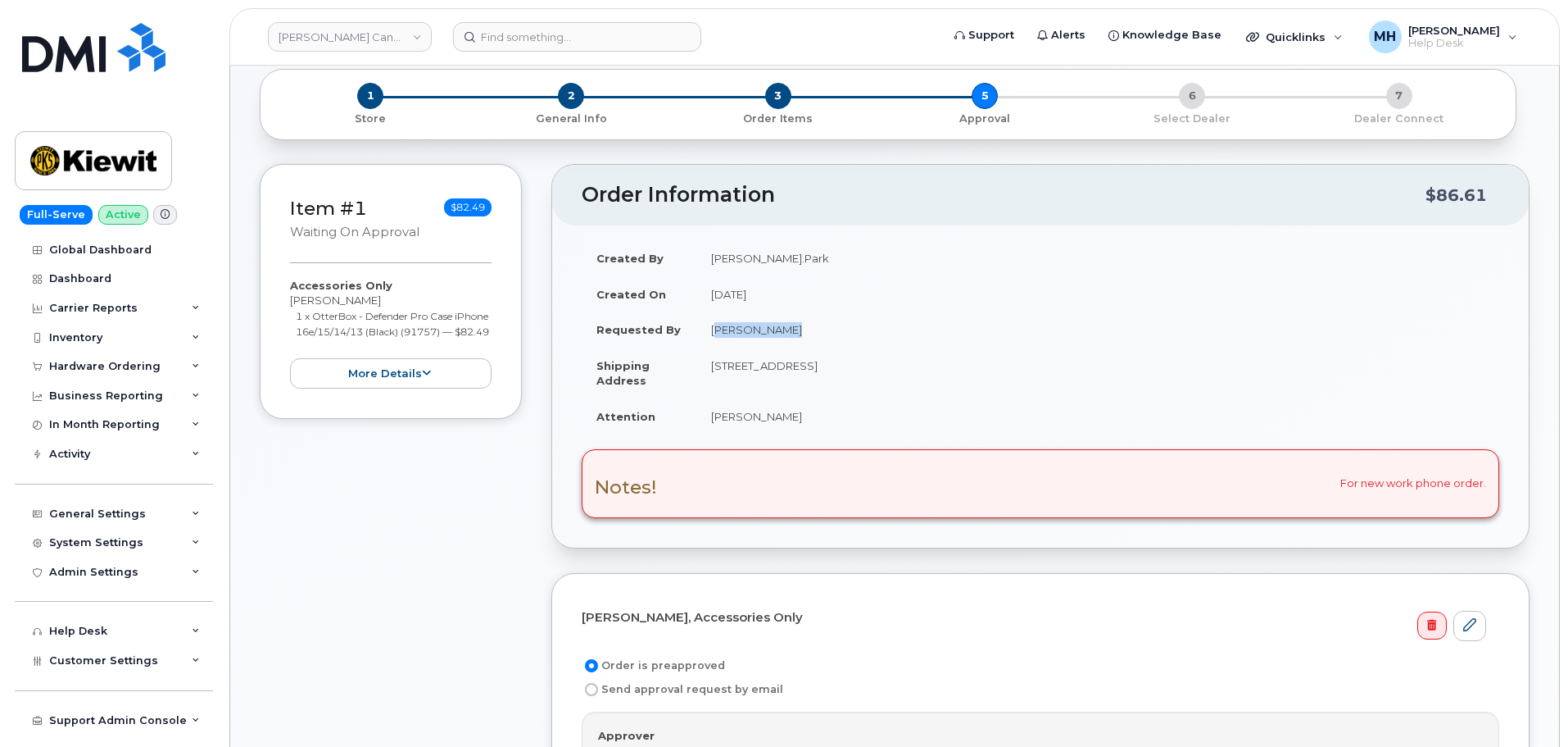
drag, startPoint x: 797, startPoint y: 327, endPoint x: 714, endPoint y: 328, distance: 83.0
click at [714, 328] on td "[PERSON_NAME]" at bounding box center [1098, 330] width 803 height 36
copy td "[PERSON_NAME]"
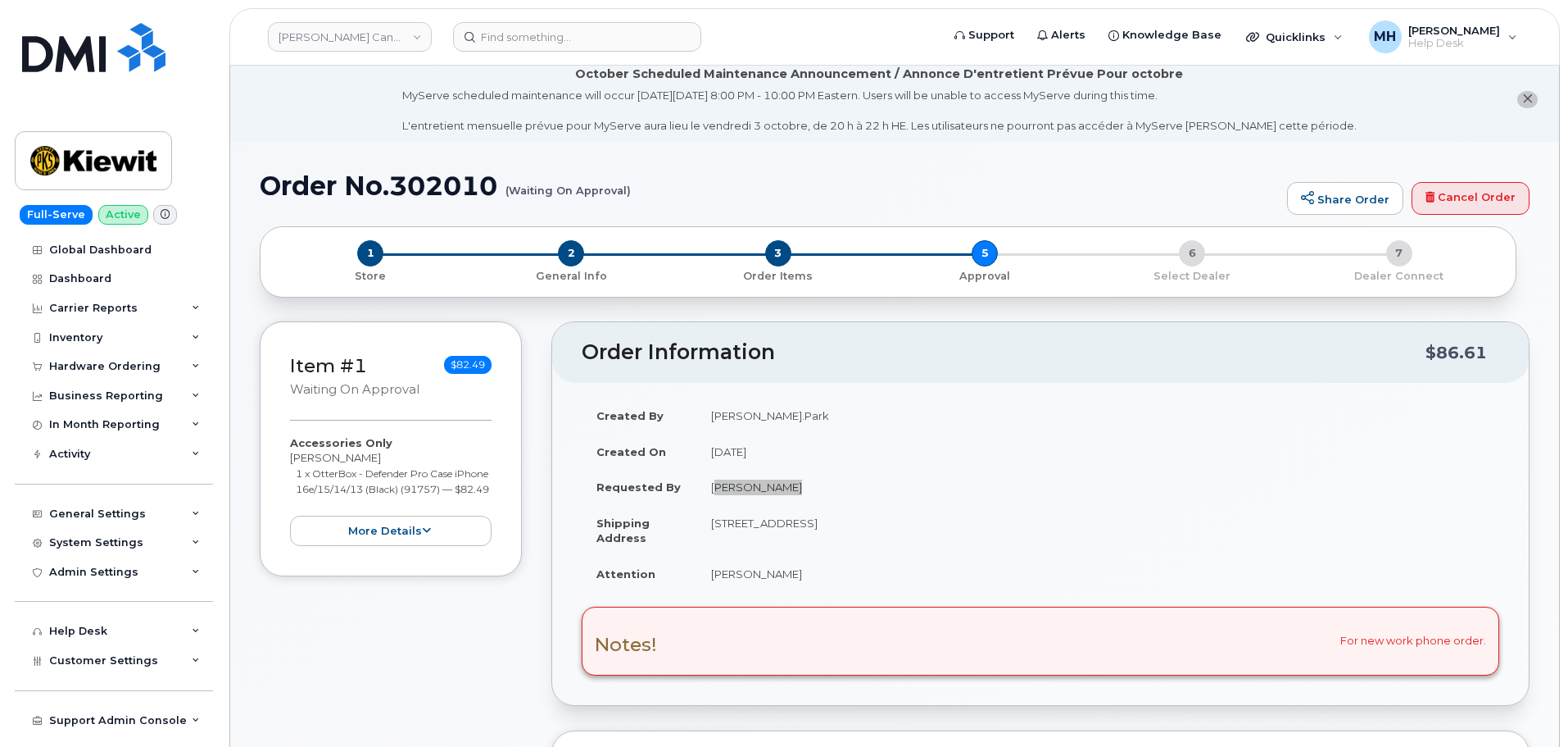
scroll to position [2, 0]
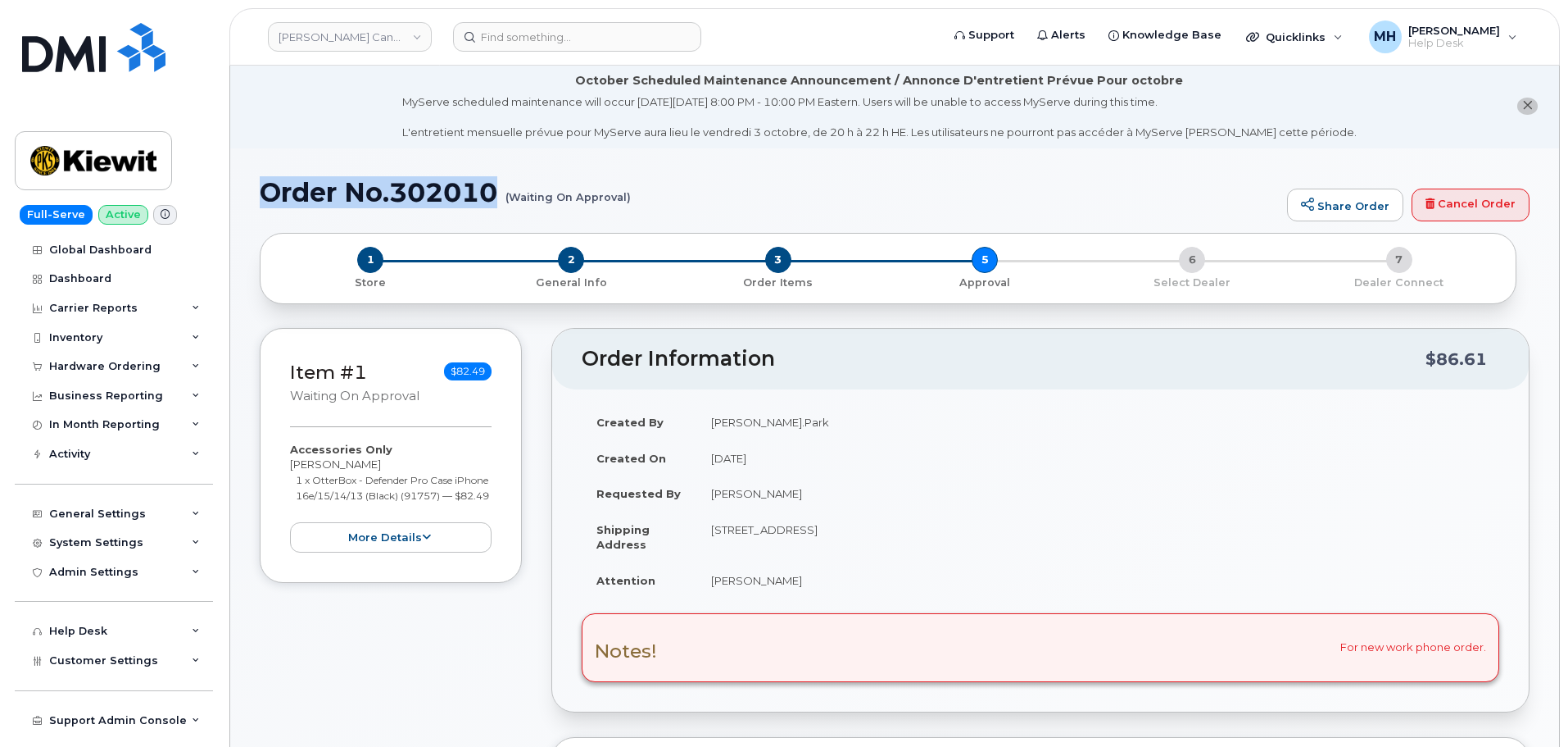
drag, startPoint x: 495, startPoint y: 196, endPoint x: 309, endPoint y: 215, distance: 187.0
click at [264, 198] on h1 "Order No.302010 (Waiting On Approval)" at bounding box center [769, 192] width 1019 height 28
copy h1 "Order No.302010"
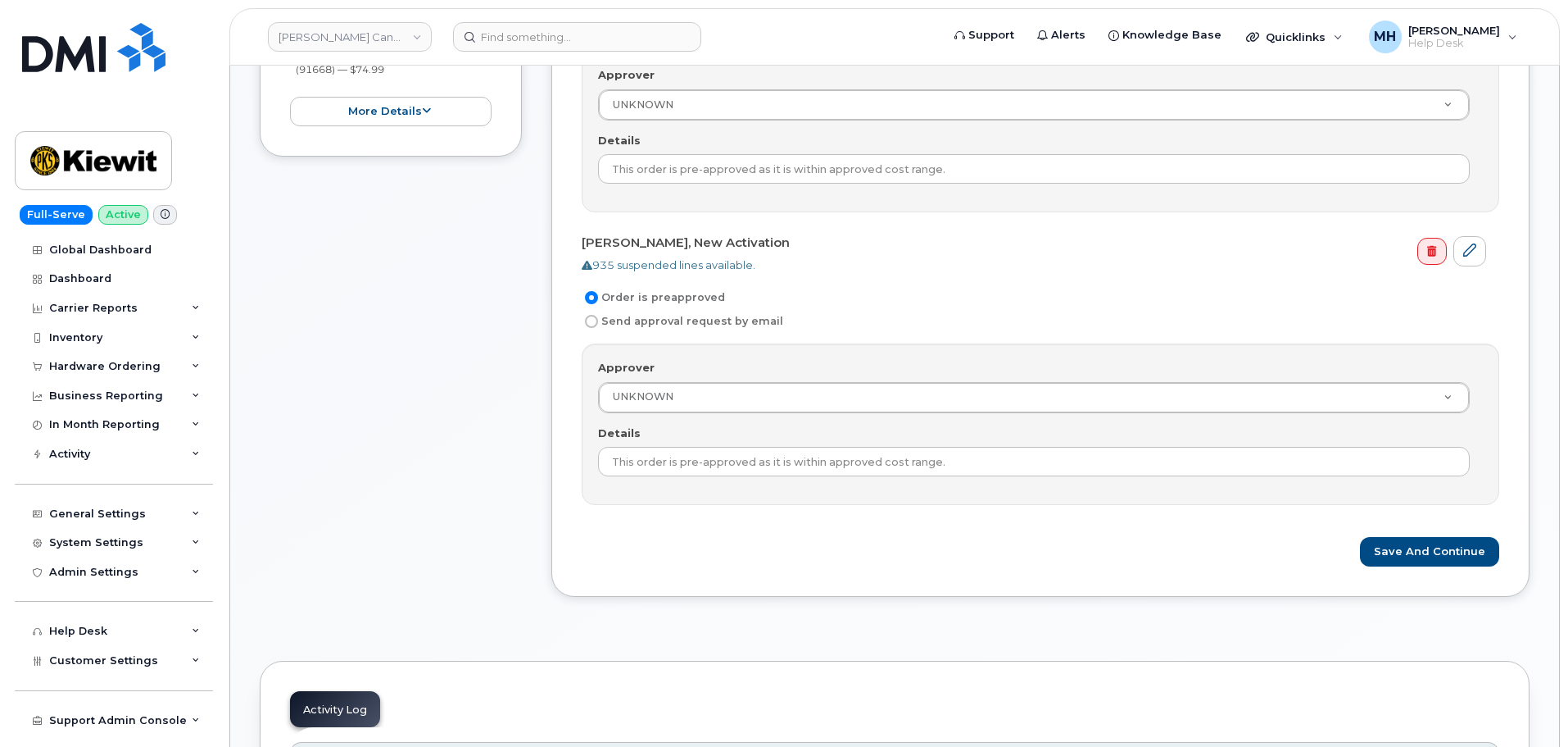
scroll to position [820, 0]
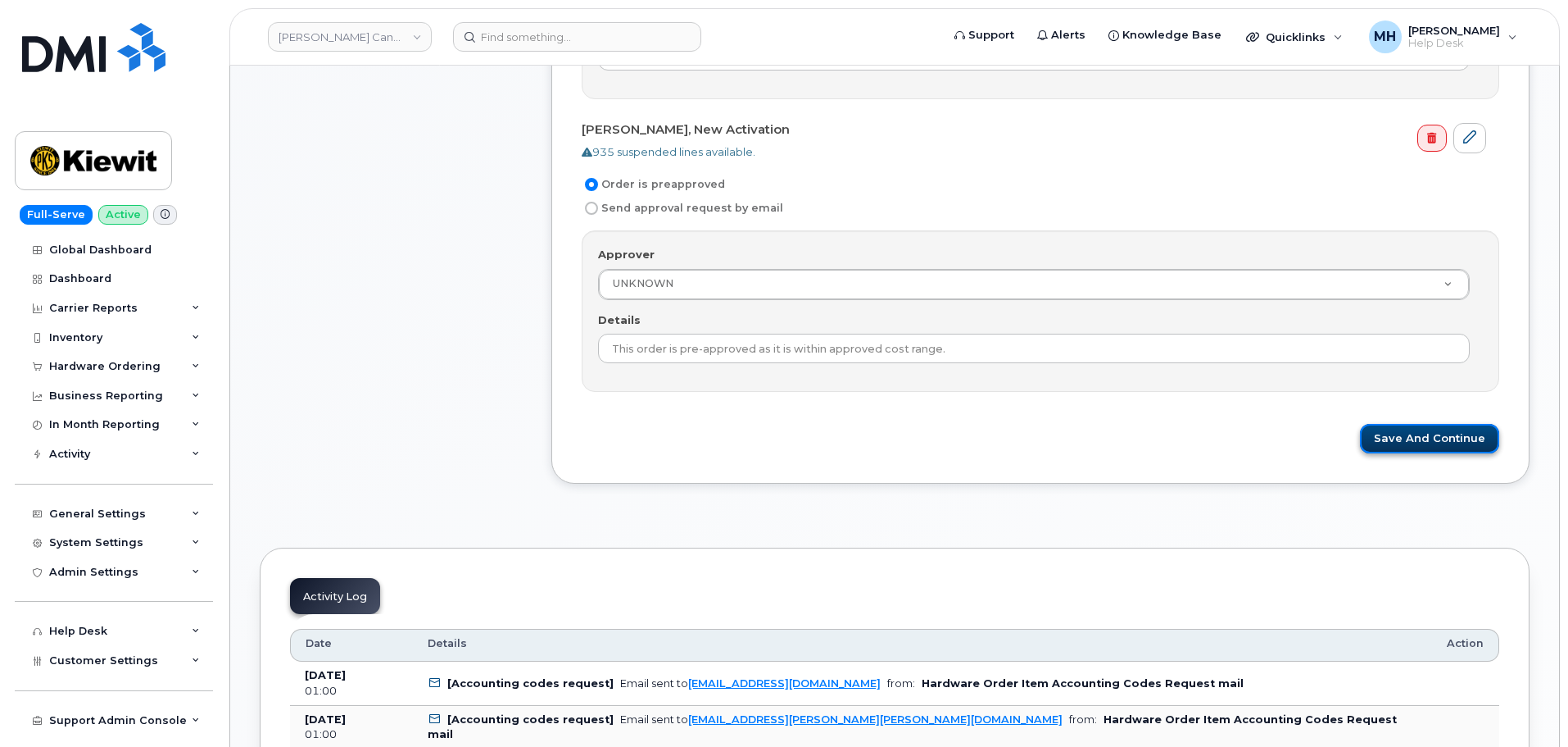
click at [1385, 441] on button "Save and Continue" at bounding box center [1430, 439] width 139 height 30
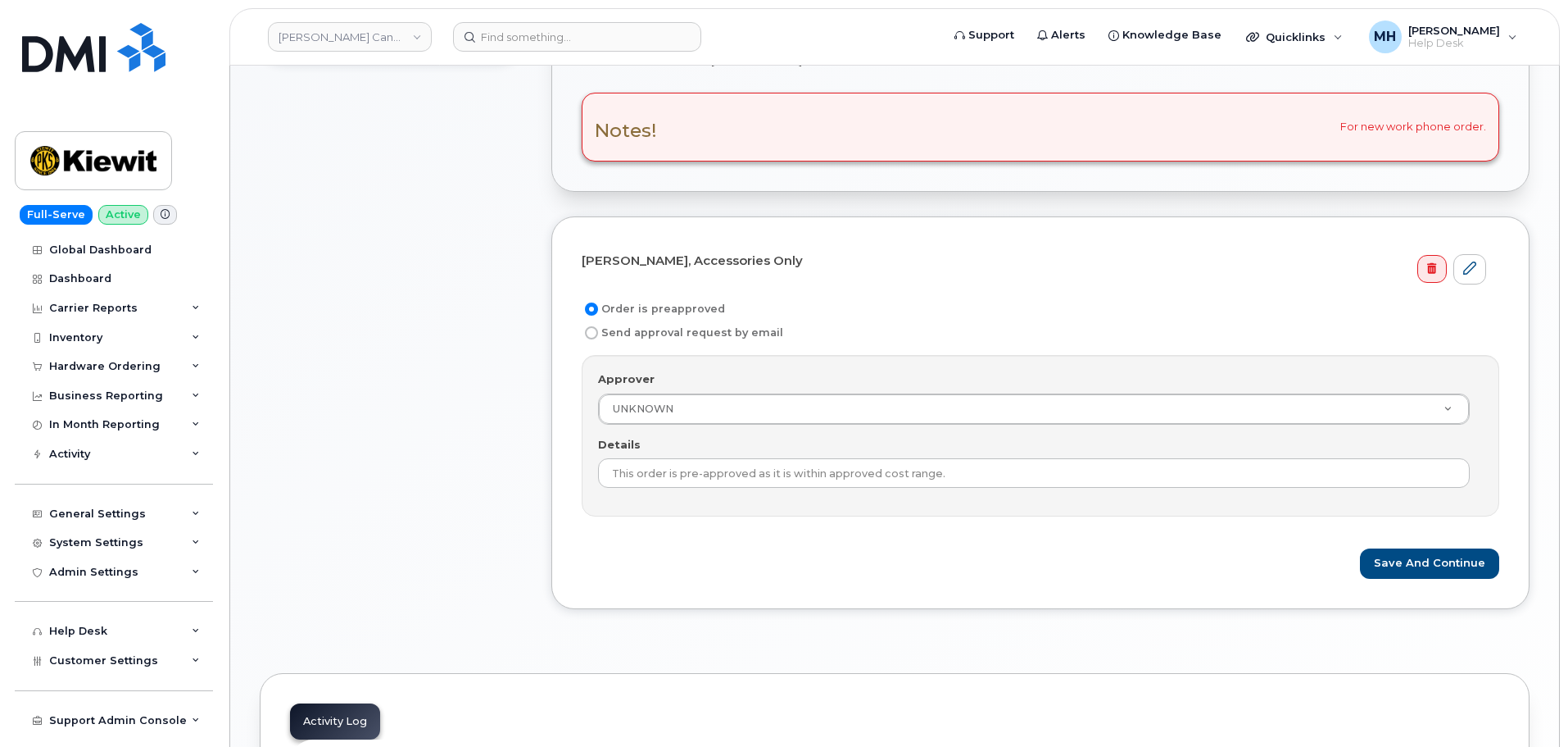
scroll to position [576, 0]
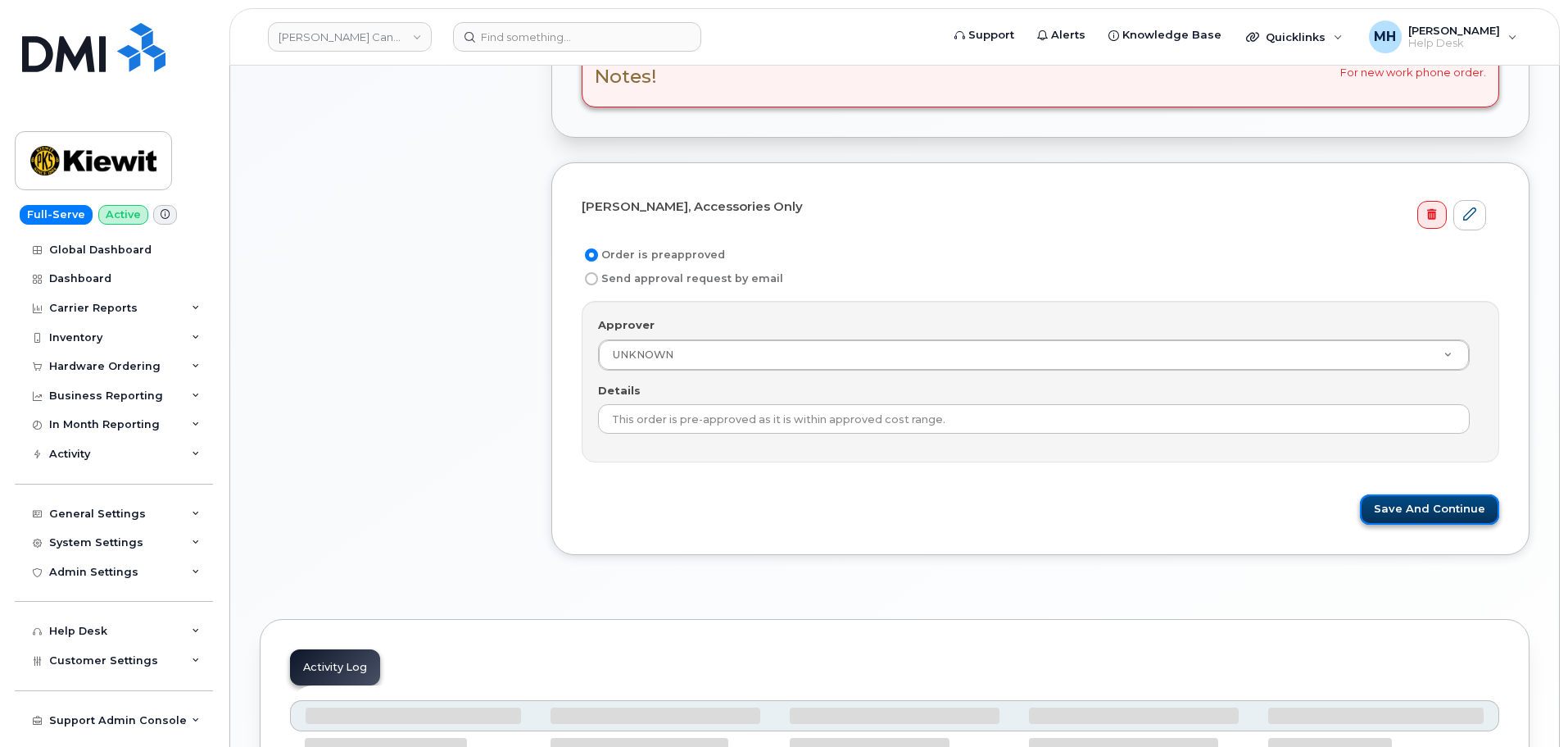
click at [1389, 508] on button "Save and Continue" at bounding box center [1430, 509] width 139 height 30
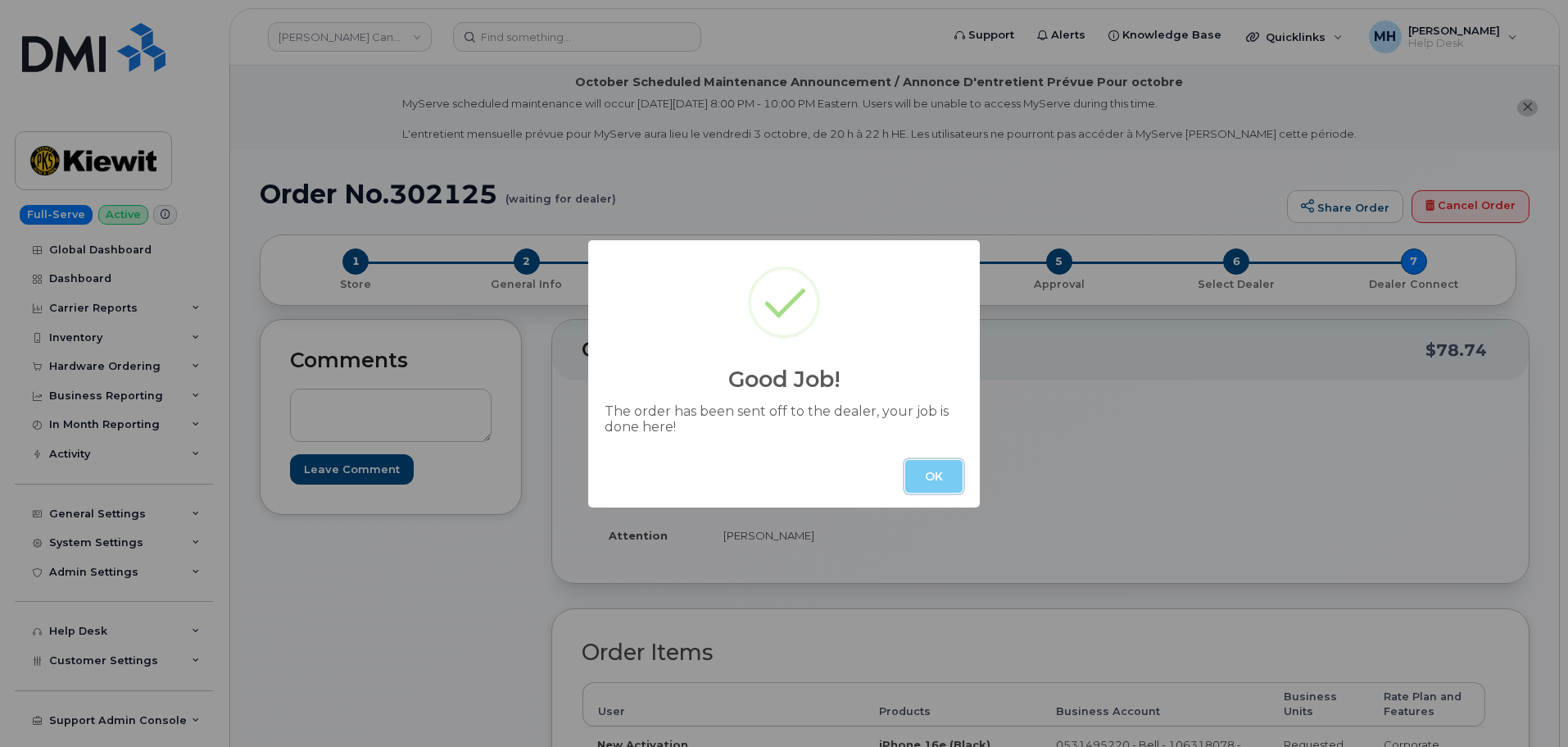
click at [958, 478] on button "OK" at bounding box center [934, 476] width 58 height 33
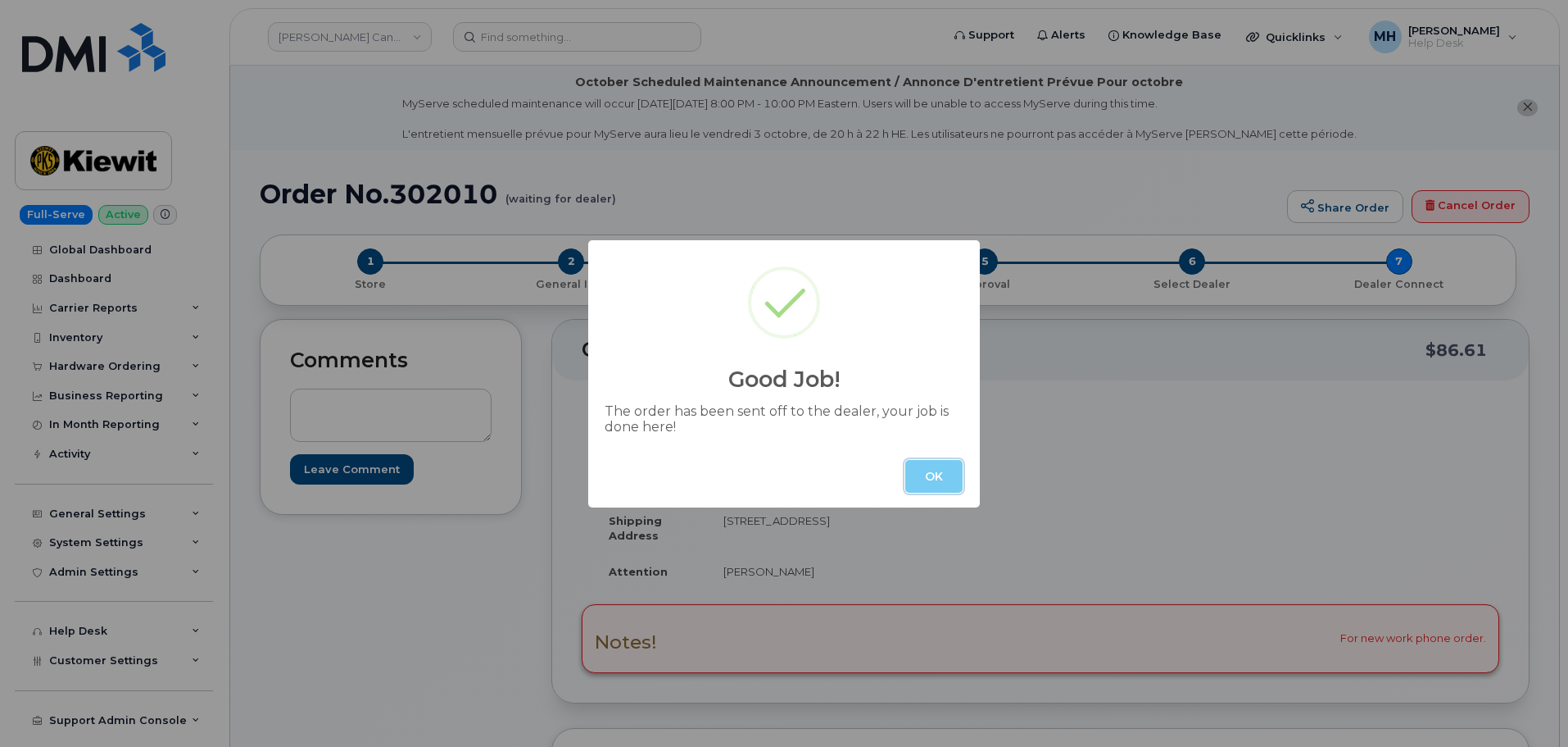
click at [944, 477] on button "OK" at bounding box center [934, 476] width 58 height 33
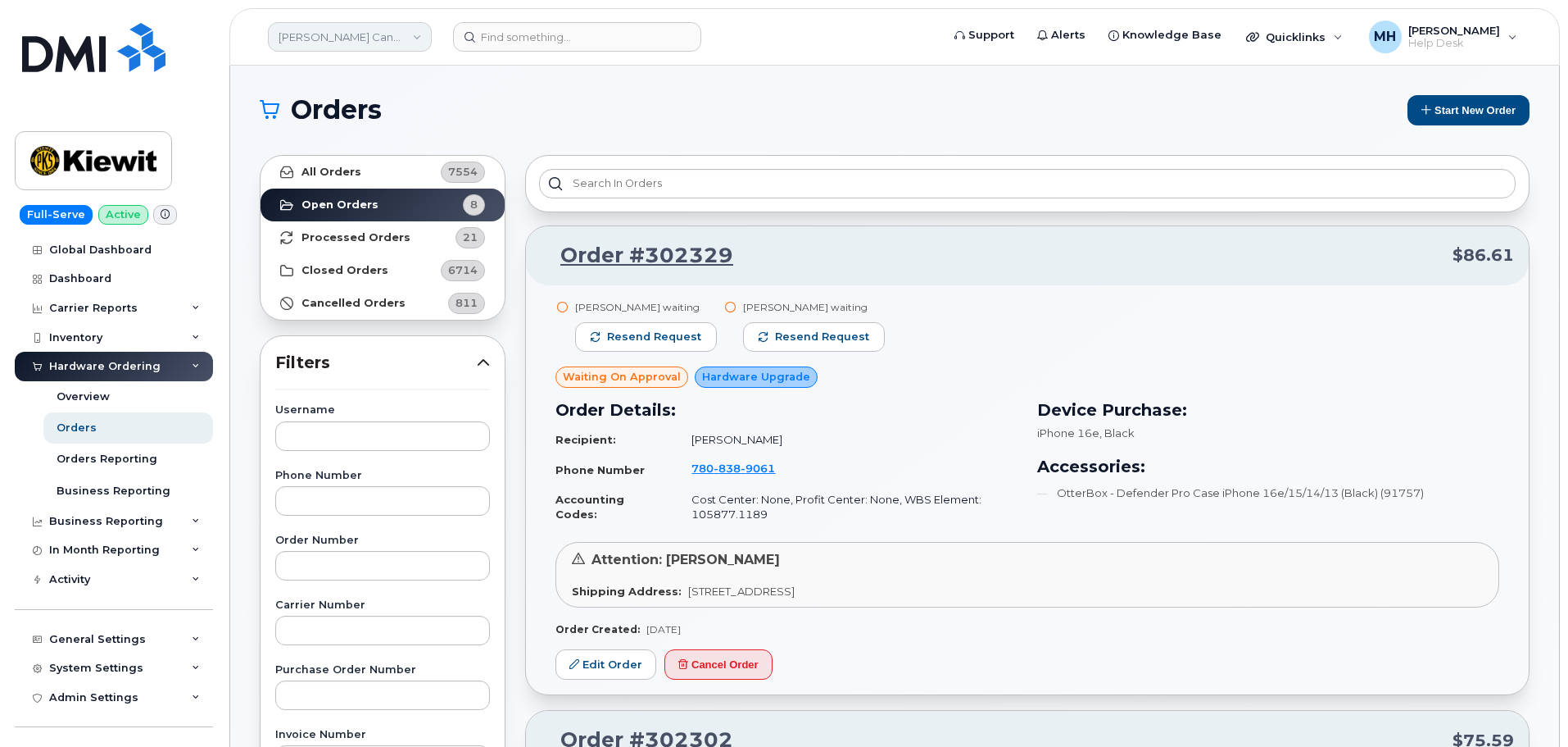
click at [322, 38] on link "[PERSON_NAME] Canada Inc" at bounding box center [350, 36] width 164 height 29
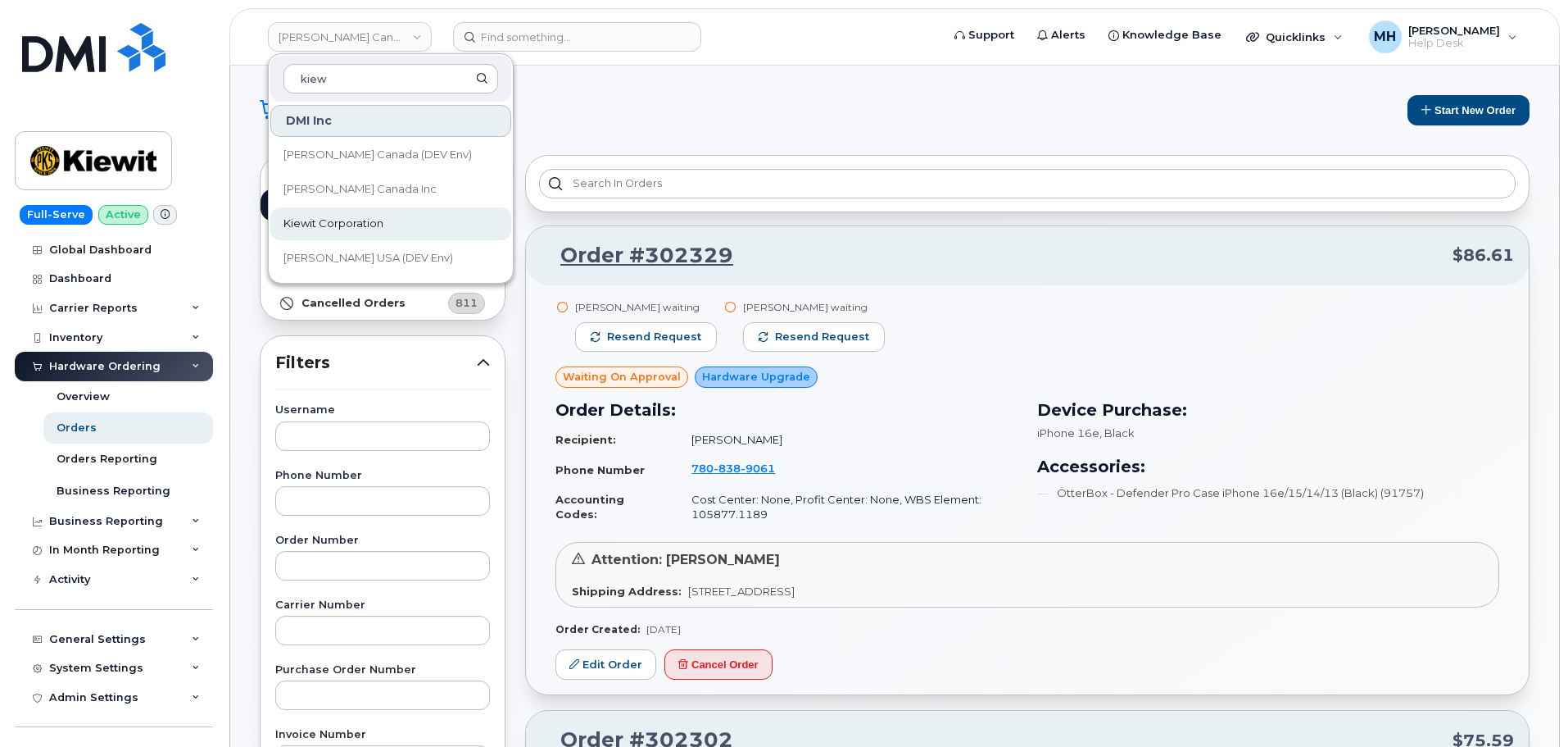
type input "kiew"
click at [296, 214] on link "Kiewit Corporation" at bounding box center [390, 224] width 241 height 33
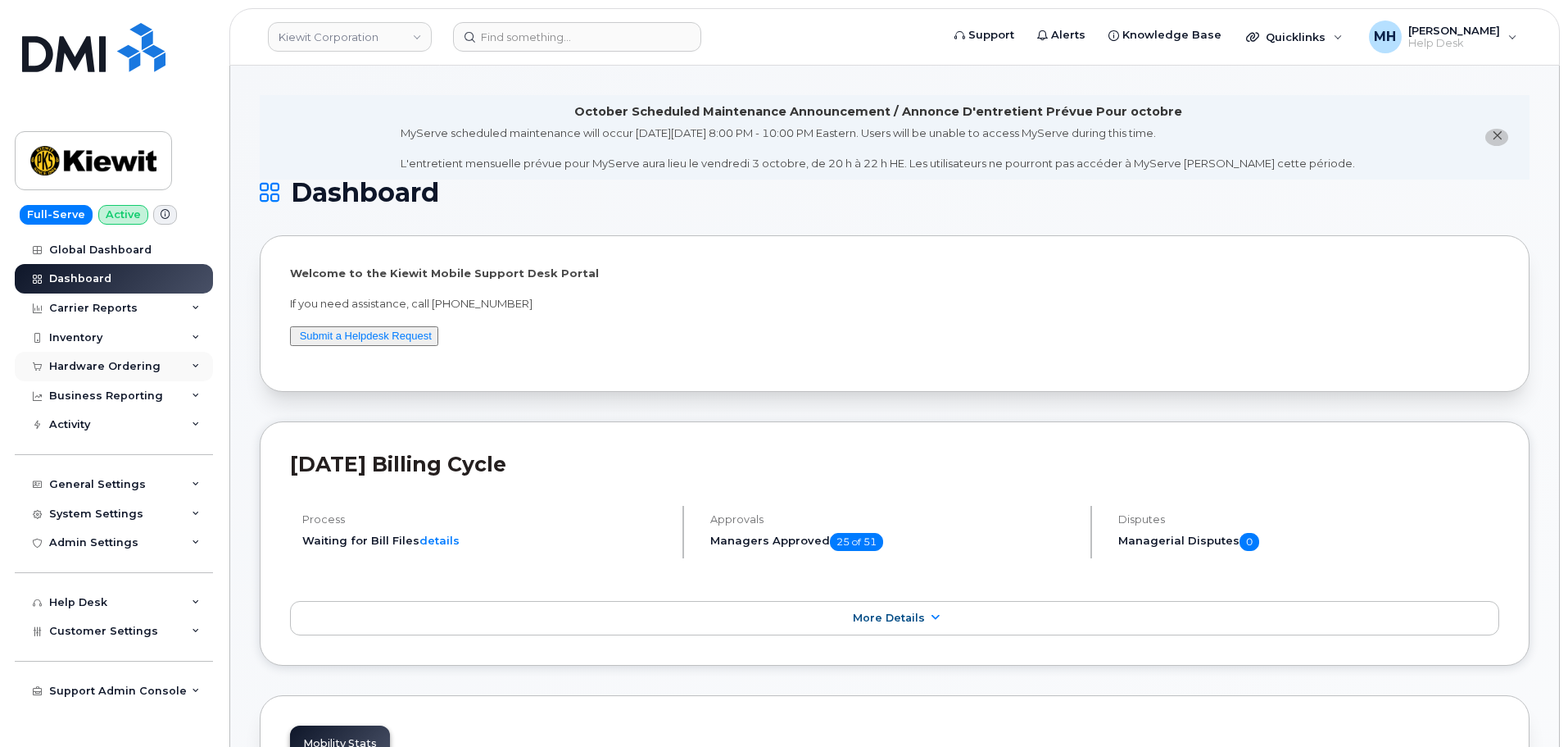
click at [118, 367] on div "Hardware Ordering" at bounding box center [105, 367] width 112 height 13
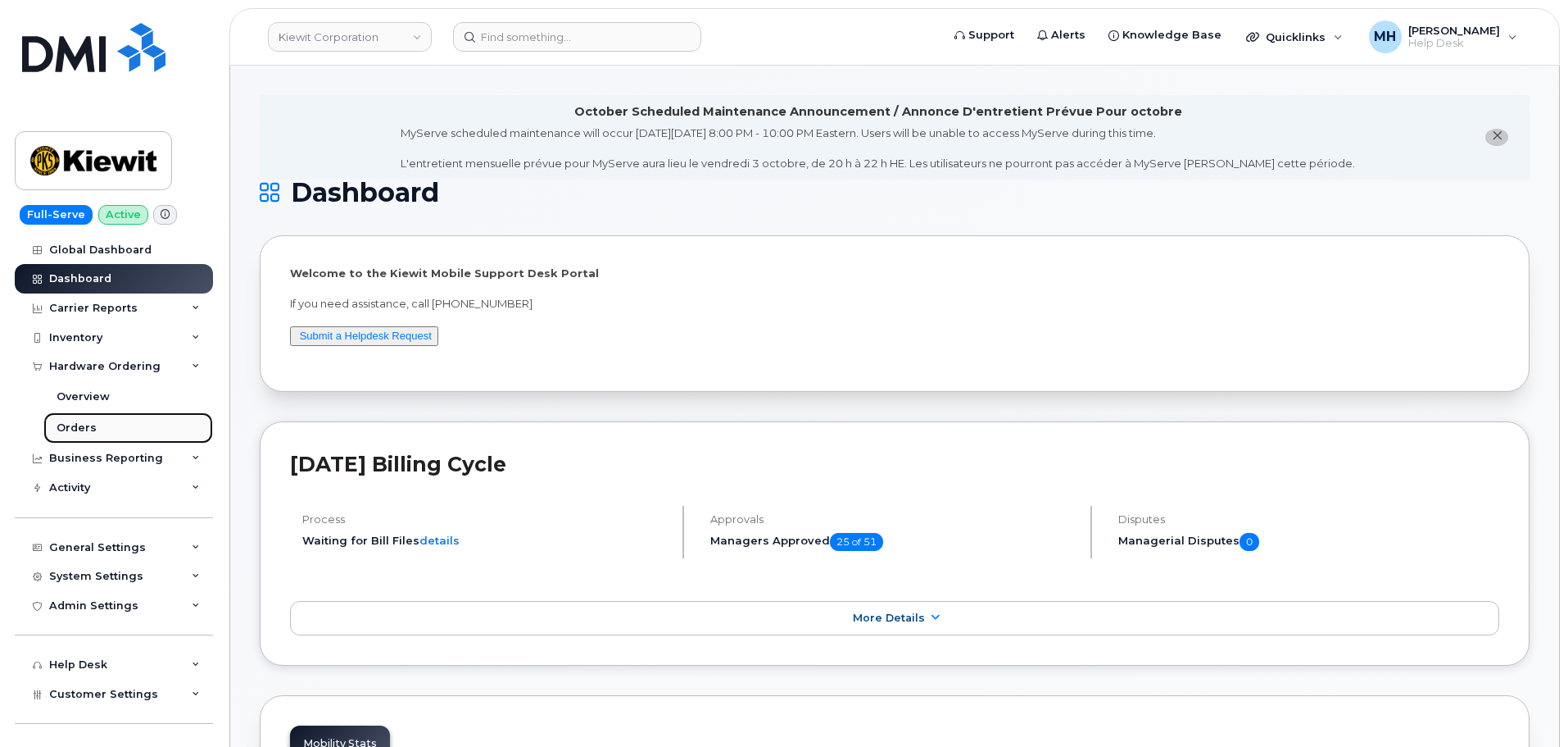
click at [89, 420] on link "Orders" at bounding box center [128, 428] width 170 height 31
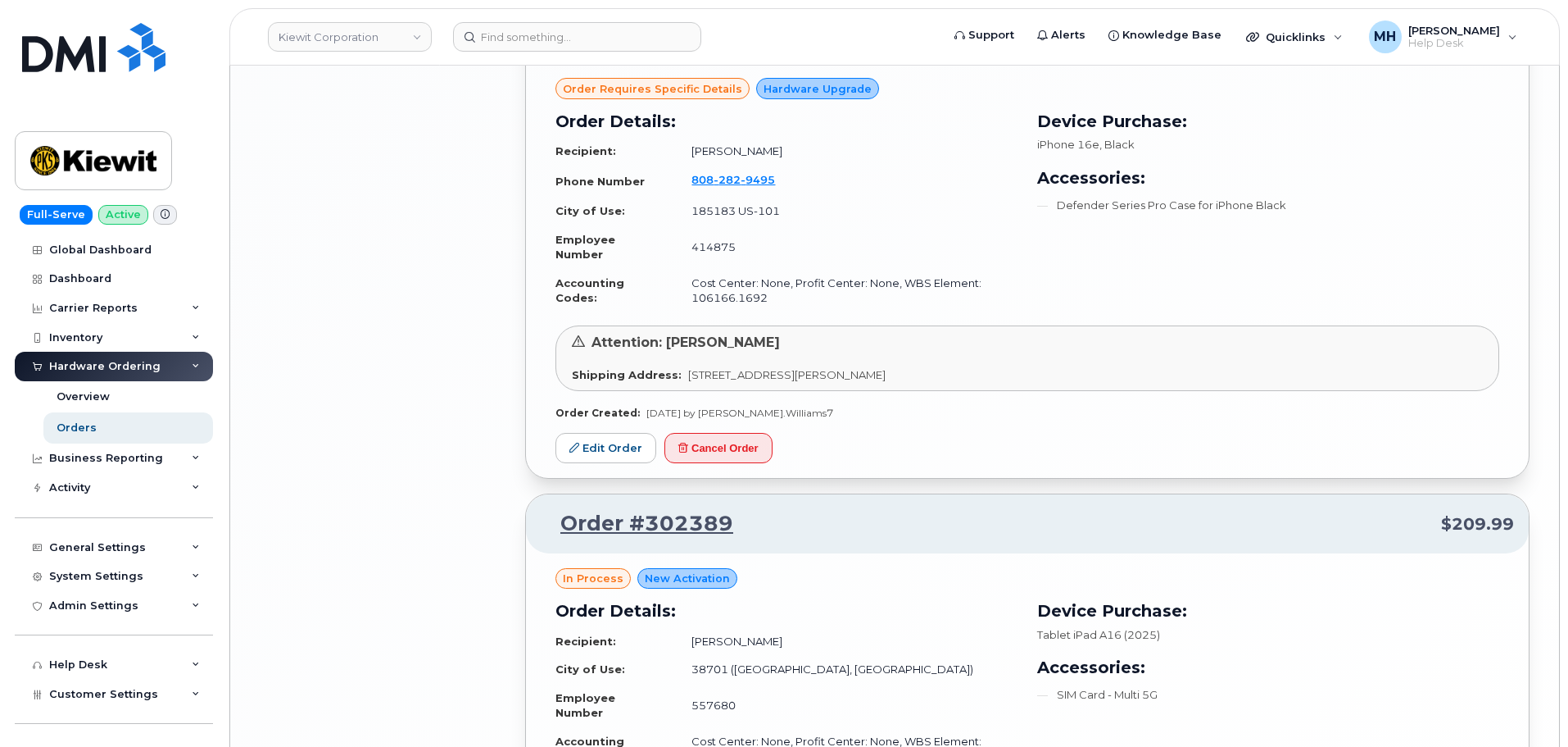
scroll to position [3308, 0]
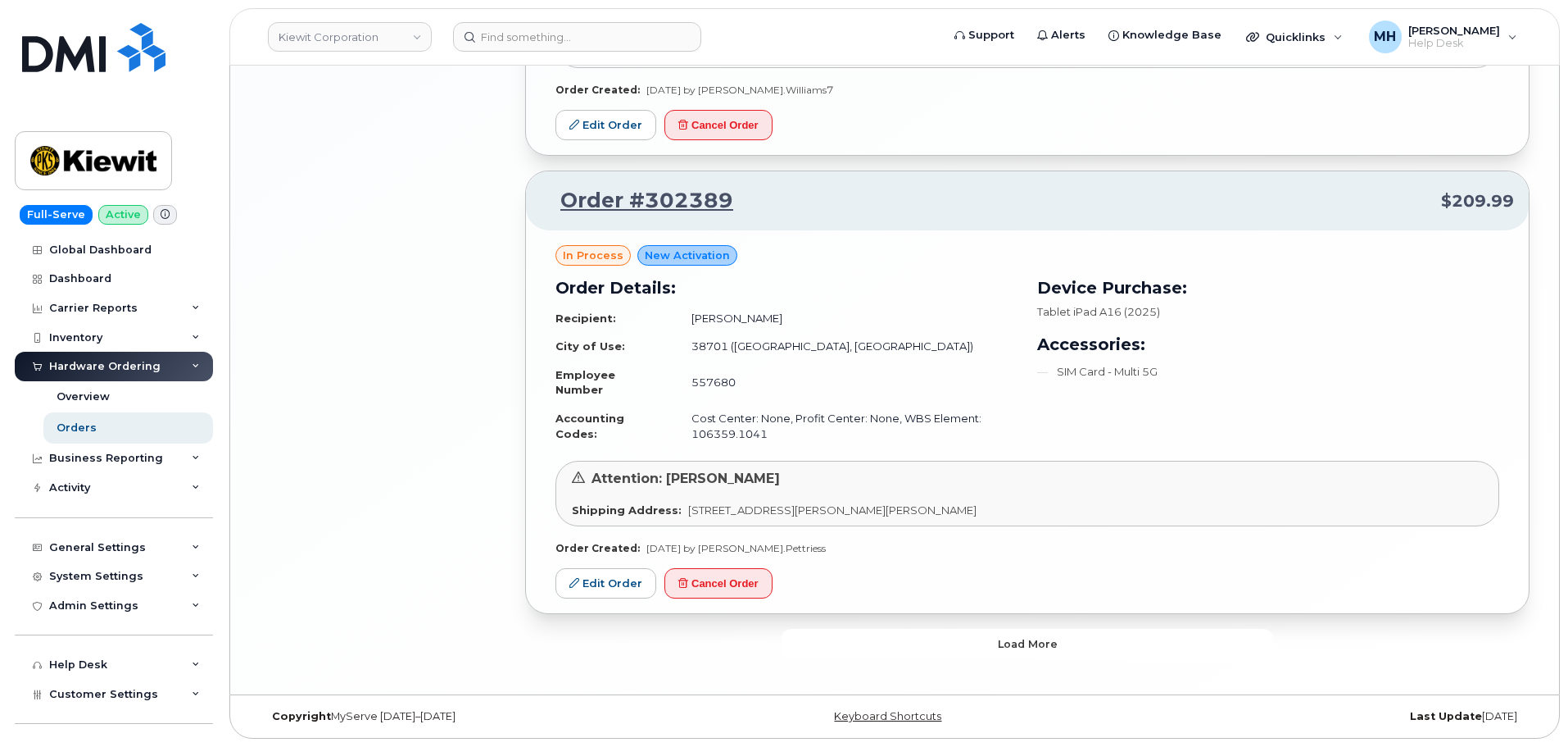
click at [897, 632] on button "Load more" at bounding box center [1027, 643] width 492 height 29
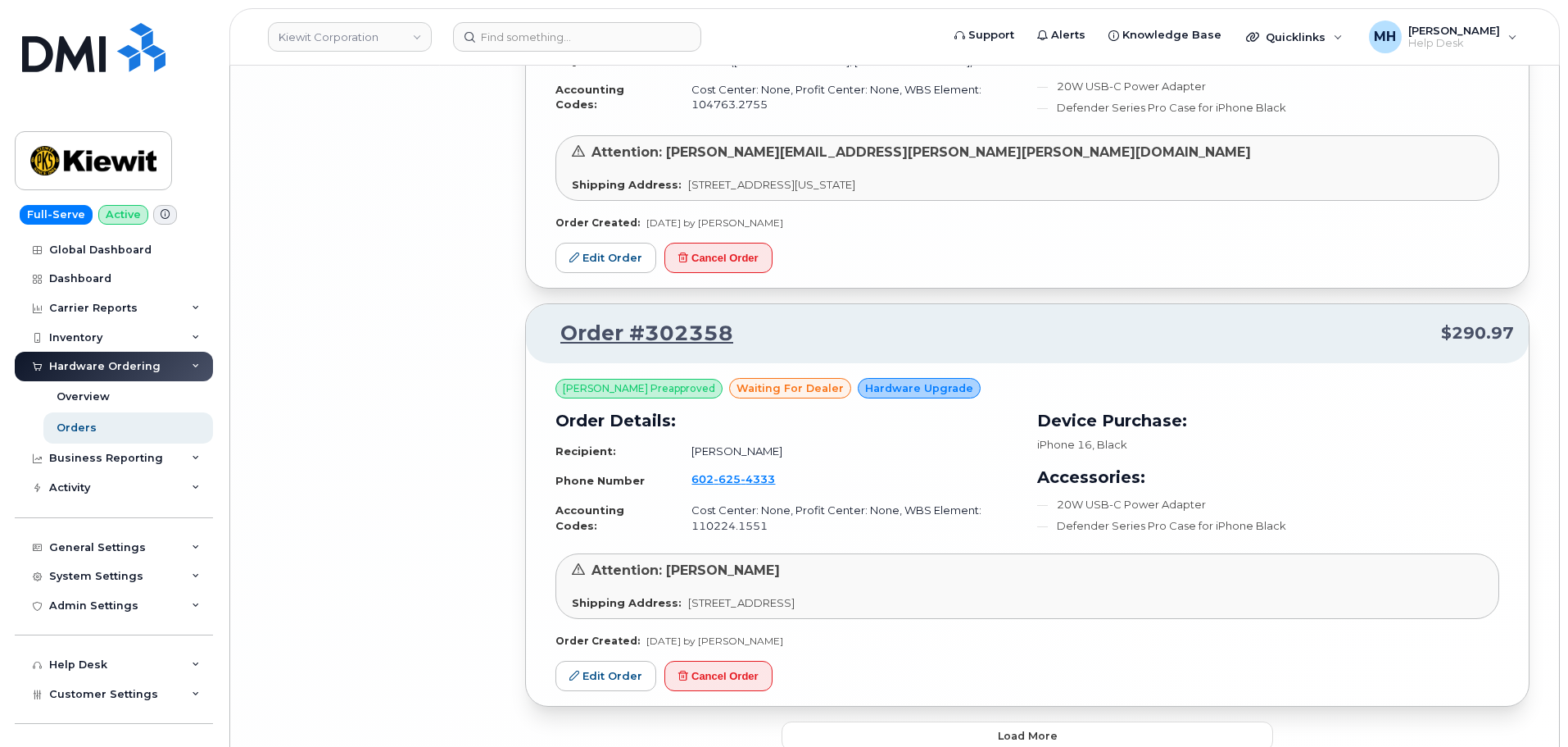
scroll to position [7099, 0]
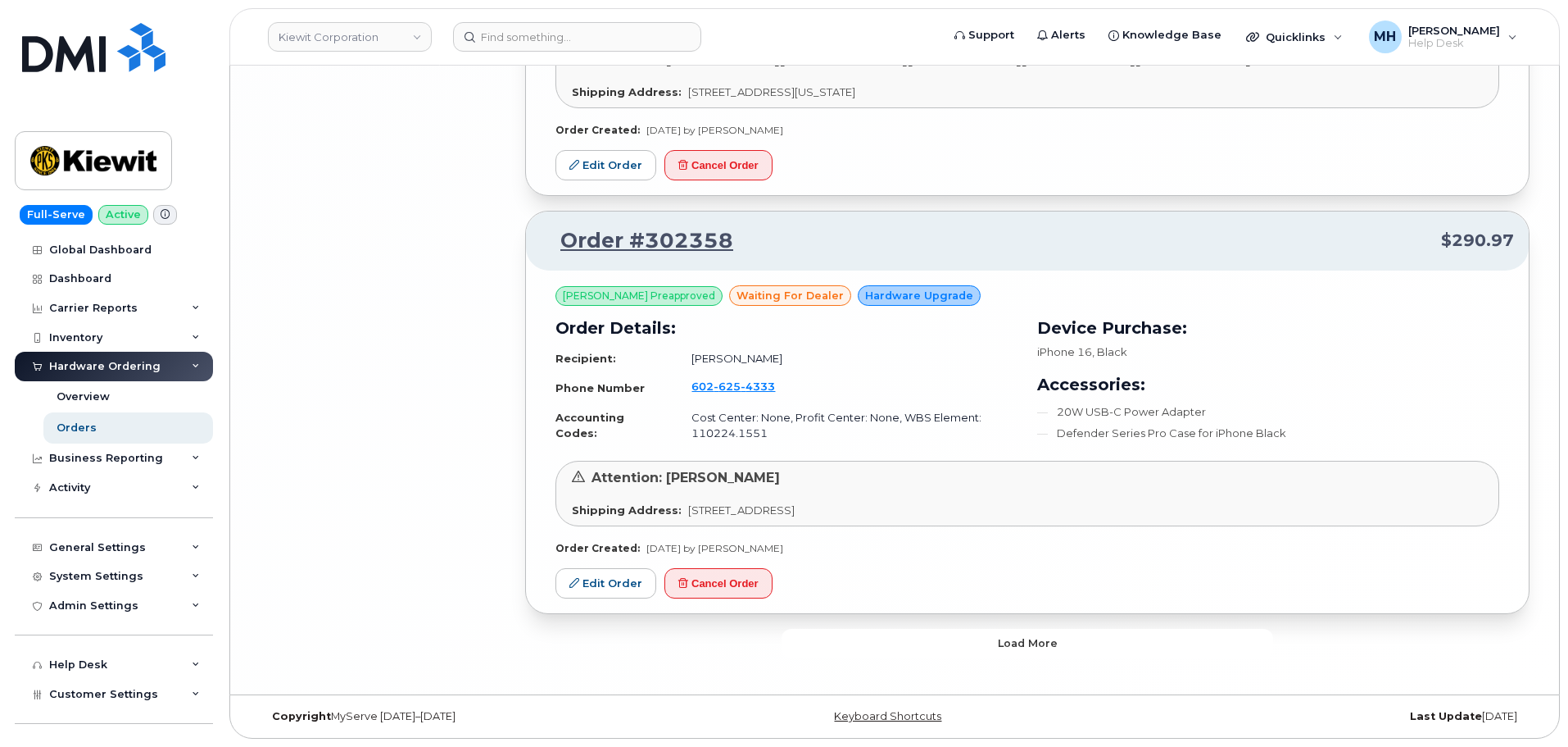
click at [900, 630] on button "Load more" at bounding box center [1027, 643] width 492 height 29
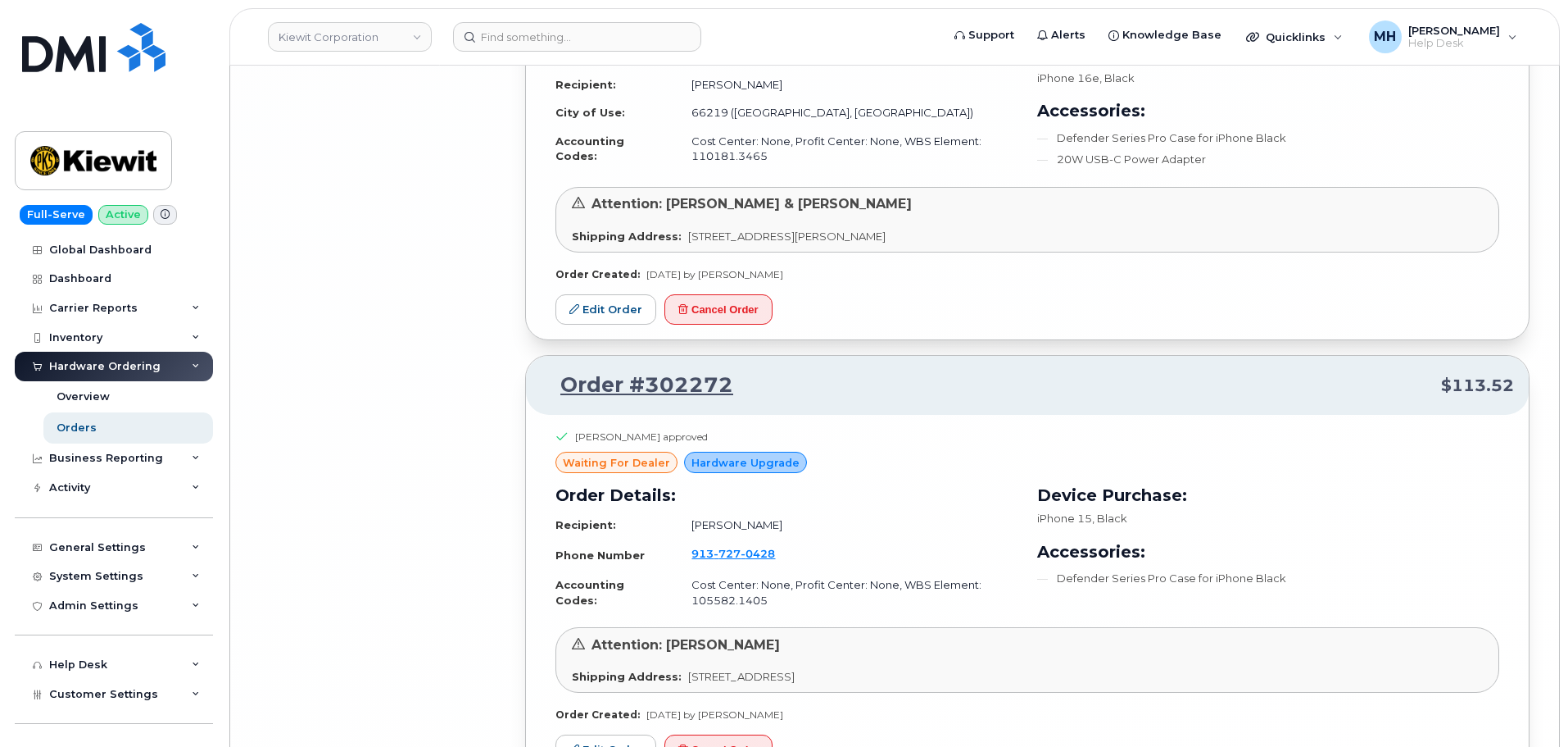
scroll to position [11124, 0]
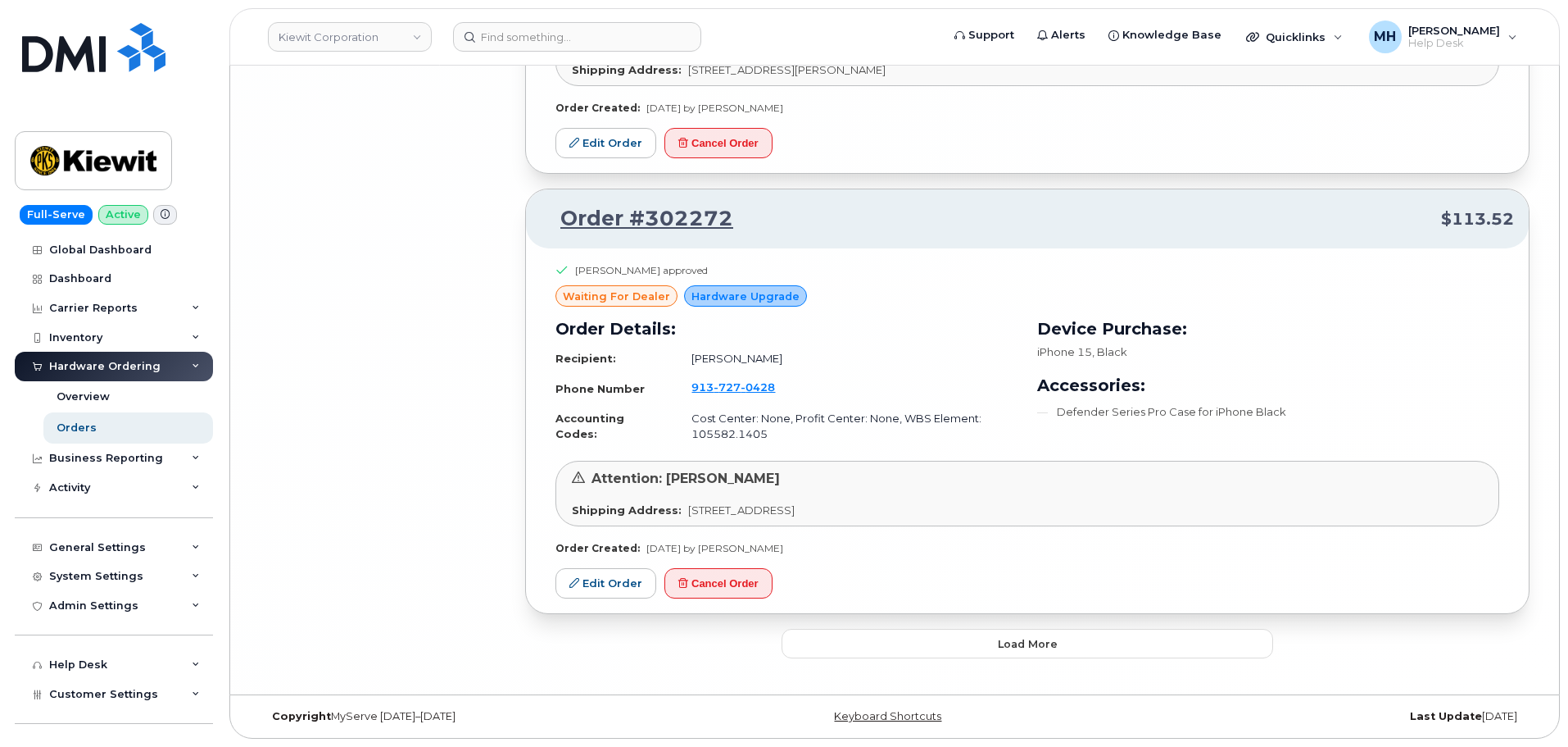
click at [985, 640] on button "Load more" at bounding box center [1027, 643] width 492 height 29
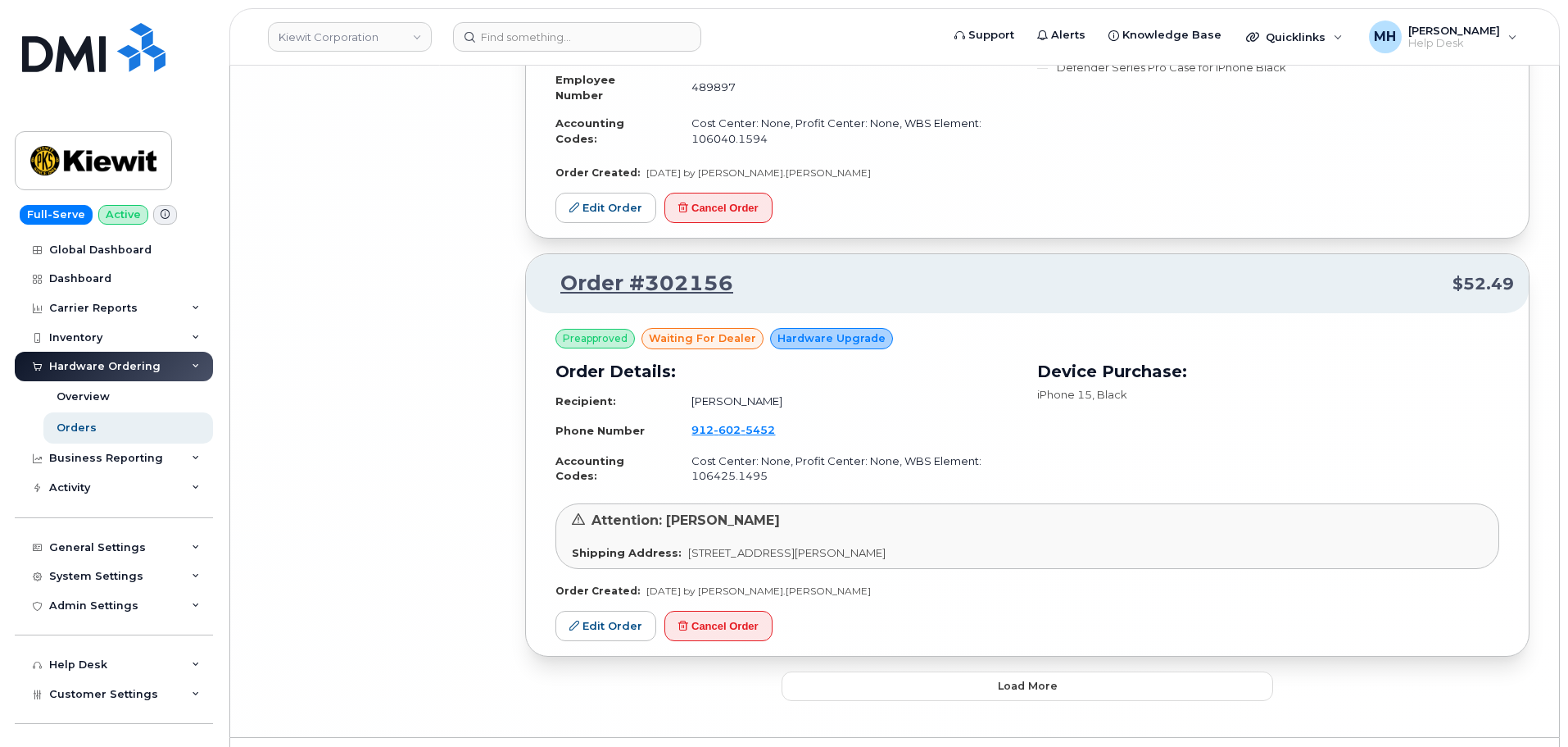
scroll to position [14472, 0]
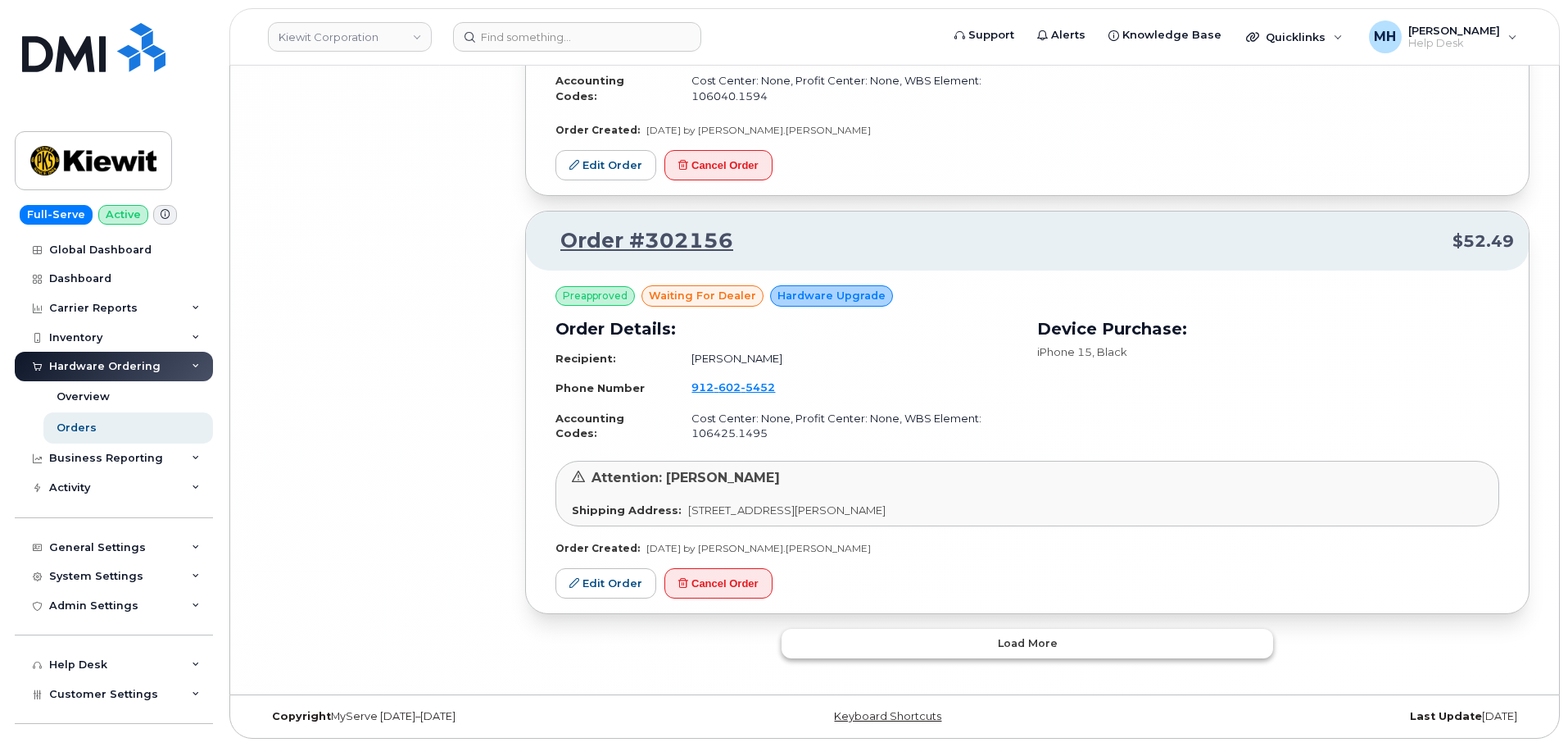
click at [910, 650] on button "Load more" at bounding box center [1027, 643] width 492 height 29
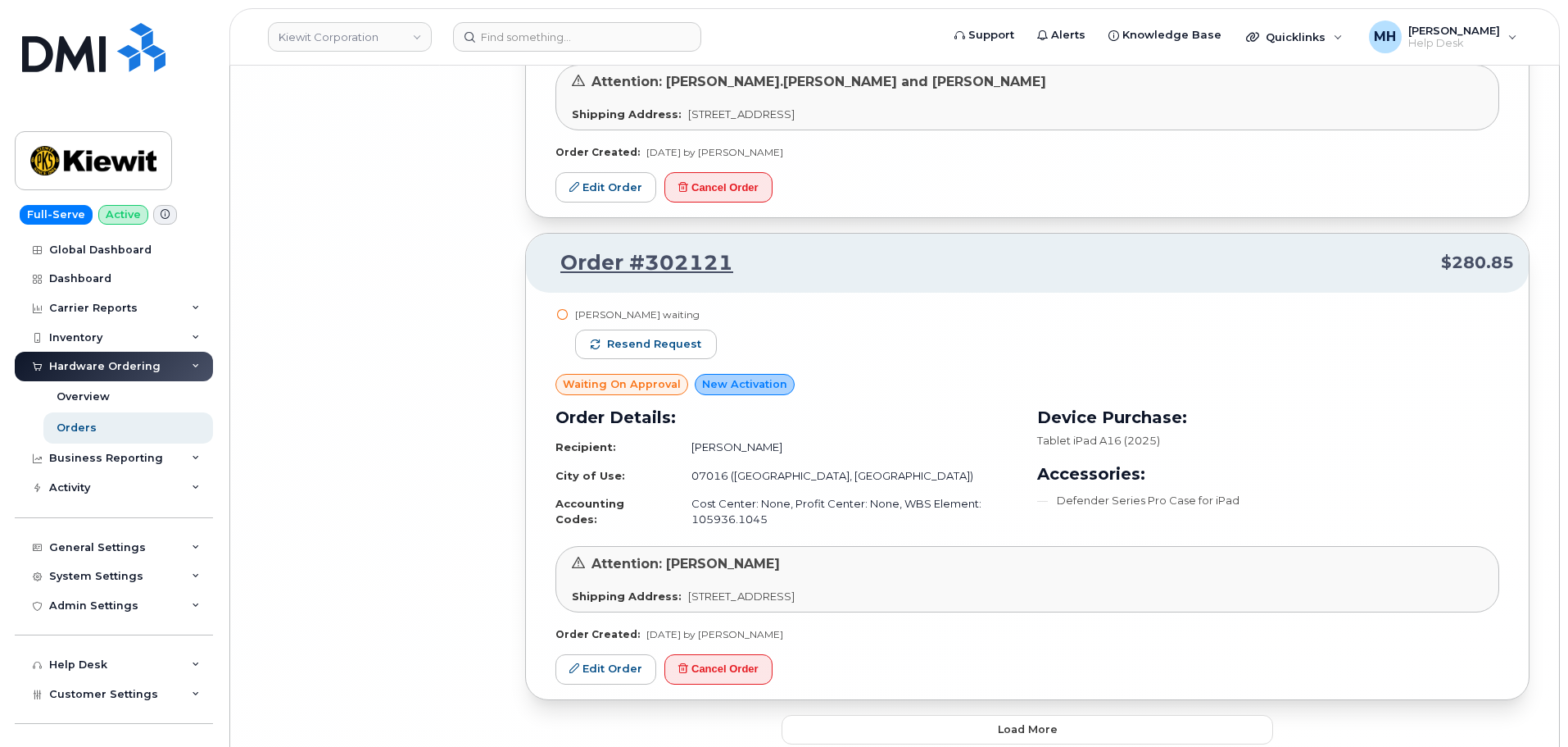
scroll to position [18209, 0]
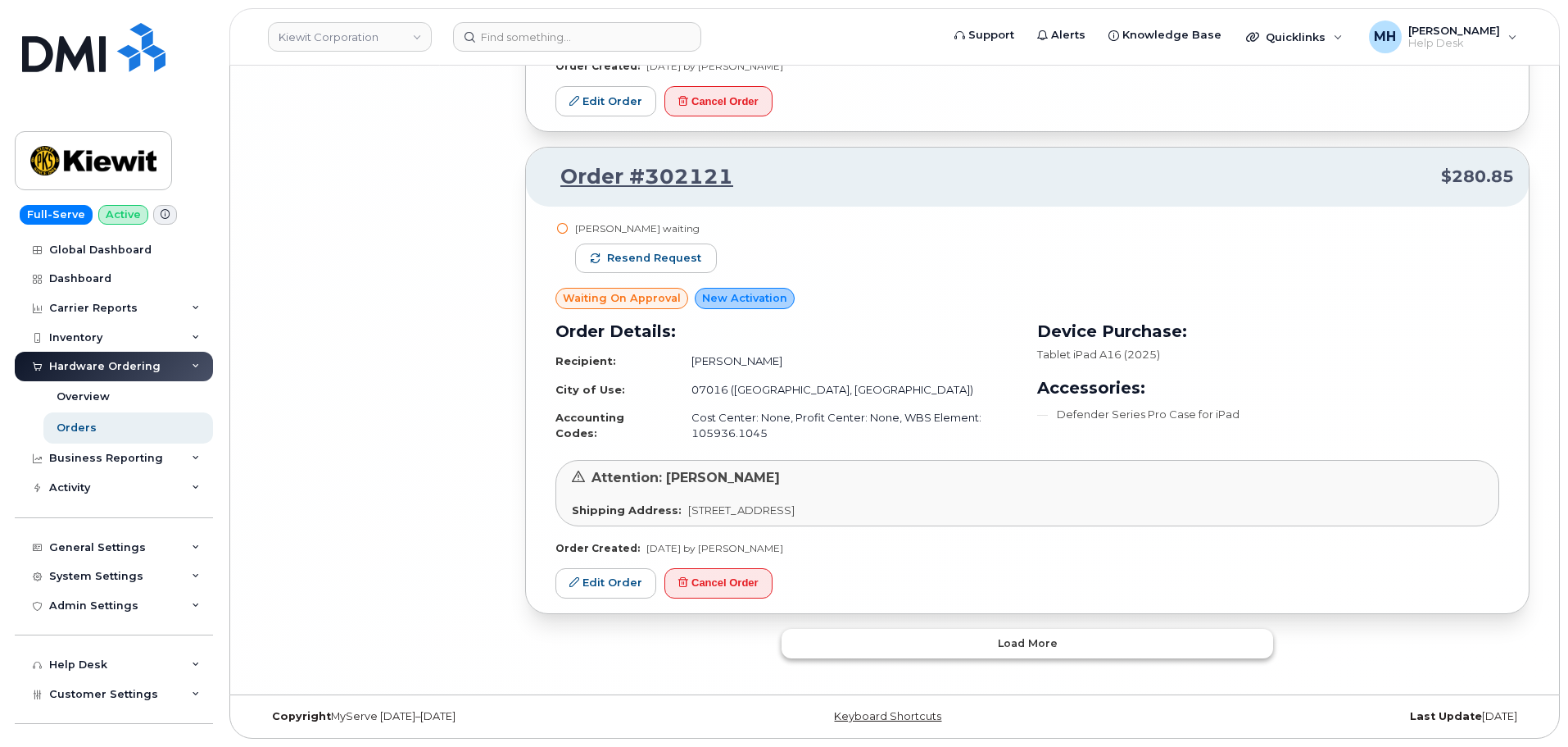
click at [889, 638] on button "Load more" at bounding box center [1027, 643] width 492 height 29
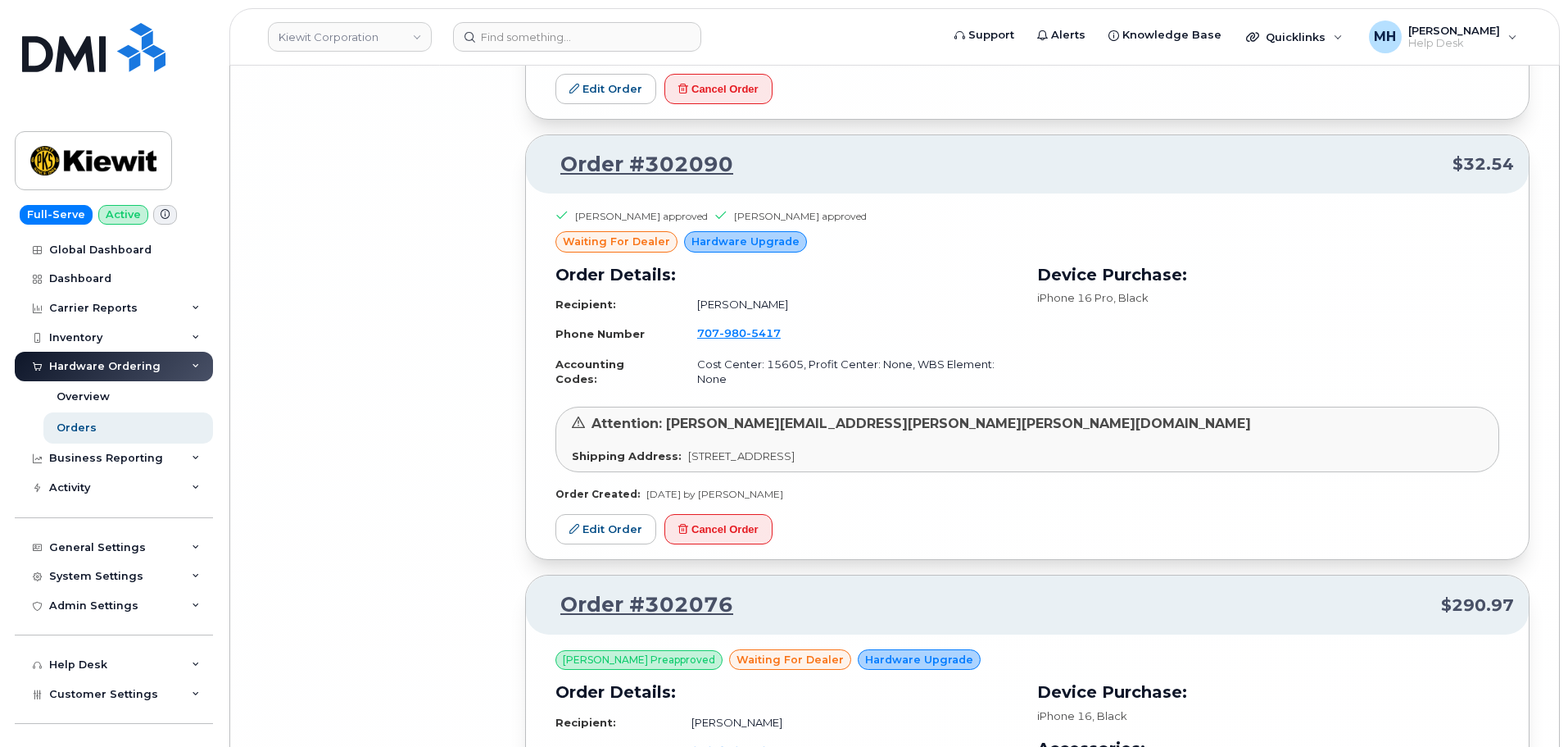
scroll to position [21657, 0]
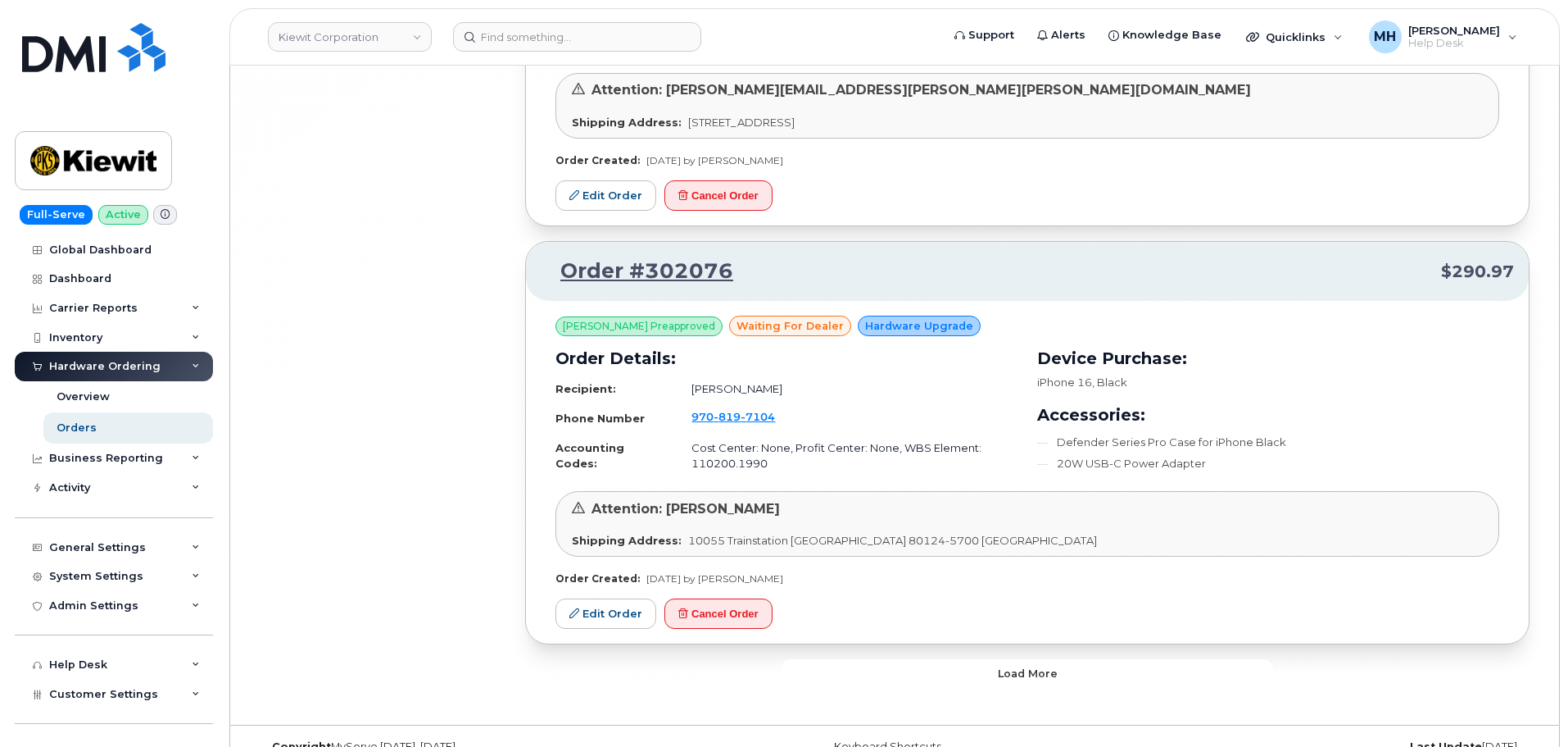
click at [834, 659] on button "Load more" at bounding box center [1027, 673] width 492 height 29
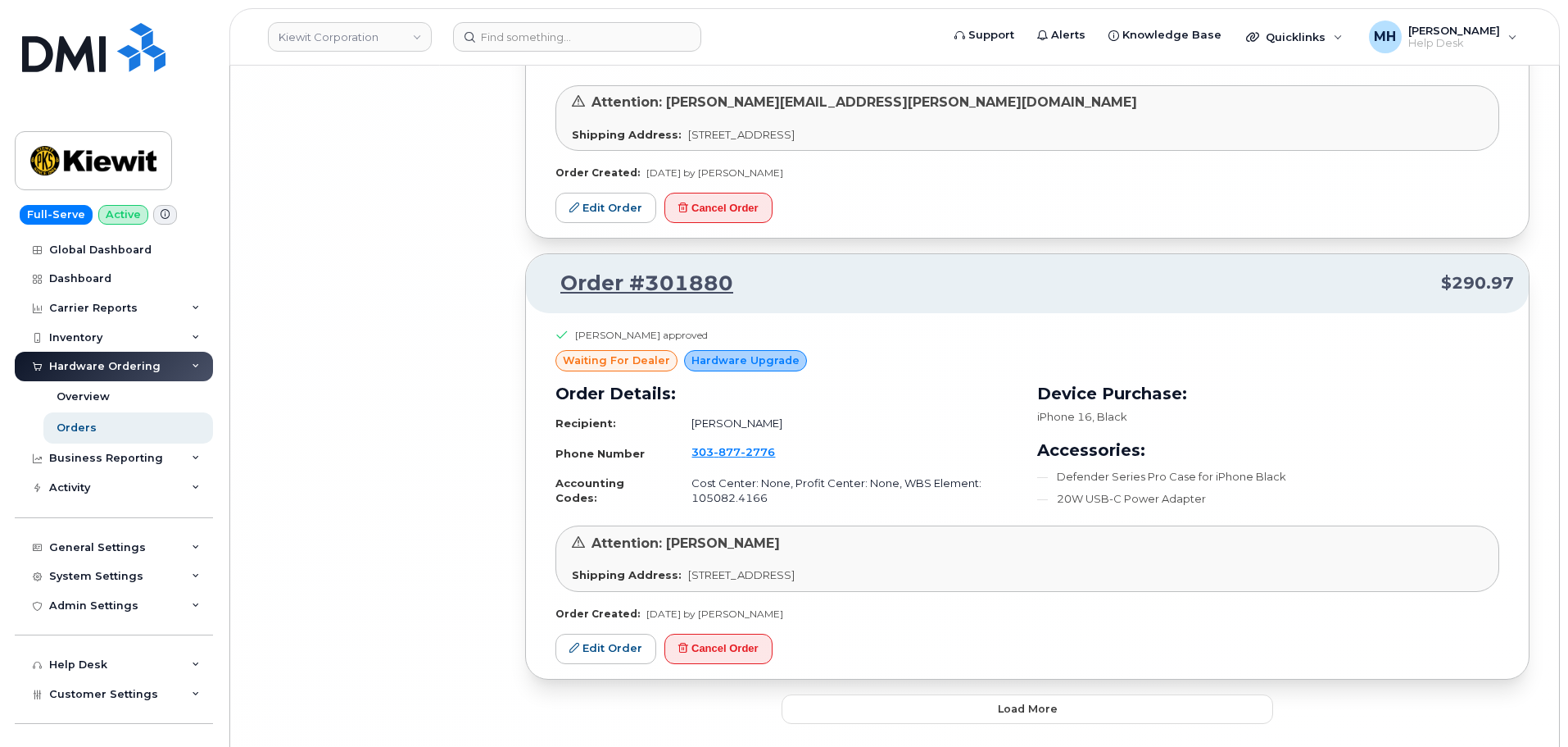
scroll to position [25554, 0]
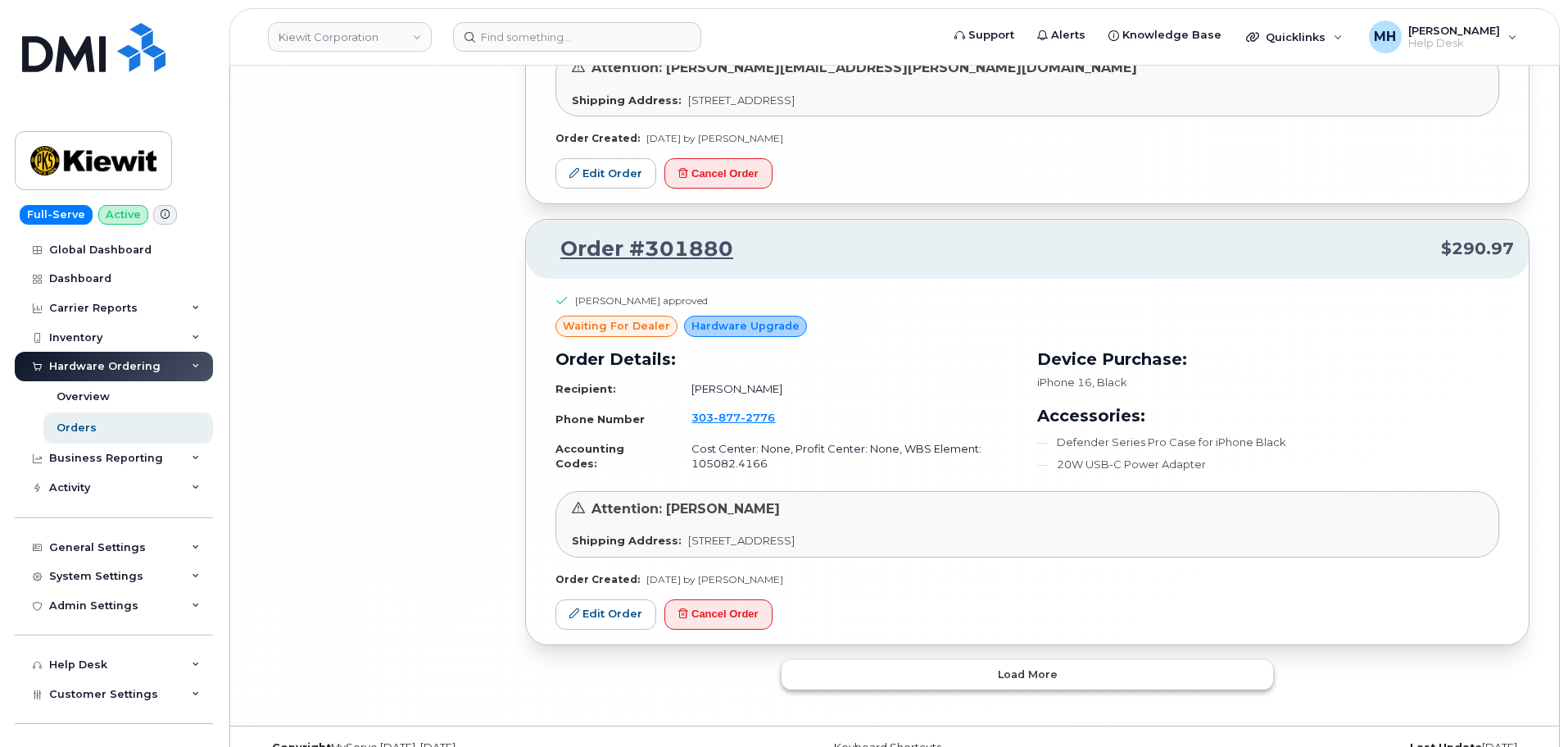
click at [923, 660] on button "Load more" at bounding box center [1027, 674] width 492 height 29
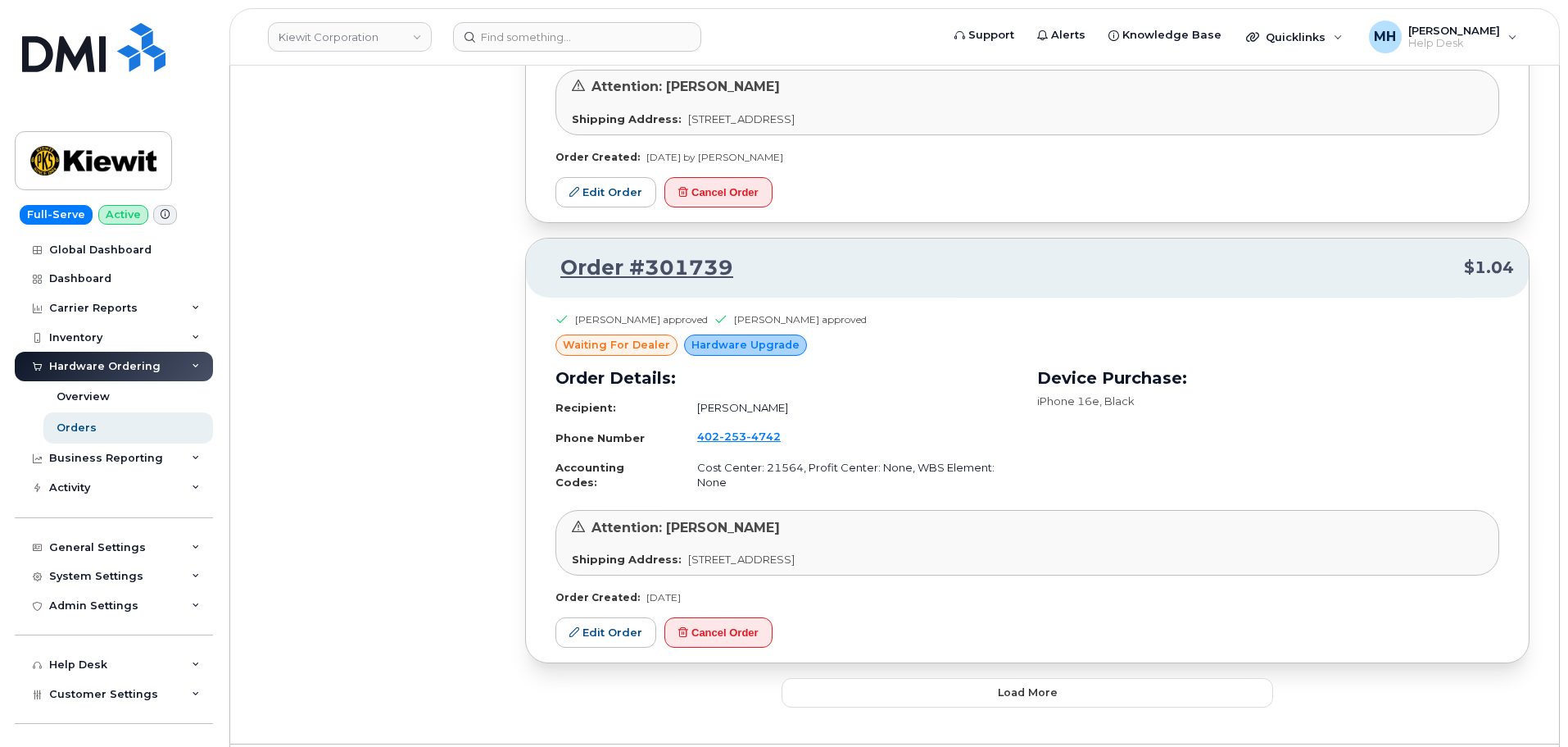
scroll to position [28931, 0]
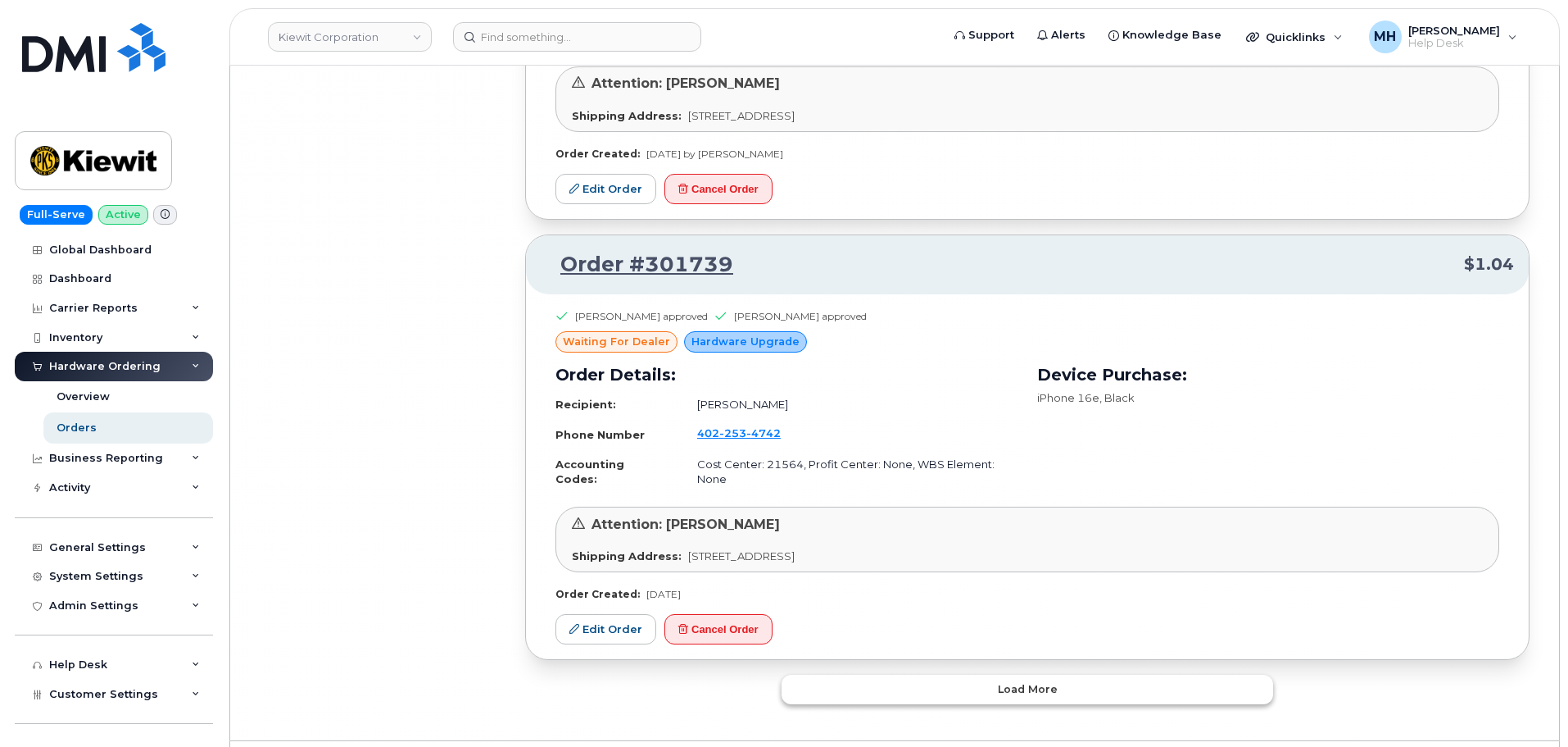
click at [852, 675] on button "Load more" at bounding box center [1027, 689] width 492 height 29
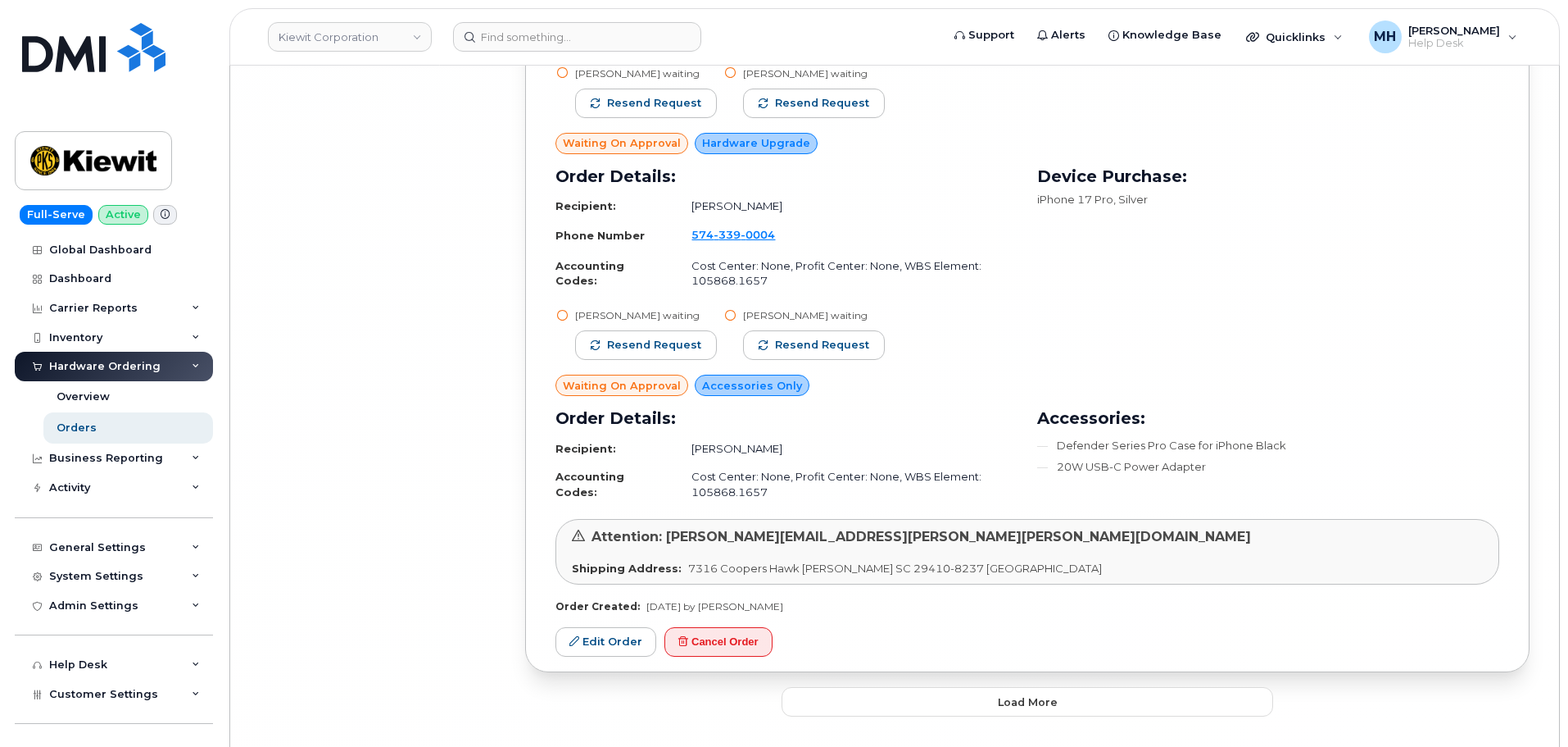
scroll to position [33024, 0]
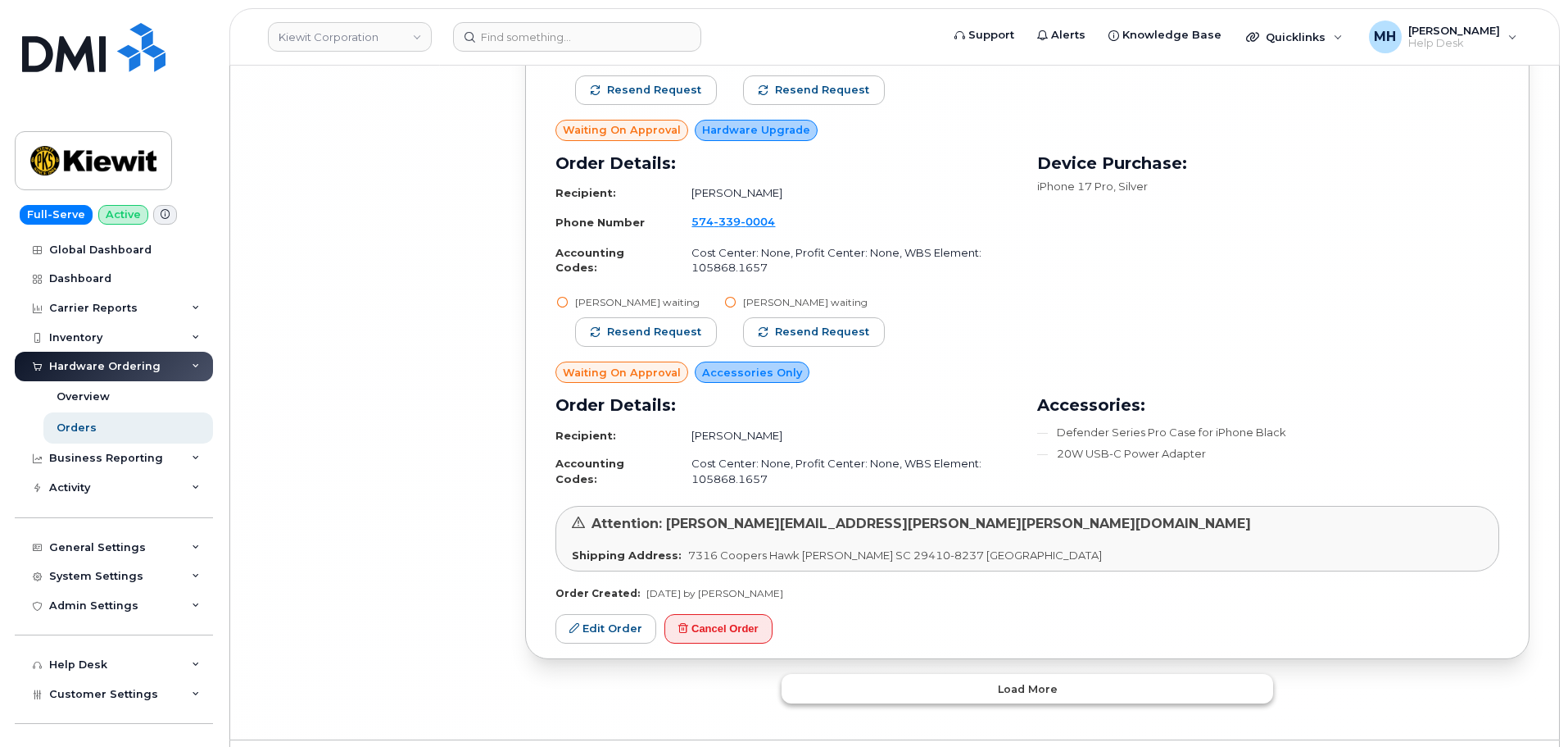
click at [910, 674] on button "Load more" at bounding box center [1027, 688] width 492 height 29
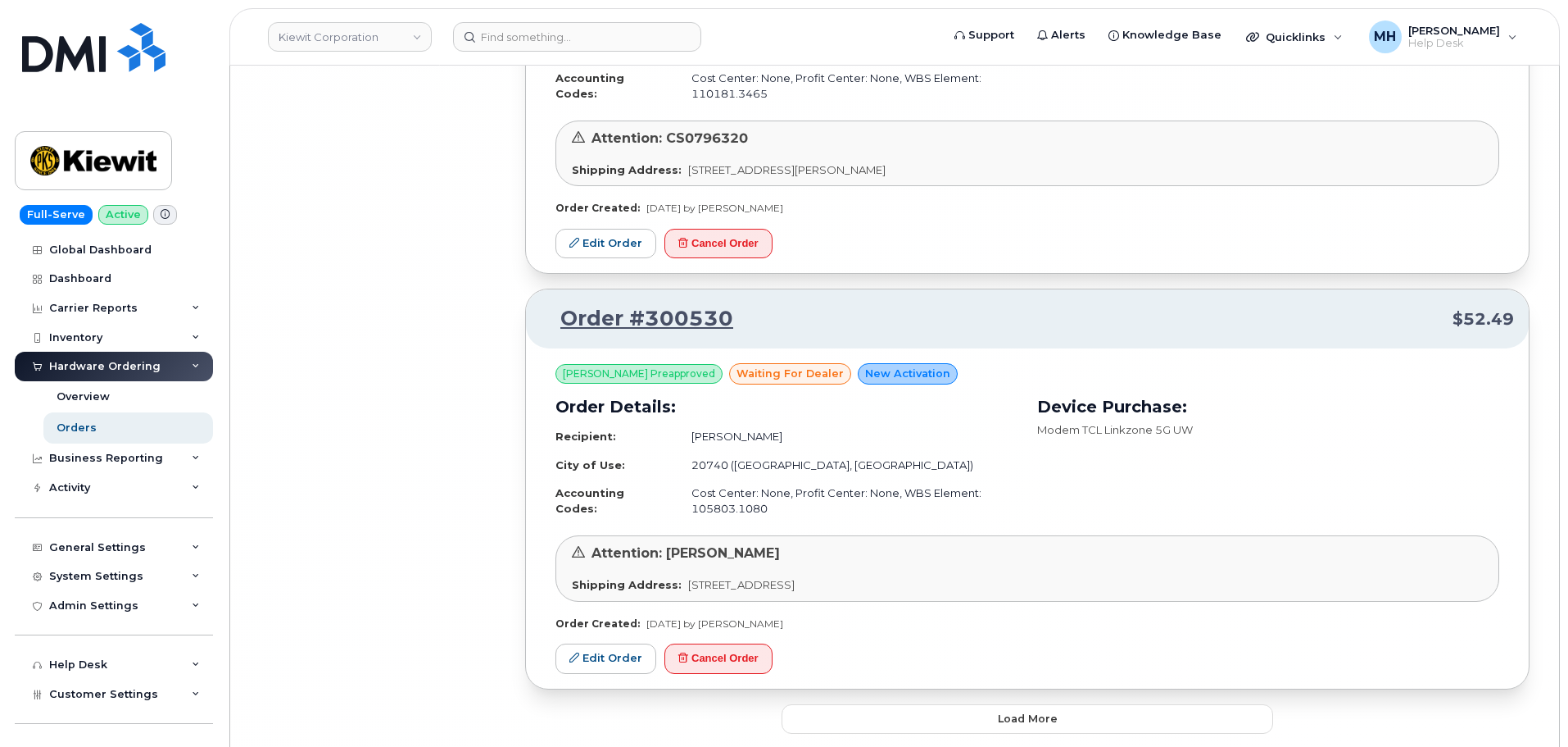
scroll to position [36430, 0]
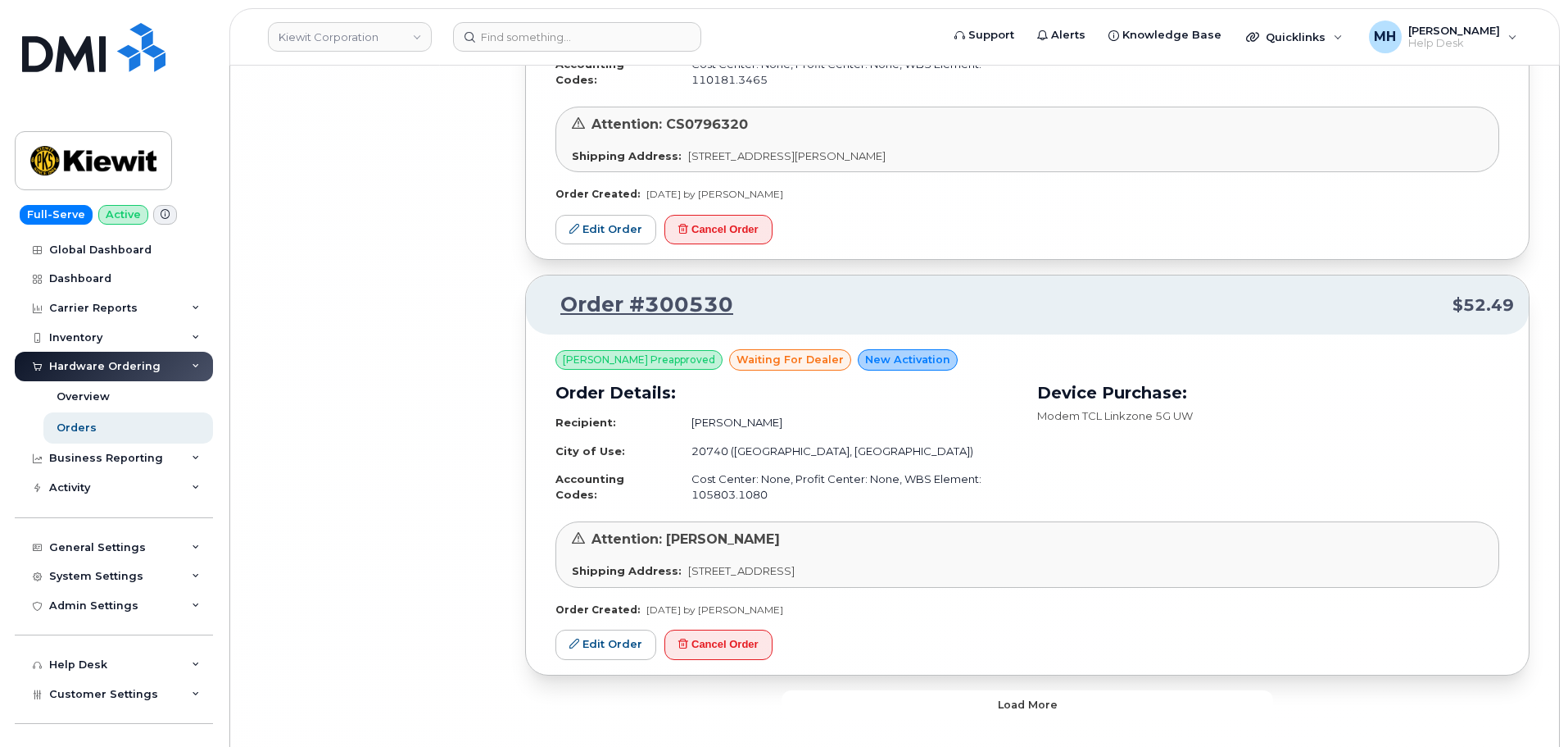
click at [872, 690] on button "Load more" at bounding box center [1027, 704] width 492 height 29
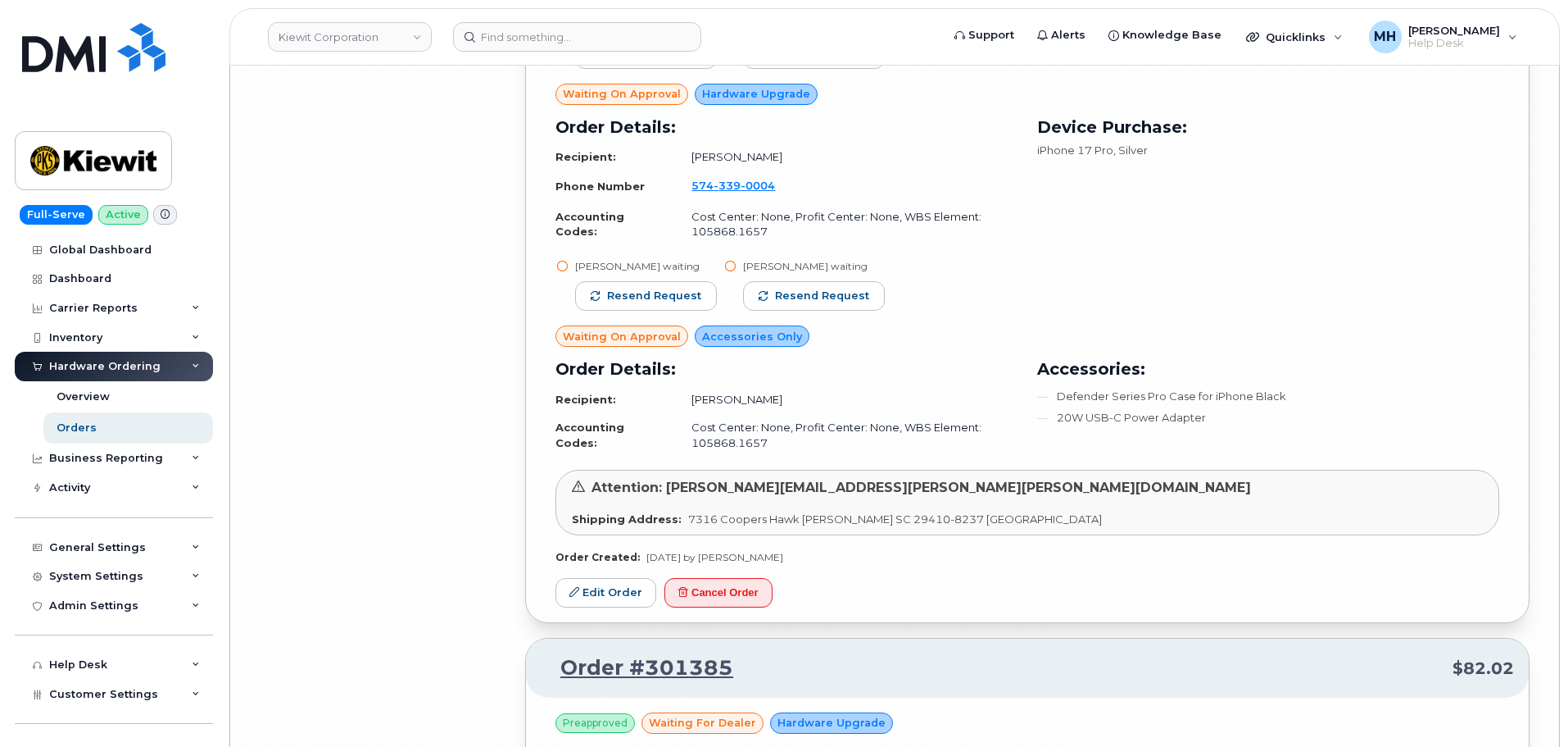
scroll to position [32817, 0]
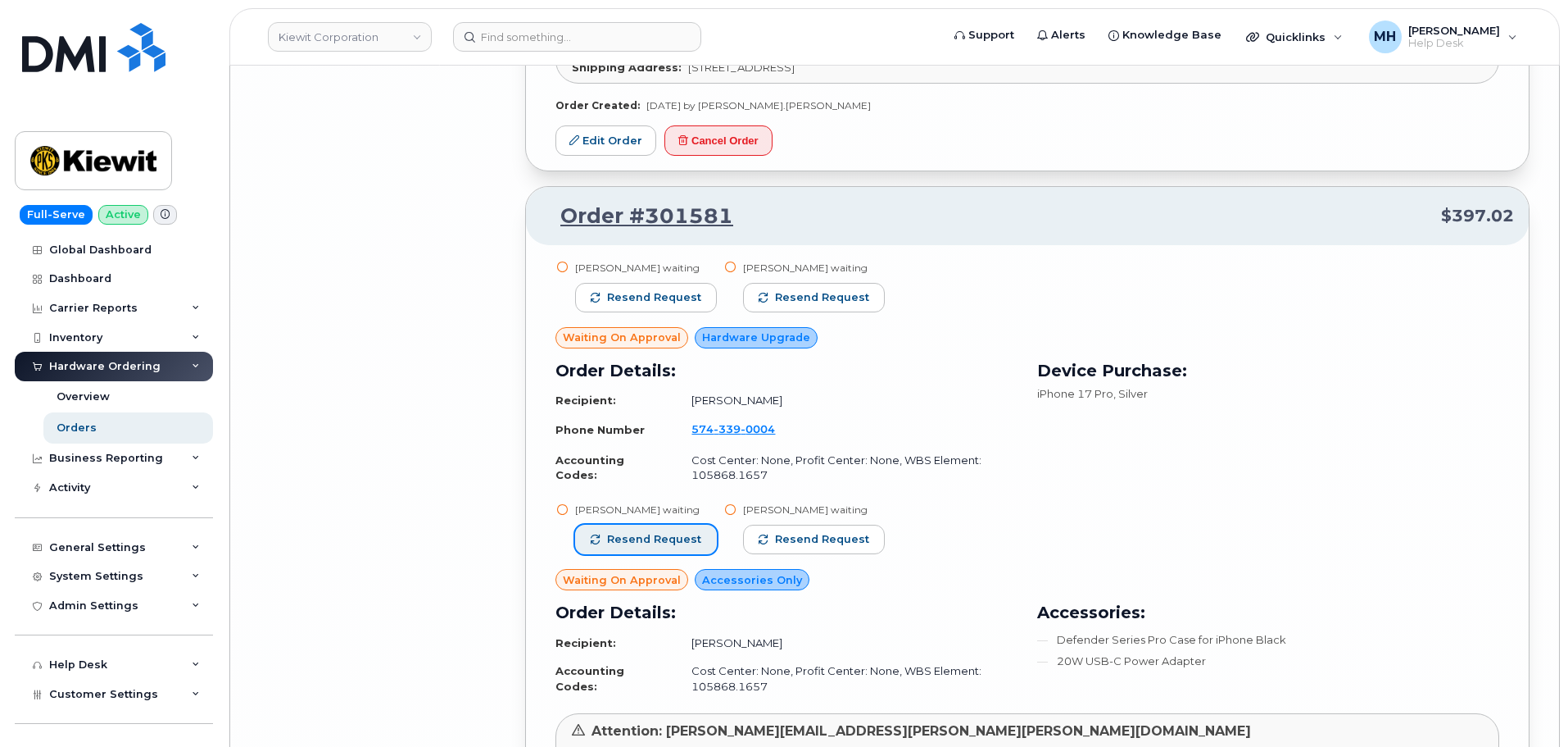
click at [679, 532] on span "Resend request" at bounding box center [654, 539] width 94 height 15
click at [658, 290] on span "Resend request" at bounding box center [654, 298] width 94 height 15
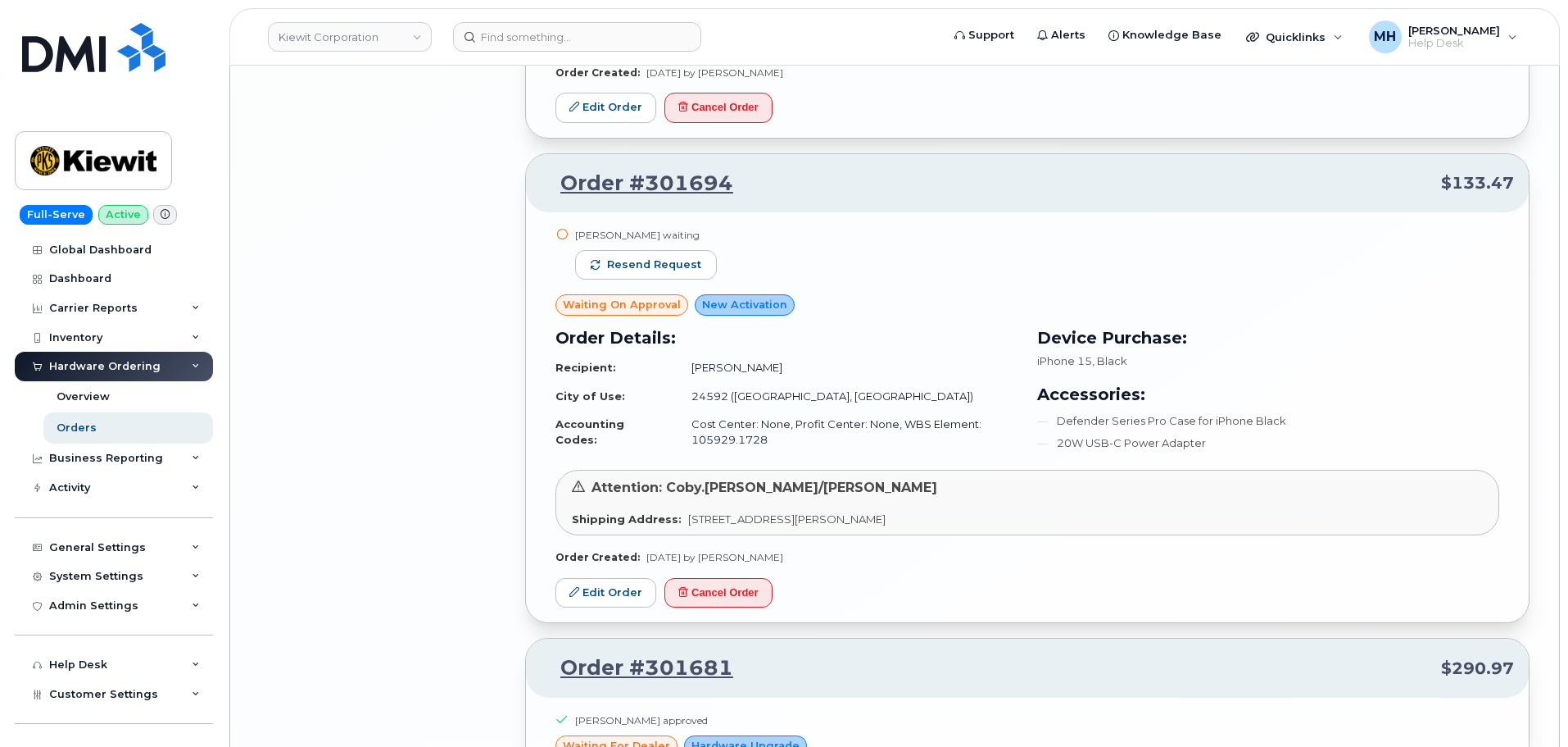
scroll to position [30603, 0]
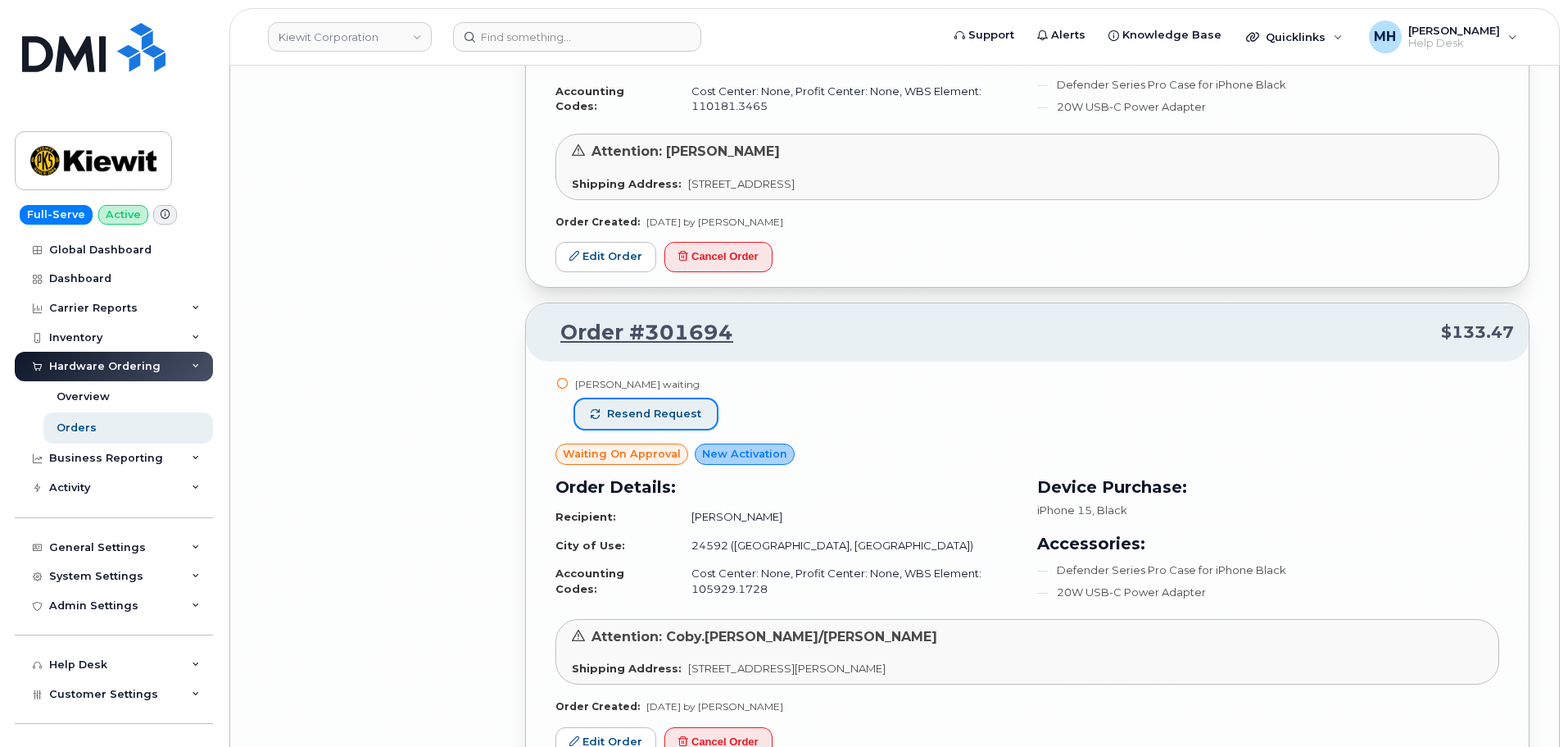
click at [671, 407] on span "Resend request" at bounding box center [654, 414] width 94 height 15
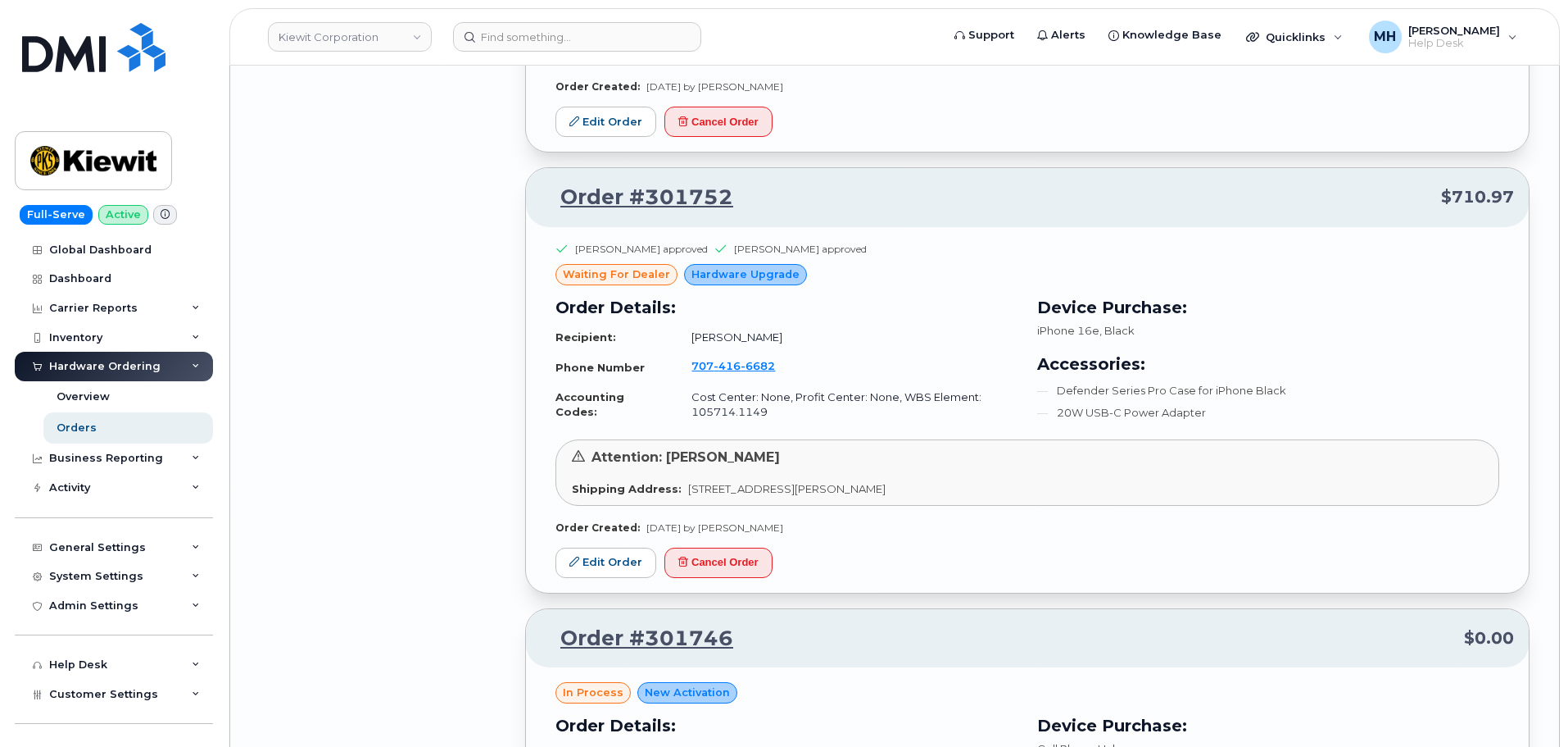
scroll to position [27570, 0]
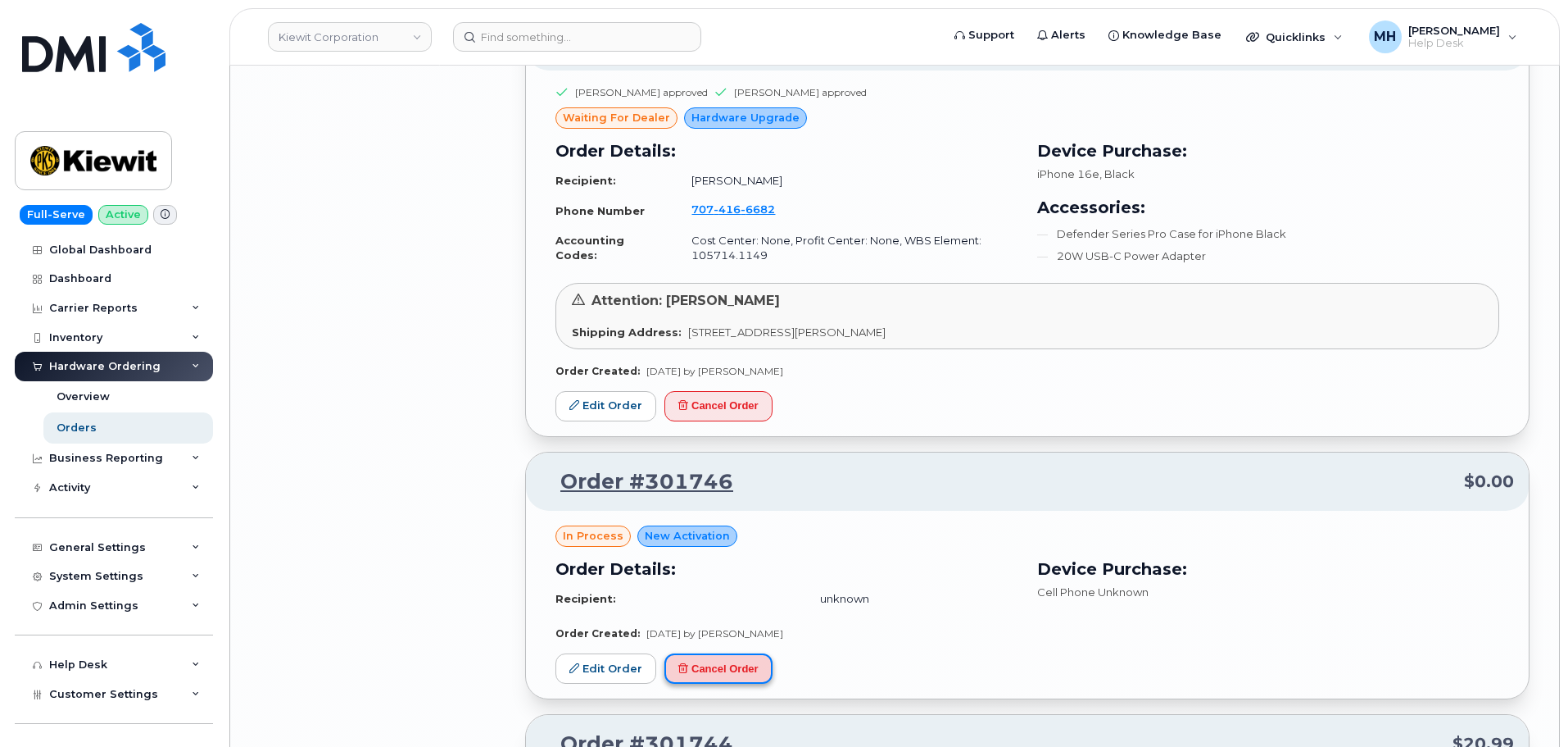
click at [736, 653] on button "Cancel Order" at bounding box center [718, 668] width 108 height 30
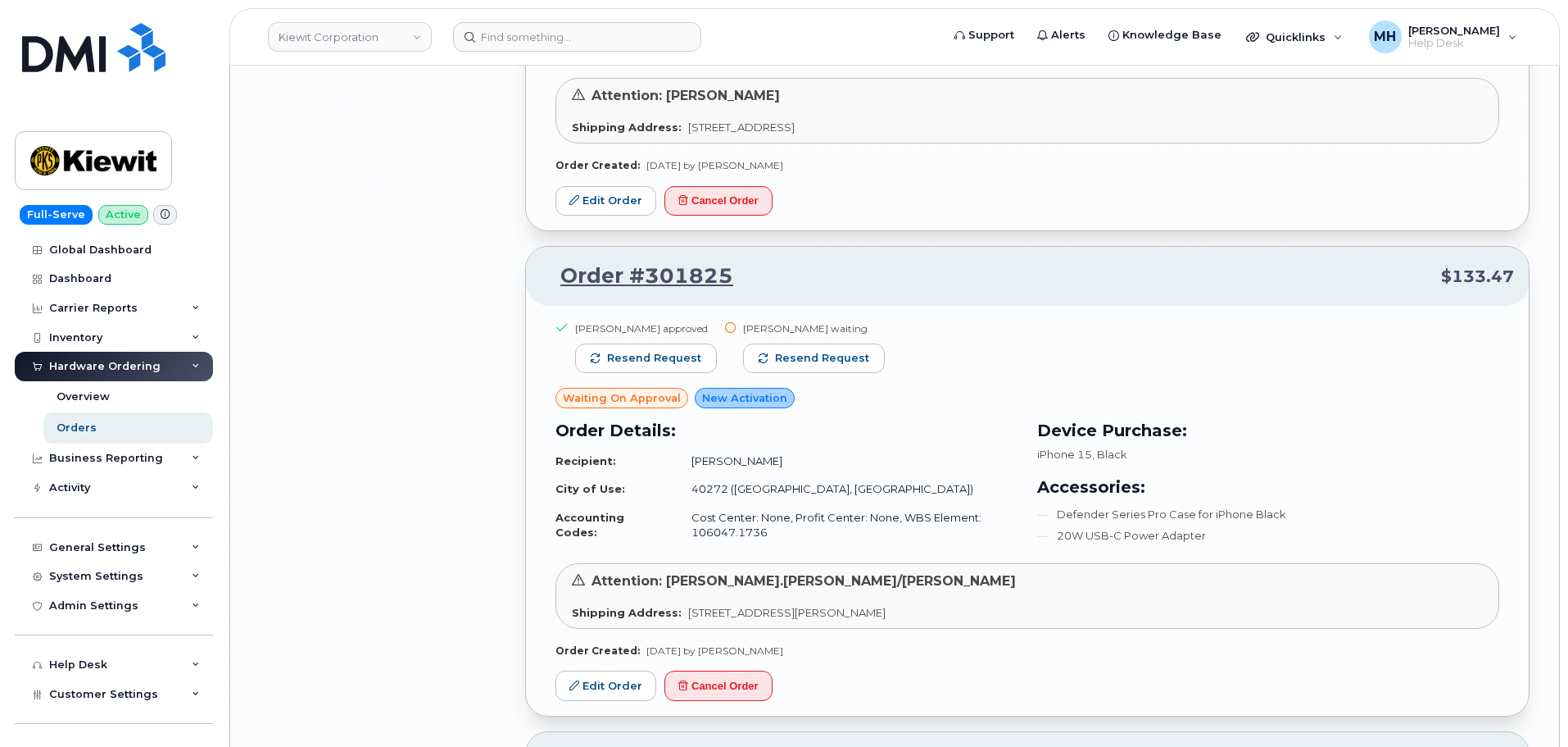
scroll to position [26340, 0]
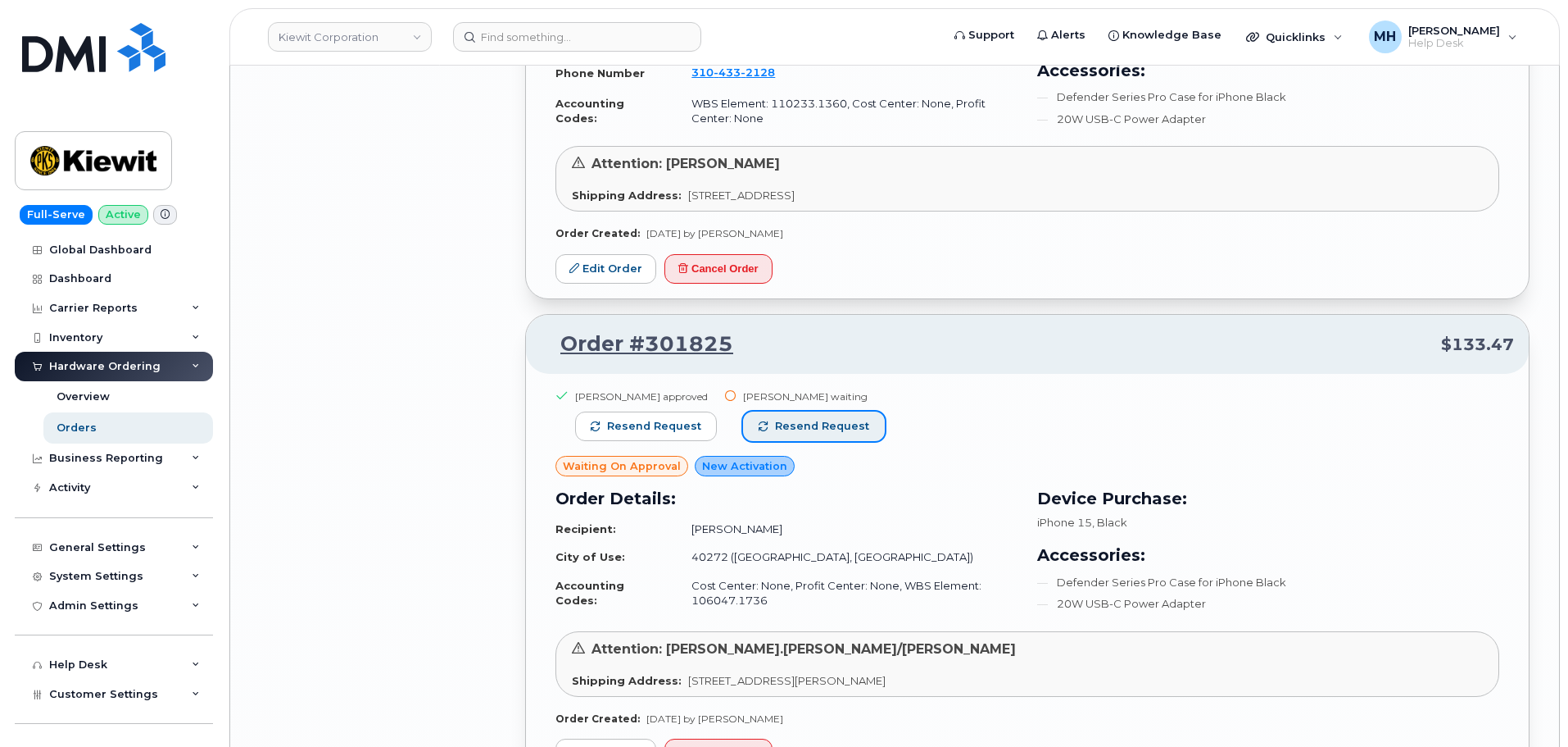
click at [839, 419] on span "Resend request" at bounding box center [821, 427] width 94 height 15
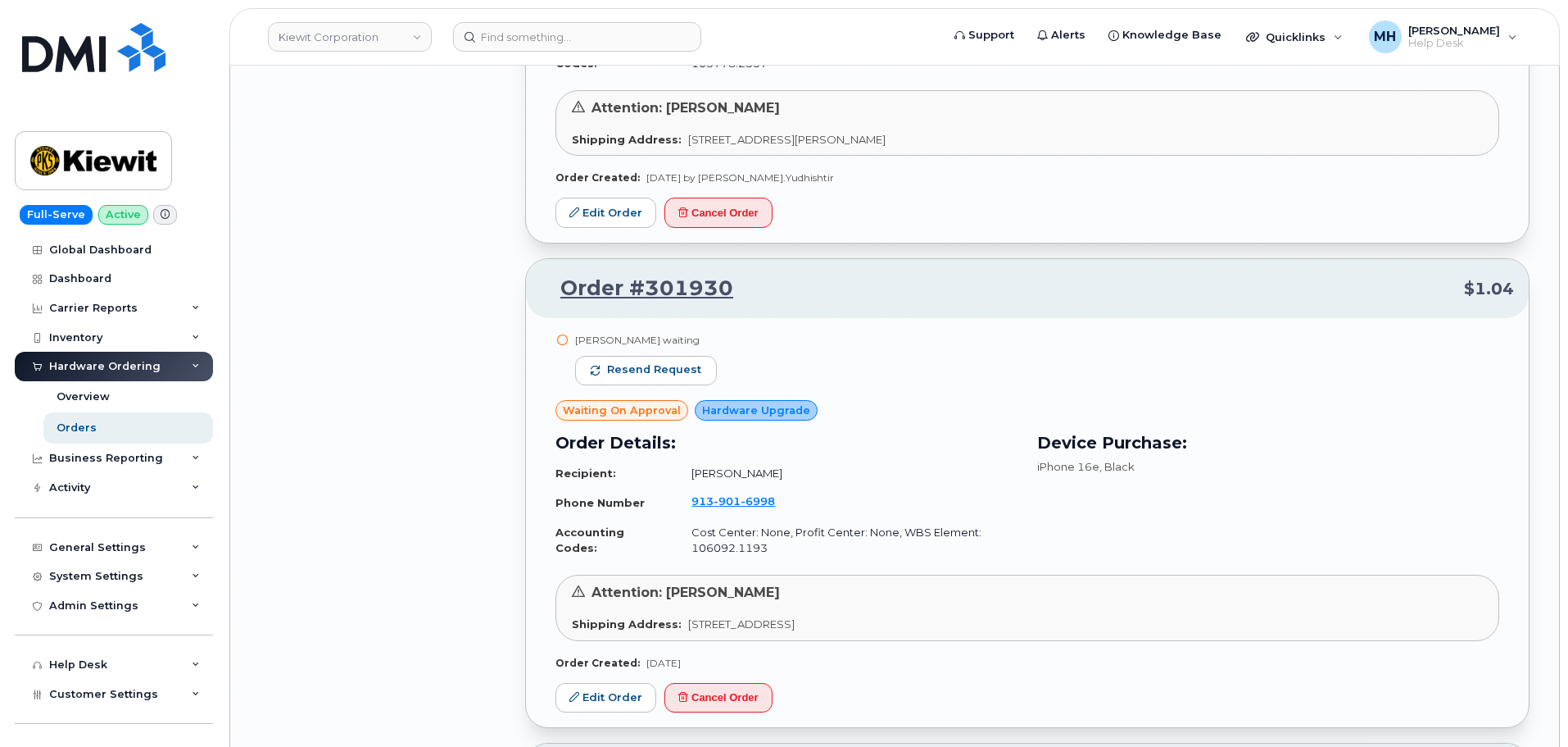
scroll to position [23963, 0]
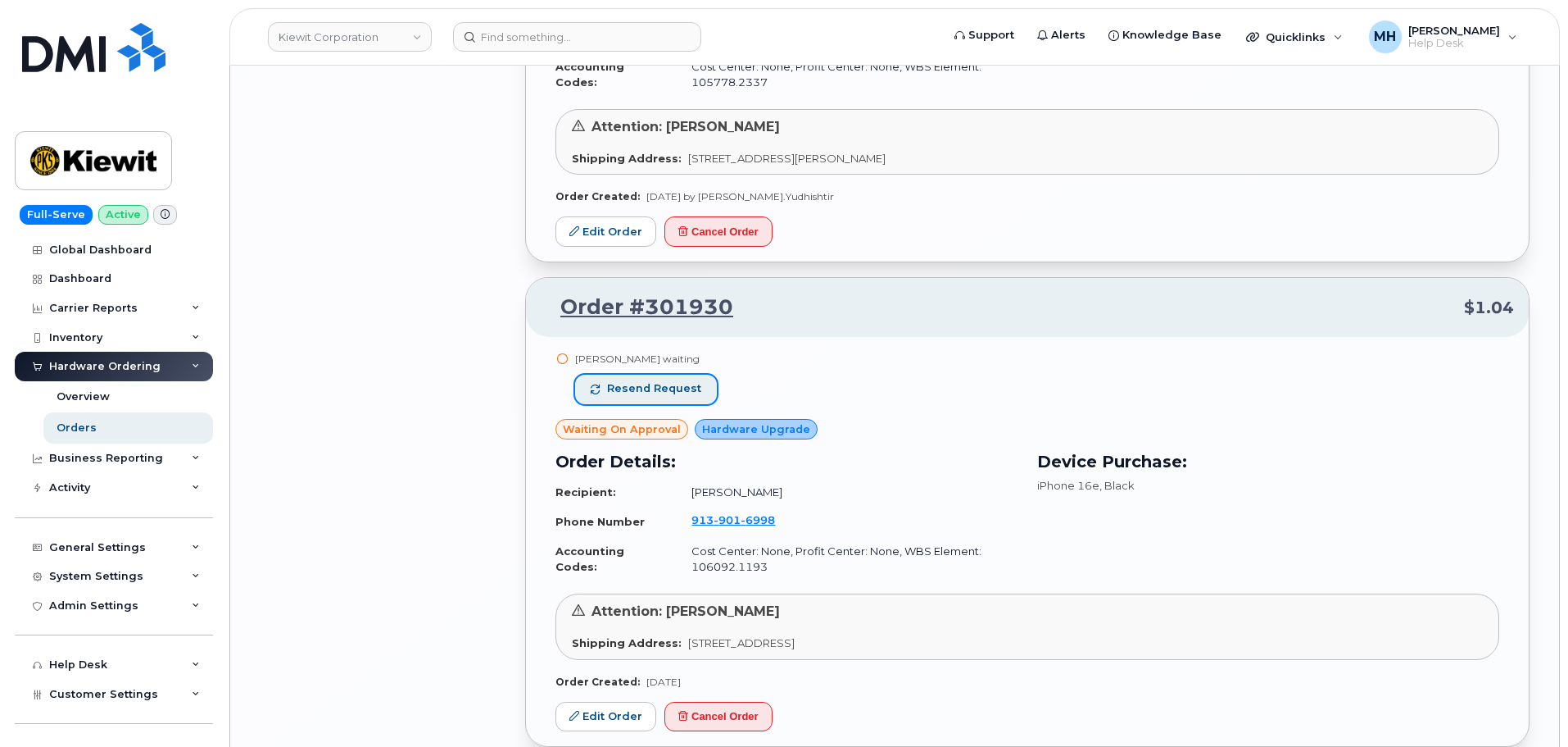
click at [677, 381] on span "Resend request" at bounding box center [654, 389] width 94 height 15
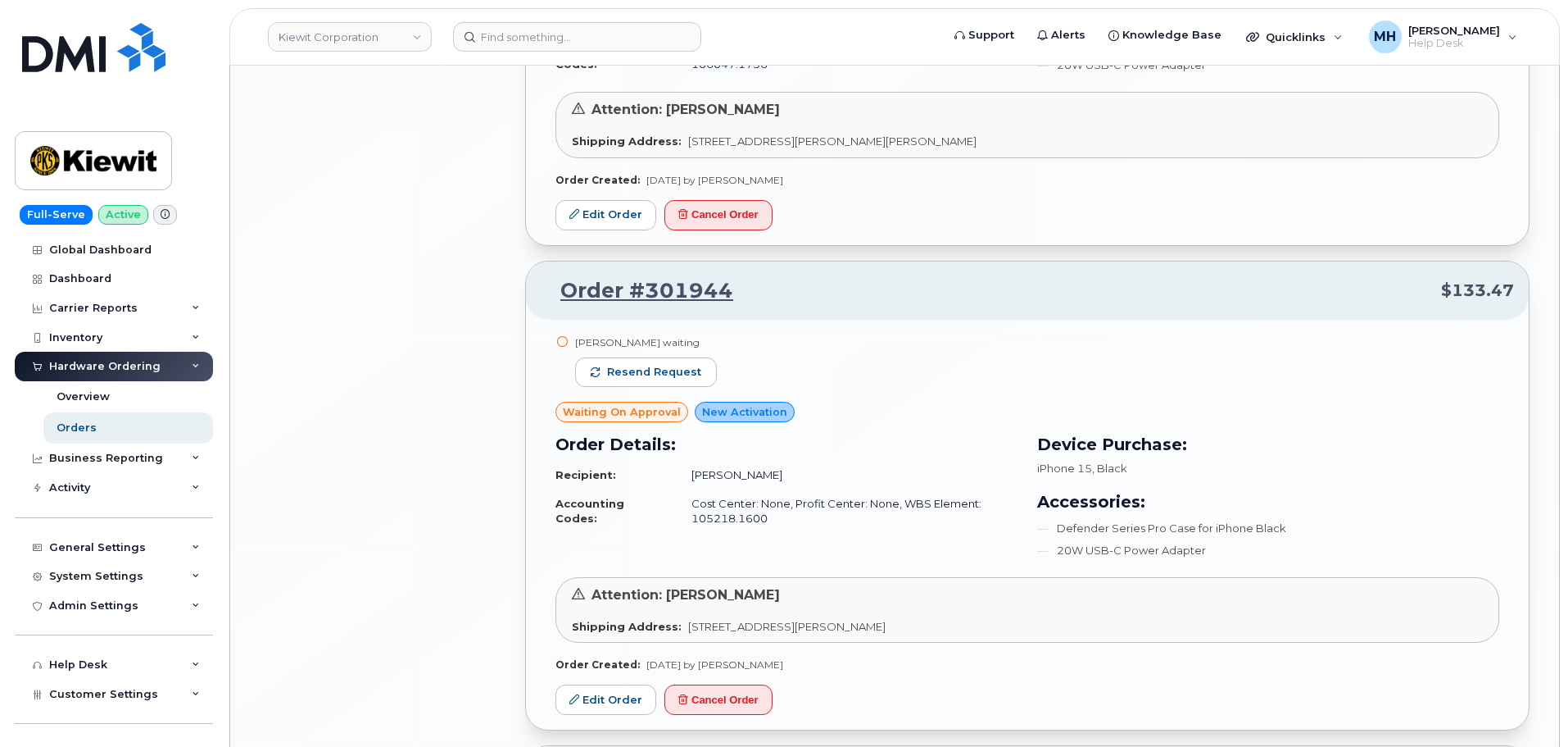
scroll to position [22980, 0]
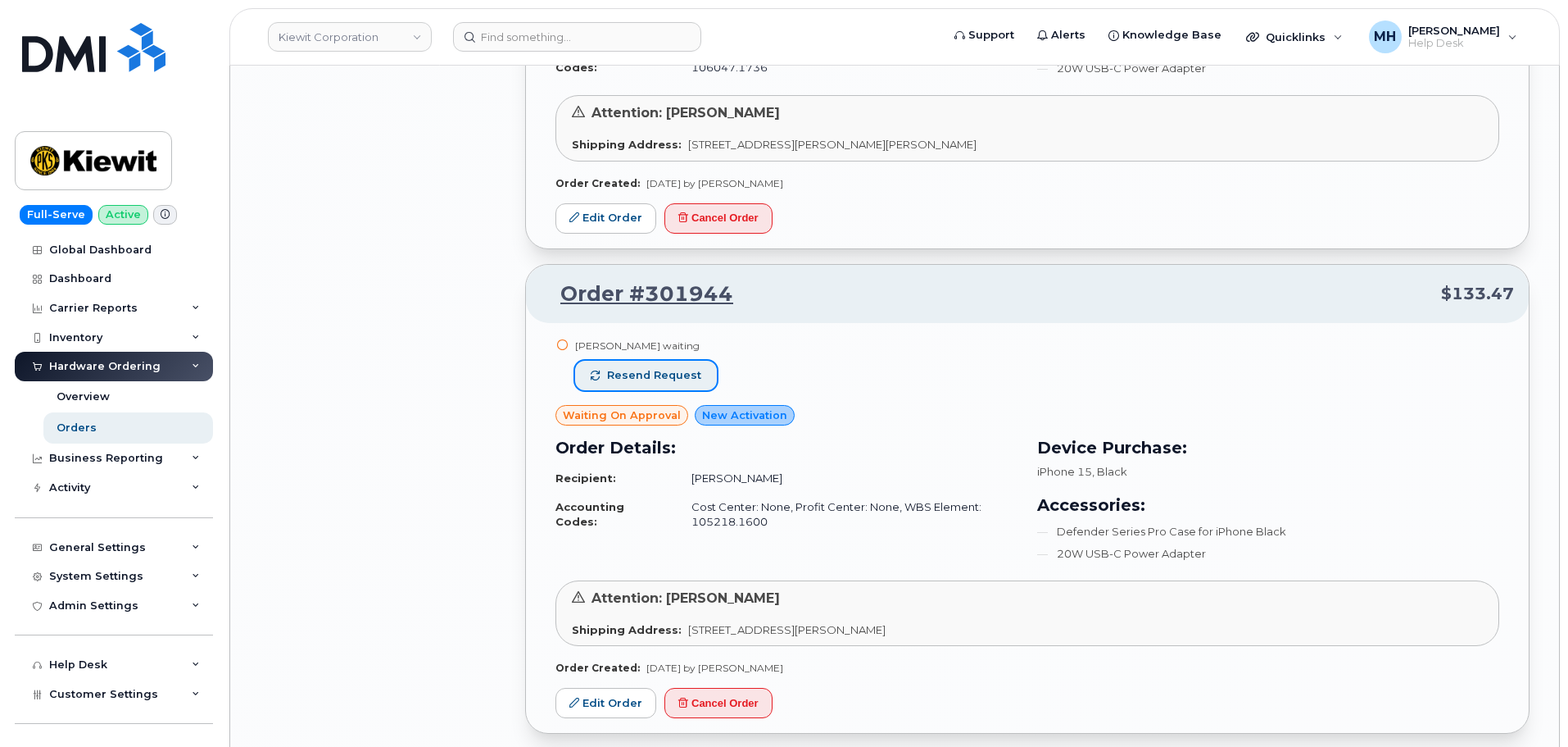
click at [676, 361] on button "Resend request" at bounding box center [646, 375] width 142 height 29
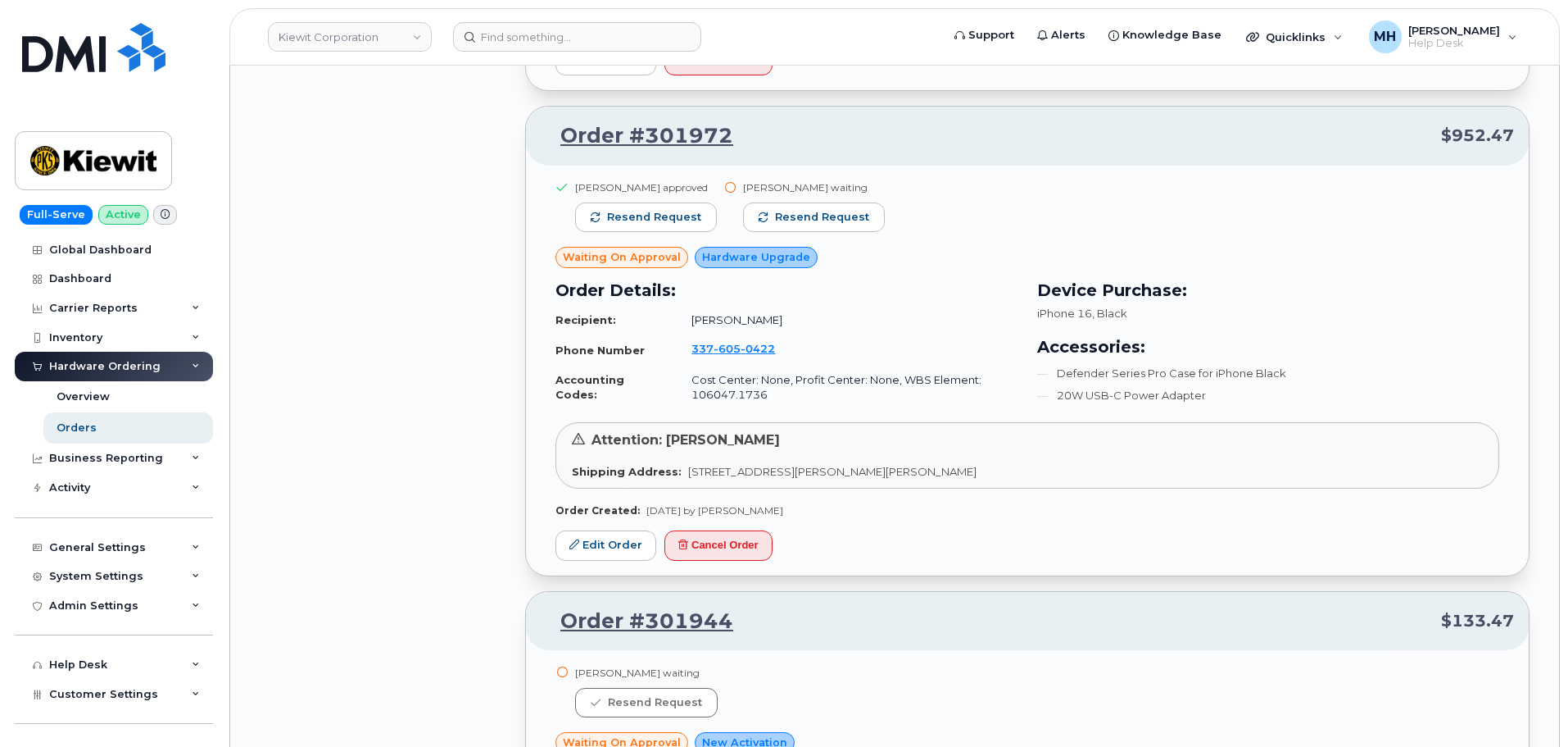
scroll to position [22652, 0]
click at [803, 181] on div "Zachary Griner waiting Resend request" at bounding box center [814, 214] width 142 height 66
click at [808, 210] on span "Resend request" at bounding box center [821, 218] width 94 height 15
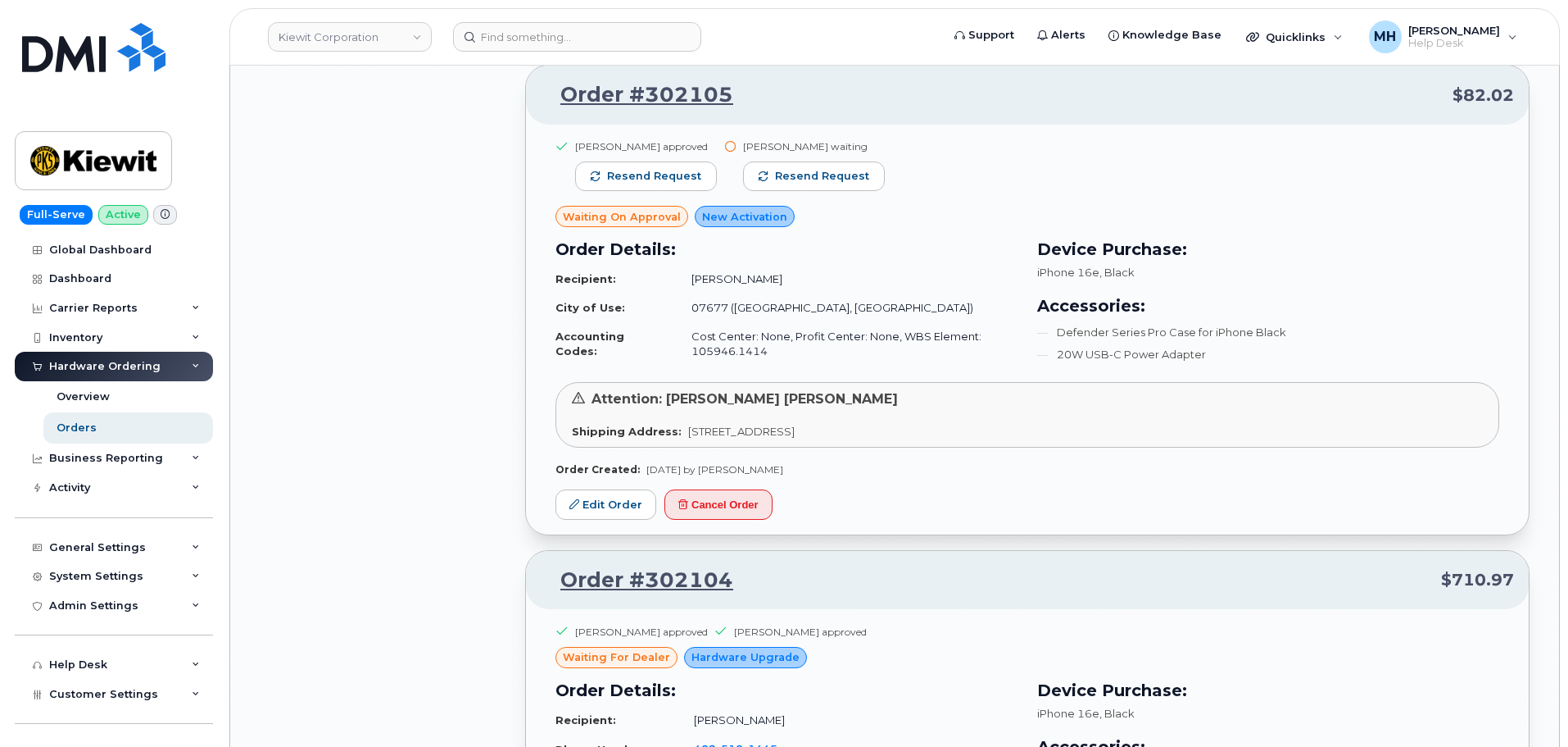
scroll to position [19782, 0]
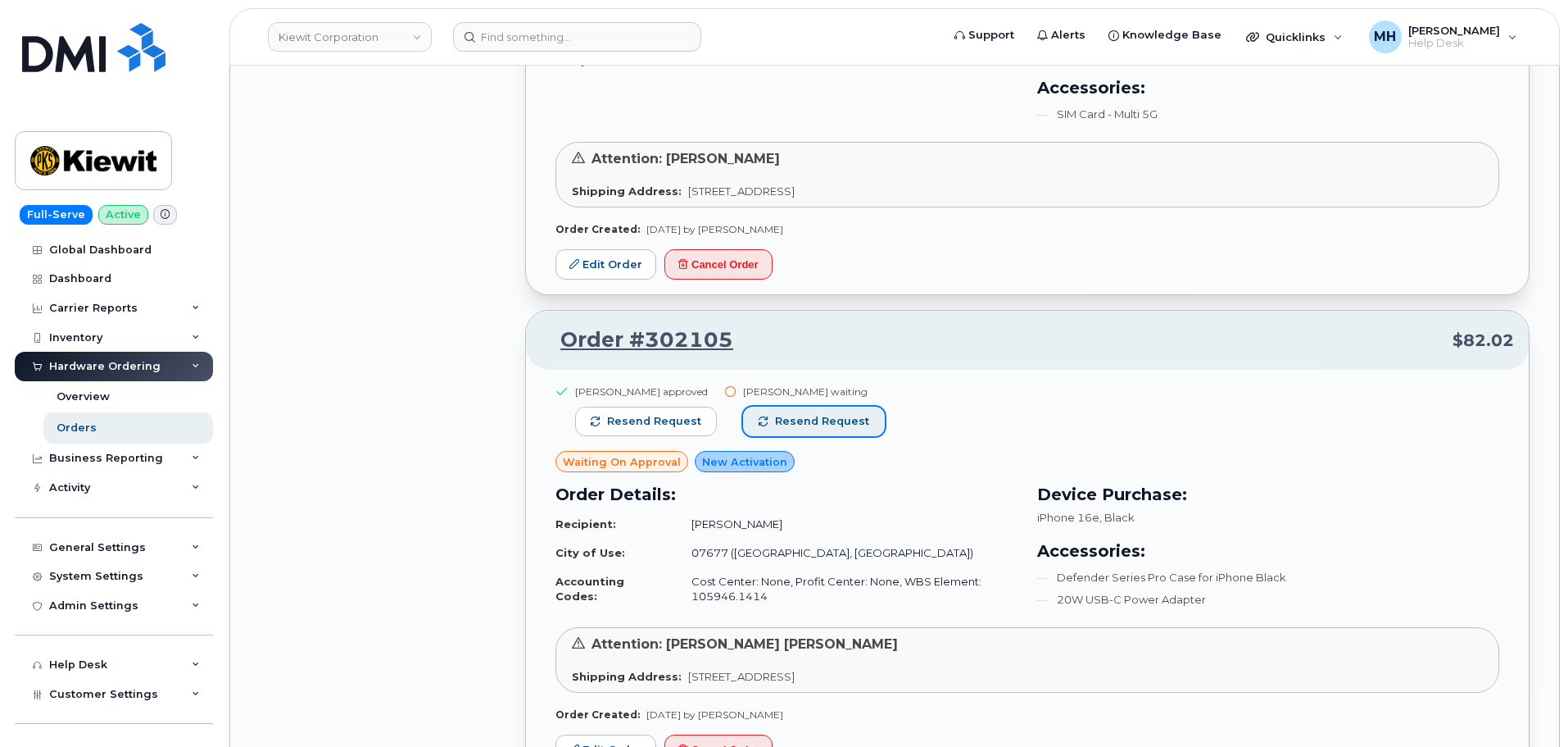
click at [835, 414] on span "Resend request" at bounding box center [821, 422] width 94 height 15
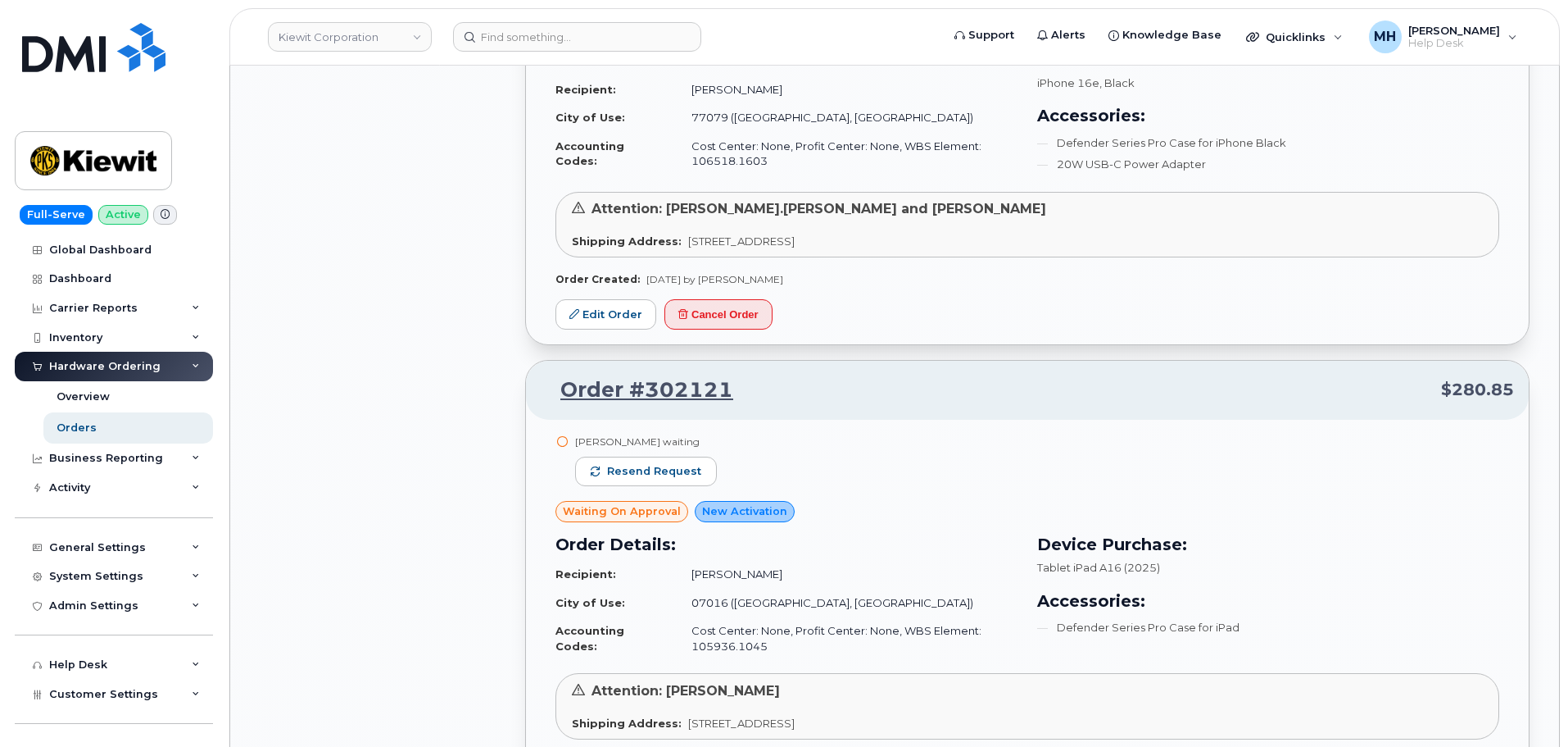
scroll to position [17978, 0]
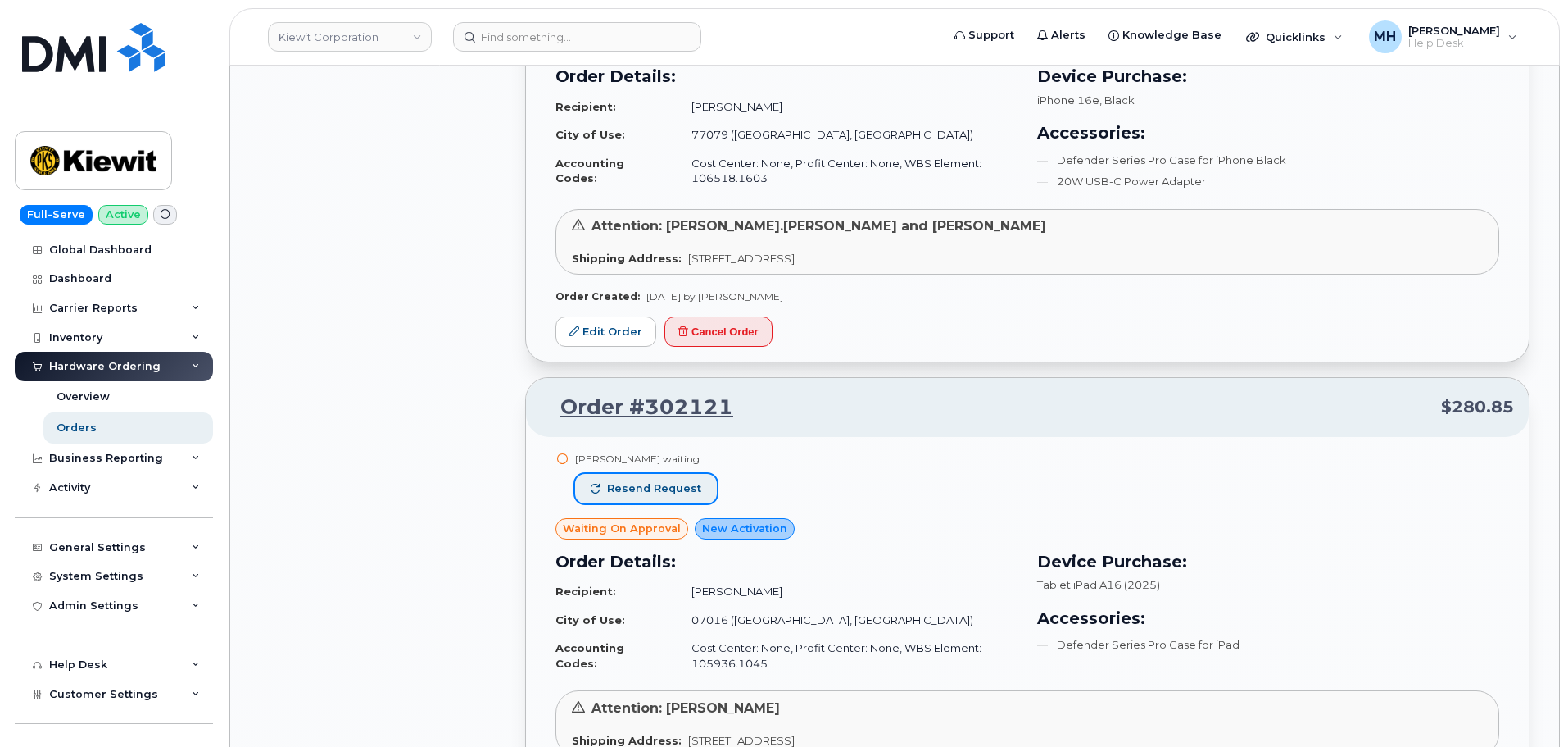
click at [691, 488] on span "Resend request" at bounding box center [654, 489] width 94 height 15
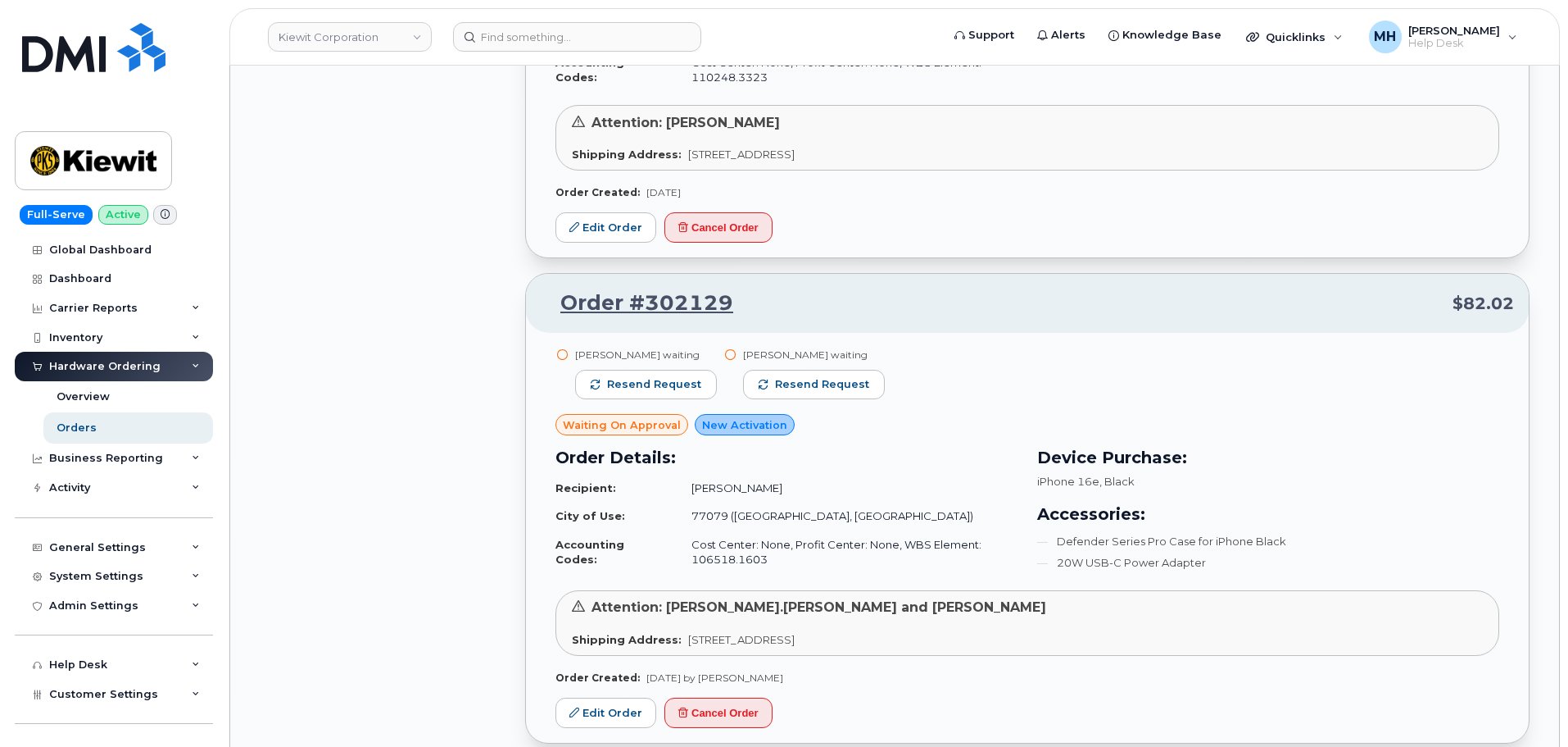
scroll to position [17569, 0]
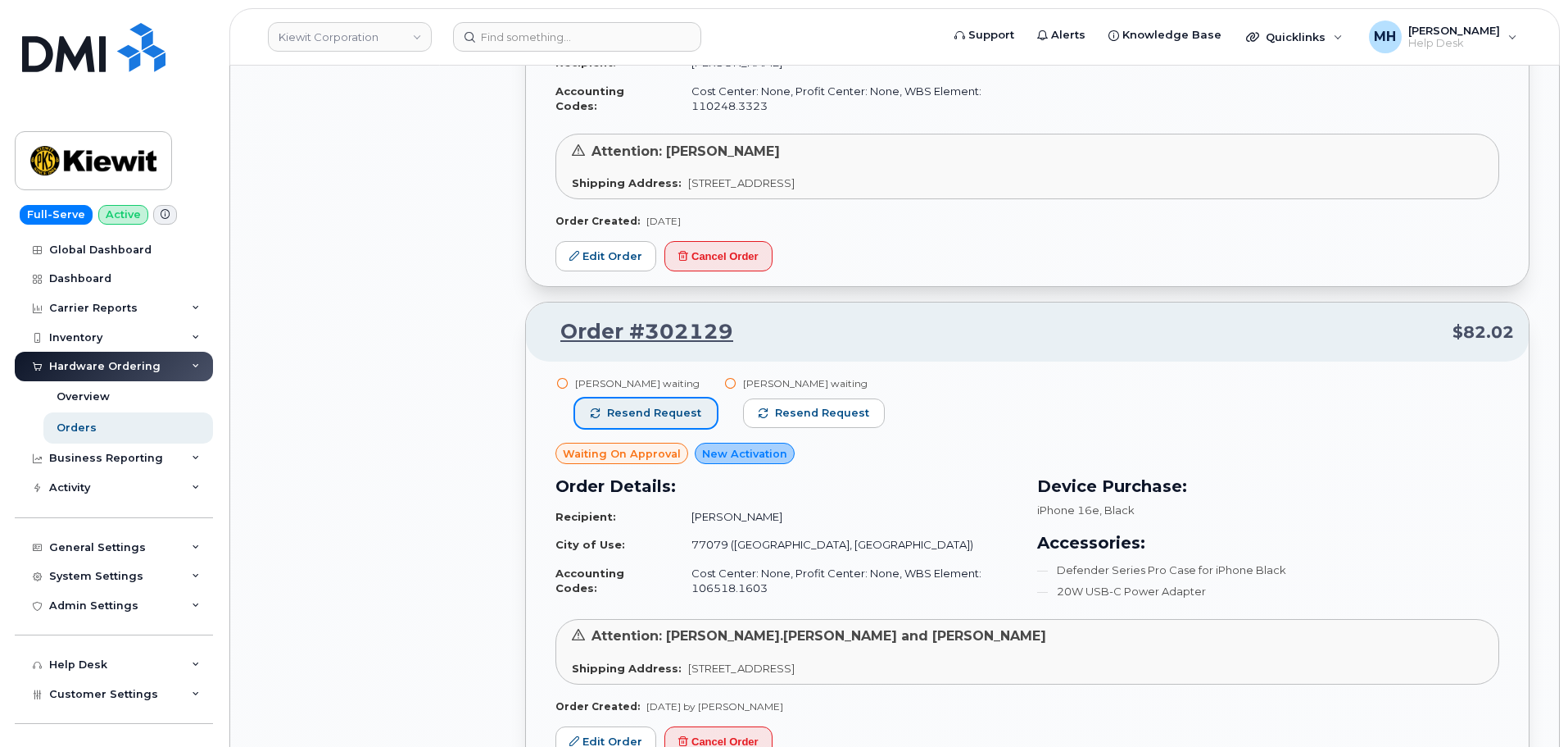
click at [640, 408] on span "Resend request" at bounding box center [654, 413] width 94 height 15
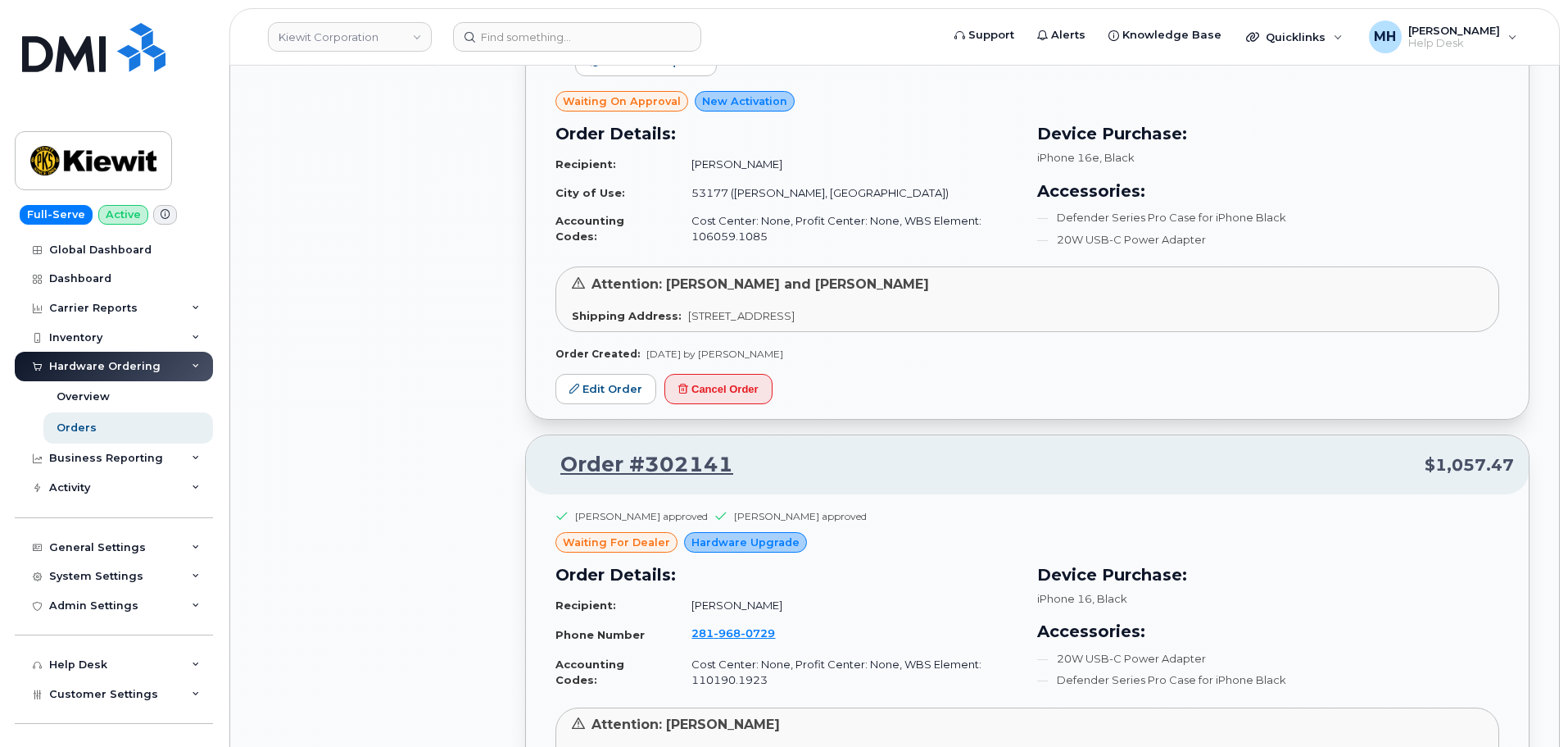
scroll to position [15929, 0]
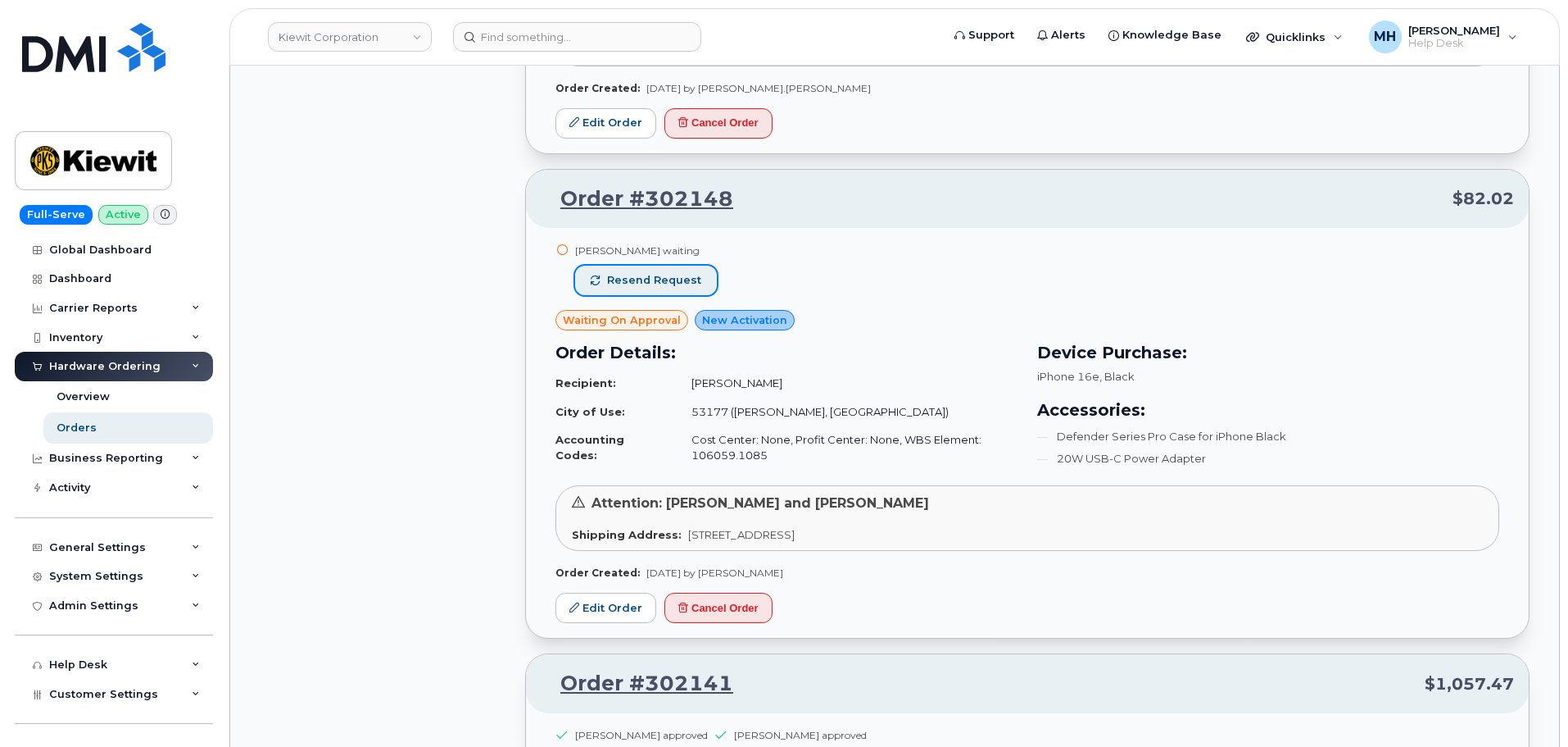
click at [697, 276] on button "Resend request" at bounding box center [646, 280] width 142 height 29
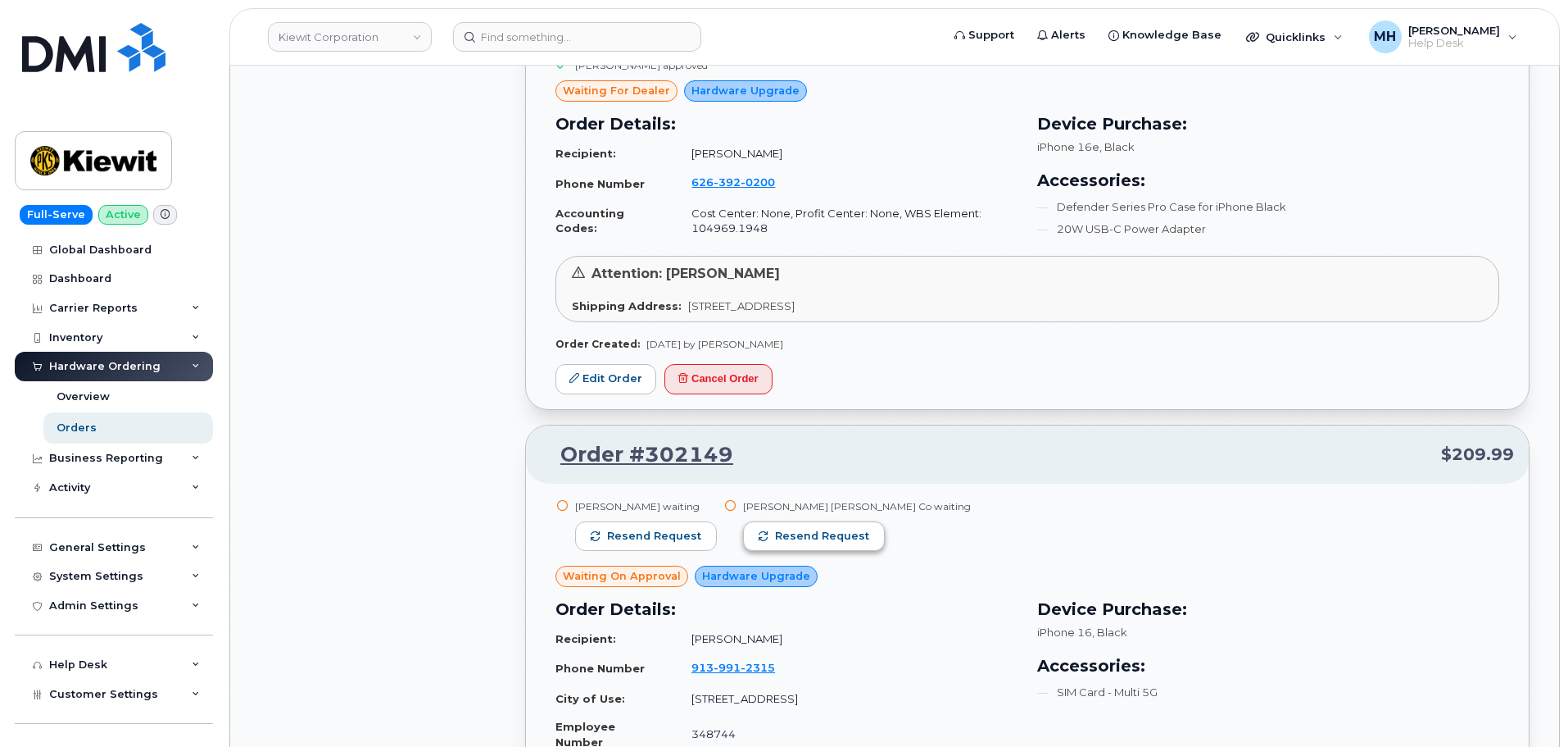
scroll to position [15109, 0]
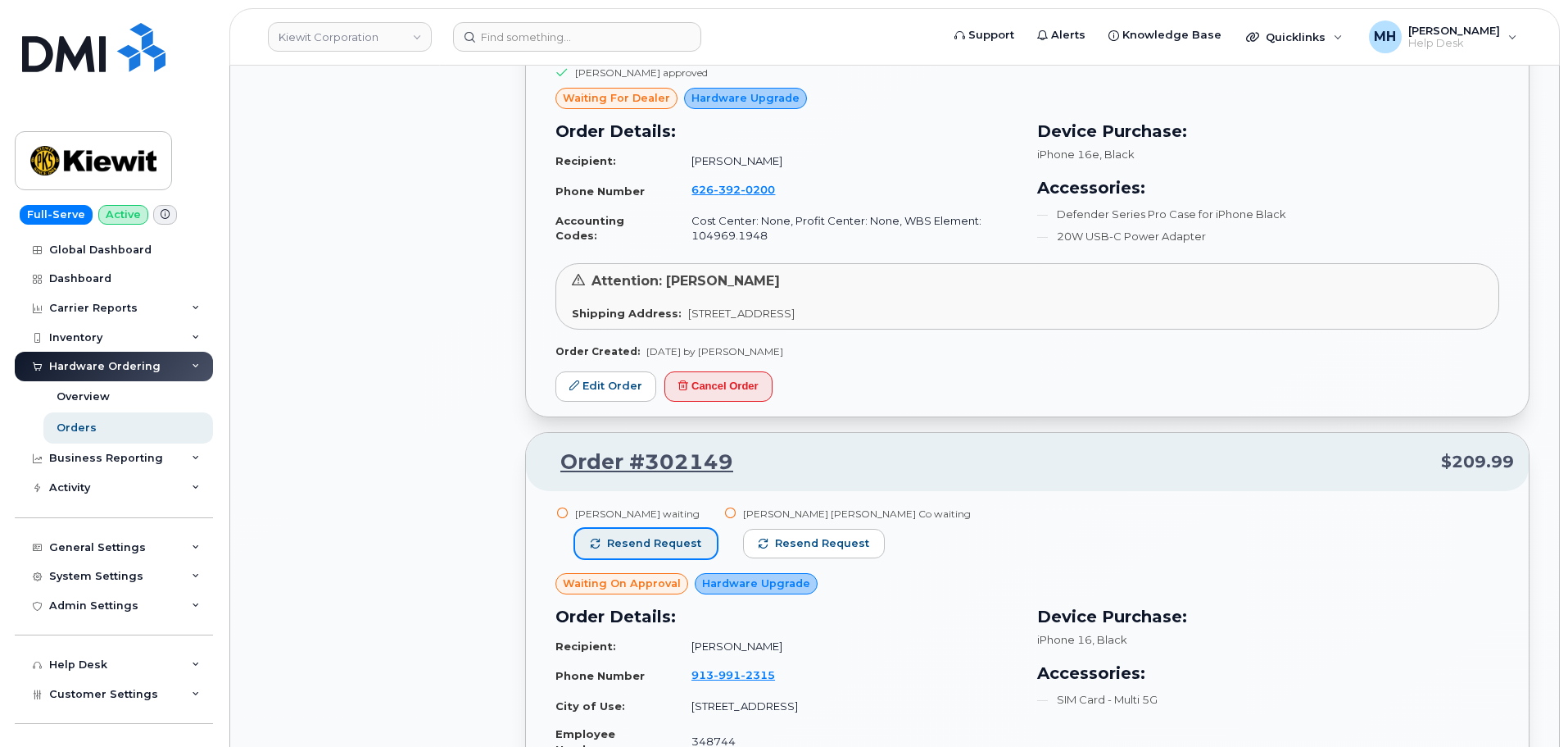
click at [688, 537] on span "Resend request" at bounding box center [654, 544] width 94 height 15
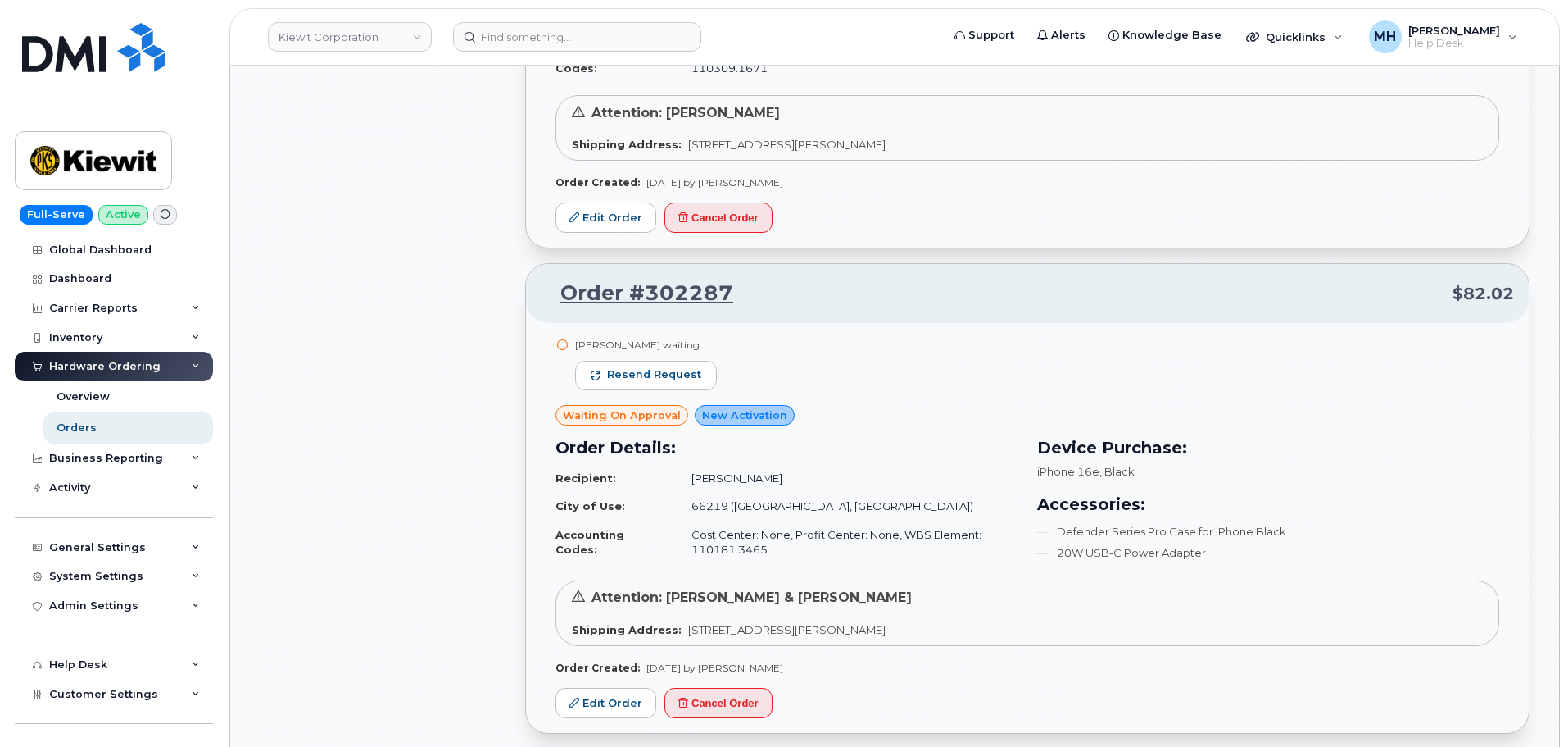
scroll to position [10518, 0]
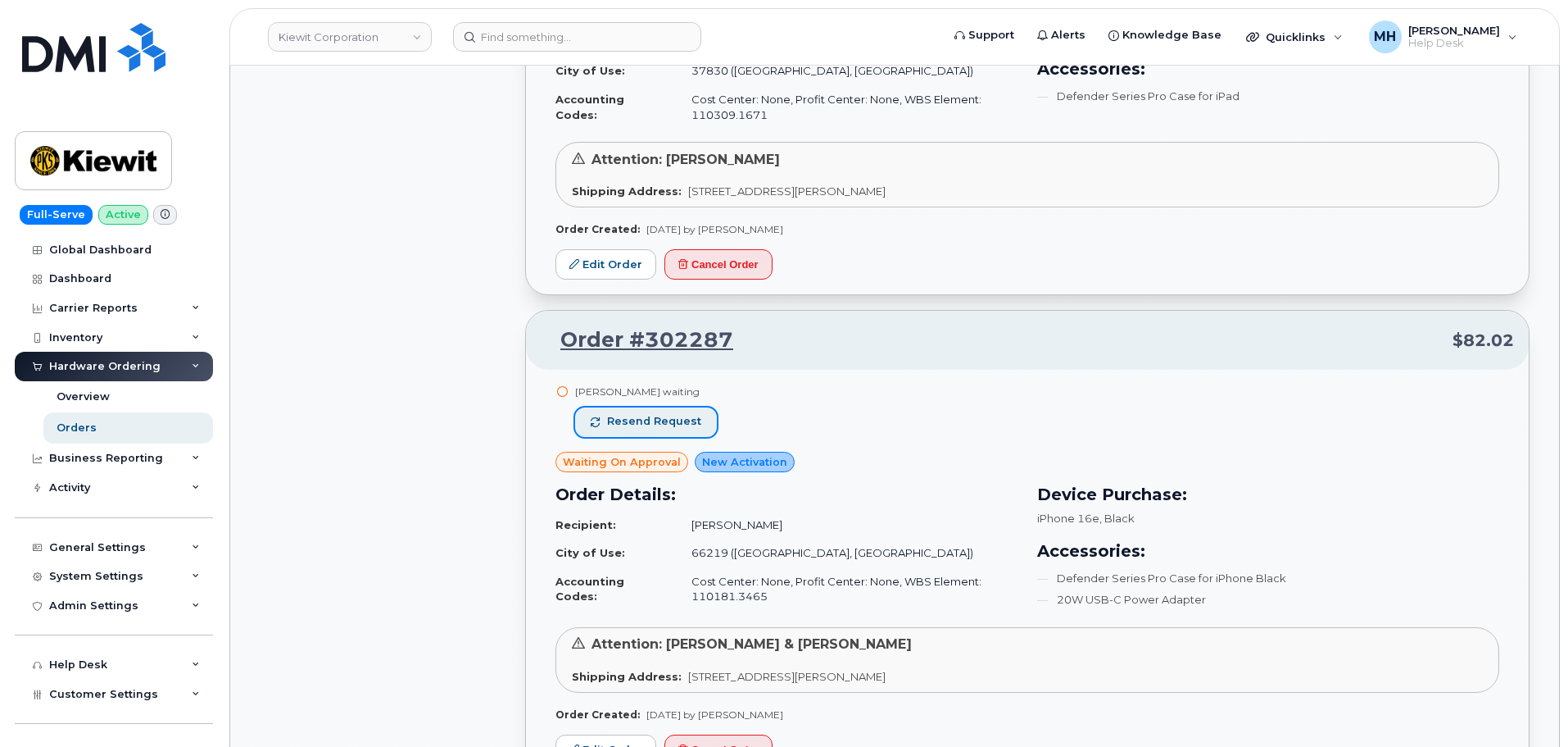
click at [687, 415] on span "Resend request" at bounding box center [654, 422] width 94 height 15
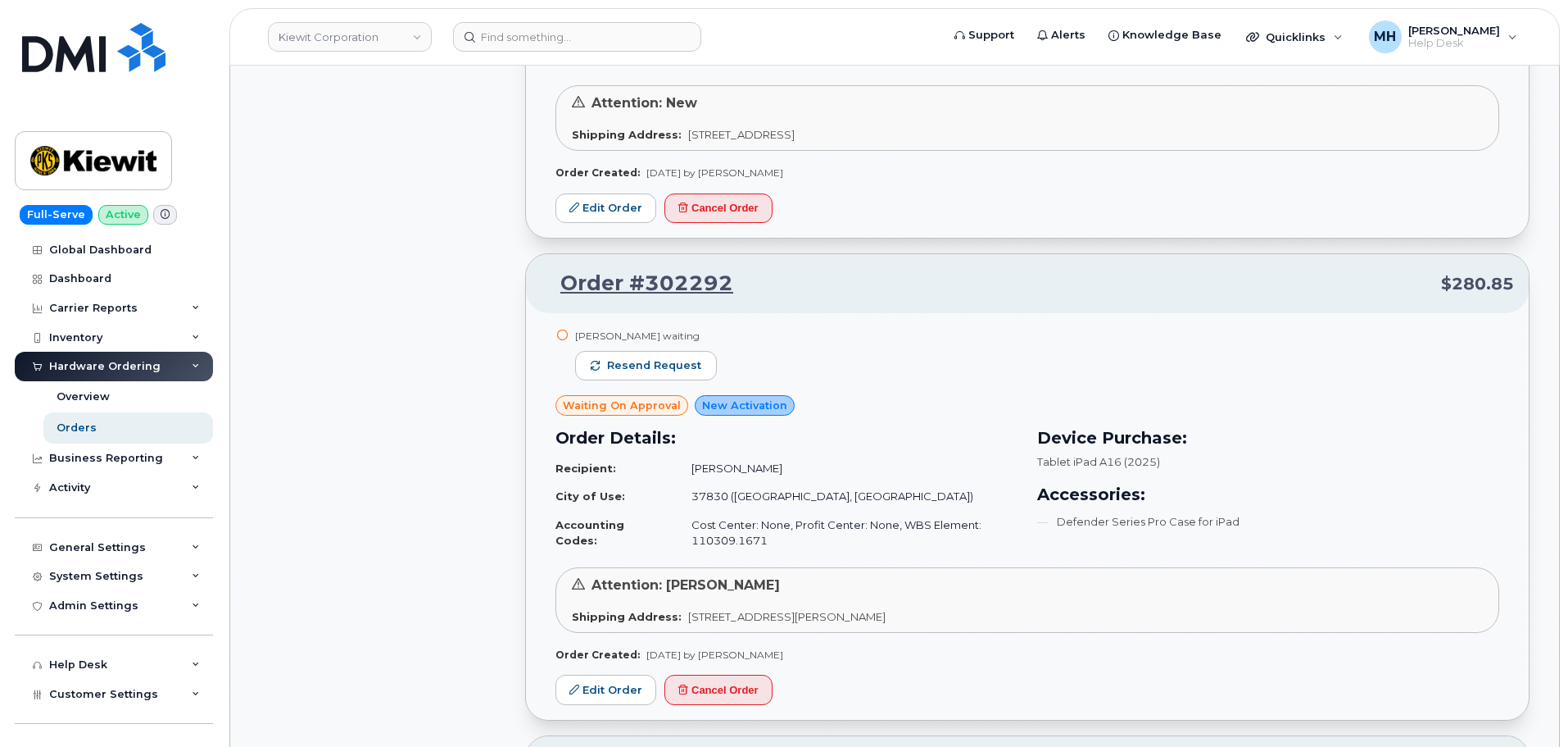
scroll to position [10027, 0]
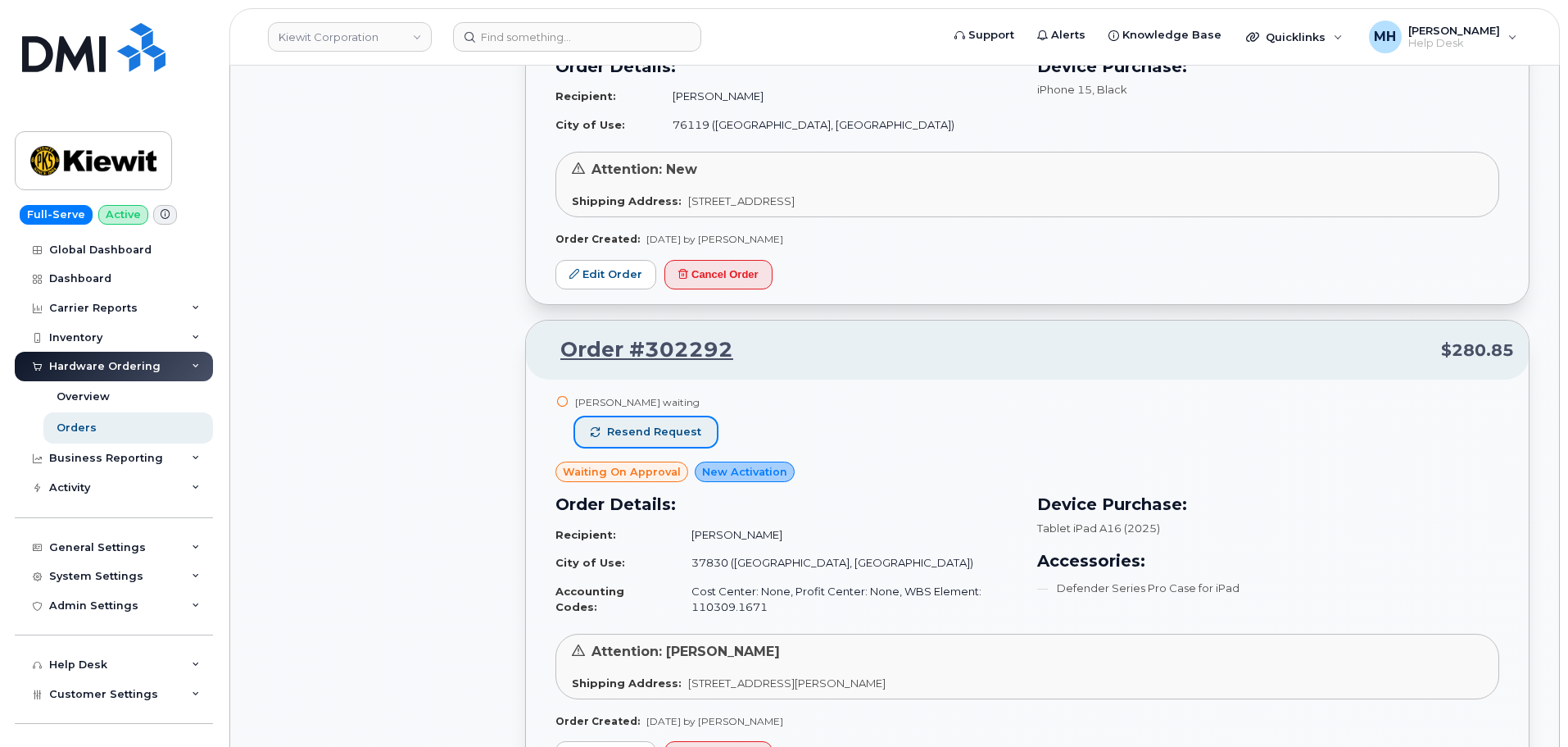
click at [698, 428] on button "Resend request" at bounding box center [646, 431] width 142 height 29
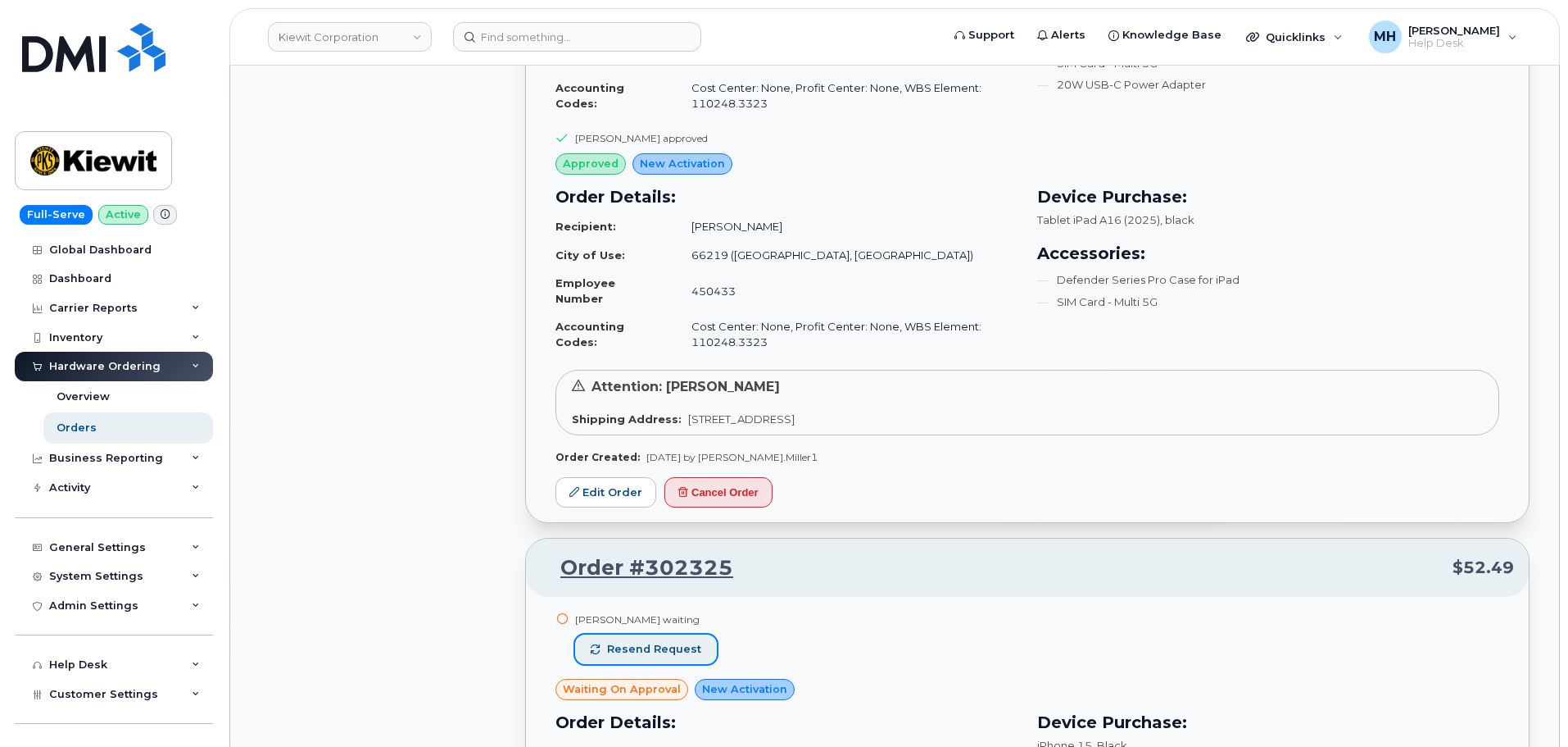
click at [694, 645] on span "Resend request" at bounding box center [654, 649] width 94 height 15
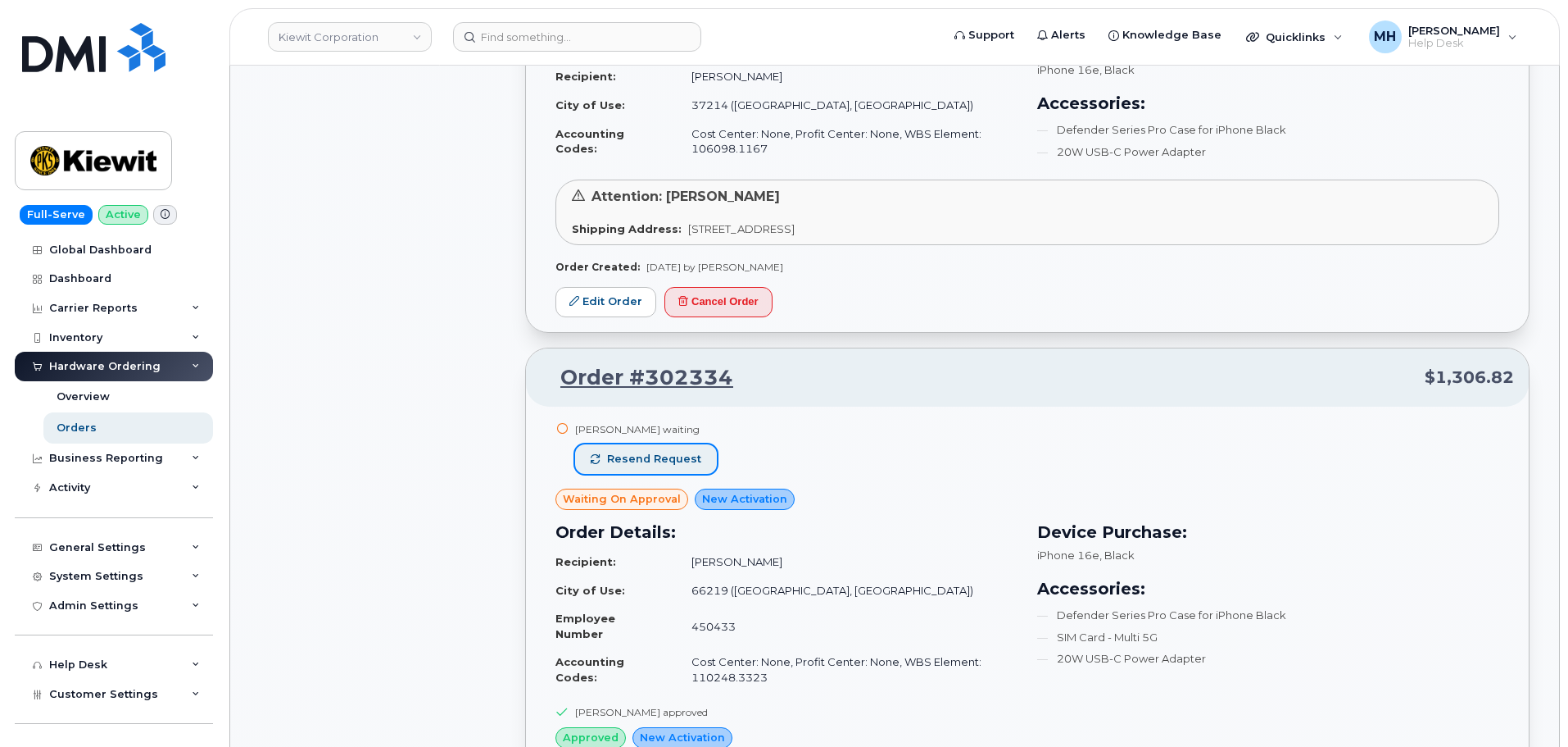
click at [650, 467] on button "Resend request" at bounding box center [646, 459] width 142 height 29
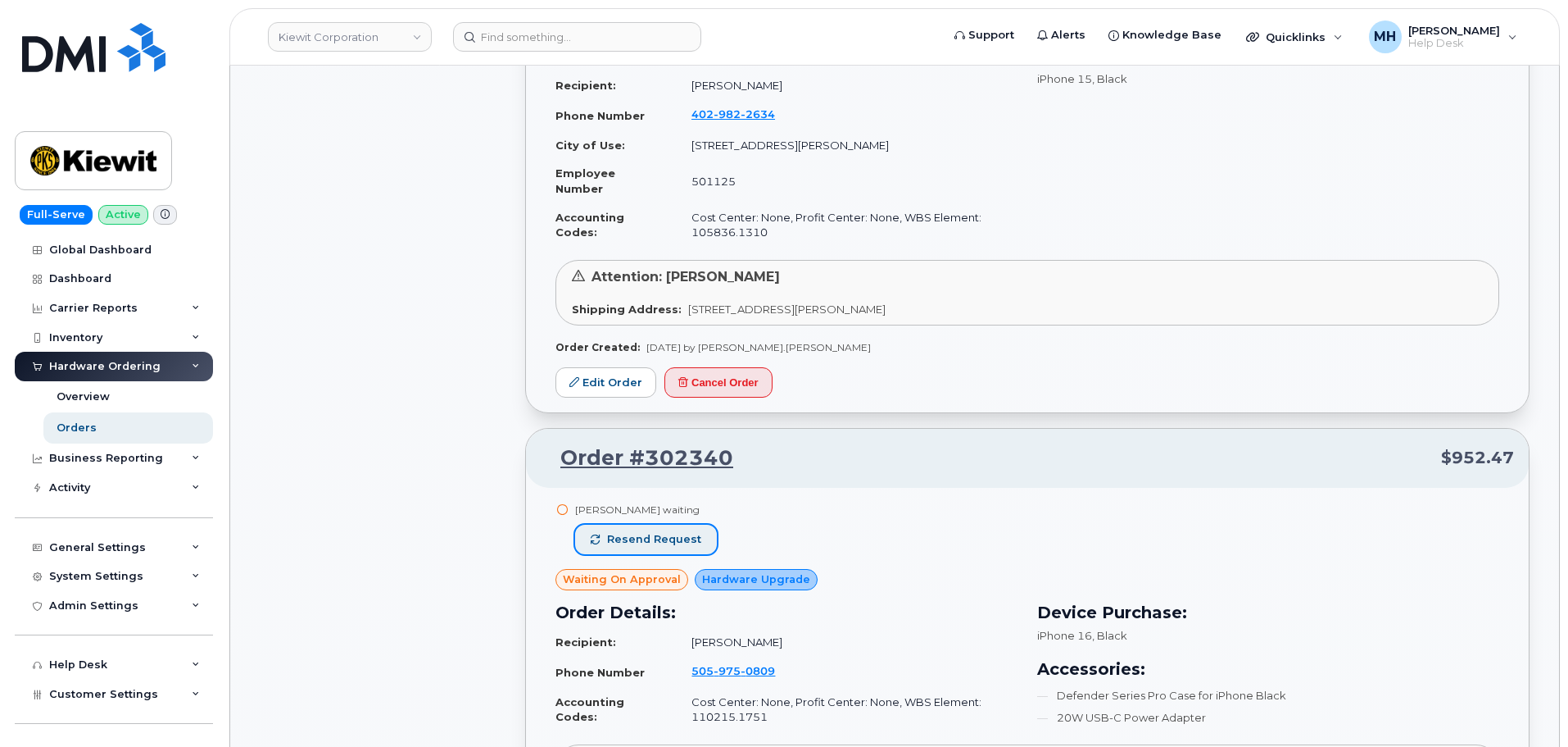
click at [689, 545] on span "Resend request" at bounding box center [654, 539] width 94 height 15
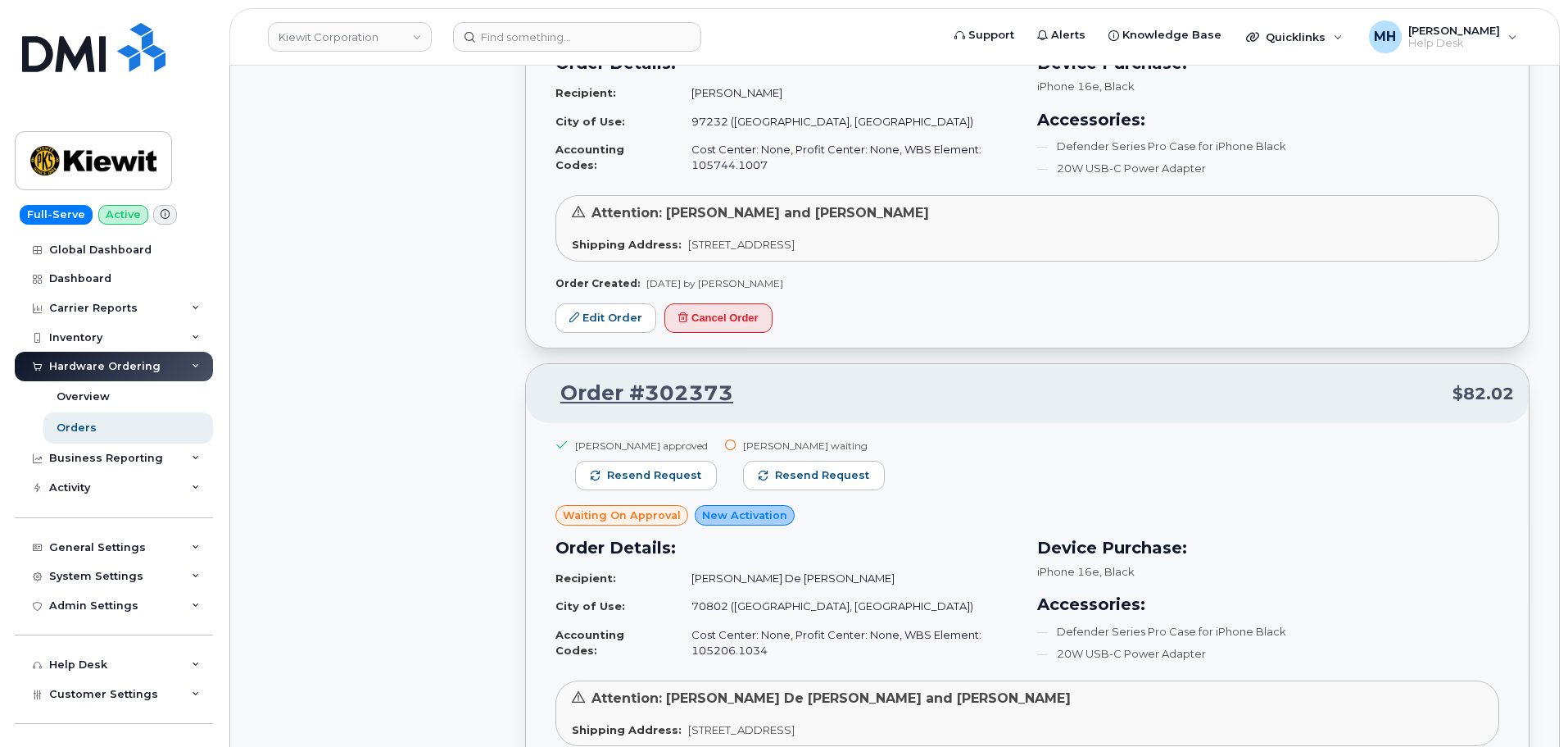
scroll to position [5764, 0]
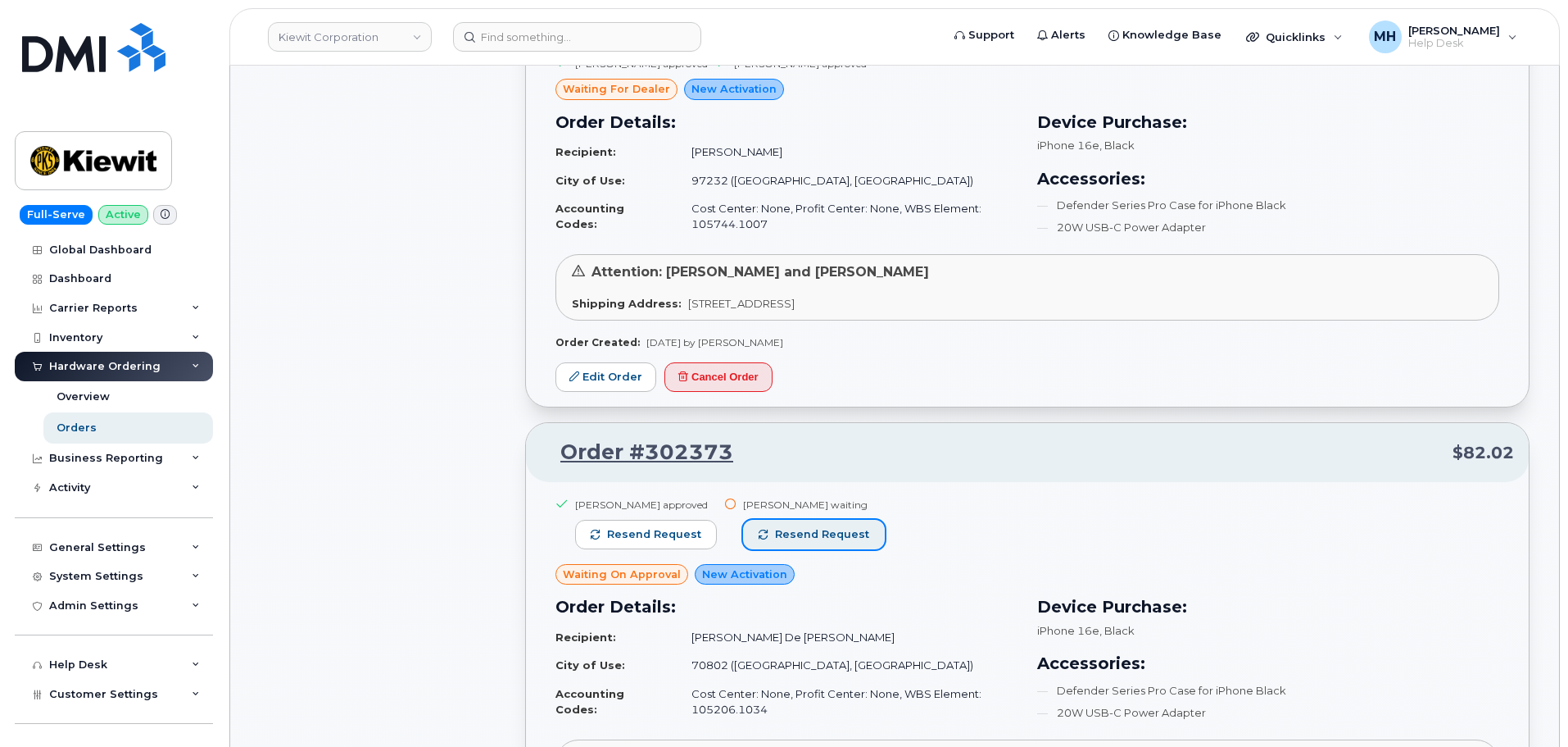
click at [832, 543] on button "Resend request" at bounding box center [814, 534] width 142 height 29
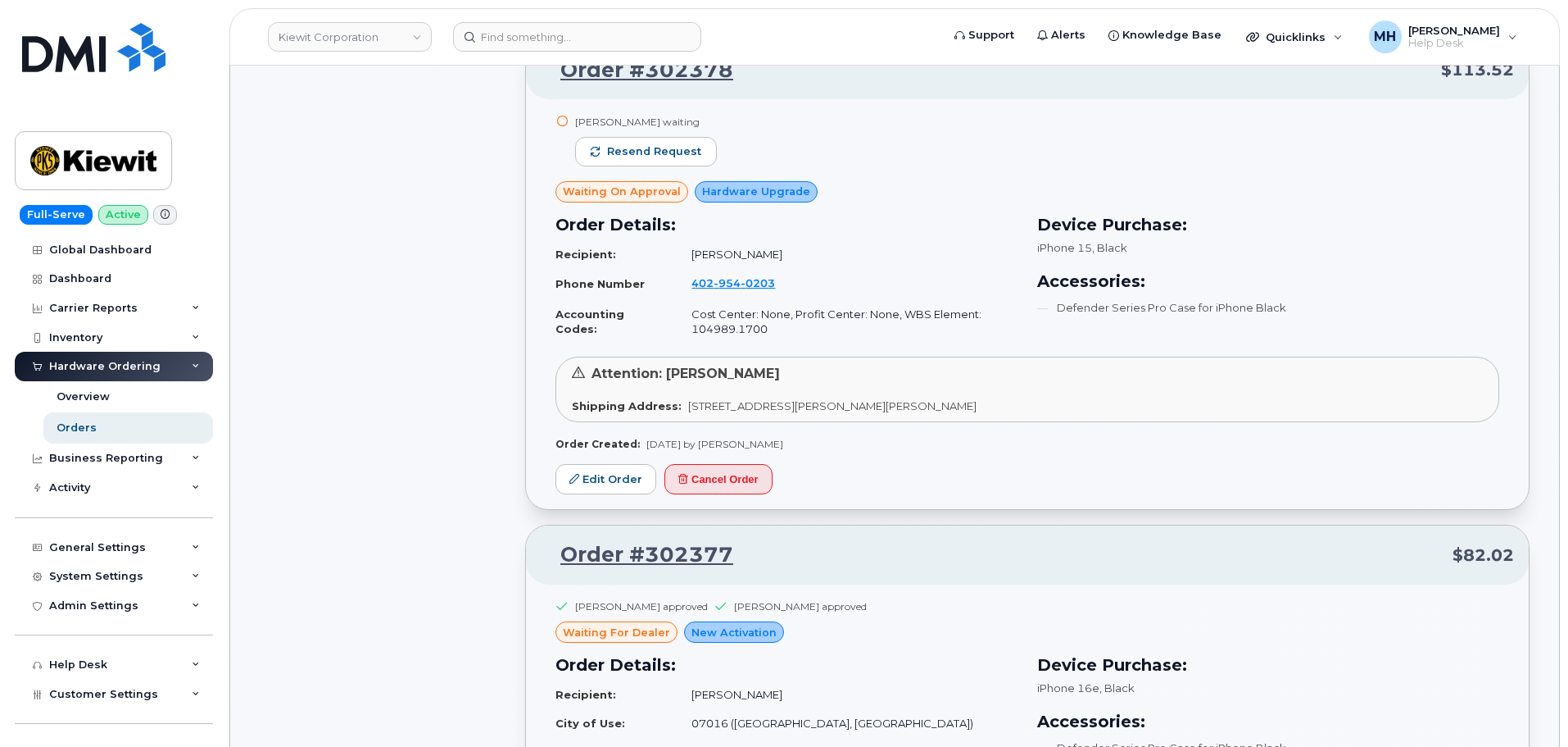
scroll to position [4533, 0]
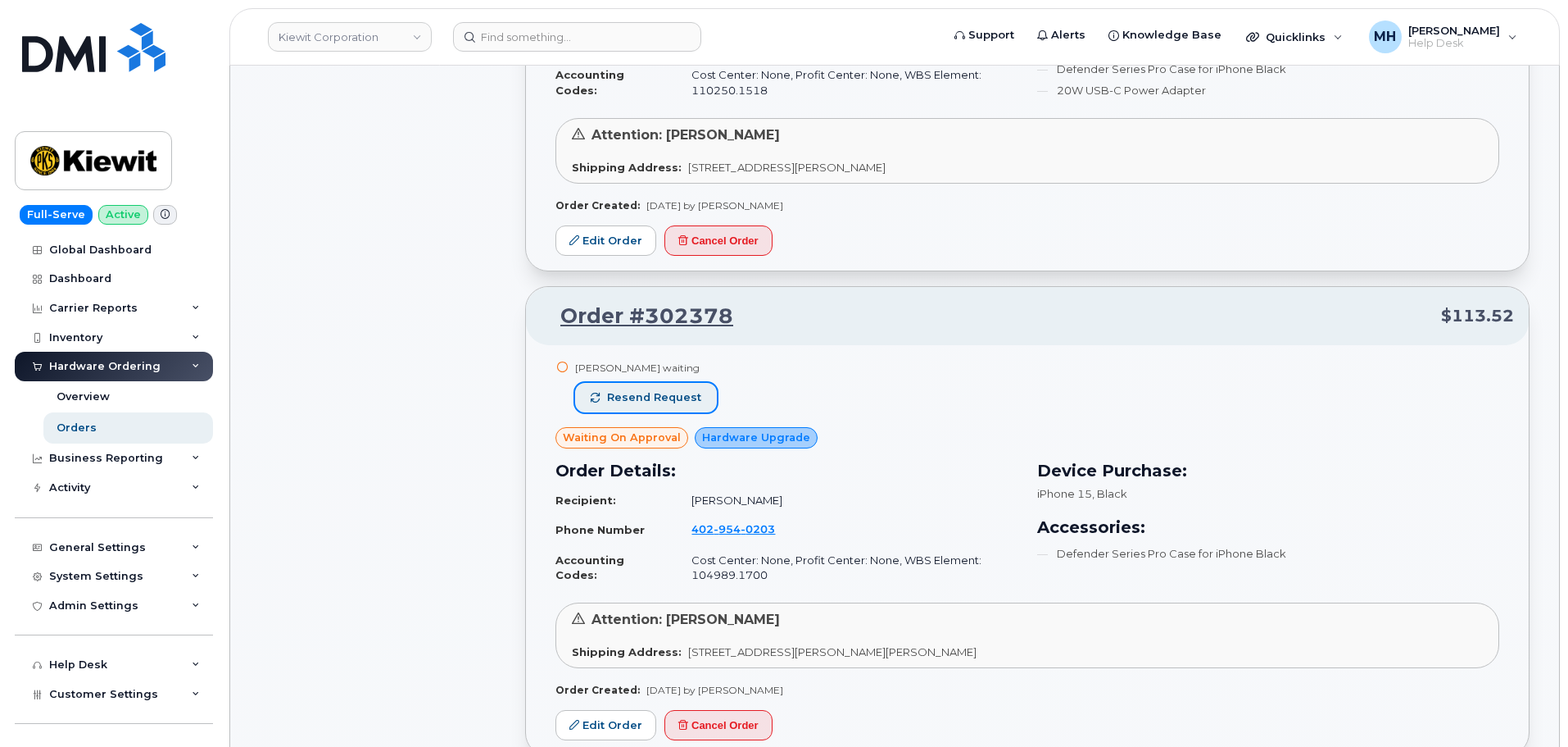
click at [674, 397] on span "Resend request" at bounding box center [654, 398] width 94 height 15
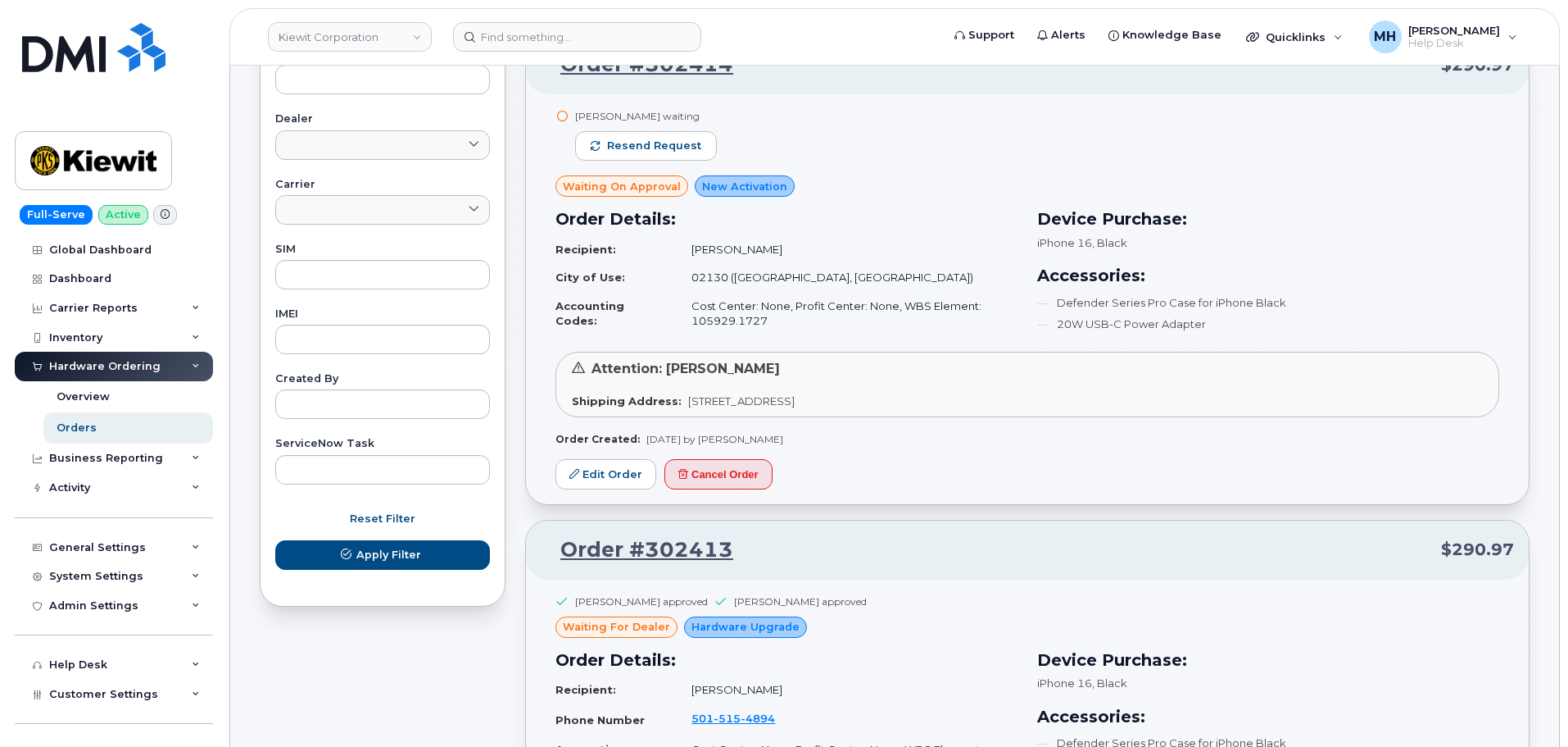
scroll to position [434, 0]
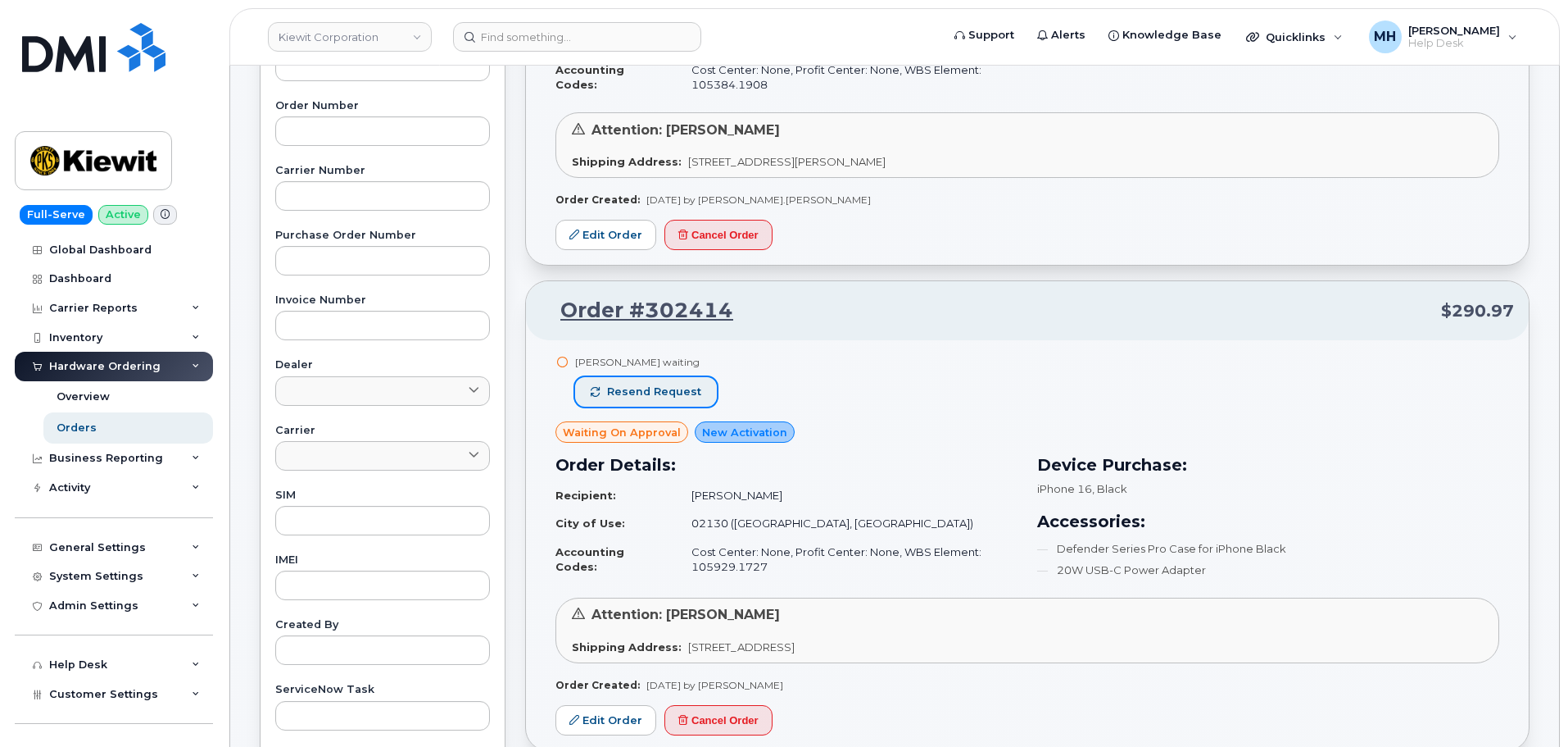
click at [611, 384] on button "Resend request" at bounding box center [646, 392] width 142 height 29
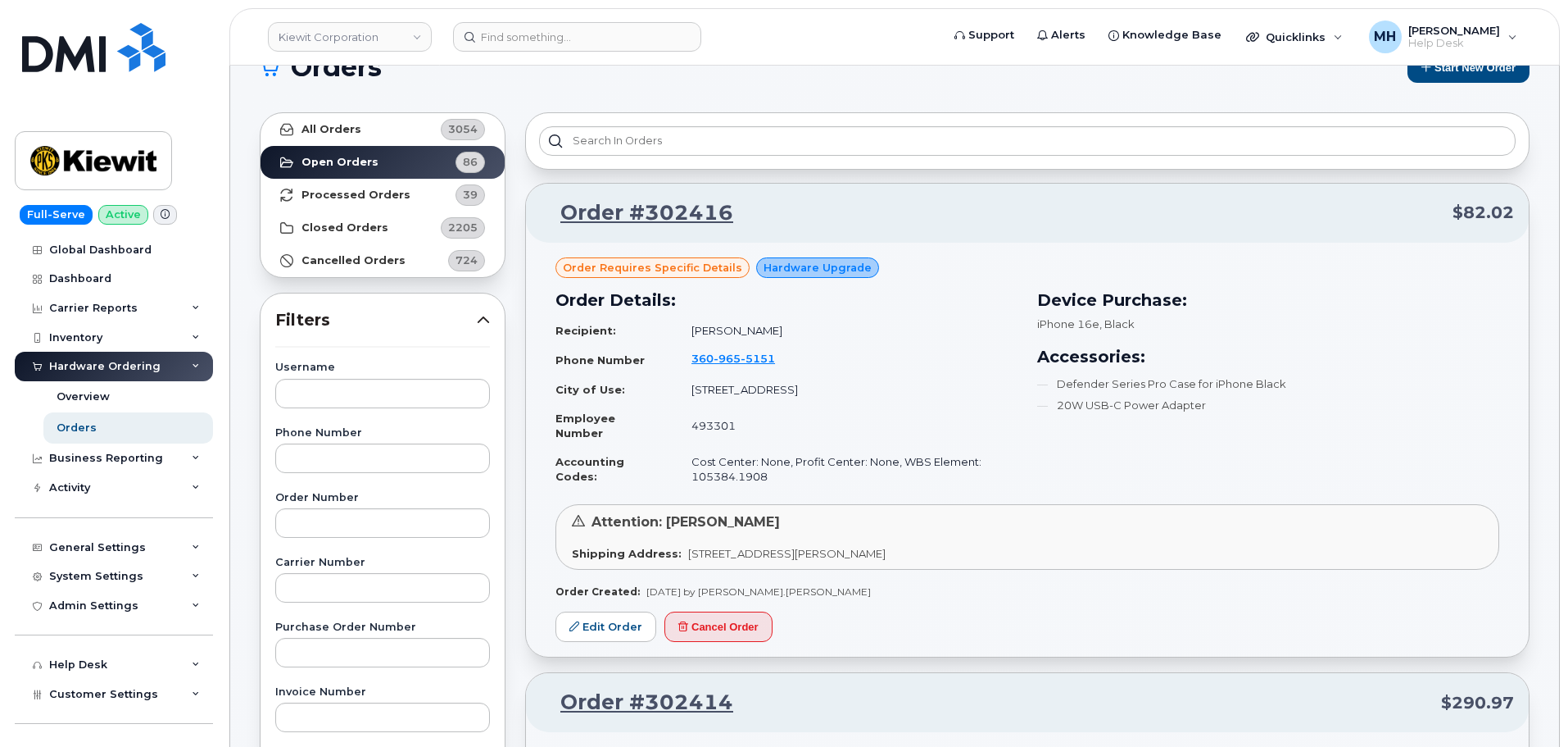
scroll to position [0, 0]
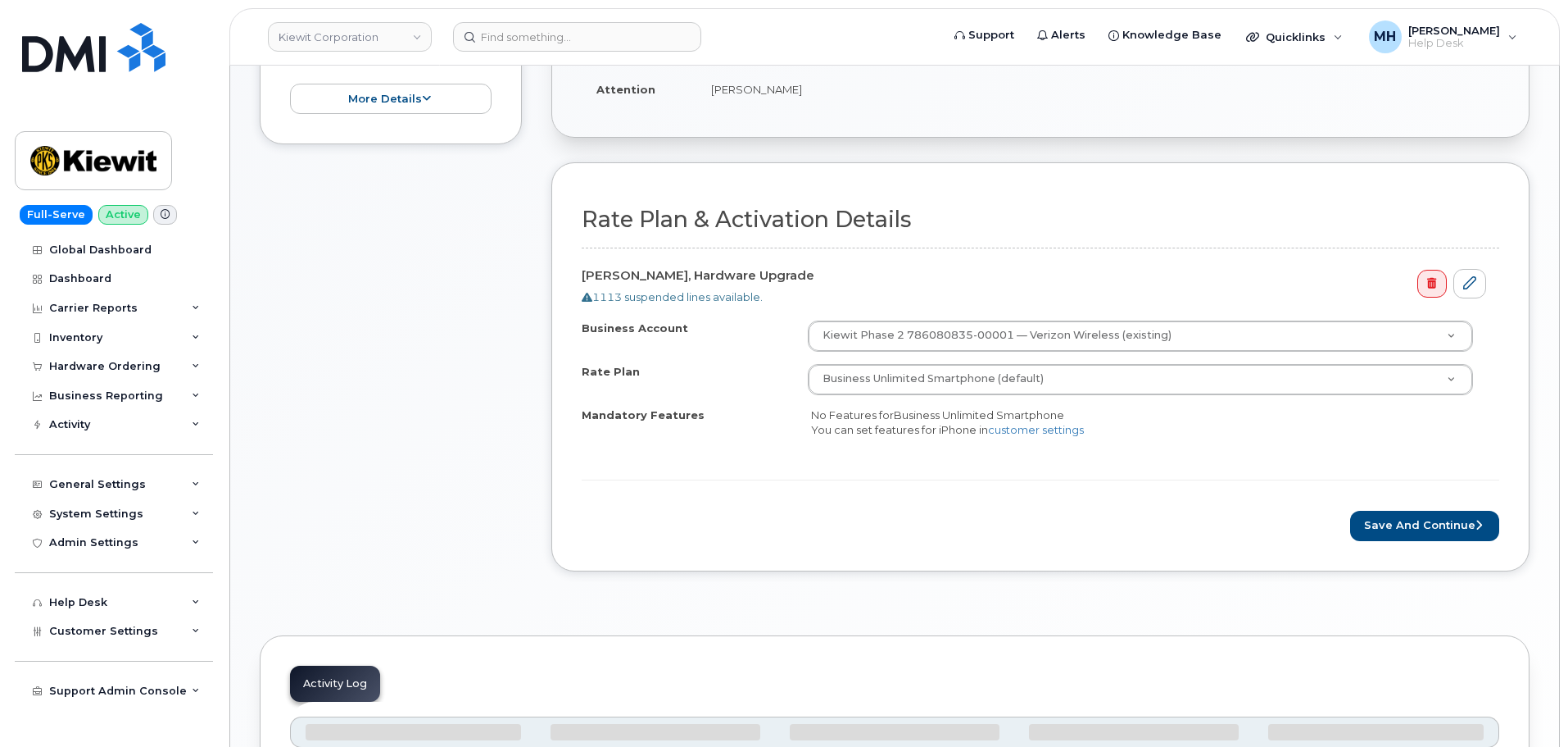
scroll to position [494, 0]
click at [1379, 524] on button "Save and Continue" at bounding box center [1424, 524] width 149 height 30
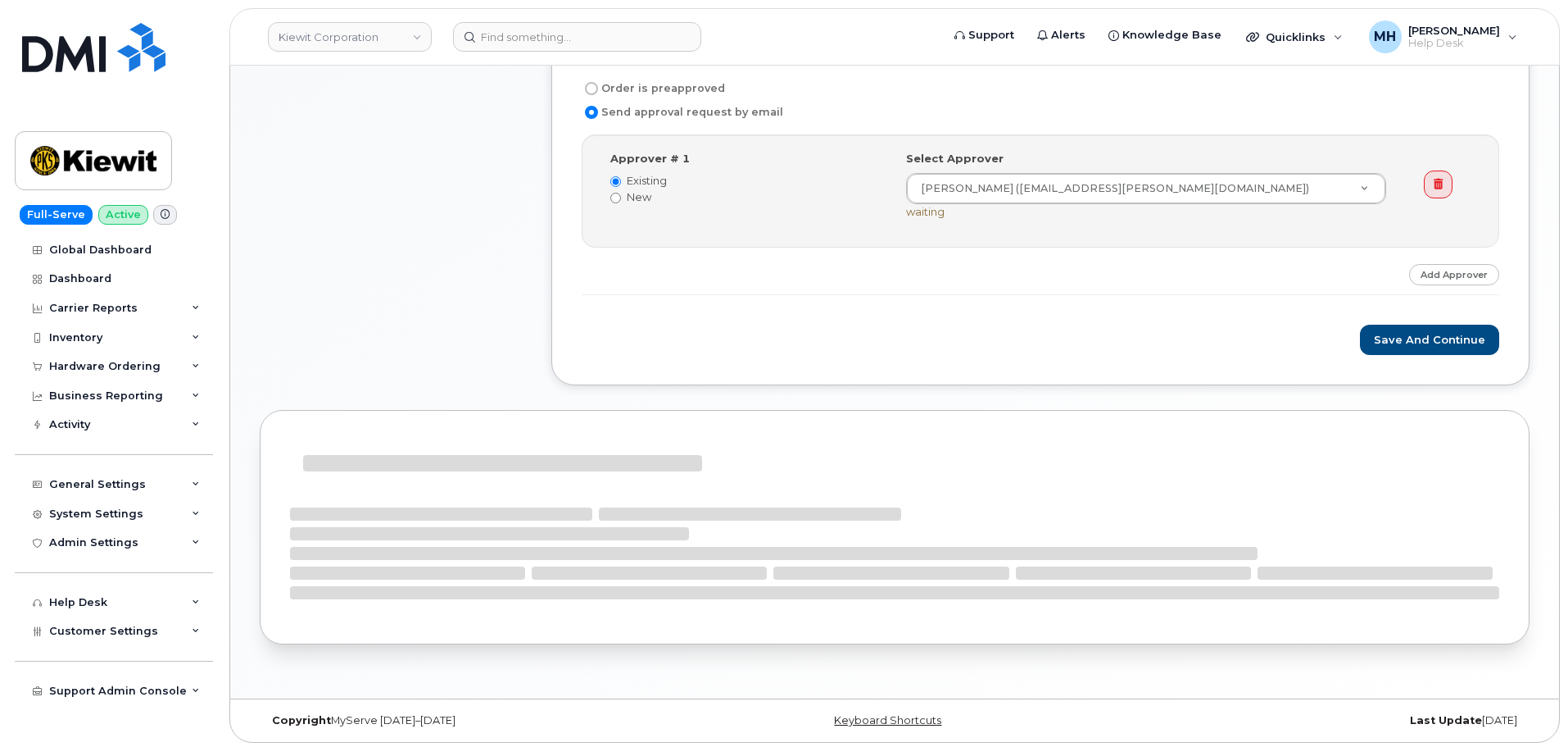
scroll to position [669, 0]
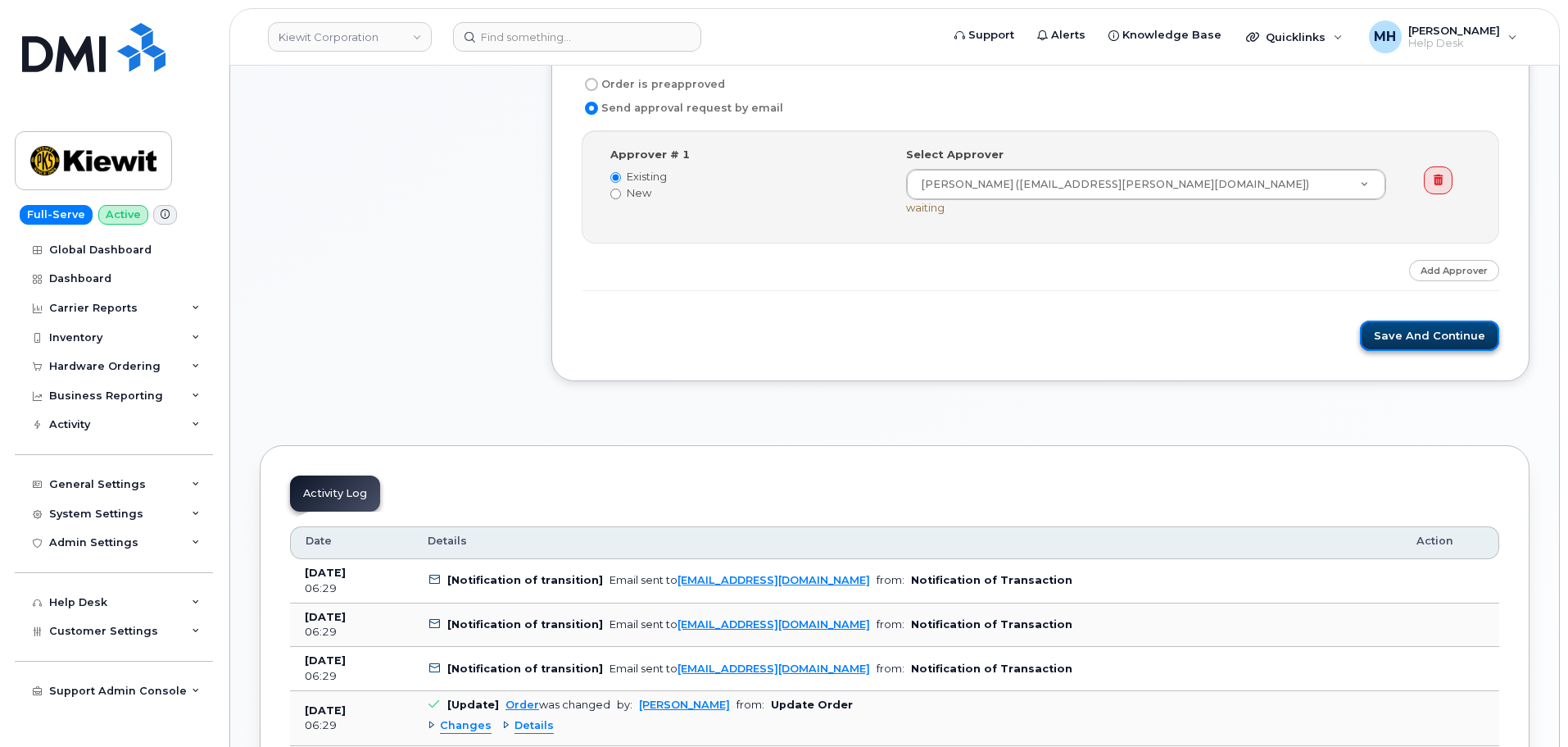
click at [1403, 344] on button "Save and Continue" at bounding box center [1430, 336] width 139 height 30
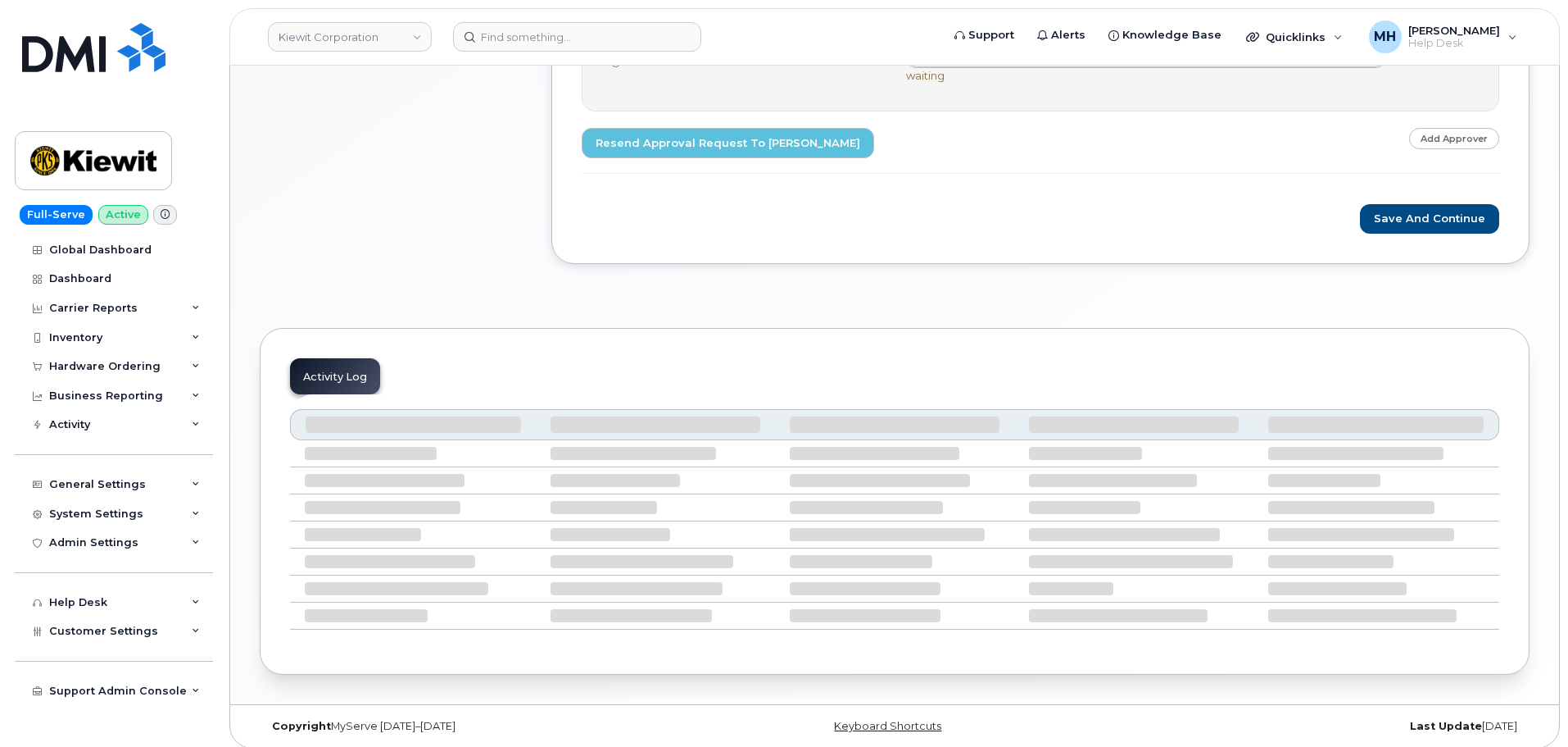
scroll to position [811, 0]
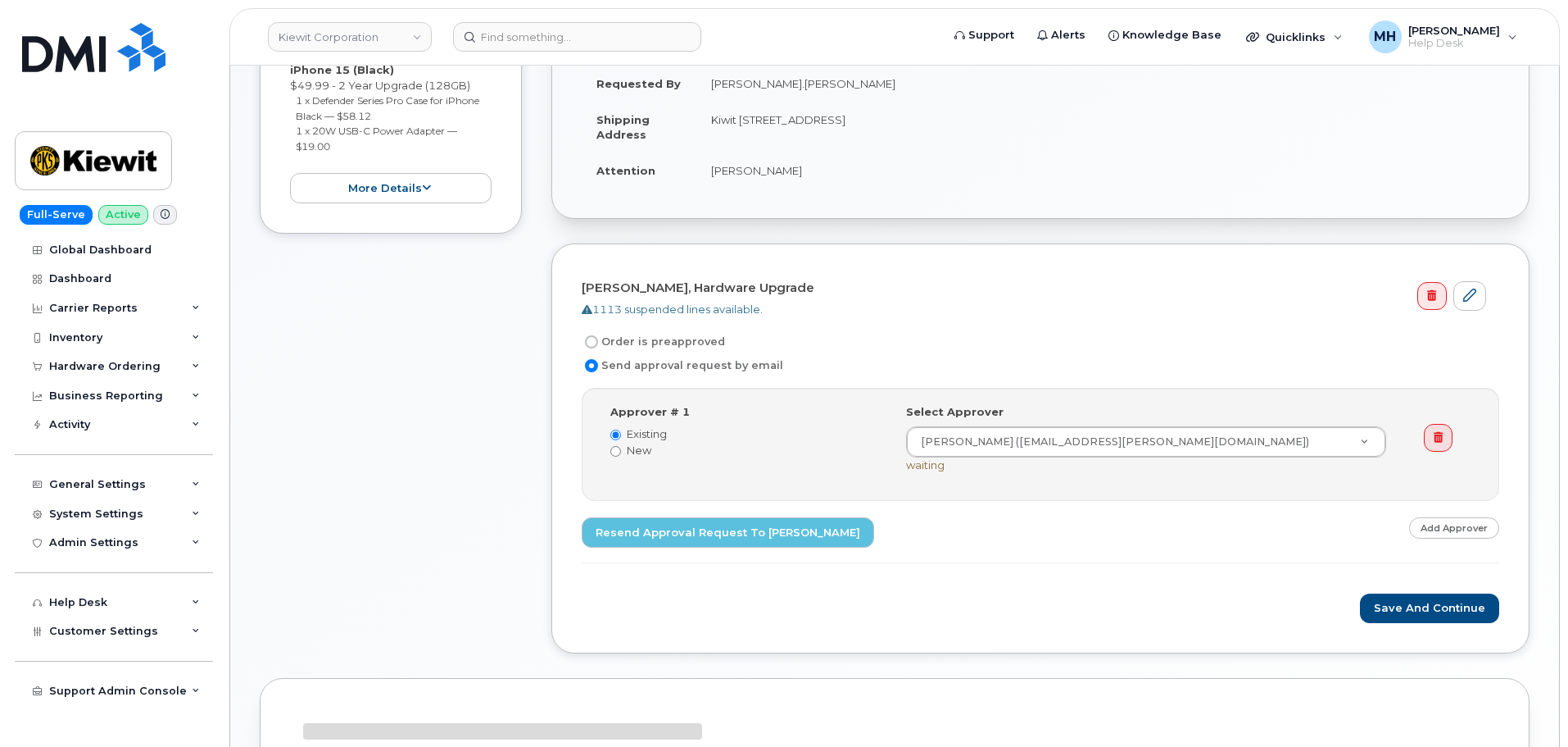
scroll to position [494, 0]
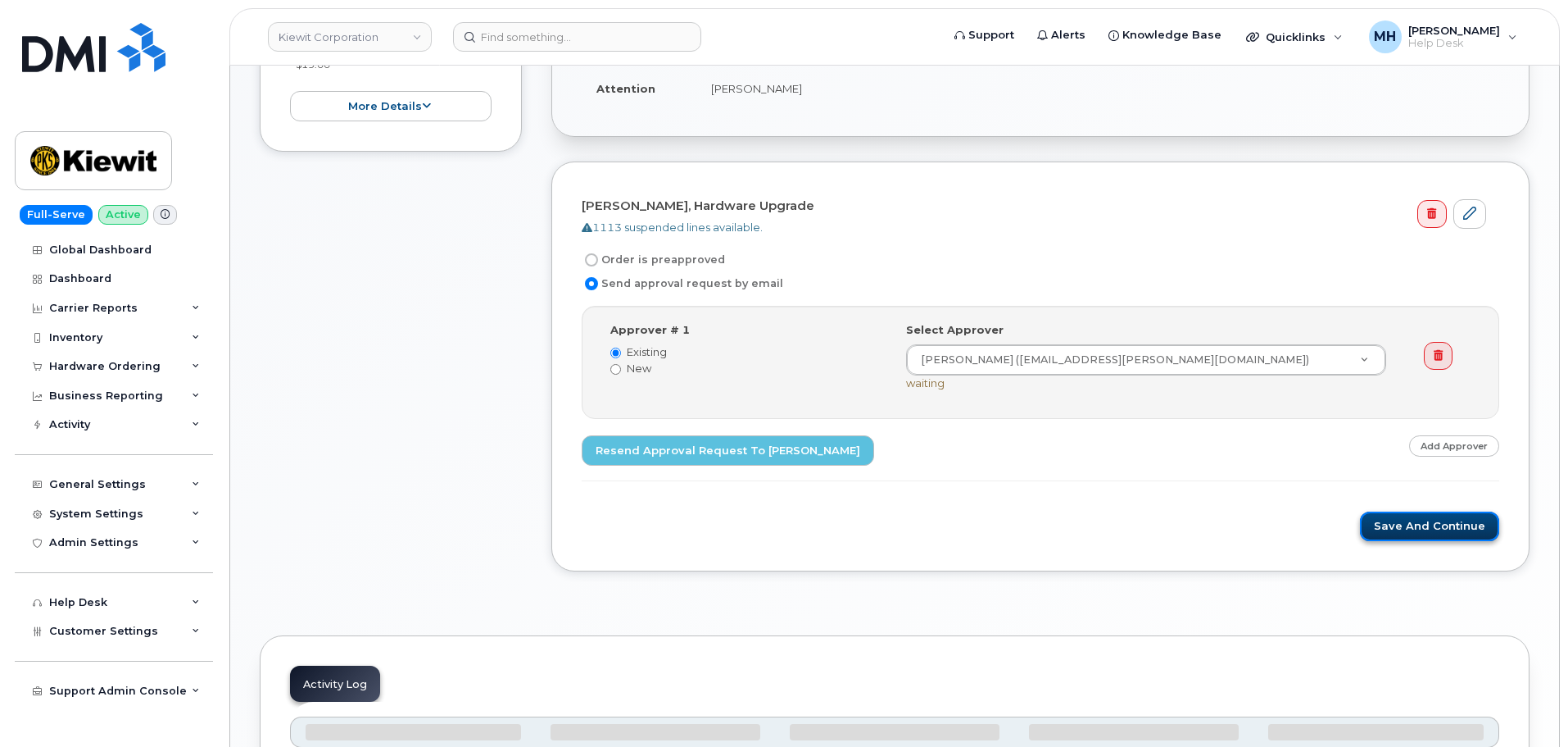
click at [1407, 522] on button "Save and Continue" at bounding box center [1430, 527] width 139 height 30
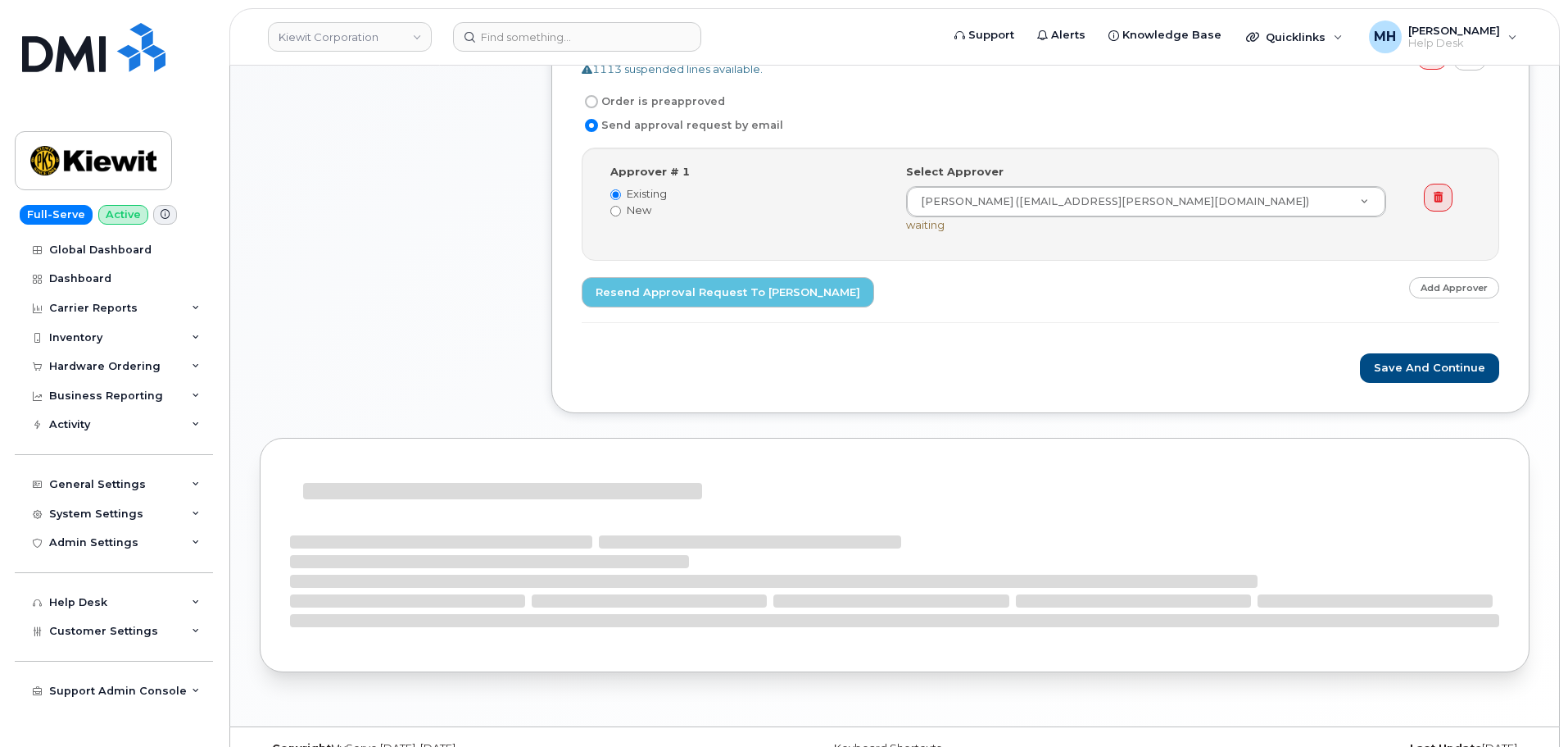
scroll to position [658, 0]
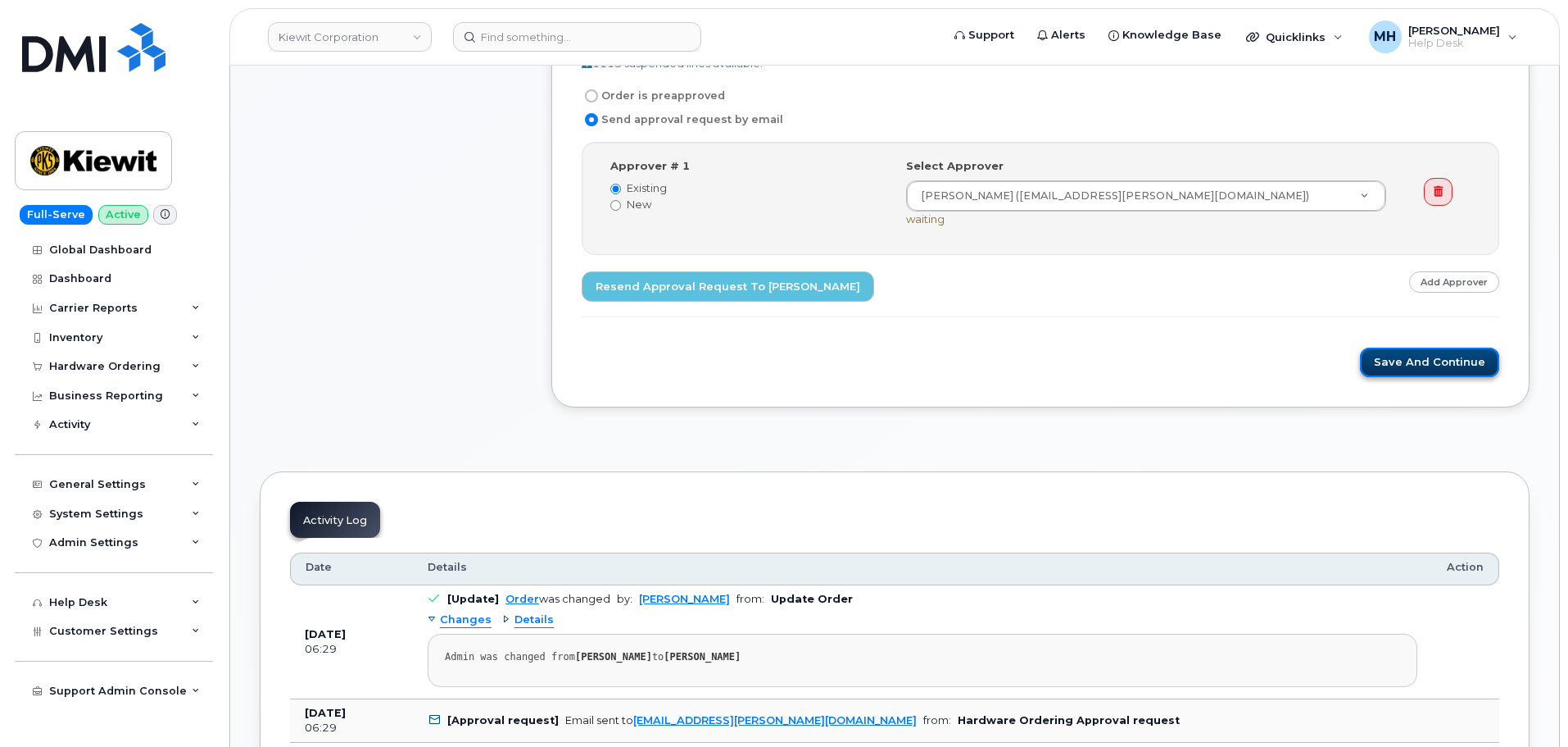
click at [1395, 358] on button "Save and Continue" at bounding box center [1430, 363] width 139 height 30
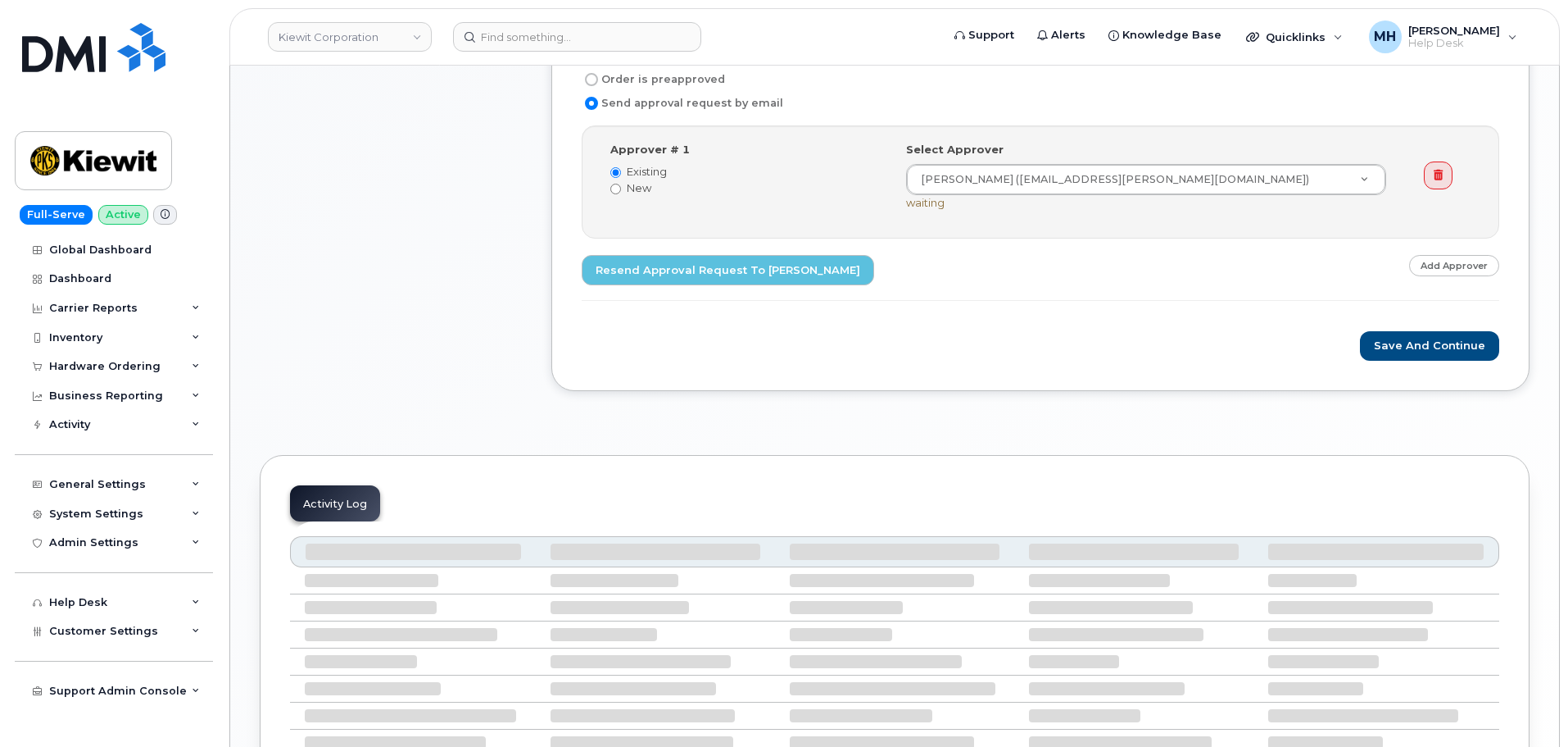
scroll to position [811, 0]
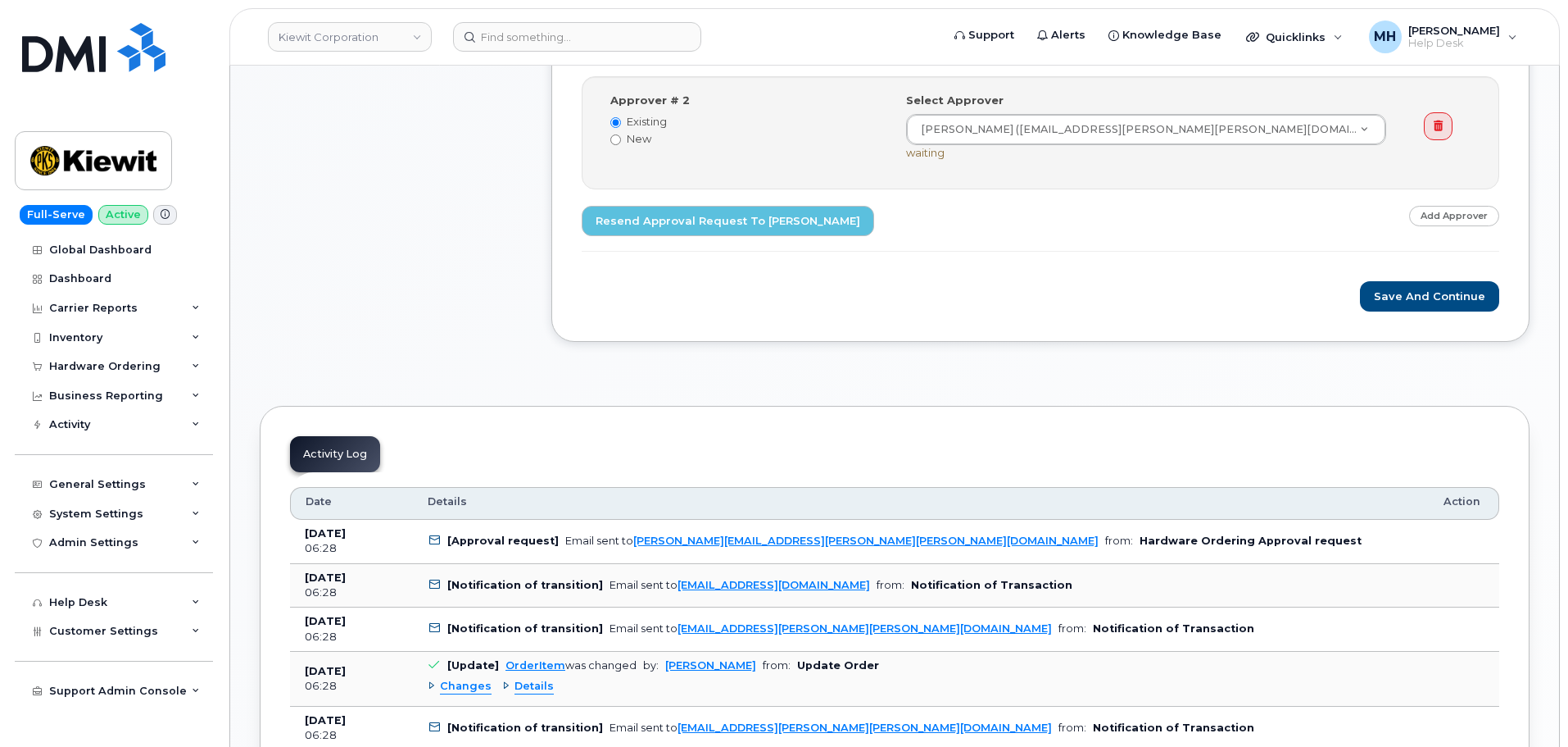
scroll to position [902, 0]
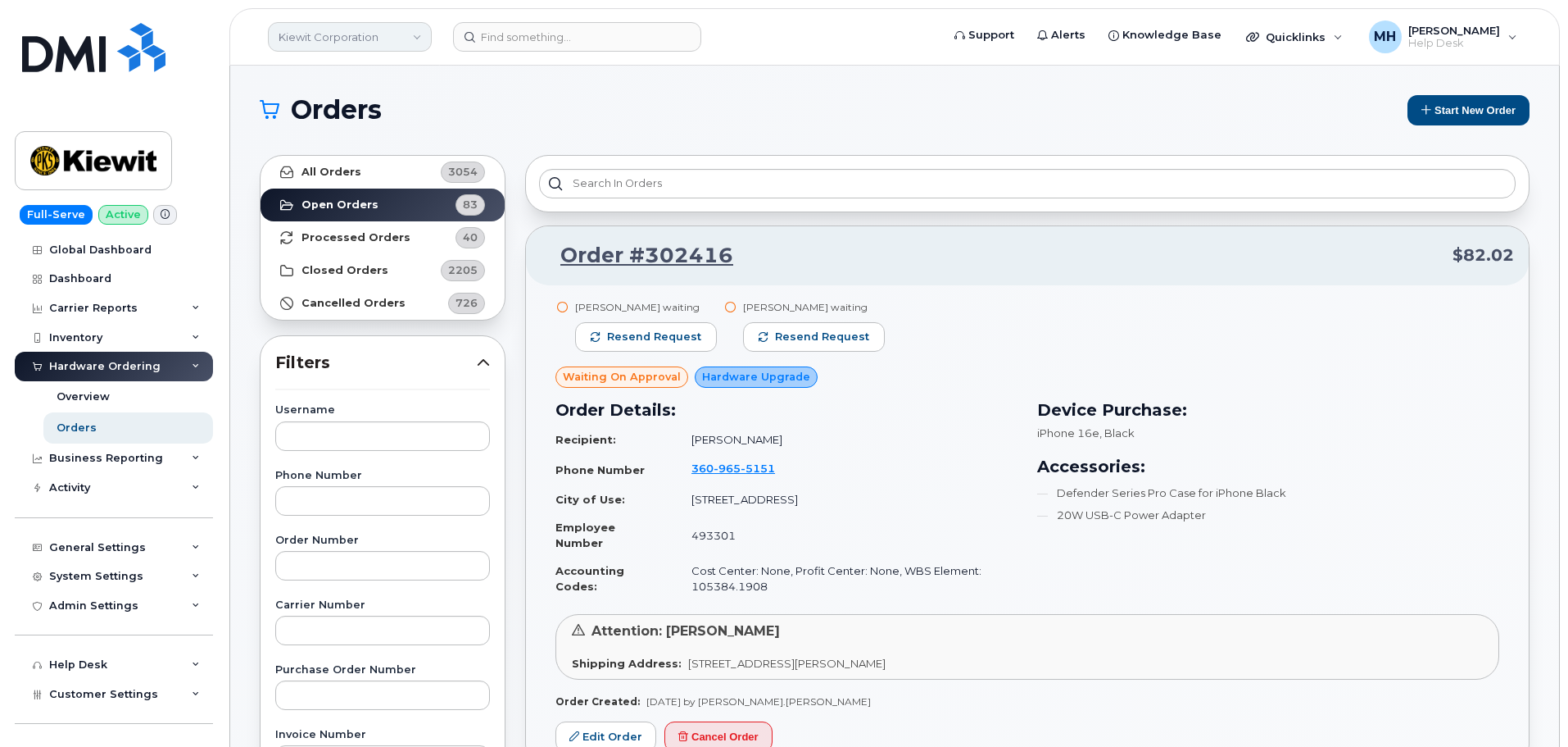
click at [322, 30] on link "Kiewit Corporation" at bounding box center [350, 36] width 164 height 29
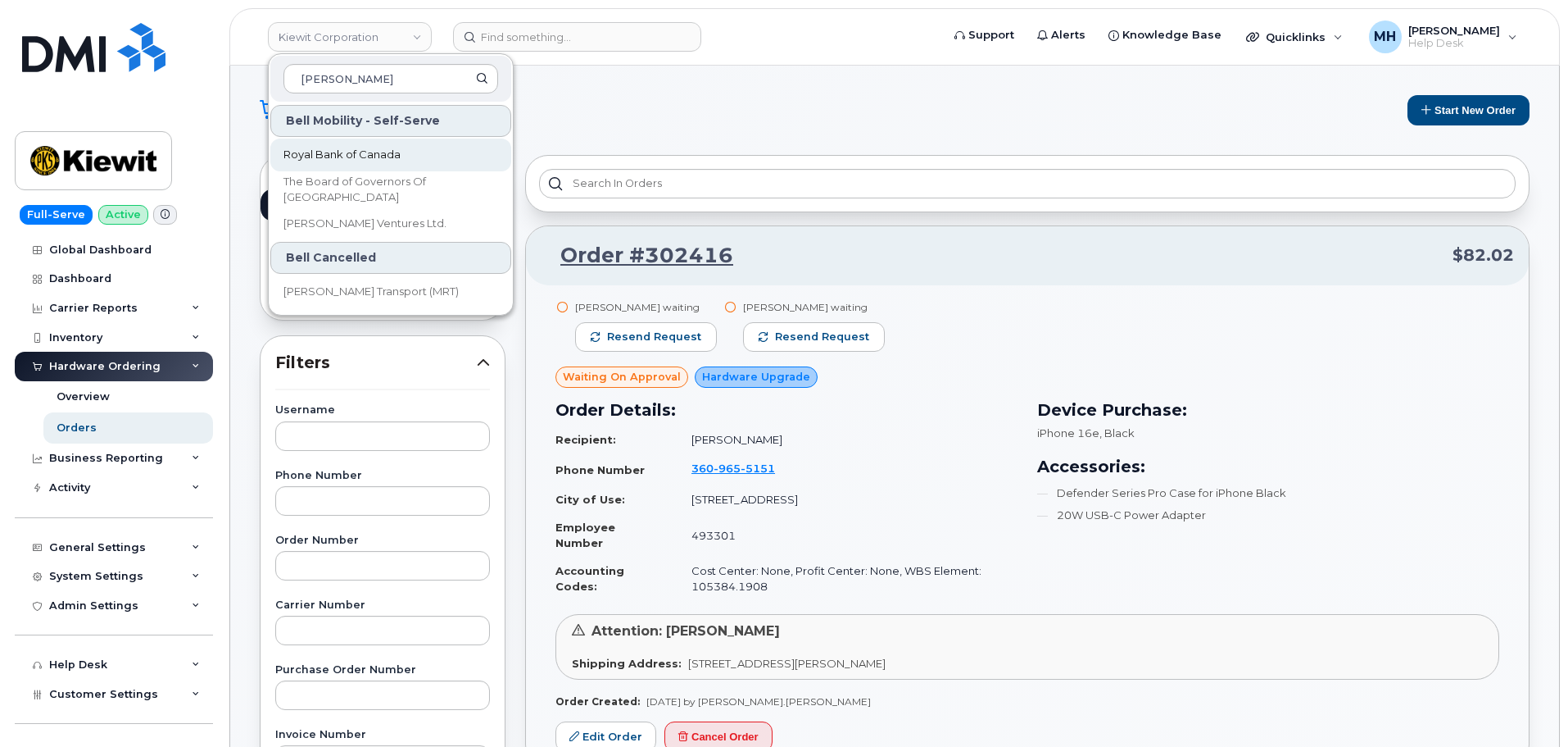
type input "[PERSON_NAME]"
click at [333, 150] on span "Royal Bank of Canada" at bounding box center [342, 155] width 117 height 16
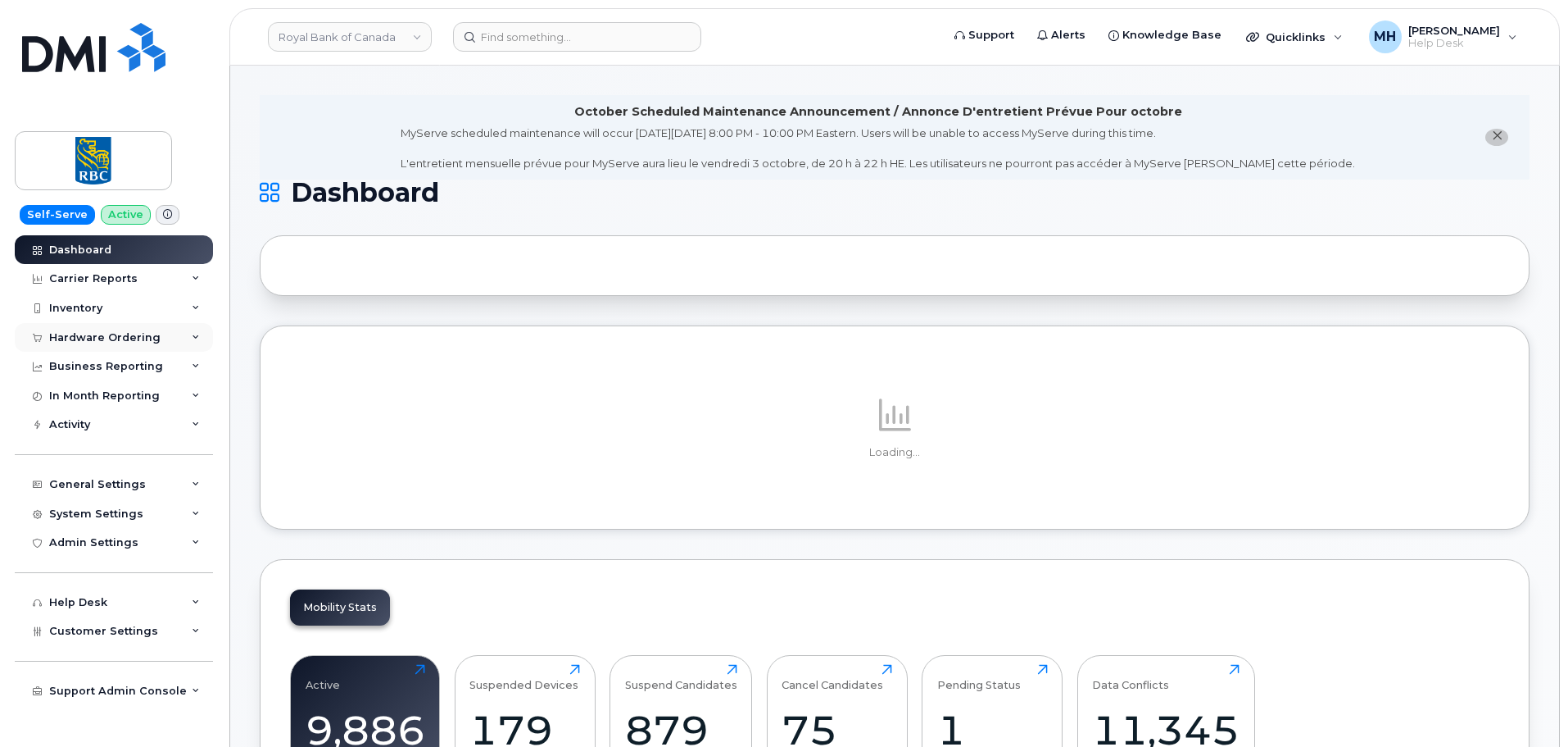
click at [115, 342] on div "Hardware Ordering" at bounding box center [105, 337] width 112 height 13
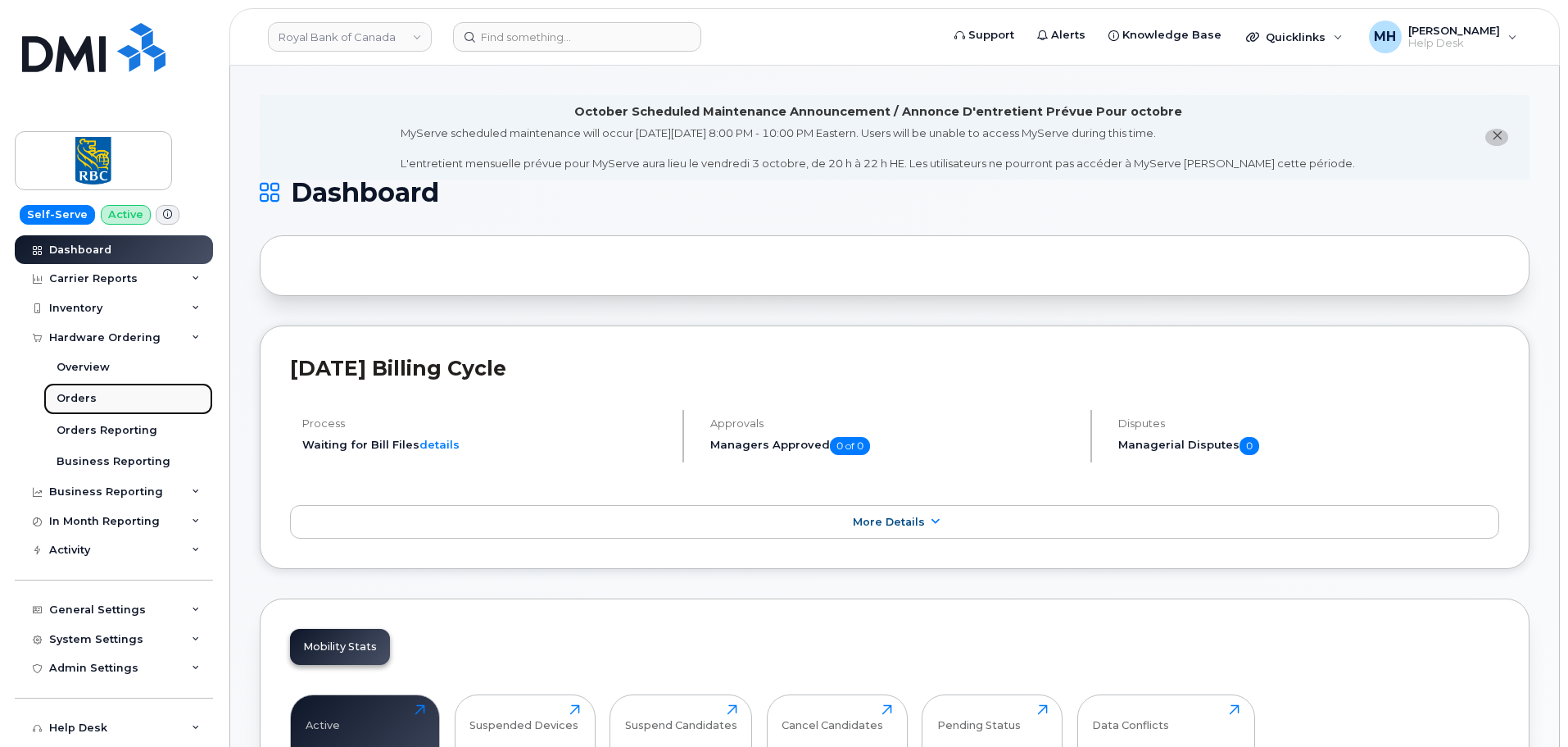
click at [126, 397] on link "Orders" at bounding box center [128, 398] width 170 height 31
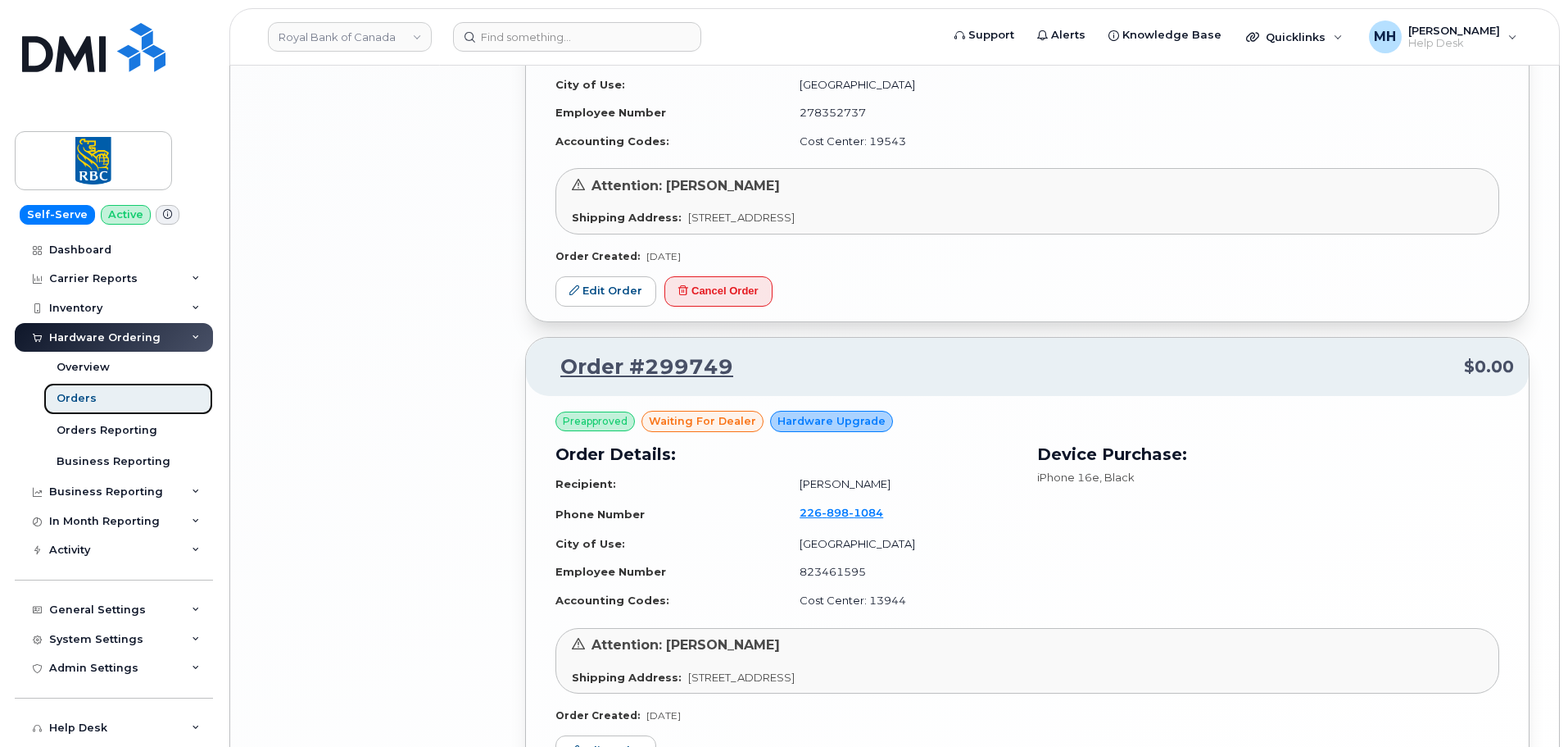
scroll to position [3268, 0]
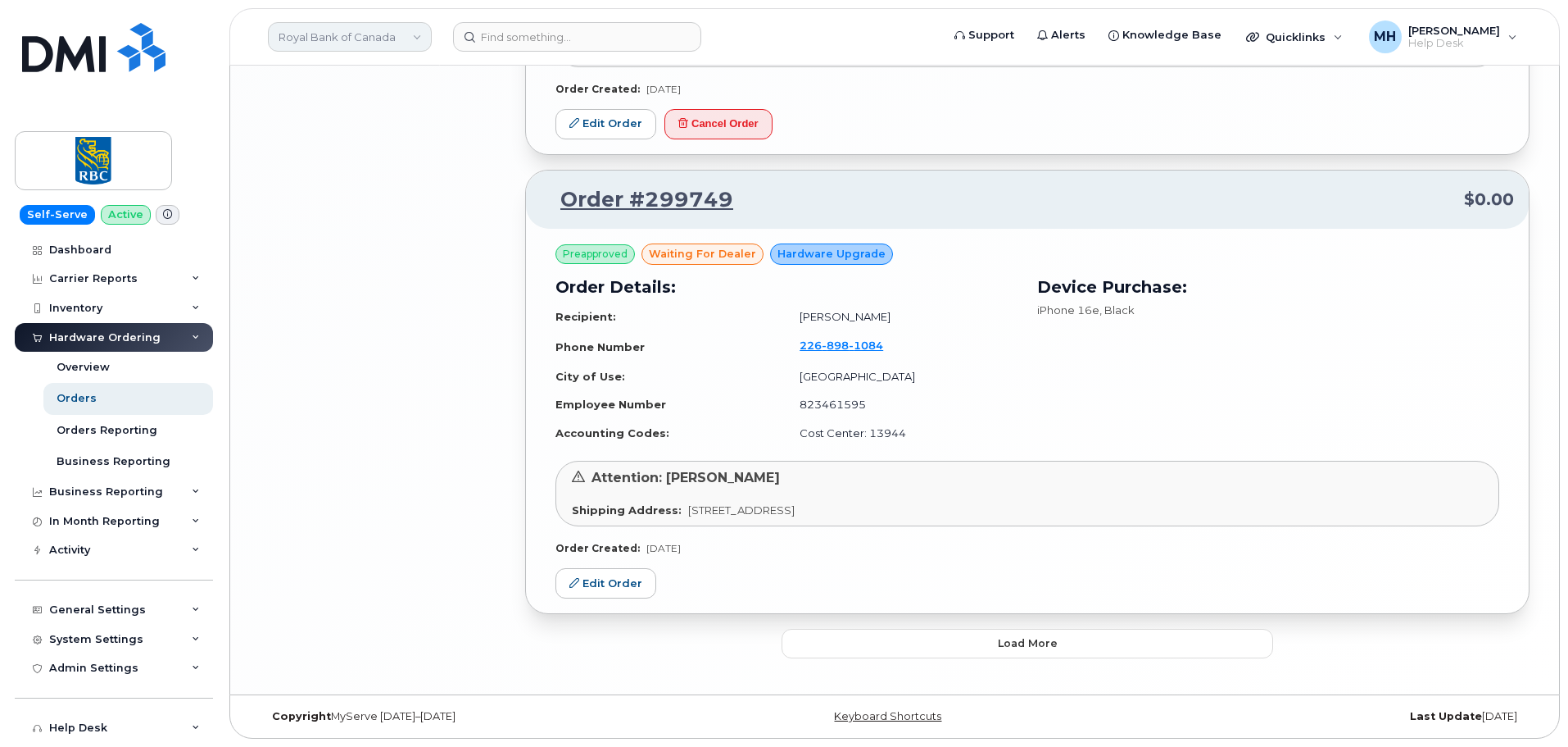
click at [361, 33] on link "Royal Bank of Canada" at bounding box center [350, 36] width 164 height 29
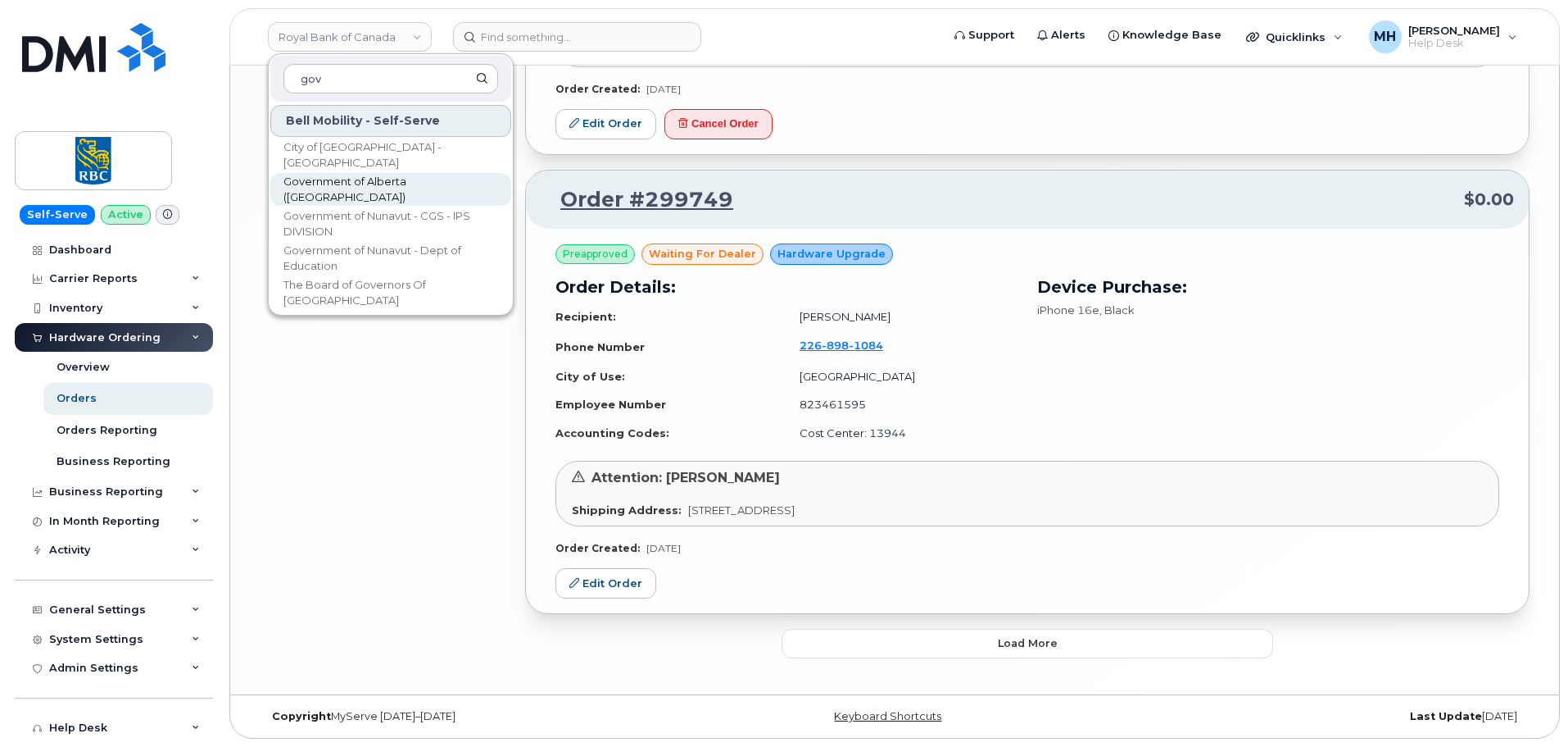
type input "gov"
click at [349, 192] on span "Government of Alberta ([GEOGRAPHIC_DATA])" at bounding box center [377, 190] width 189 height 32
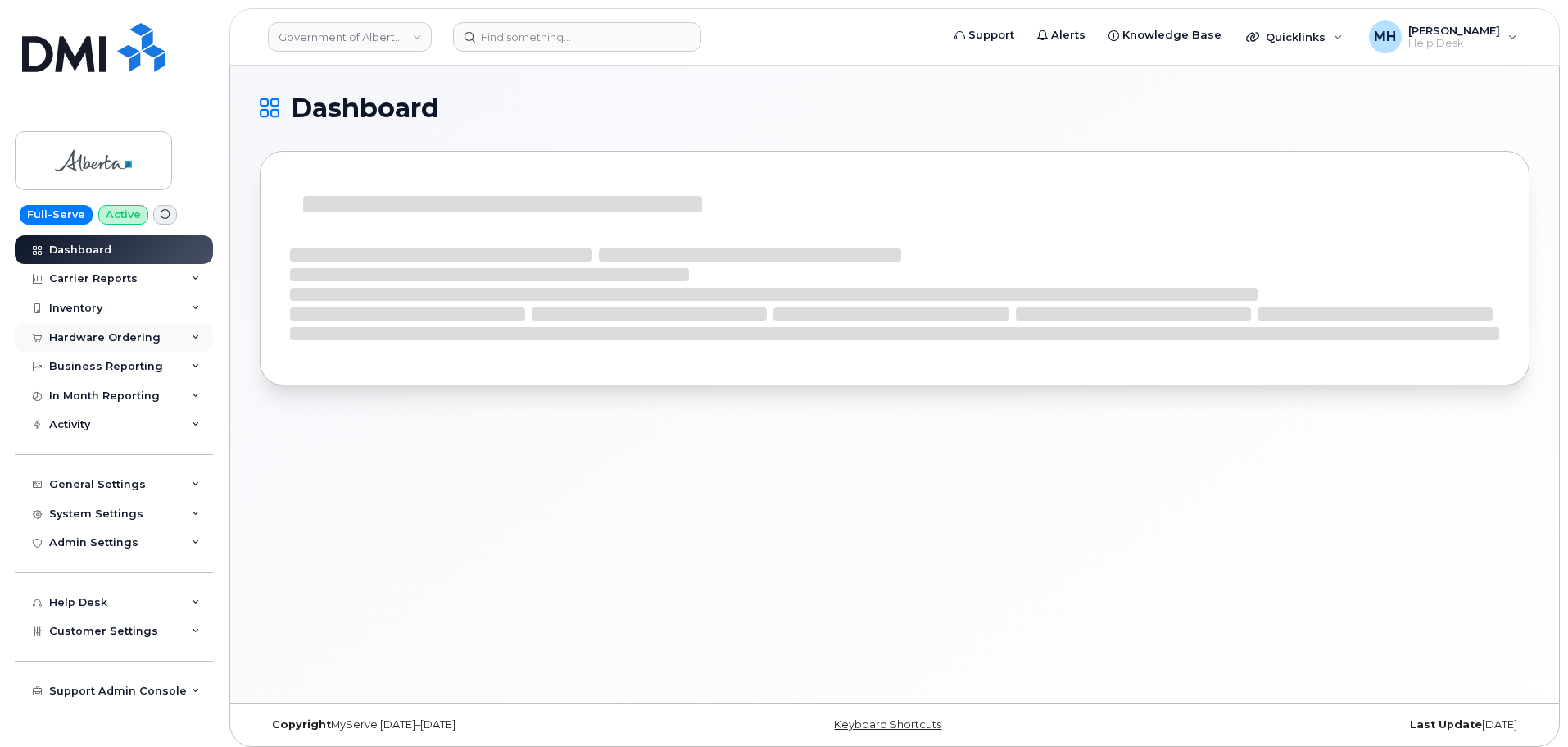
click at [82, 336] on div "Hardware Ordering" at bounding box center [105, 337] width 112 height 13
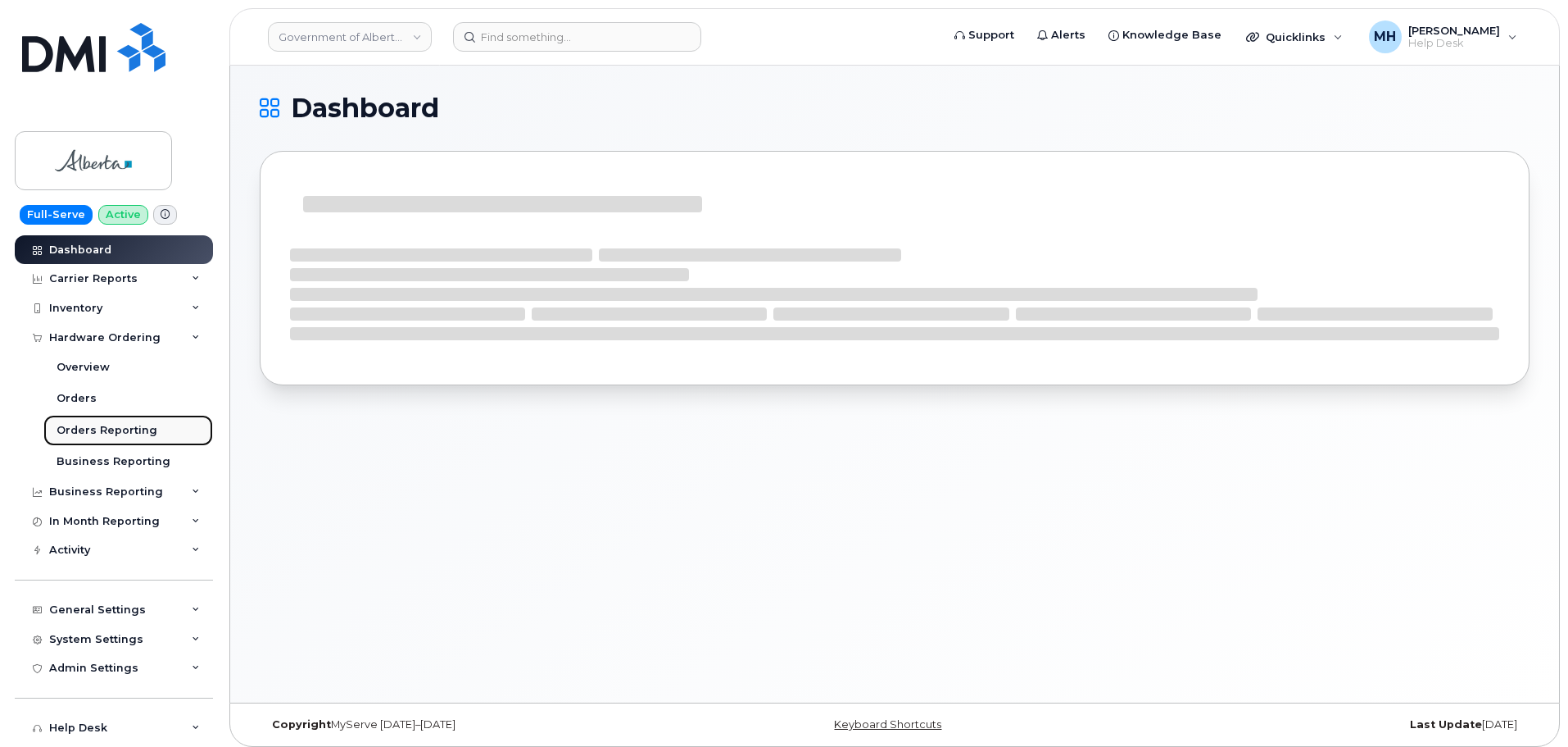
click at [96, 416] on link "Orders Reporting" at bounding box center [128, 430] width 170 height 31
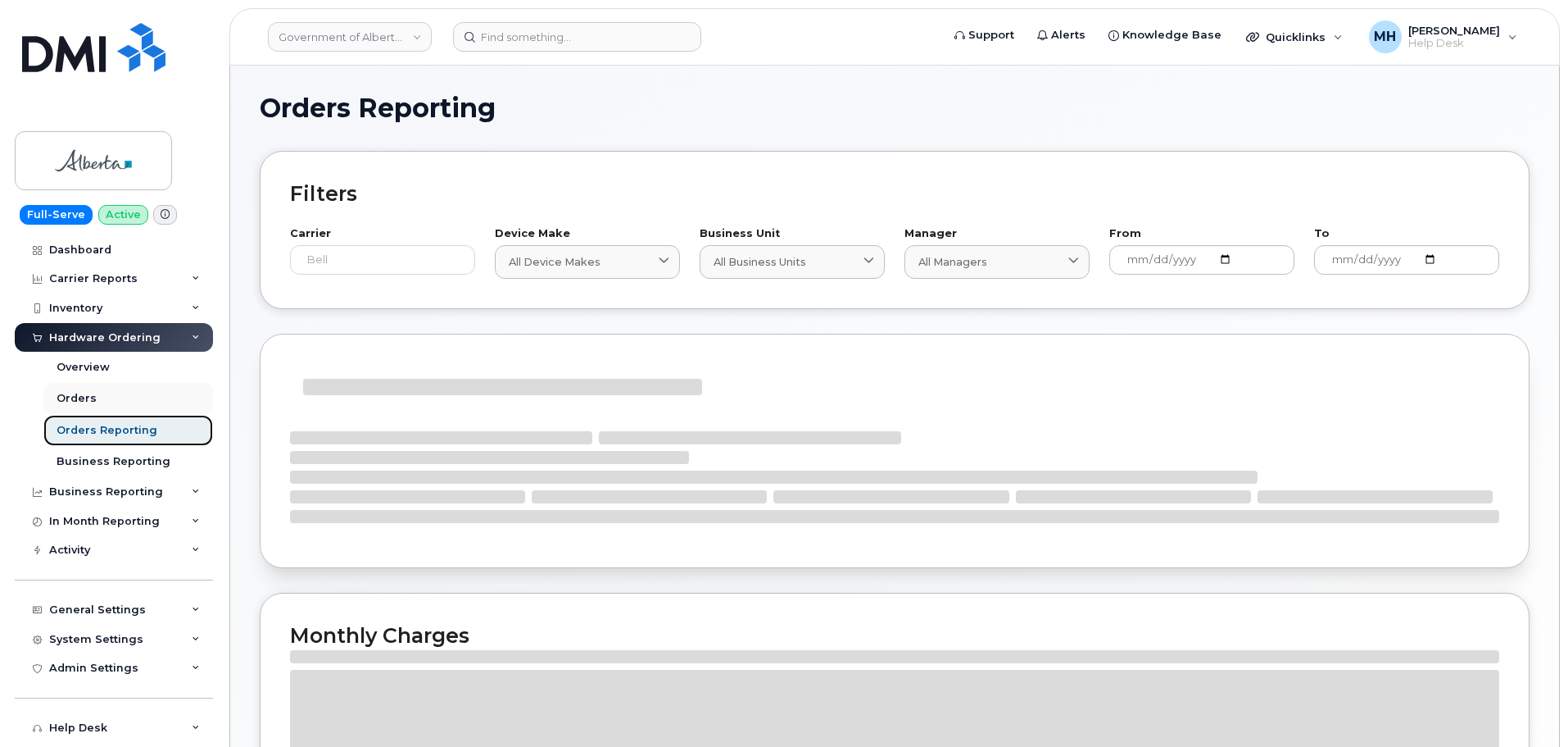
drag, startPoint x: 96, startPoint y: 416, endPoint x: 99, endPoint y: 408, distance: 8.5
click at [99, 415] on link "Orders Reporting" at bounding box center [128, 430] width 170 height 31
click at [99, 408] on link "Orders" at bounding box center [128, 398] width 170 height 31
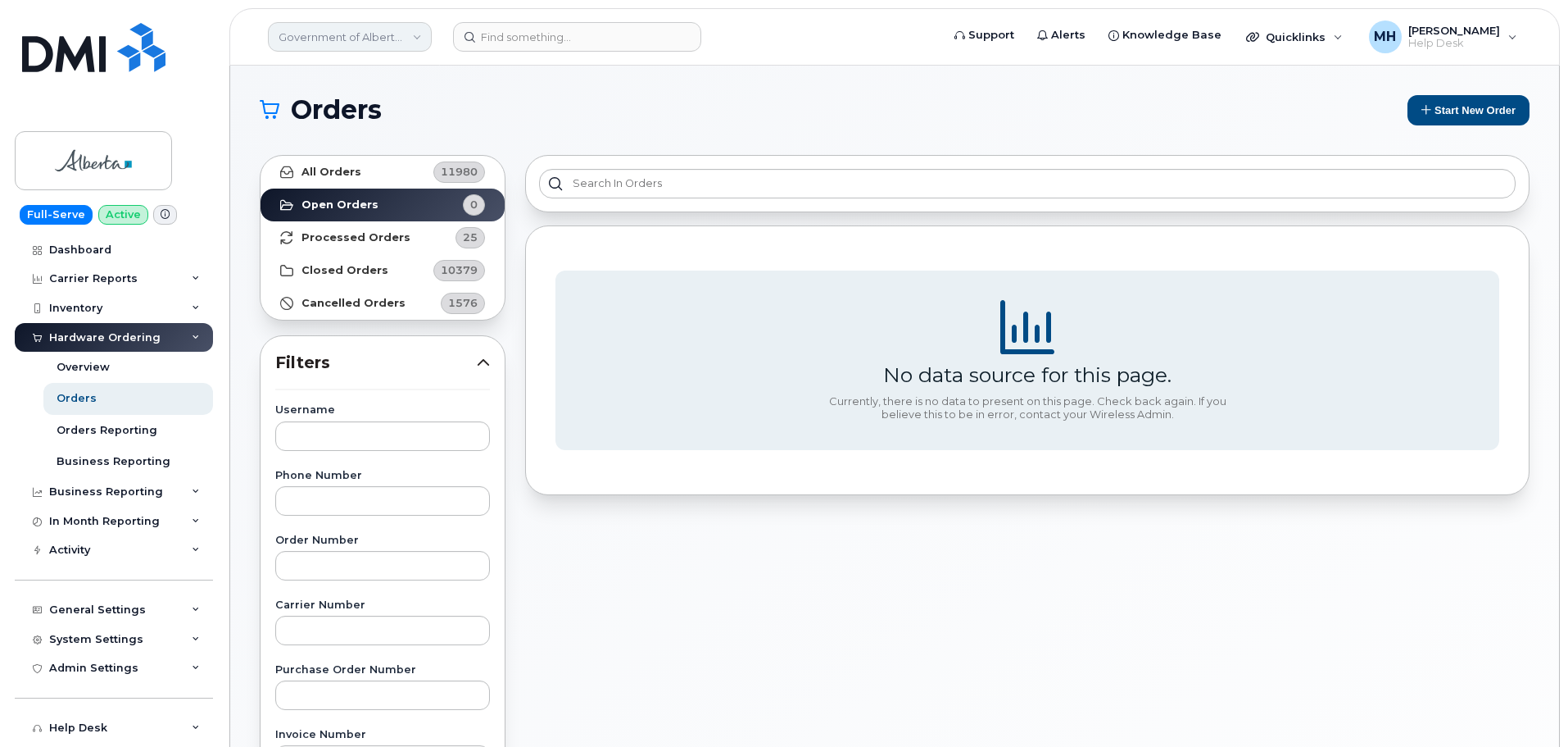
click at [301, 37] on link "Government of Alberta ([GEOGRAPHIC_DATA])" at bounding box center [350, 36] width 164 height 29
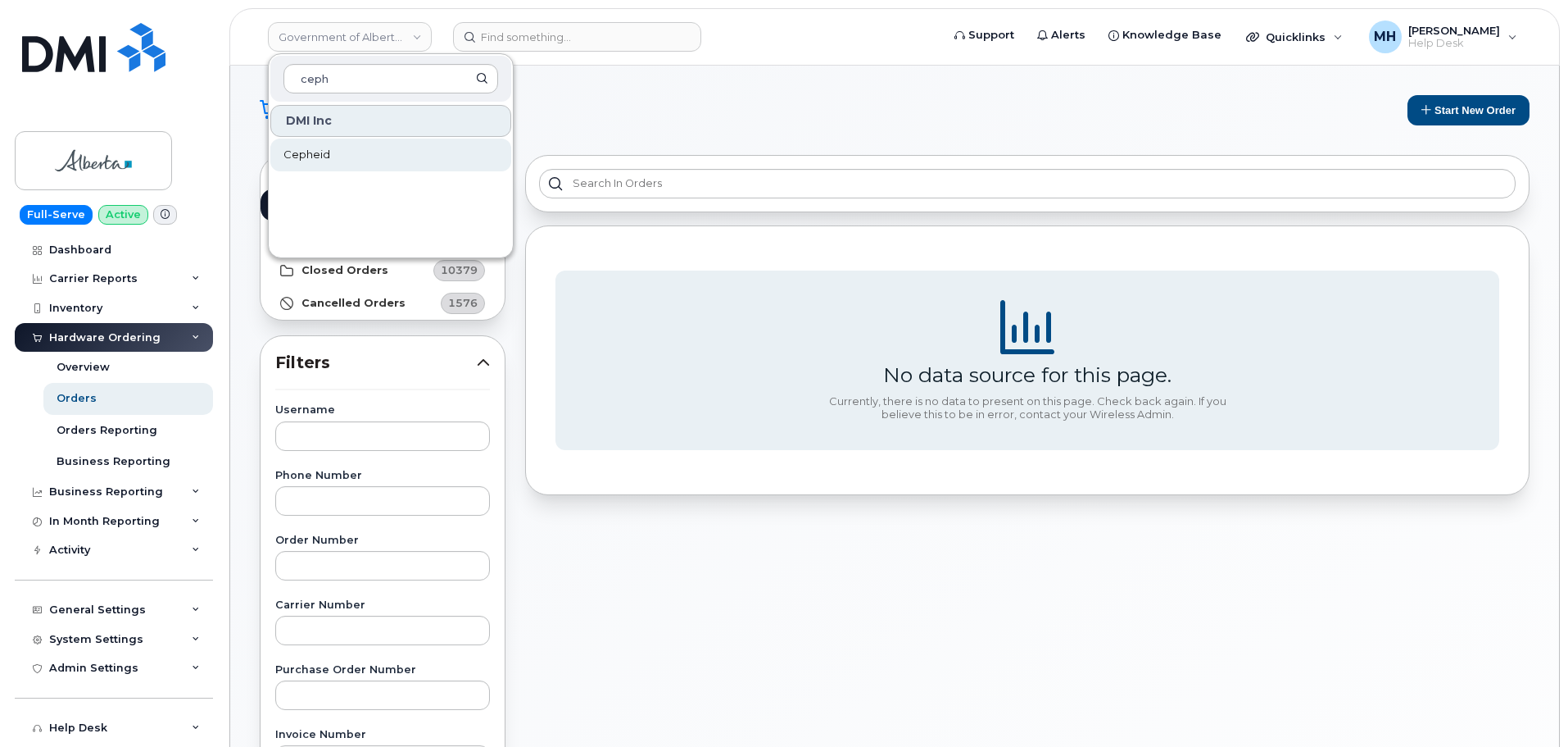
type input "ceph"
click at [323, 147] on span "Cepheid" at bounding box center [306, 155] width 46 height 16
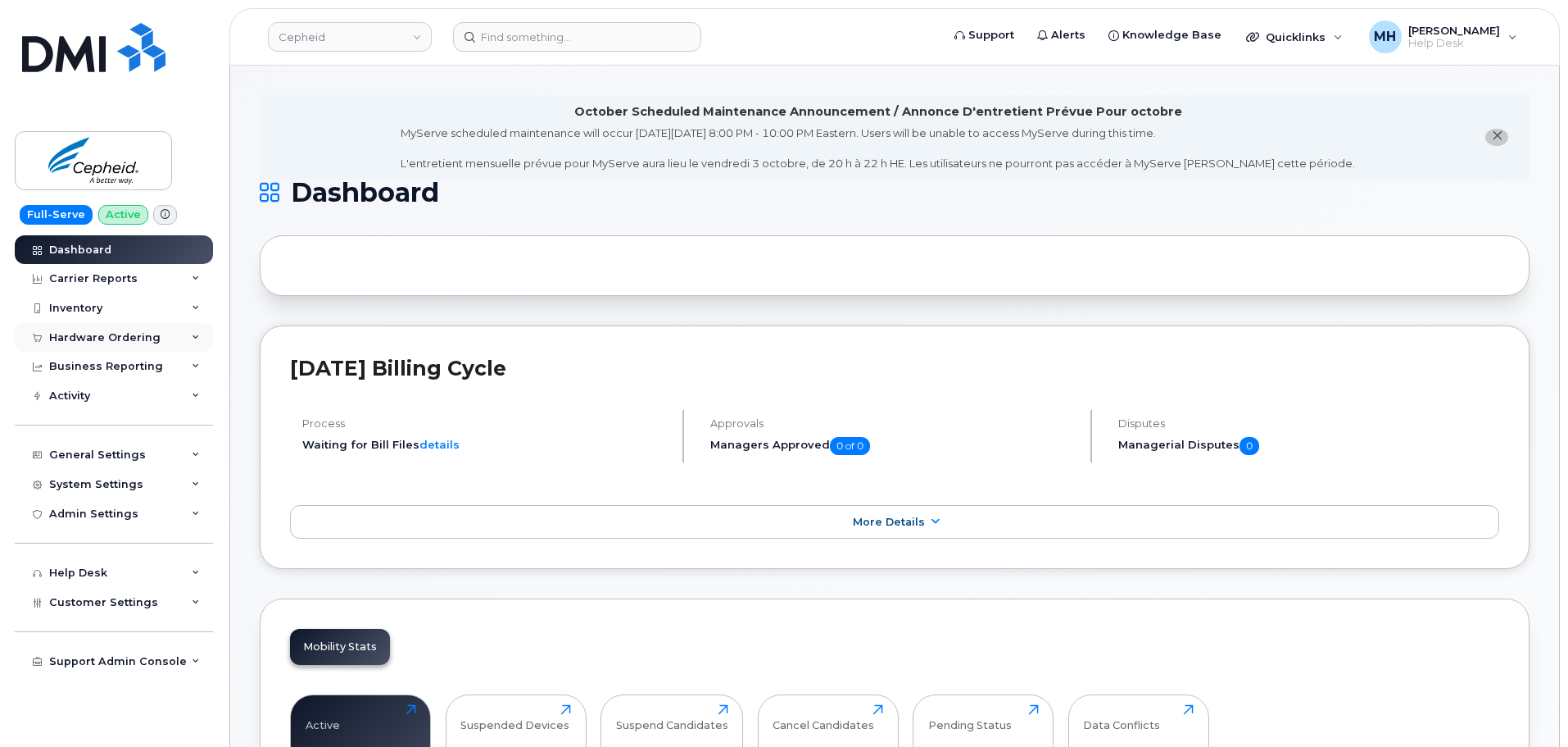
click at [103, 339] on div "Hardware Ordering" at bounding box center [105, 337] width 112 height 13
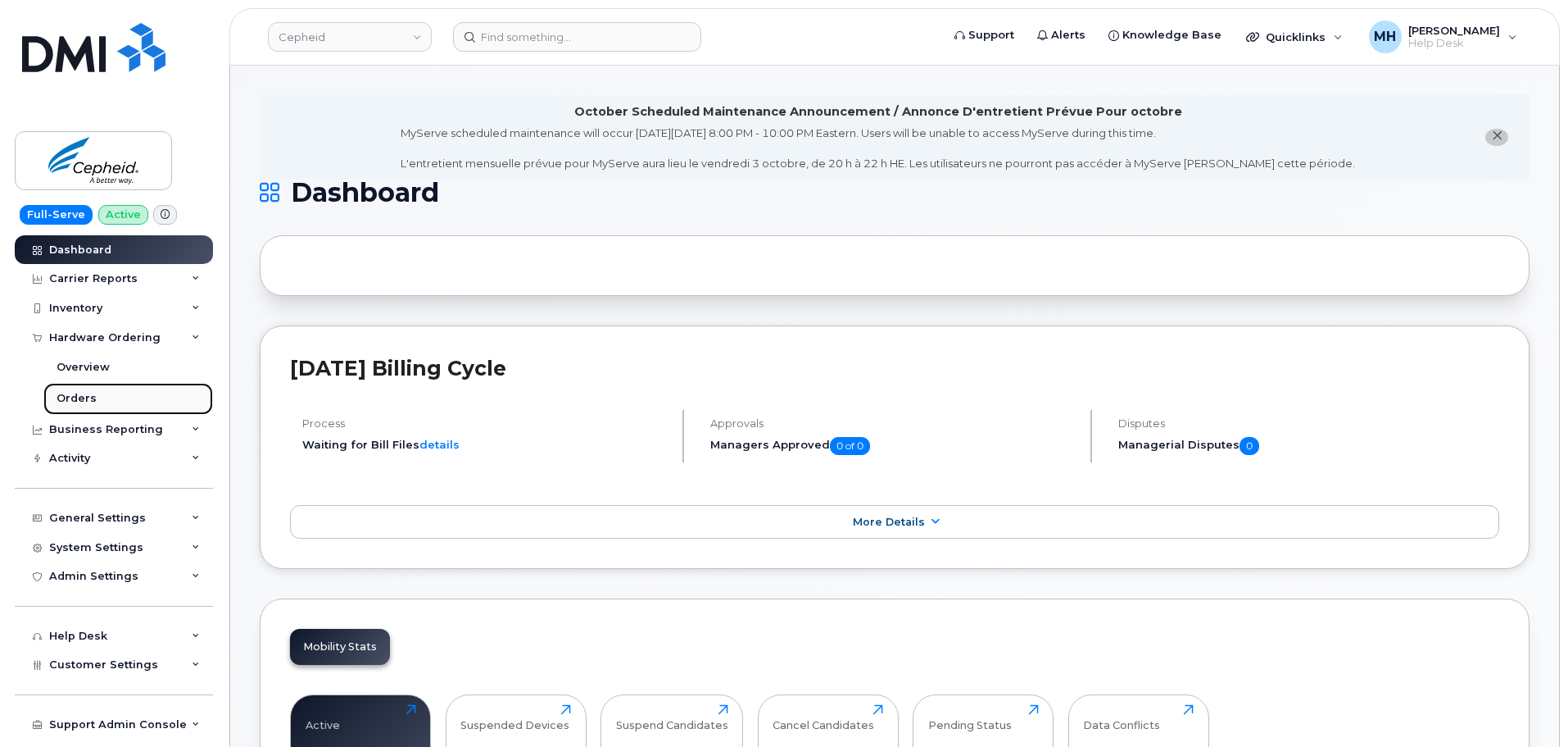
click at [94, 389] on link "Orders" at bounding box center [128, 398] width 170 height 31
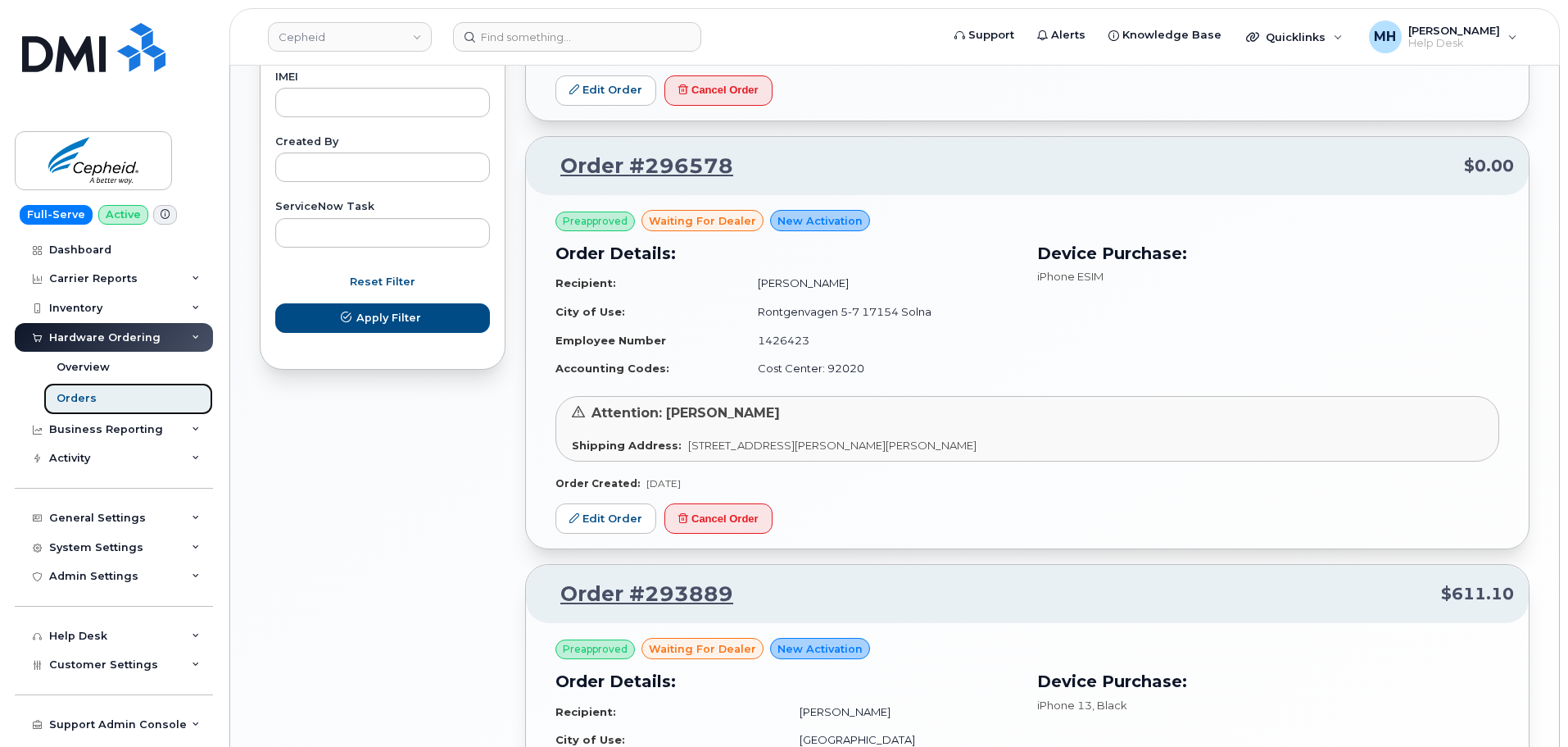
scroll to position [917, 0]
click at [332, 38] on link "Cepheid" at bounding box center [350, 36] width 164 height 29
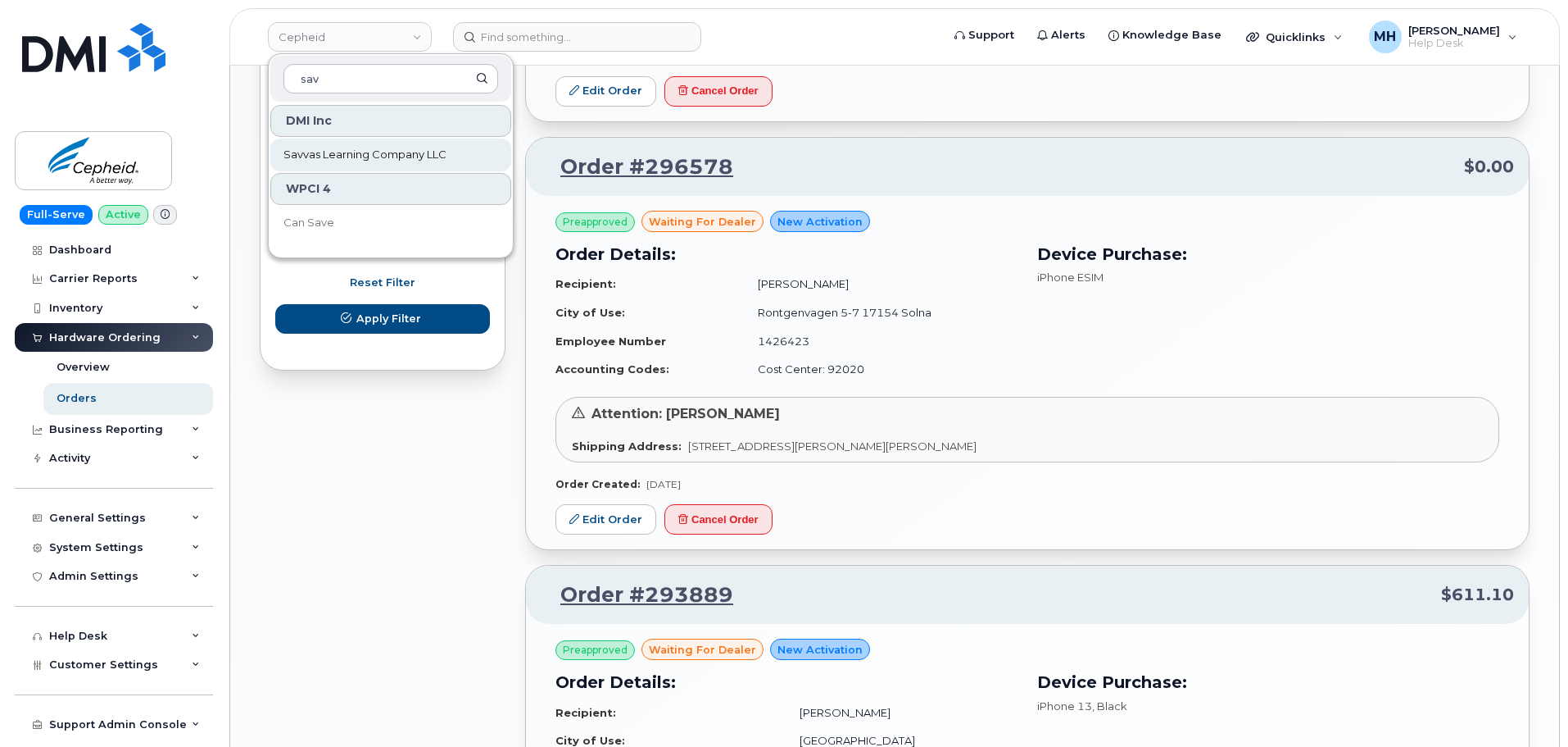
type input "sav"
click at [375, 161] on span "Savvas Learning Company LLC" at bounding box center [365, 155] width 163 height 16
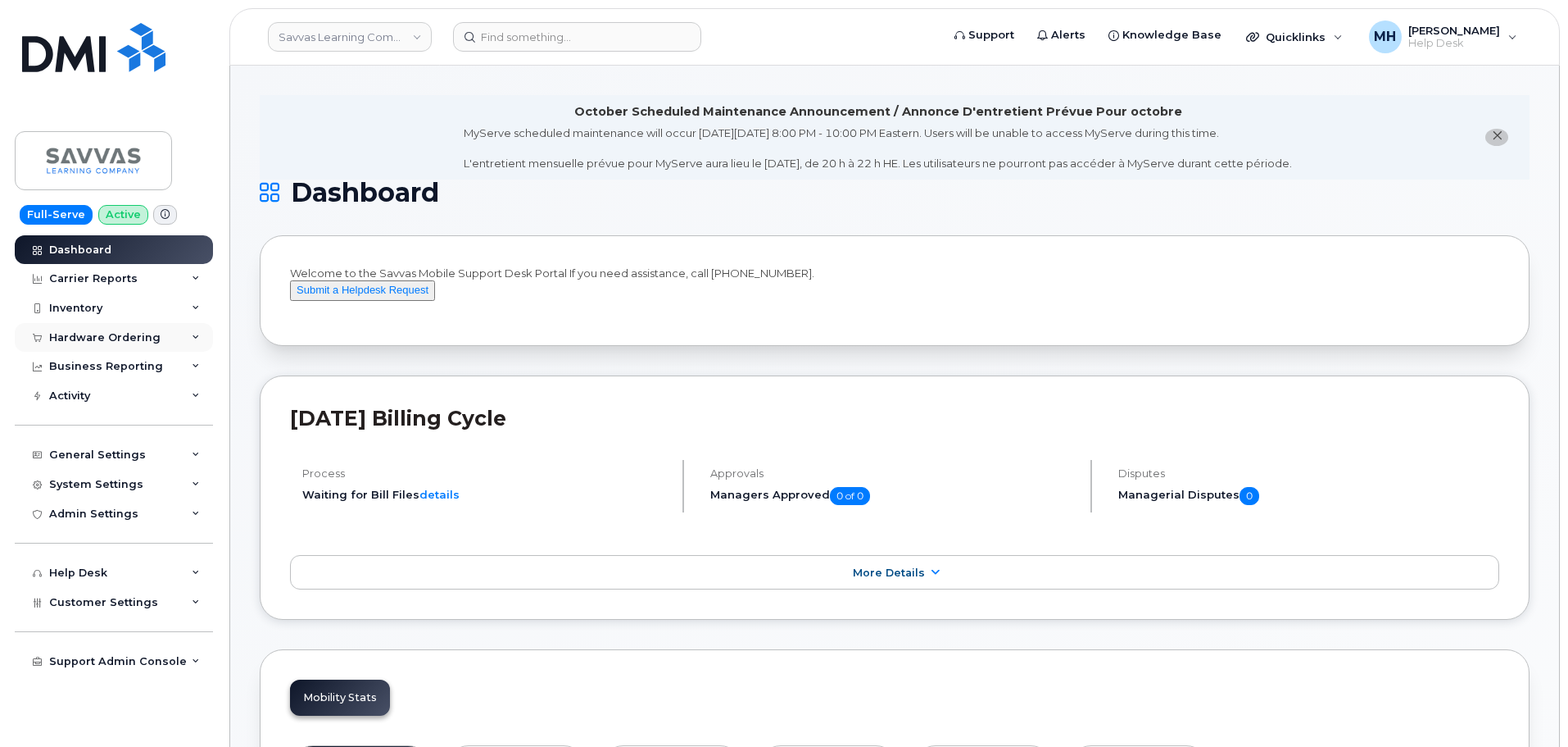
click at [133, 323] on div "Hardware Ordering" at bounding box center [114, 337] width 198 height 29
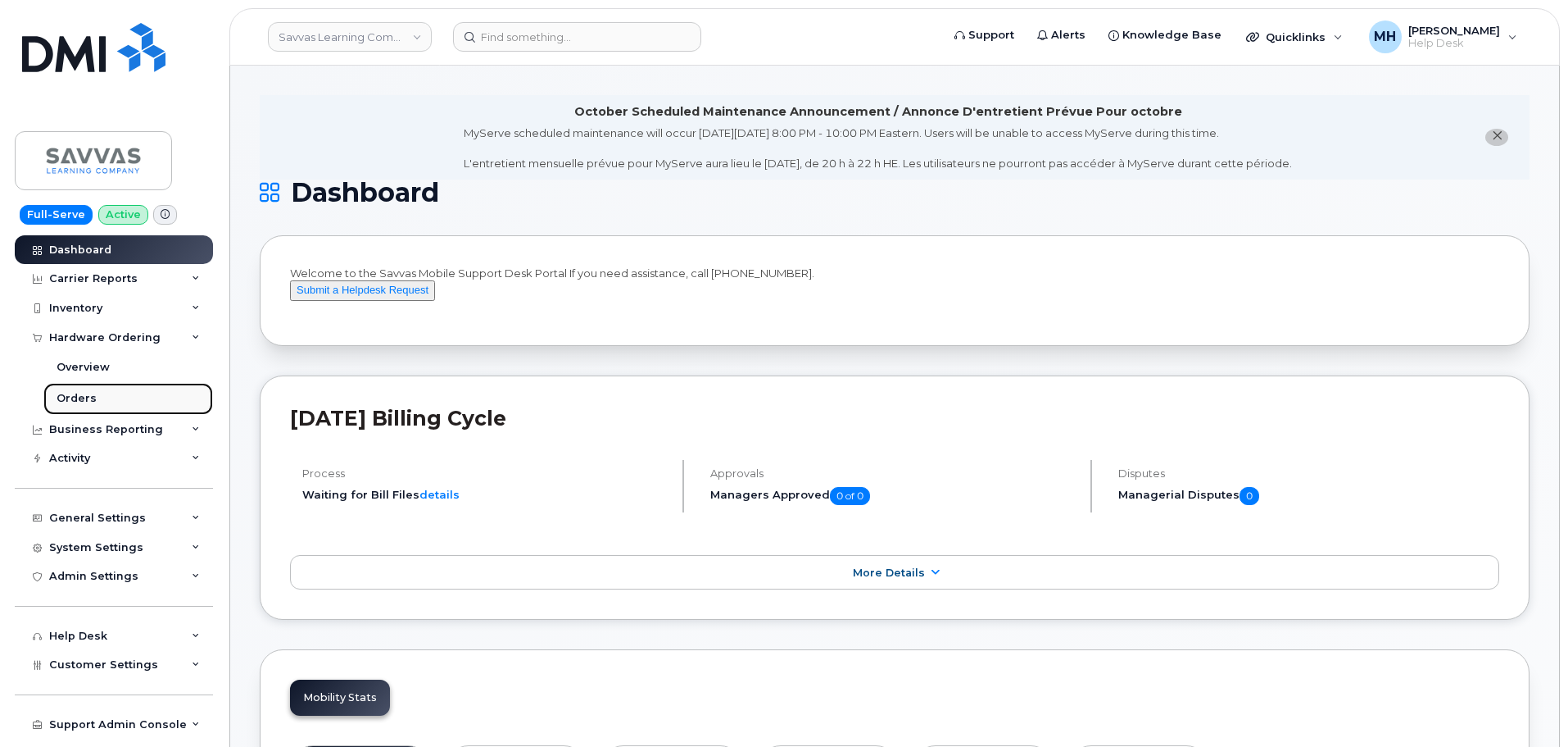
click at [124, 391] on link "Orders" at bounding box center [128, 398] width 170 height 31
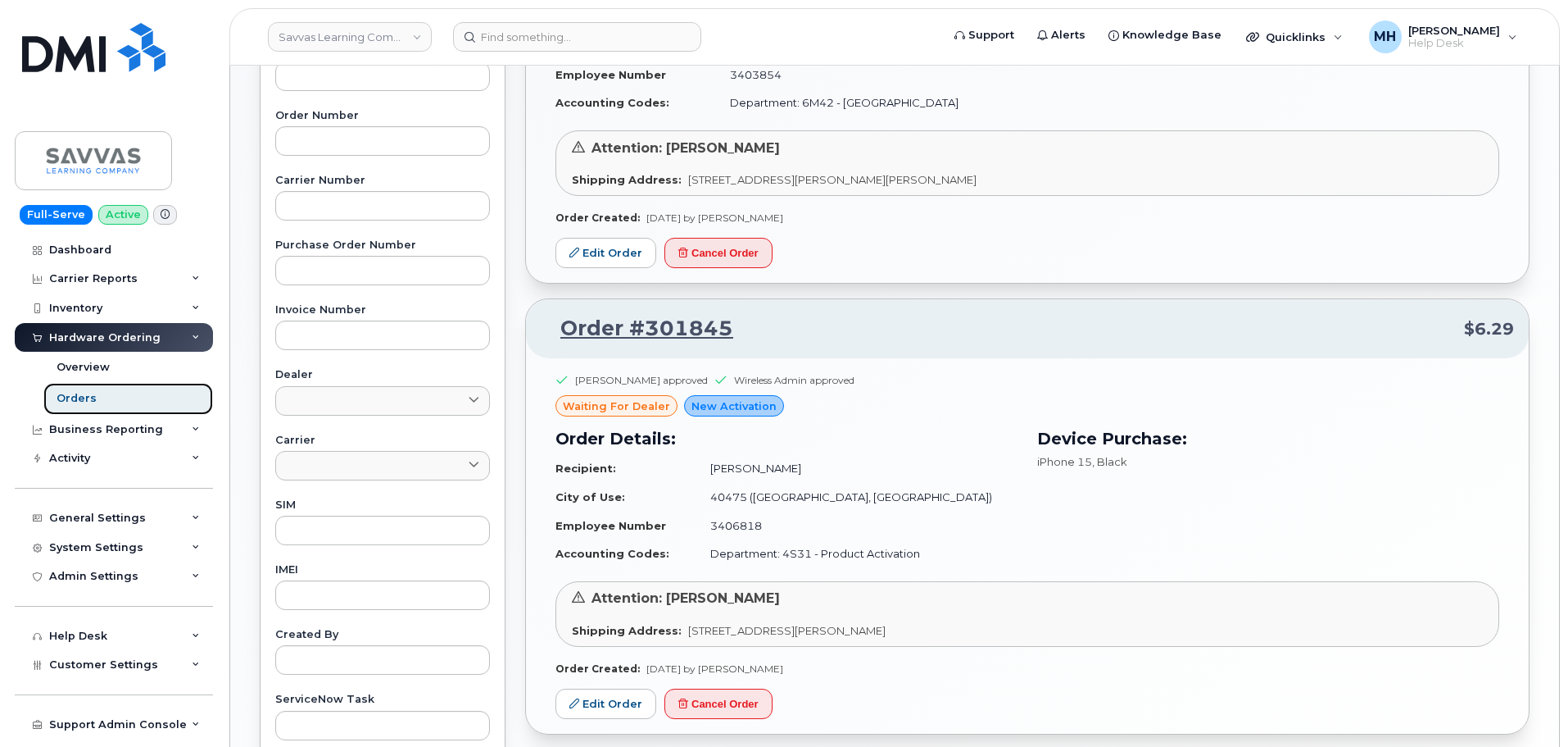
scroll to position [212, 0]
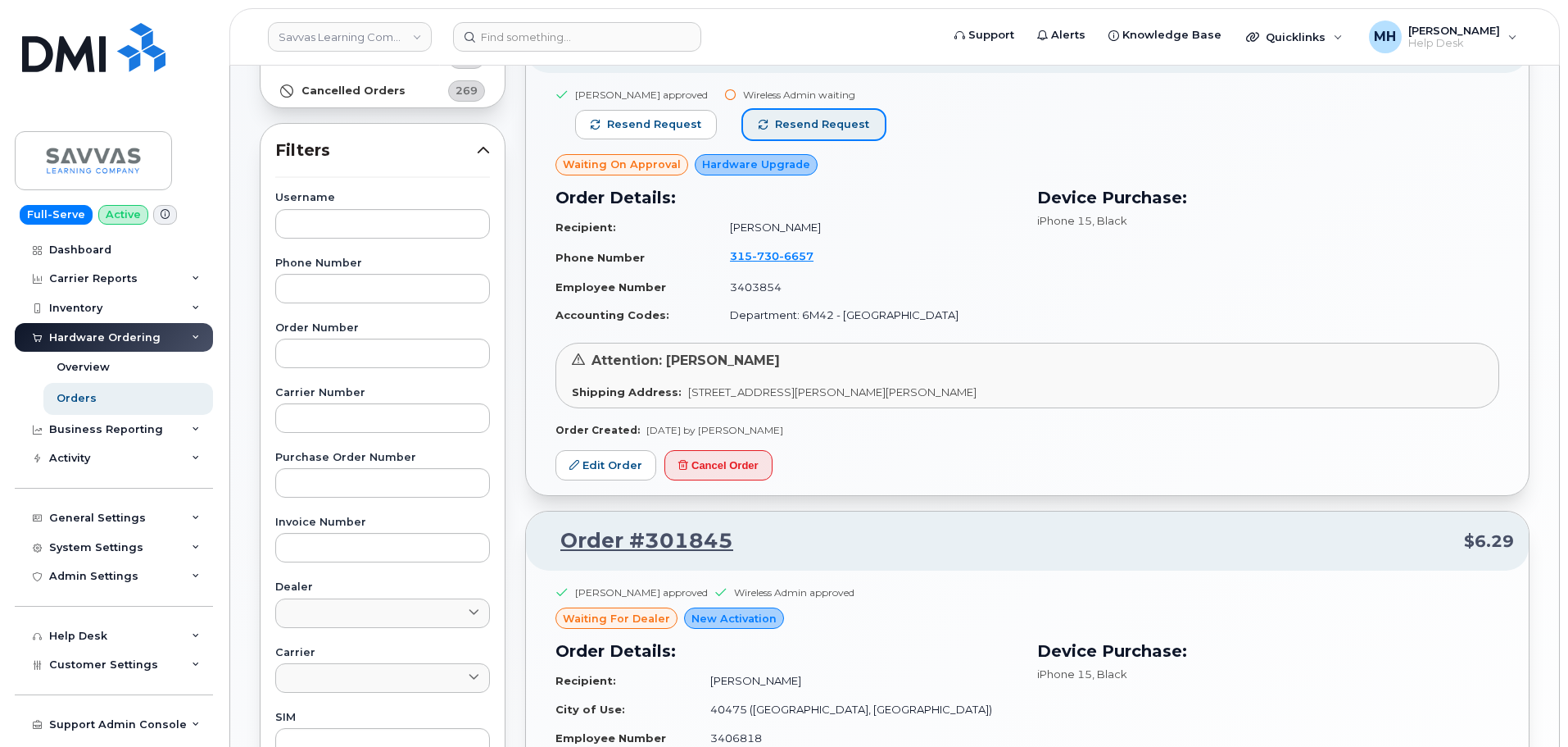
click at [839, 118] on span "Resend request" at bounding box center [821, 125] width 94 height 15
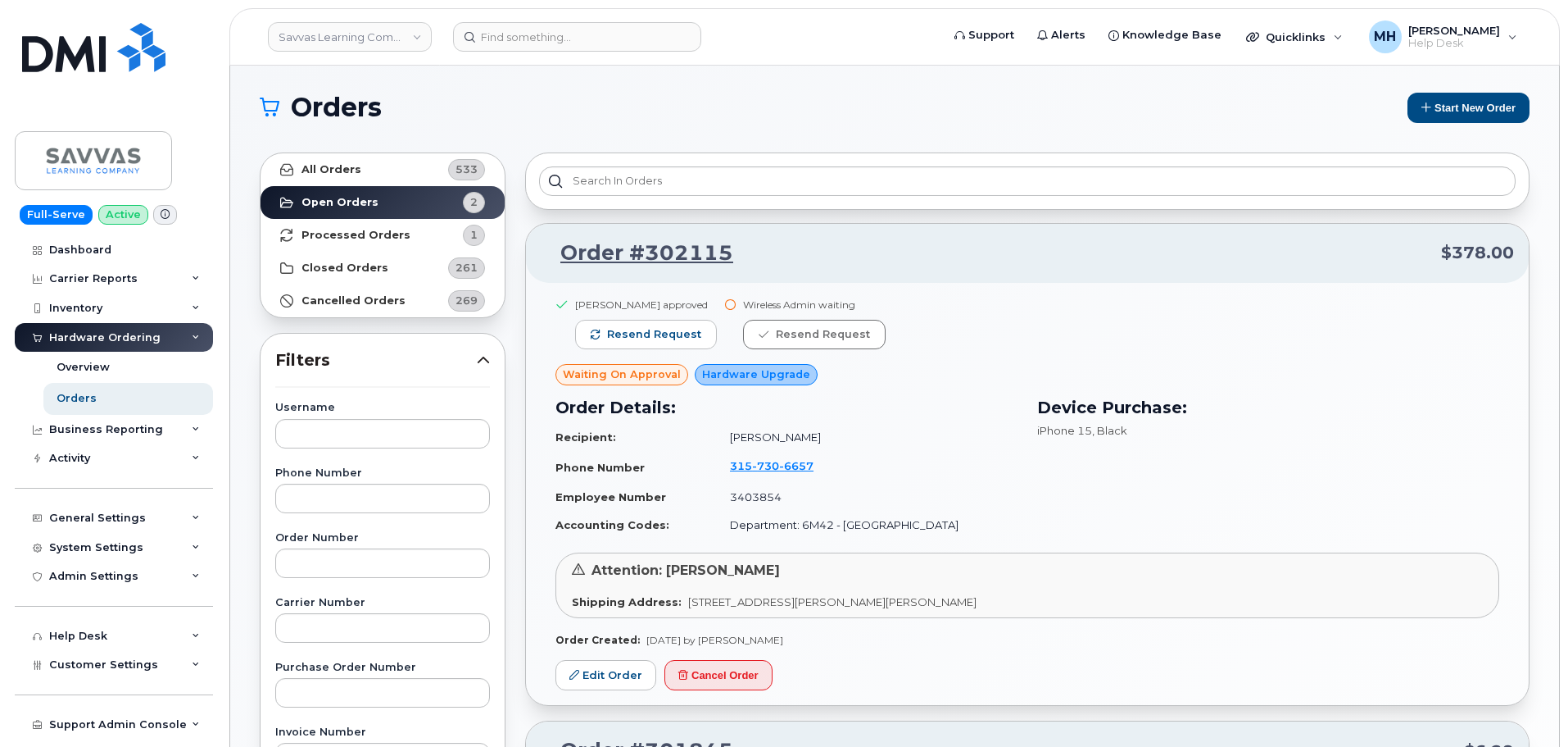
scroll to position [0, 0]
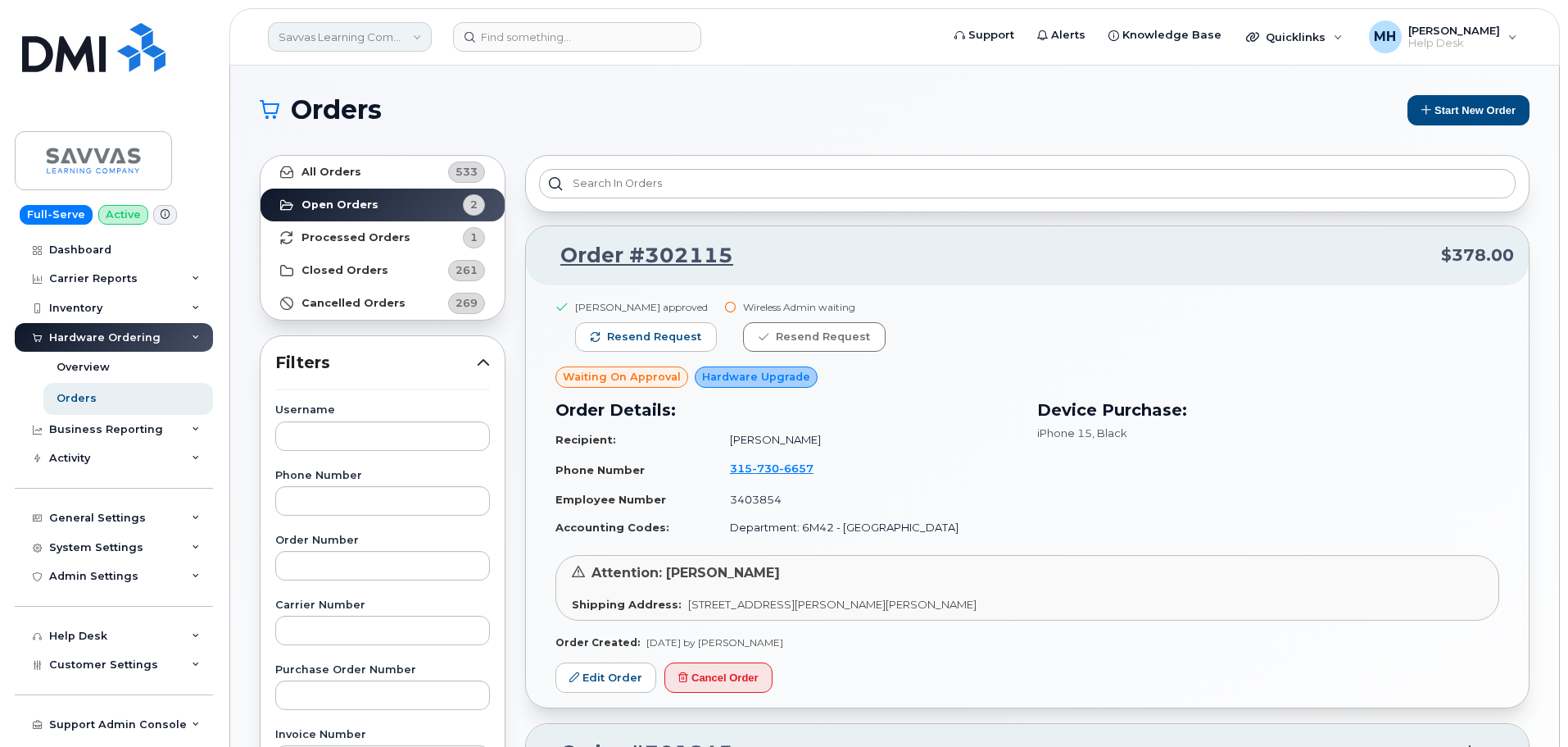
click at [299, 47] on link "Savvas Learning Company LLC" at bounding box center [350, 36] width 164 height 29
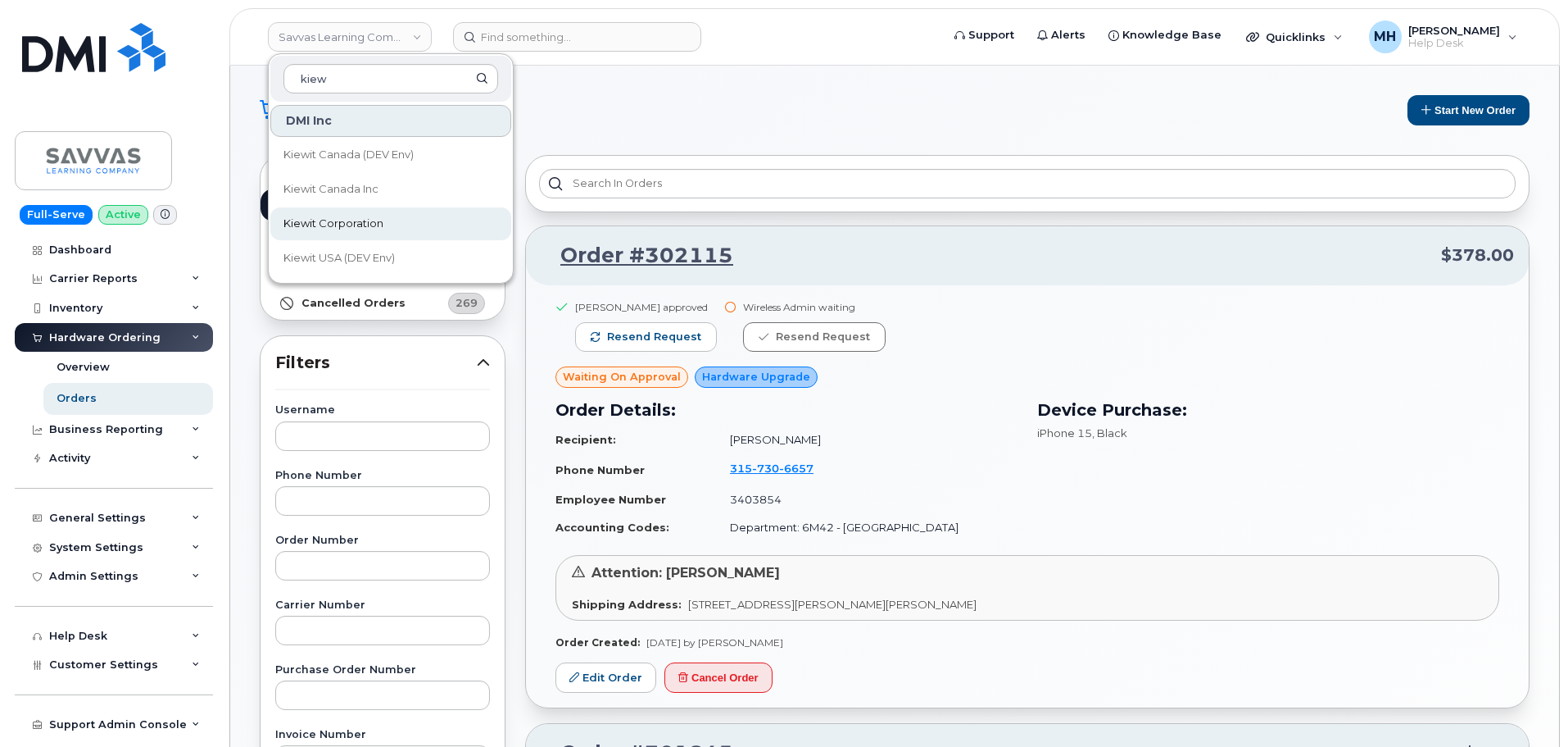
type input "kiew"
click at [369, 212] on link "Kiewit Corporation" at bounding box center [390, 224] width 241 height 33
